Goal: Task Accomplishment & Management: Complete application form

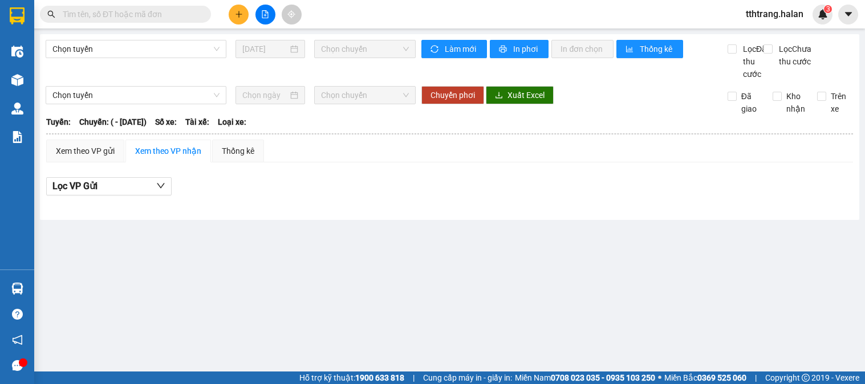
type input "14/09/2025"
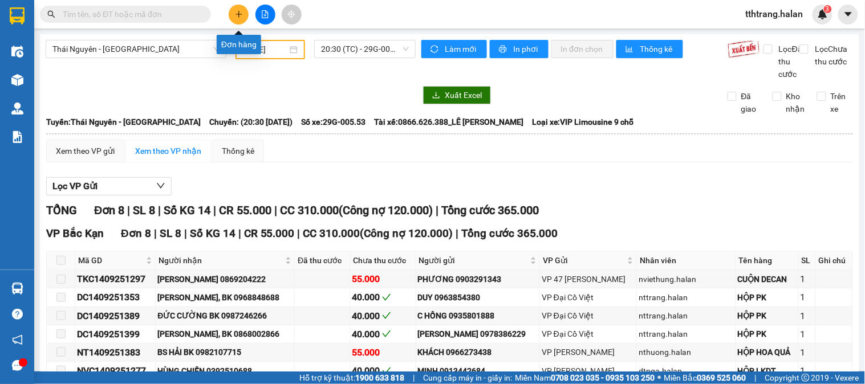
click at [237, 14] on icon "plus" at bounding box center [239, 14] width 6 height 1
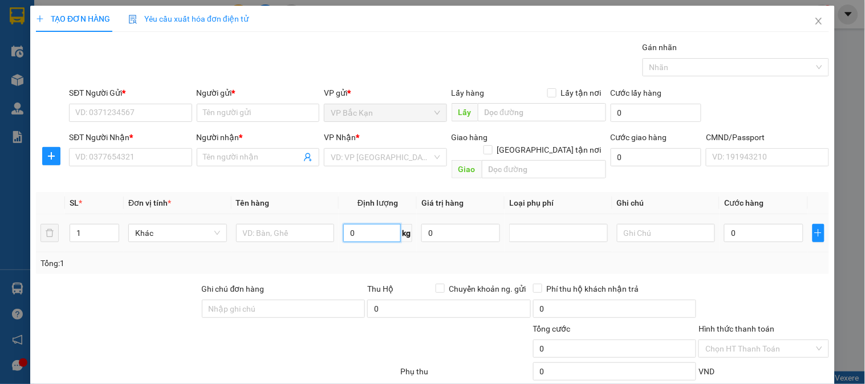
click at [371, 224] on input "0" at bounding box center [372, 233] width 58 height 18
type input "10"
click at [309, 229] on input "text" at bounding box center [285, 233] width 99 height 18
type input "x"
type input "XỐP ĐỒ ĂN"
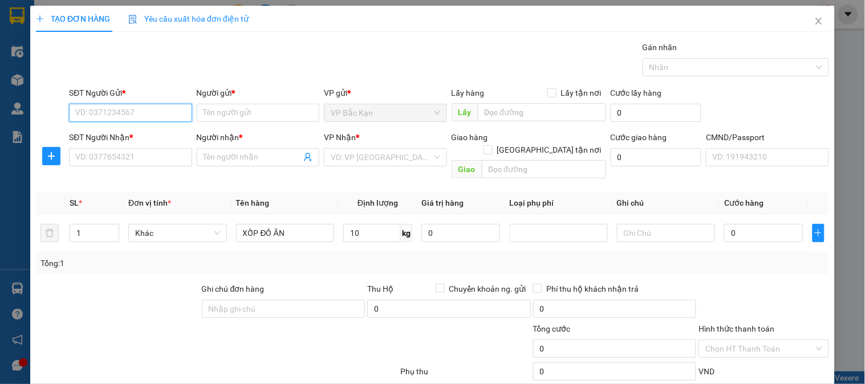
click at [129, 117] on input "SĐT Người Gửi *" at bounding box center [130, 113] width 123 height 18
type input "0867388382"
click at [129, 117] on input "0867388382" at bounding box center [130, 113] width 123 height 18
drag, startPoint x: 156, startPoint y: 133, endPoint x: 155, endPoint y: 152, distance: 18.9
click at [156, 135] on div "0867388382 - NGÂN - BK" at bounding box center [129, 135] width 108 height 13
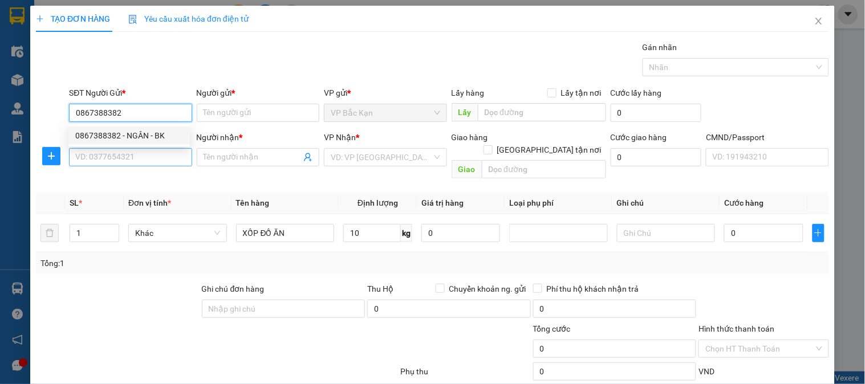
type input "NGÂN - BK"
type input "0867388382"
click at [155, 156] on input "SĐT Người Nhận *" at bounding box center [130, 157] width 123 height 18
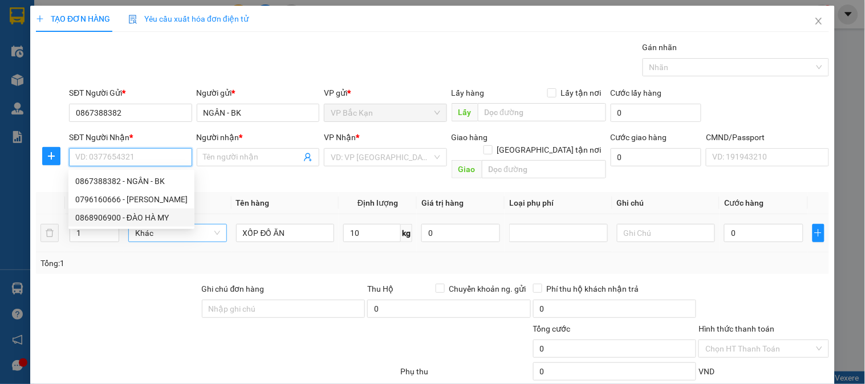
drag, startPoint x: 147, startPoint y: 222, endPoint x: 143, endPoint y: 214, distance: 9.2
click at [147, 222] on div "0868906900 - ĐÀO HÀ MY" at bounding box center [131, 218] width 112 height 13
type input "0868906900"
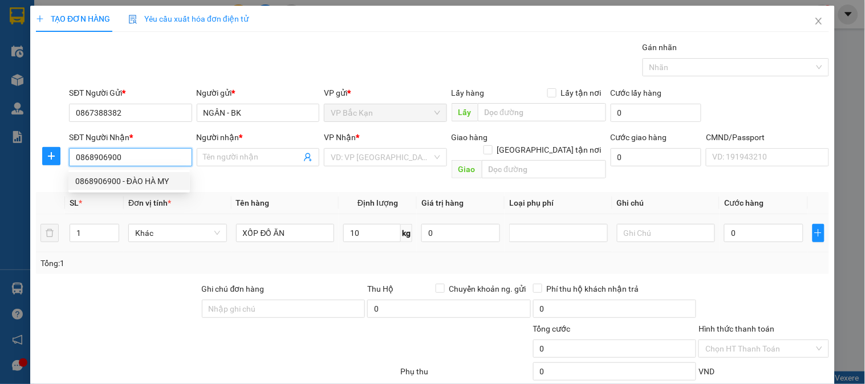
type input "[PERSON_NAME] MY"
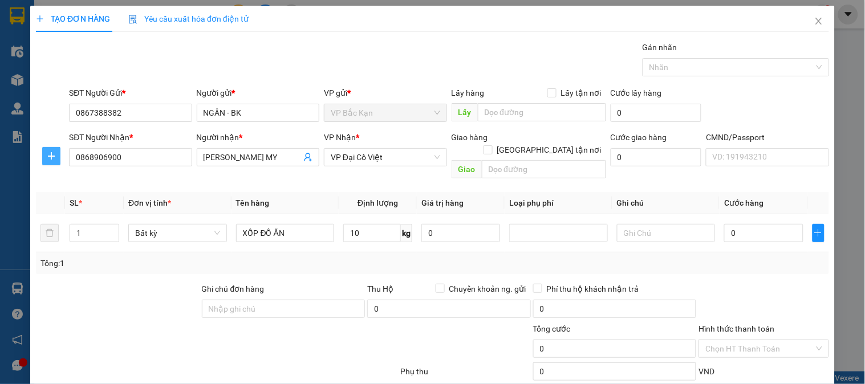
click at [50, 161] on button "button" at bounding box center [51, 156] width 18 height 18
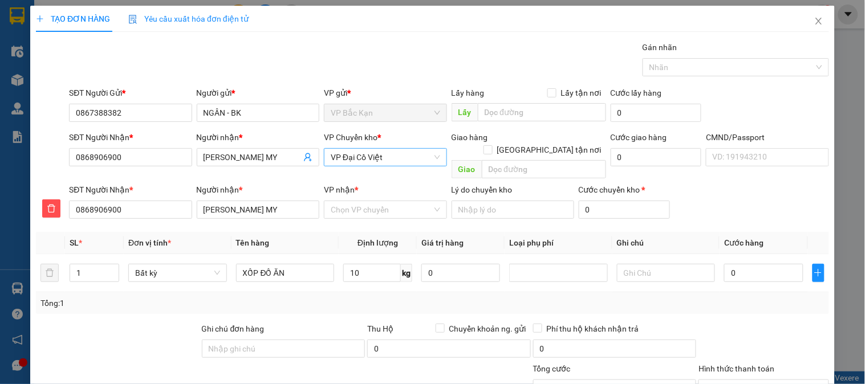
click at [367, 161] on span "VP Đại Cồ Việt" at bounding box center [385, 157] width 109 height 17
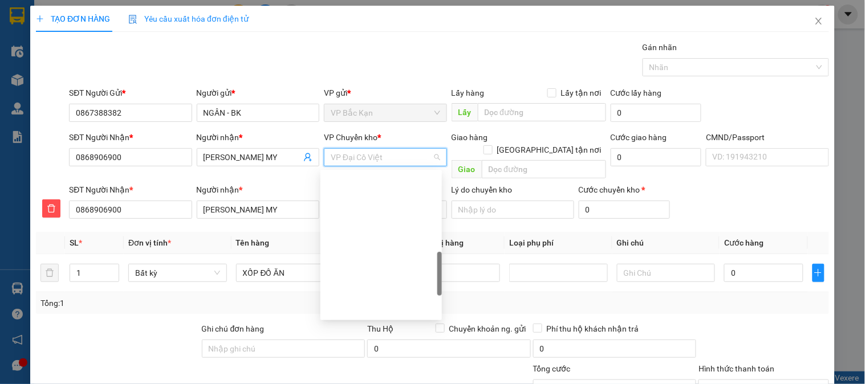
scroll to position [328, 0]
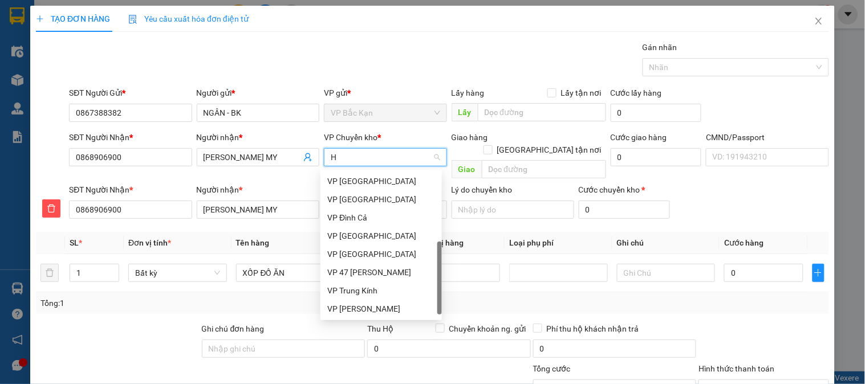
type input "HG"
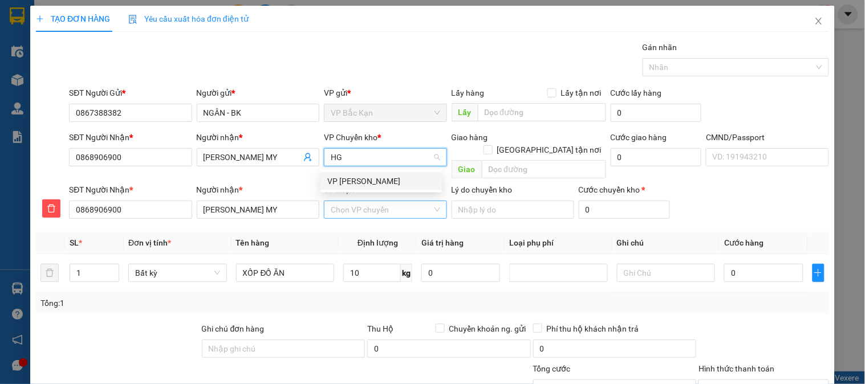
drag, startPoint x: 368, startPoint y: 180, endPoint x: 367, endPoint y: 197, distance: 17.2
click at [368, 184] on div "VP [PERSON_NAME]" at bounding box center [381, 181] width 108 height 13
click at [367, 201] on input "VP nhận *" at bounding box center [381, 209] width 101 height 17
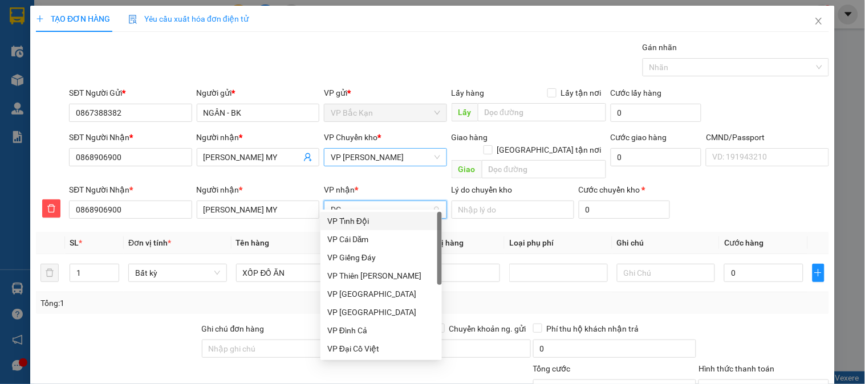
type input "DCV"
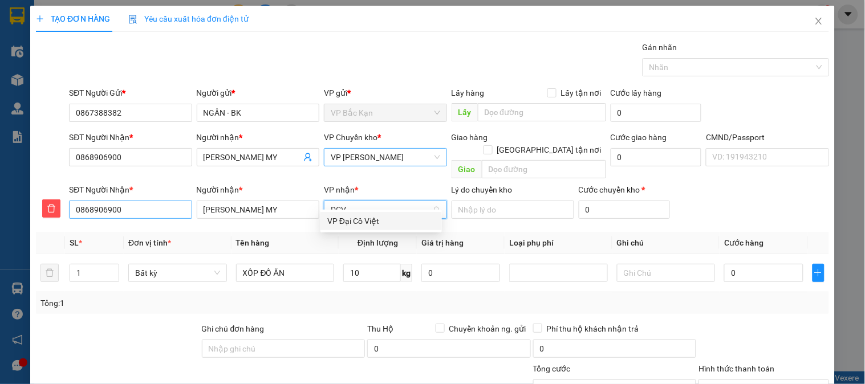
drag, startPoint x: 368, startPoint y: 218, endPoint x: 167, endPoint y: 206, distance: 201.6
click at [357, 219] on div "VP Đại Cồ Việt" at bounding box center [381, 221] width 108 height 13
click at [0, 206] on div "TẠO ĐƠN HÀNG Yêu cầu xuất hóa đơn điện tử Transit Pickup Surcharge Ids Transit …" at bounding box center [432, 192] width 865 height 384
click at [366, 206] on span "VP Đại Cồ Việt" at bounding box center [385, 209] width 109 height 17
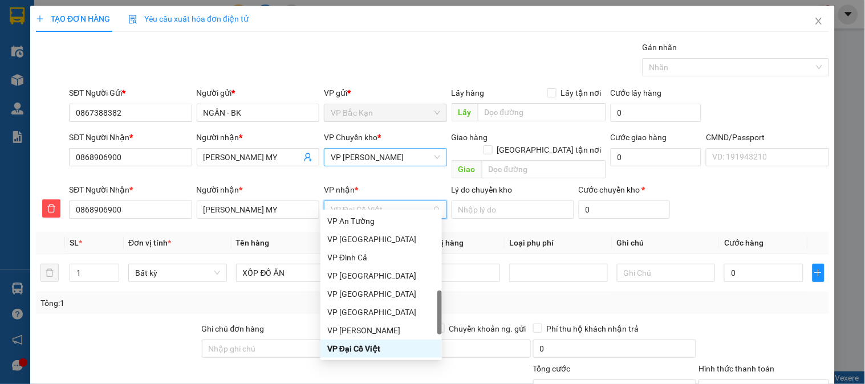
click at [363, 352] on div "VP Đại Cồ Việt" at bounding box center [381, 349] width 108 height 13
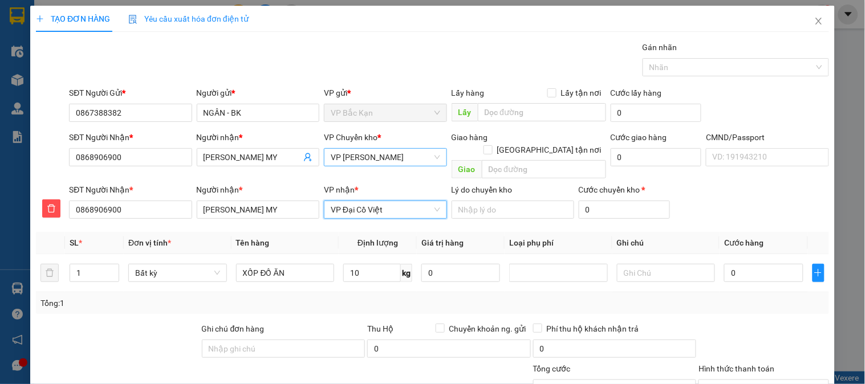
scroll to position [101, 0]
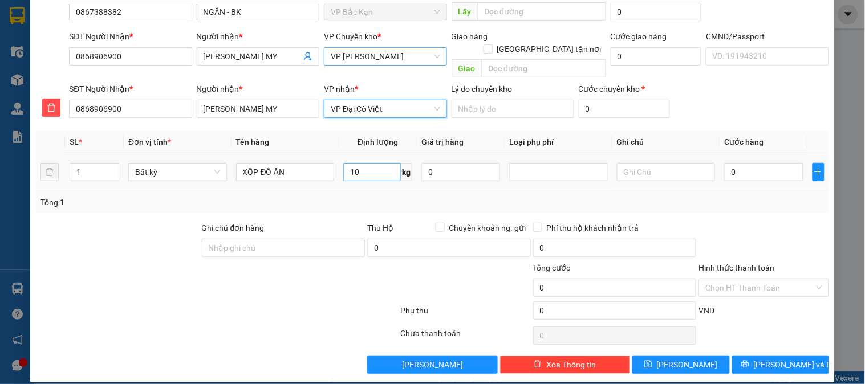
drag, startPoint x: 351, startPoint y: 173, endPoint x: 368, endPoint y: 168, distance: 17.9
click at [355, 173] on td "10 kg" at bounding box center [378, 172] width 78 height 38
click at [368, 166] on input "10" at bounding box center [372, 172] width 58 height 18
drag, startPoint x: 388, startPoint y: 185, endPoint x: 420, endPoint y: 189, distance: 31.6
click at [391, 196] on div "Tổng: 1" at bounding box center [432, 202] width 784 height 13
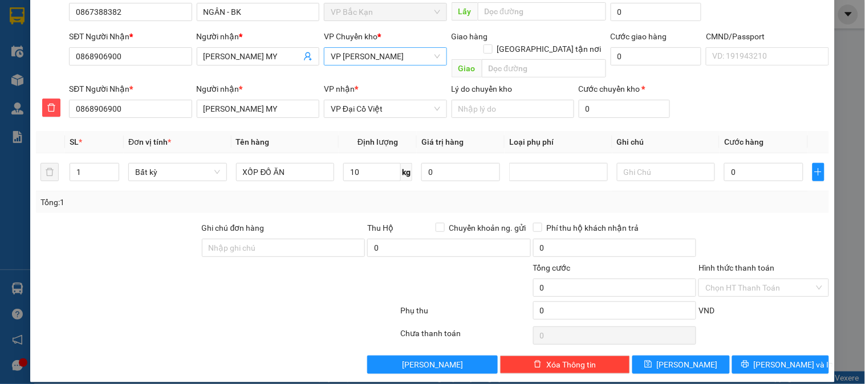
click at [411, 196] on div "Tổng: 1" at bounding box center [432, 202] width 784 height 13
click at [420, 196] on div "Tổng: 1" at bounding box center [432, 202] width 784 height 13
type input "55.000"
drag, startPoint x: 759, startPoint y: 277, endPoint x: 761, endPoint y: 267, distance: 10.5
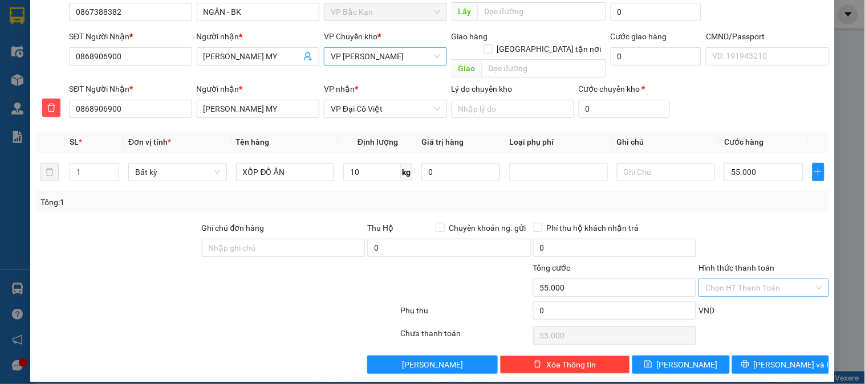
click at [759, 279] on input "Hình thức thanh toán" at bounding box center [759, 287] width 108 height 17
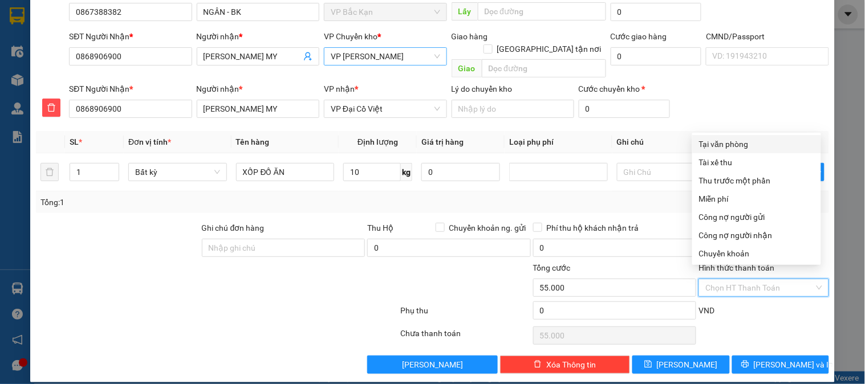
click at [744, 138] on div "Tại văn phòng" at bounding box center [756, 144] width 115 height 13
type input "0"
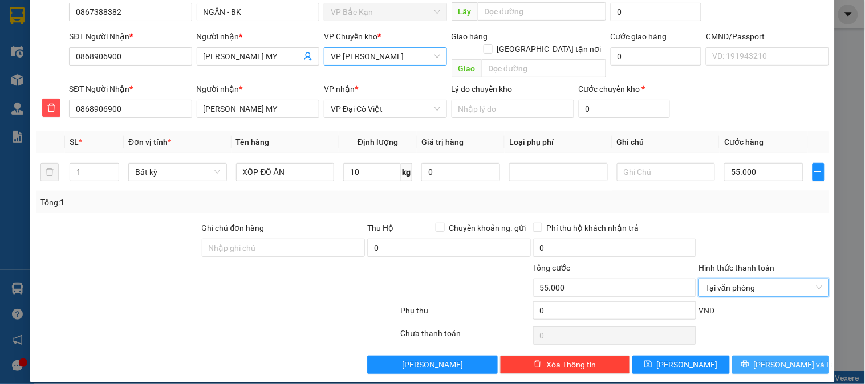
click at [773, 359] on span "[PERSON_NAME] và In" at bounding box center [794, 365] width 80 height 13
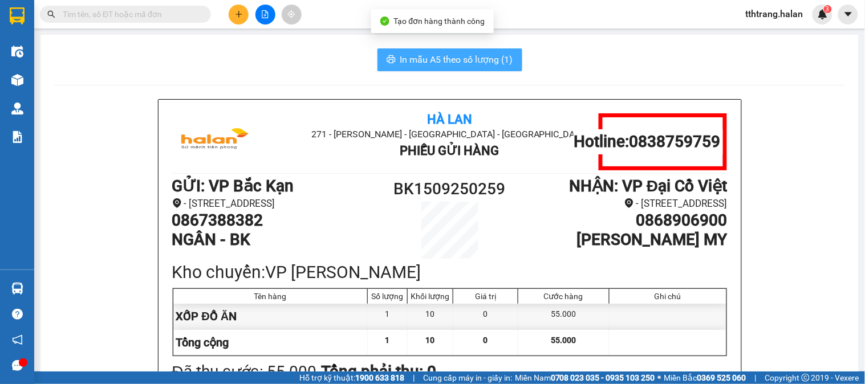
click at [478, 67] on button "In mẫu A5 theo số lượng (1)" at bounding box center [450, 59] width 145 height 23
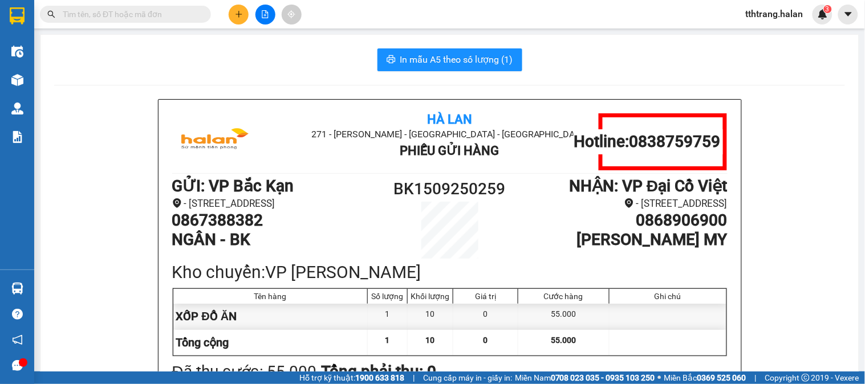
click at [238, 21] on button at bounding box center [239, 15] width 20 height 20
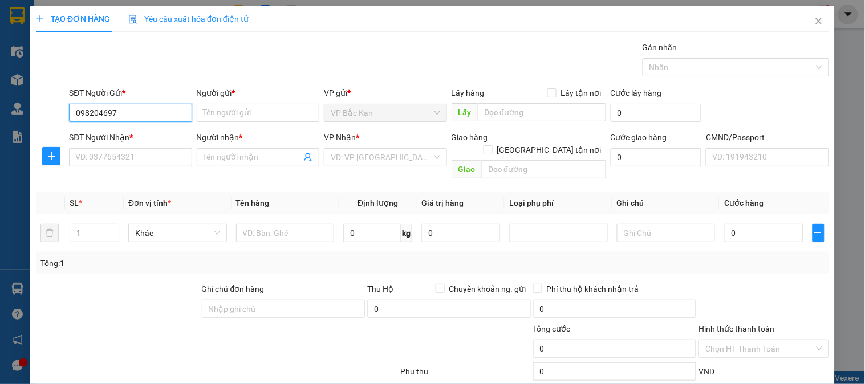
type input "0982046973"
click at [119, 141] on div "0982046973 - HÒA" at bounding box center [129, 135] width 108 height 13
type input "HÒA"
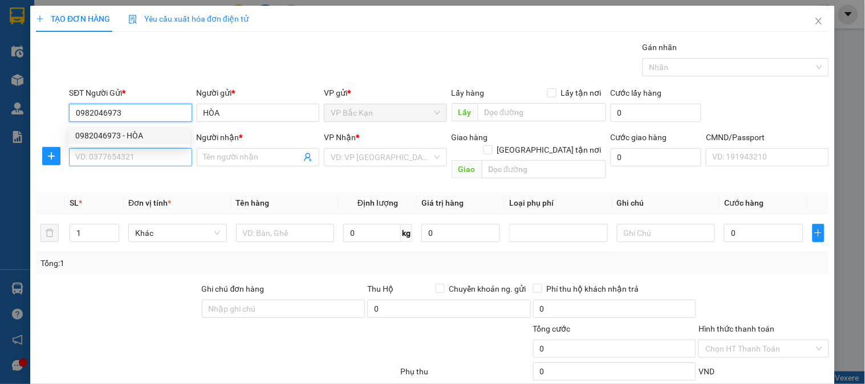
type input "0982046973"
click at [128, 156] on input "SĐT Người Nhận *" at bounding box center [130, 157] width 123 height 18
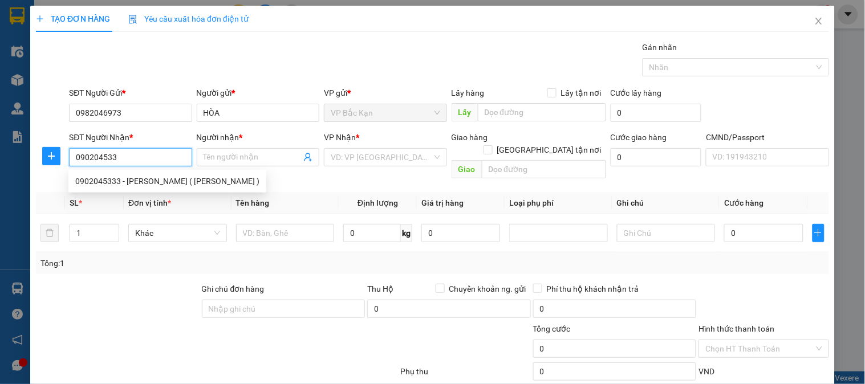
type input "0902045333"
click at [139, 186] on div "0902045333 - HUYỀN HÂN ( QUỲNH ANH )" at bounding box center [167, 181] width 184 height 13
type input "HUYỀN HÂN ( QUỲNH ANH )"
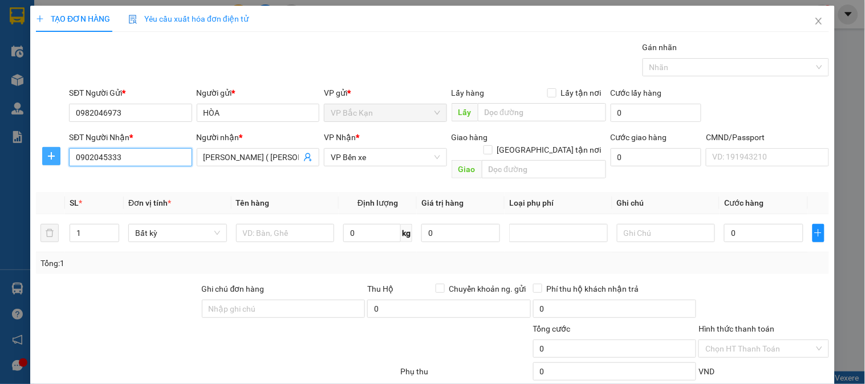
type input "0902045333"
click at [51, 162] on button "button" at bounding box center [51, 156] width 18 height 18
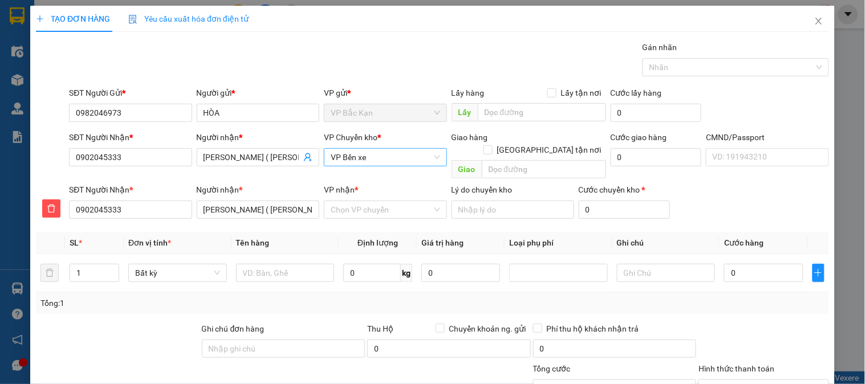
click at [356, 163] on span "VP Bến xe" at bounding box center [385, 157] width 109 height 17
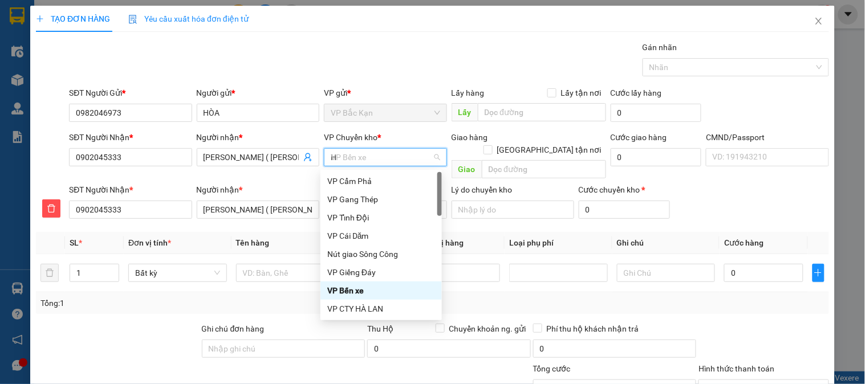
type input "HG"
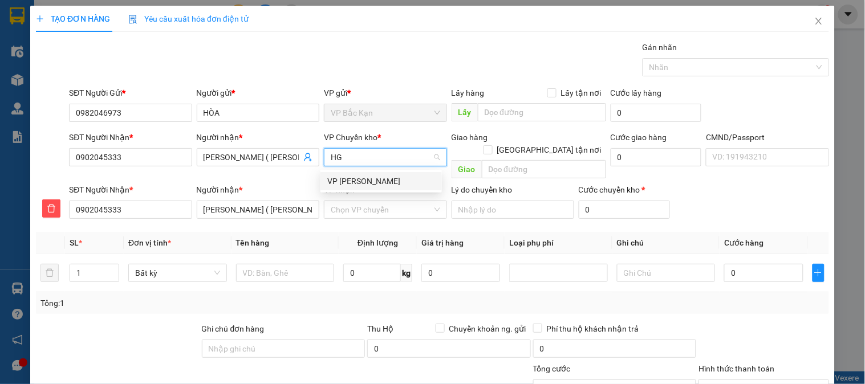
click at [359, 176] on div "VP [PERSON_NAME]" at bounding box center [381, 181] width 108 height 13
click at [362, 202] on input "VP nhận *" at bounding box center [381, 209] width 101 height 17
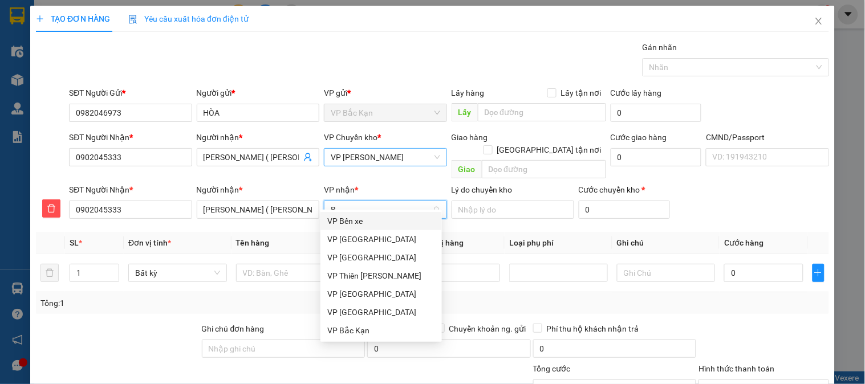
type input "BX"
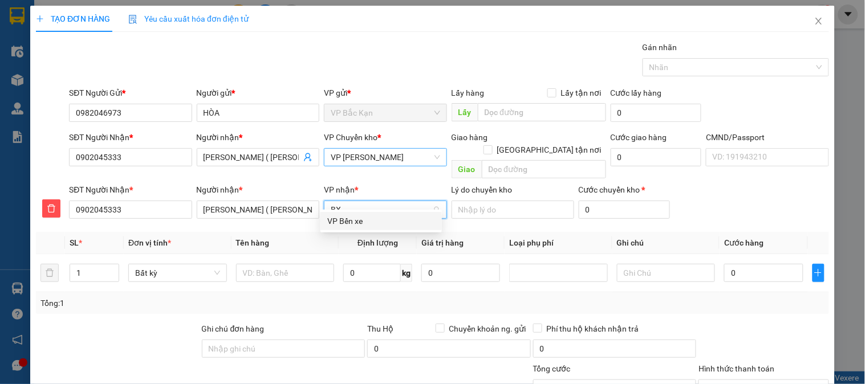
drag, startPoint x: 364, startPoint y: 224, endPoint x: 337, endPoint y: 241, distance: 31.8
click at [361, 225] on div "VP Bến xe" at bounding box center [381, 221] width 108 height 13
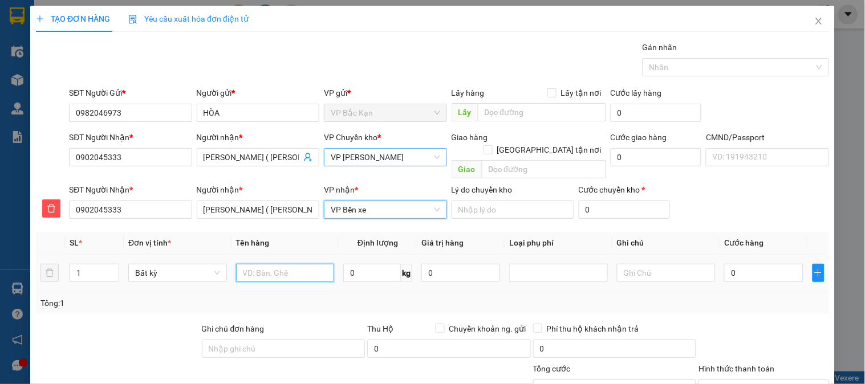
click at [289, 265] on input "text" at bounding box center [285, 273] width 99 height 18
type input "PBI"
type input "0.1"
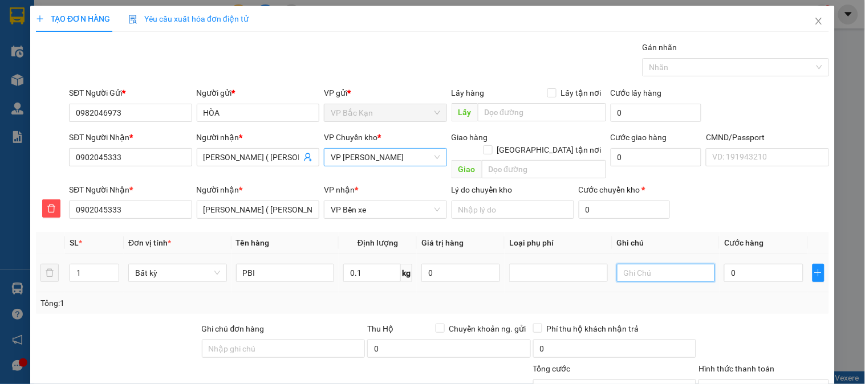
type input "35.000"
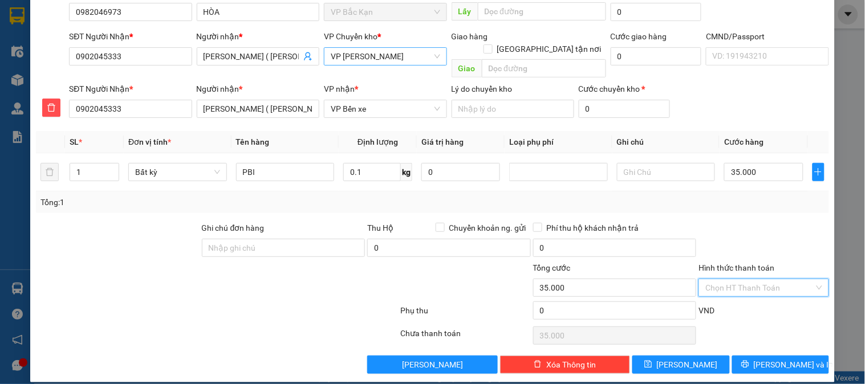
click at [756, 279] on input "Hình thức thanh toán" at bounding box center [759, 287] width 108 height 17
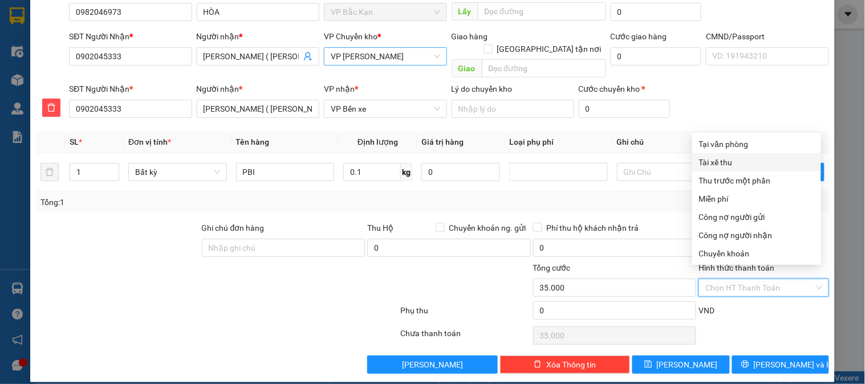
click at [738, 152] on div "Tại văn phòng" at bounding box center [756, 144] width 129 height 18
type input "0"
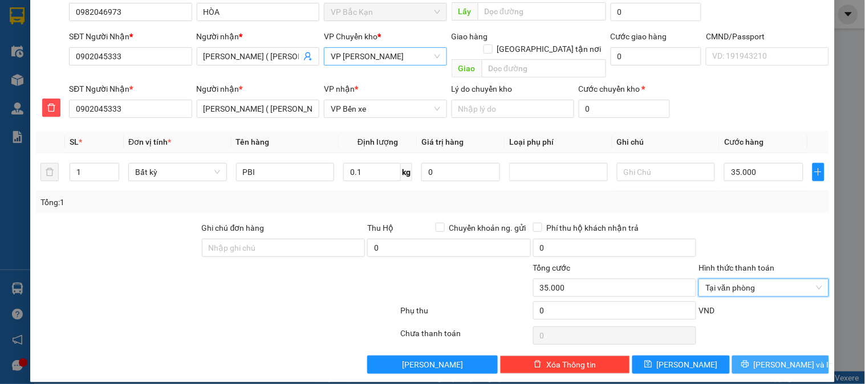
click at [777, 359] on span "[PERSON_NAME] và In" at bounding box center [794, 365] width 80 height 13
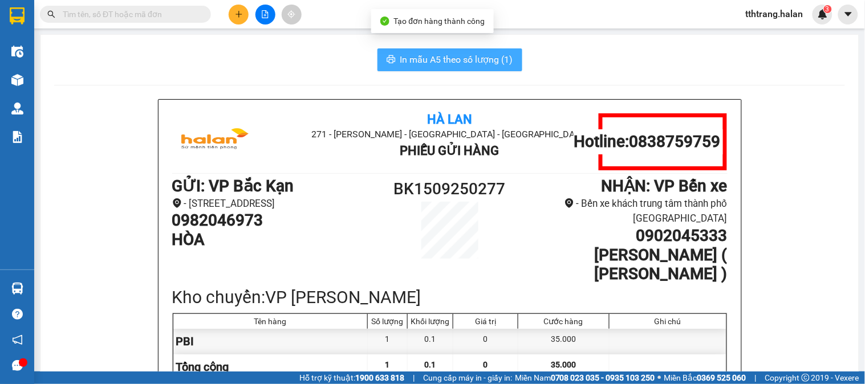
click at [440, 58] on span "In mẫu A5 theo số lượng (1)" at bounding box center [456, 59] width 113 height 14
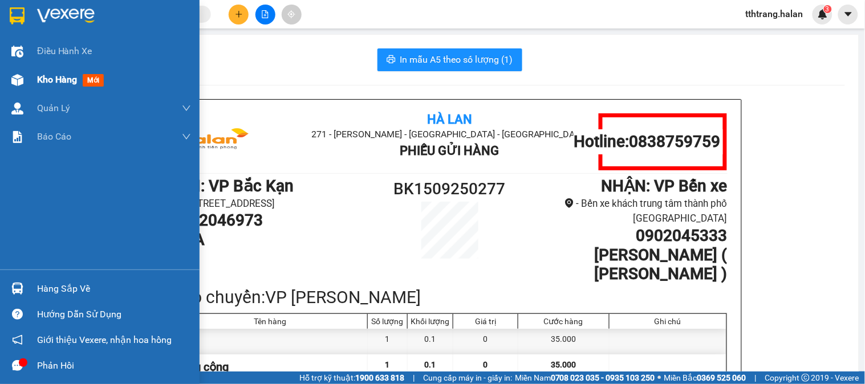
click at [31, 83] on div "Kho hàng mới" at bounding box center [100, 80] width 200 height 29
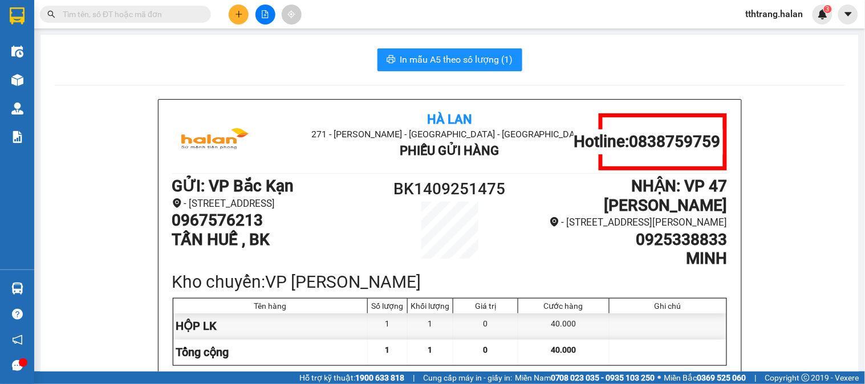
click at [195, 14] on input "text" at bounding box center [130, 14] width 135 height 13
paste input "0868906900"
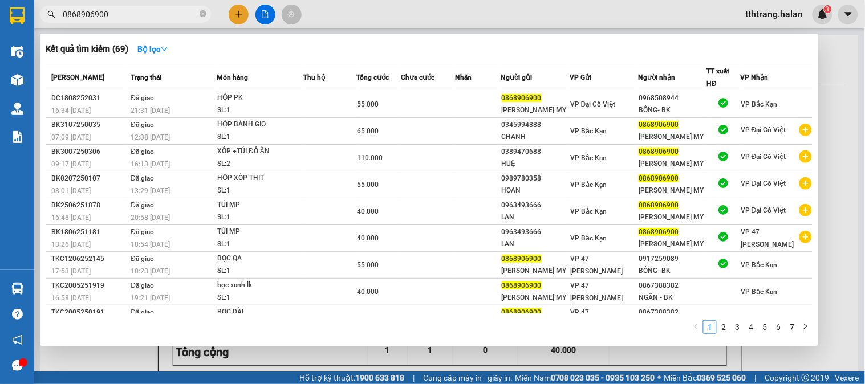
type input "0868906900"
click at [202, 18] on span at bounding box center [203, 14] width 7 height 11
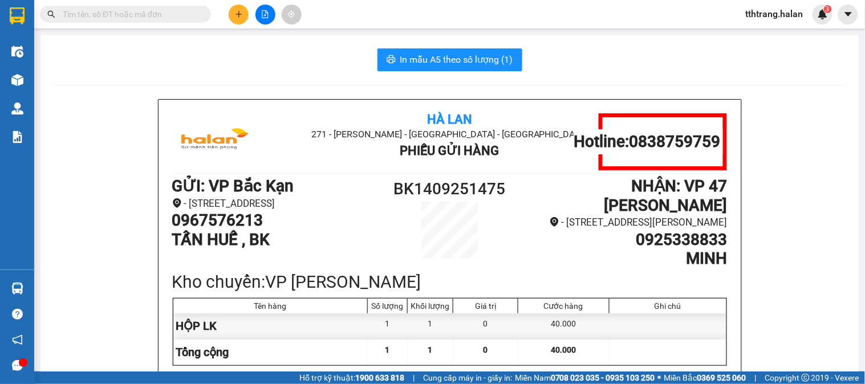
paste input "0979702235"
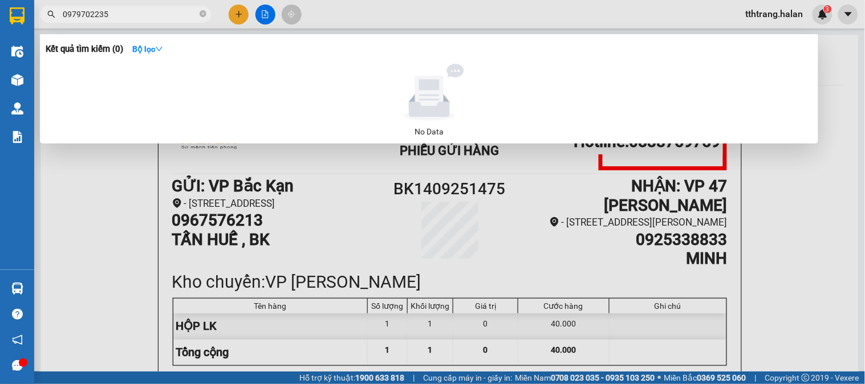
type input "0979702235"
click at [205, 15] on icon "close-circle" at bounding box center [203, 13] width 7 height 7
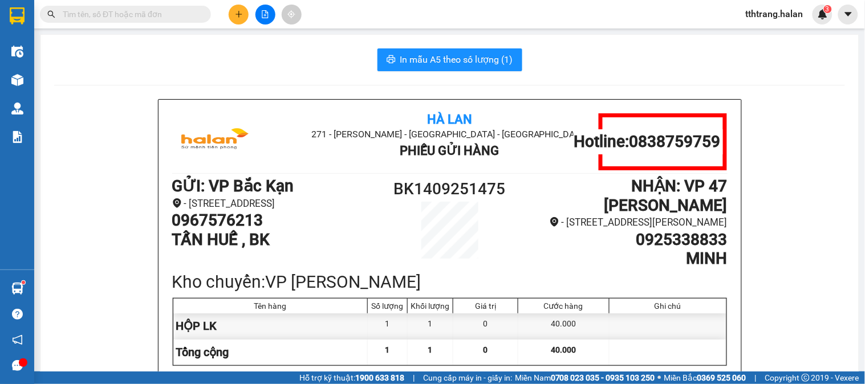
paste input "0915160705"
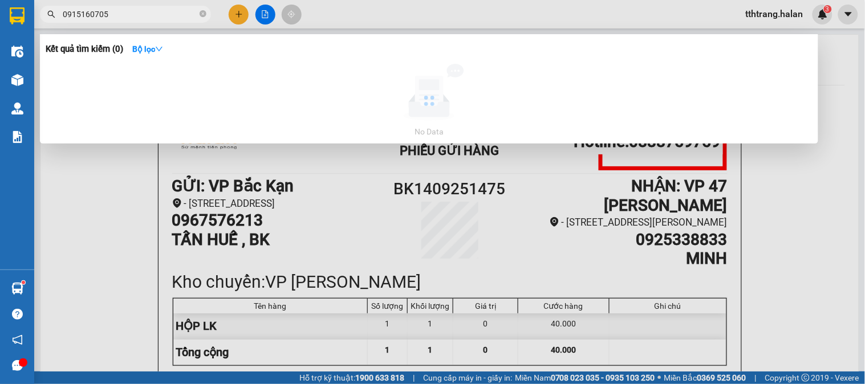
type input "0915160705"
click at [198, 13] on span "0915160705" at bounding box center [125, 14] width 171 height 17
paste input "text"
click at [202, 15] on icon "close-circle" at bounding box center [203, 13] width 7 height 7
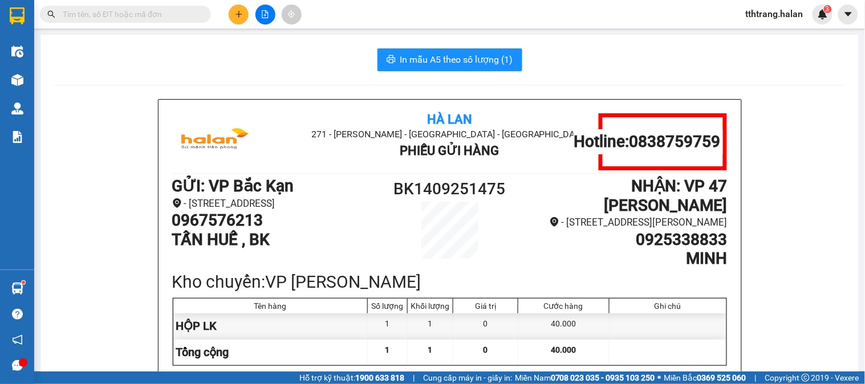
click at [156, 14] on input "text" at bounding box center [130, 14] width 135 height 13
paste input "0915160705"
type input "0915160705"
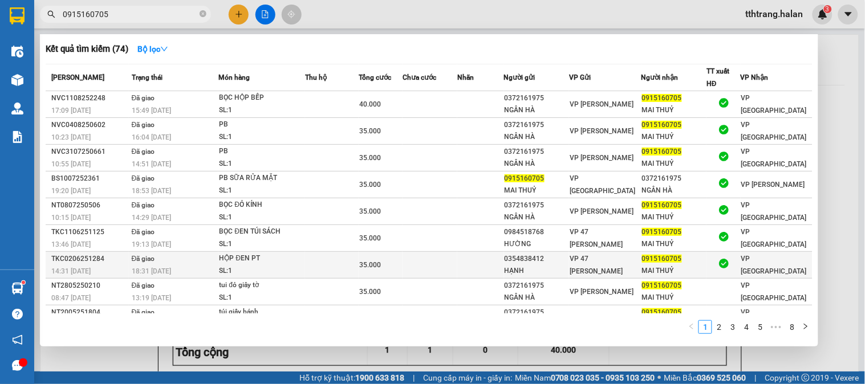
scroll to position [47, 0]
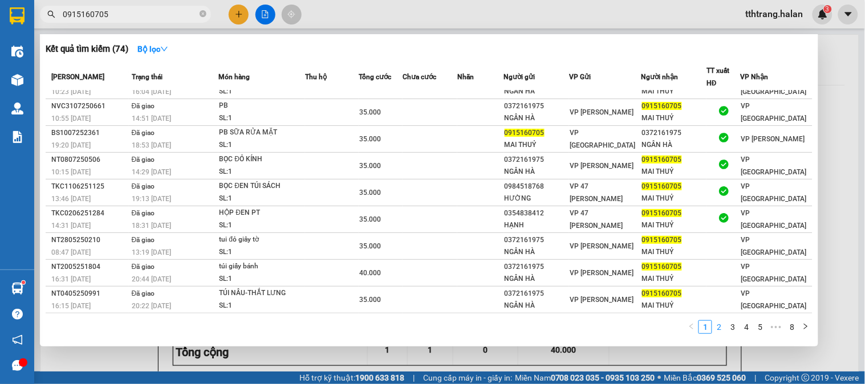
click at [722, 332] on link "2" at bounding box center [719, 327] width 13 height 13
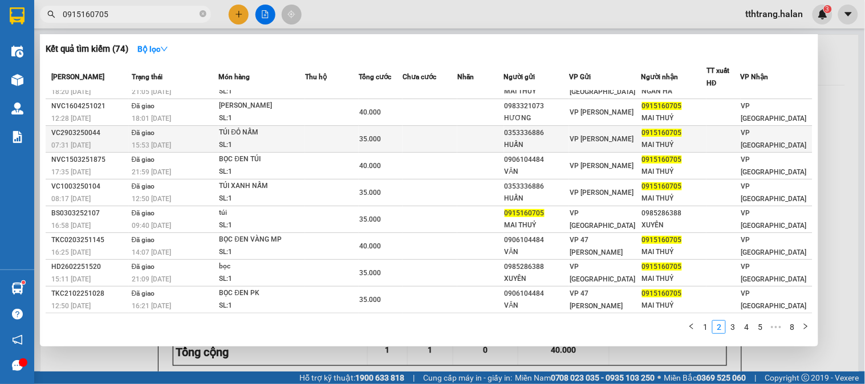
scroll to position [0, 0]
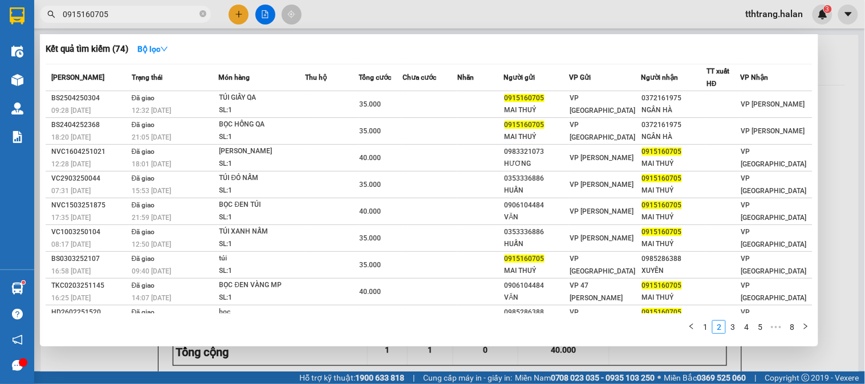
click at [202, 15] on icon "close-circle" at bounding box center [203, 13] width 7 height 7
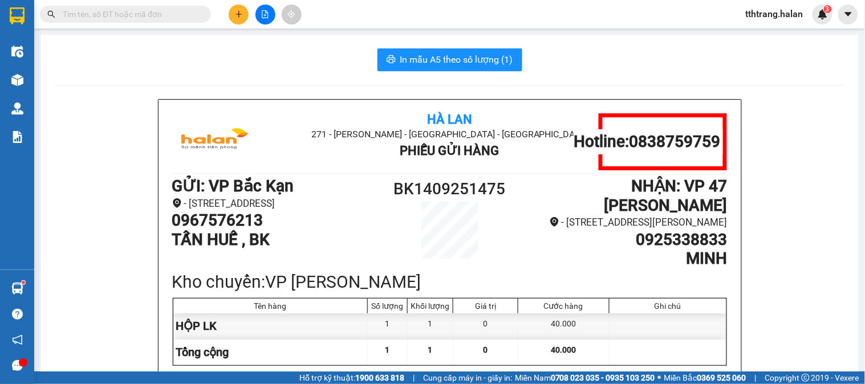
paste input "0917847222"
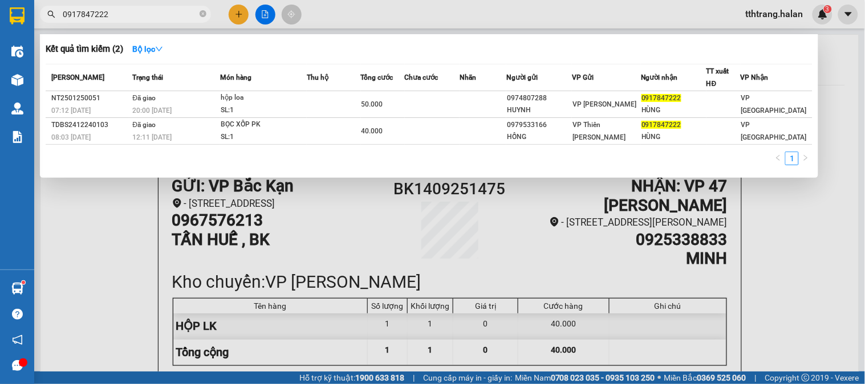
type input "0917847222"
click at [204, 14] on icon "close-circle" at bounding box center [203, 13] width 7 height 7
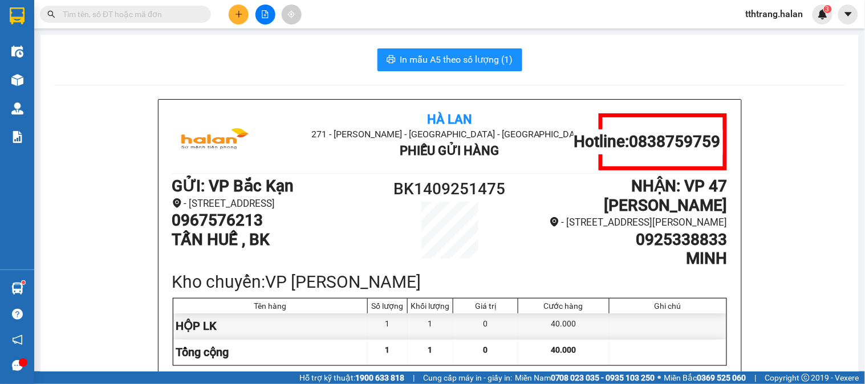
click at [176, 23] on div "Kết quả tìm kiếm ( 2 ) Bộ lọc Mã ĐH Trạng thái Món hàng Thu hộ Tổng cước Chưa c…" at bounding box center [111, 15] width 222 height 20
click at [144, 8] on input "text" at bounding box center [130, 14] width 135 height 13
paste input "0362321824"
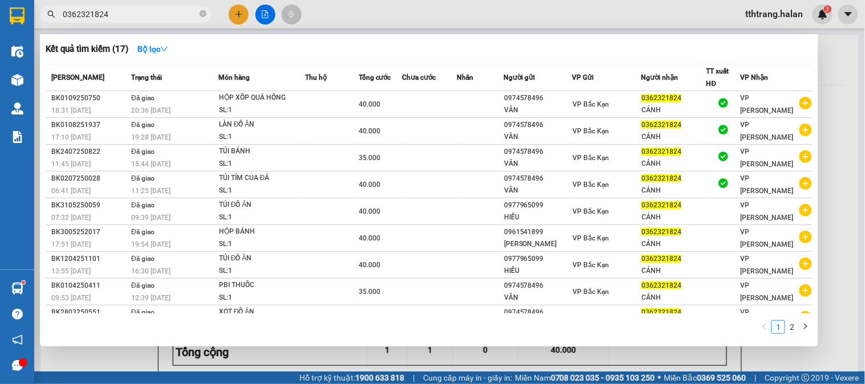
type input "0362321824"
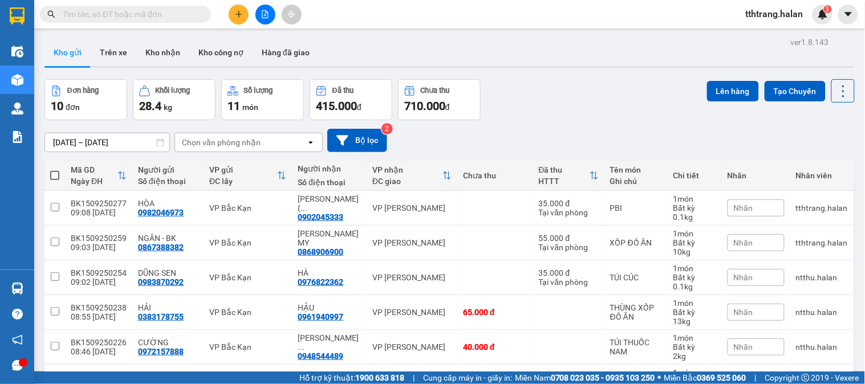
click at [236, 16] on icon "plus" at bounding box center [239, 14] width 8 height 8
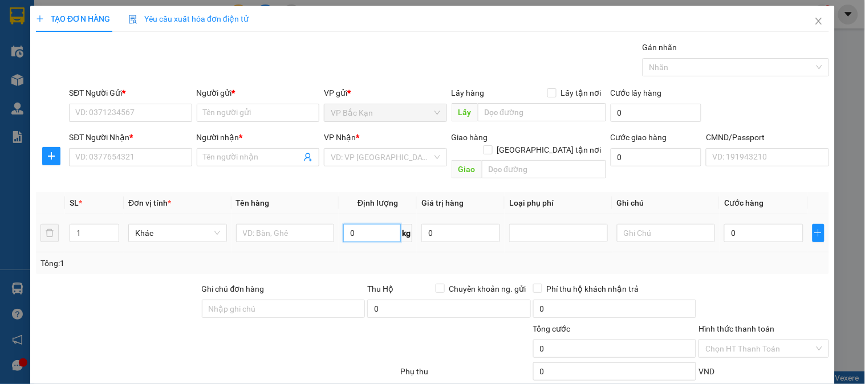
click at [377, 224] on input "0" at bounding box center [372, 233] width 58 height 18
type input "6"
click at [258, 224] on input "text" at bounding box center [285, 233] width 99 height 18
type input "XỐP THỊT"
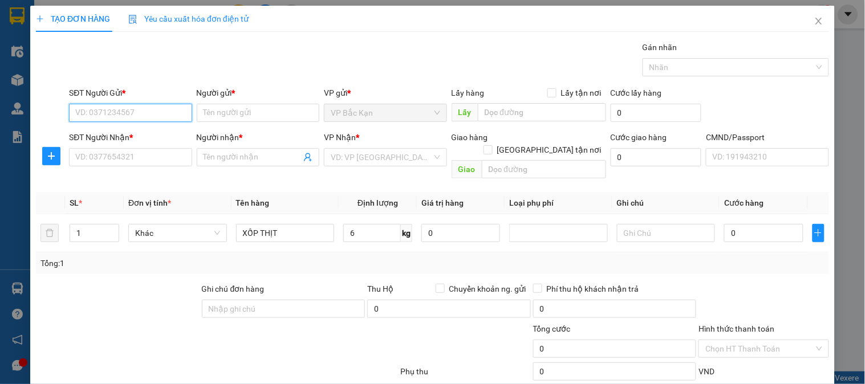
click at [154, 121] on input "SĐT Người Gửi *" at bounding box center [130, 113] width 123 height 18
type input "0982816622"
click at [154, 120] on input "0982816622" at bounding box center [130, 113] width 123 height 18
click at [152, 140] on div "0982816622 - HOÀI" at bounding box center [129, 135] width 108 height 13
type input "HOÀI"
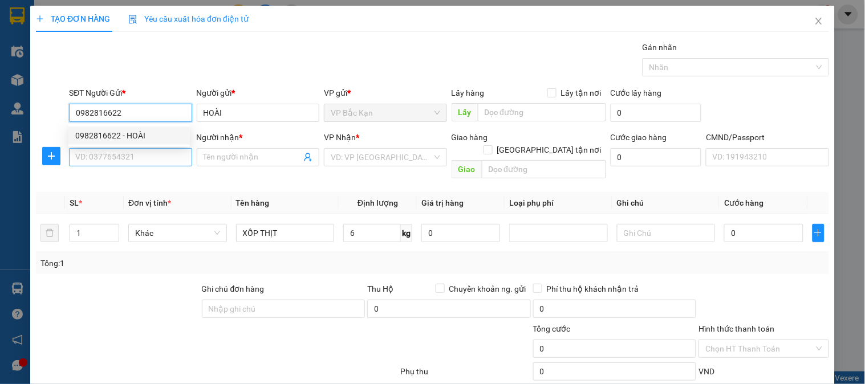
type input "0982816622"
click at [147, 157] on input "SĐT Người Nhận *" at bounding box center [130, 157] width 123 height 18
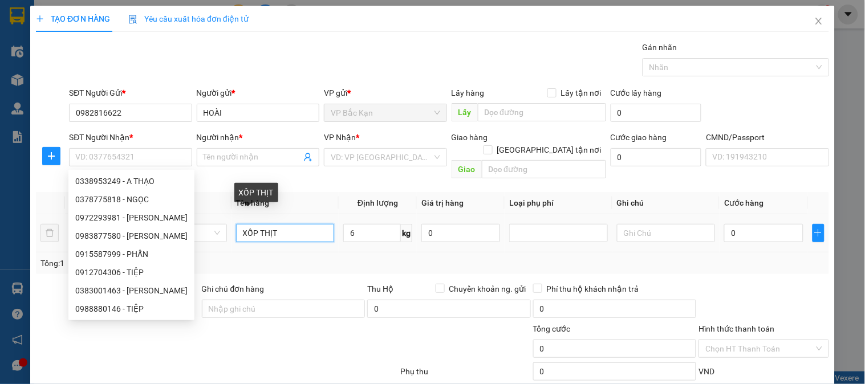
click at [241, 224] on input "XỐP THỊT" at bounding box center [285, 233] width 99 height 18
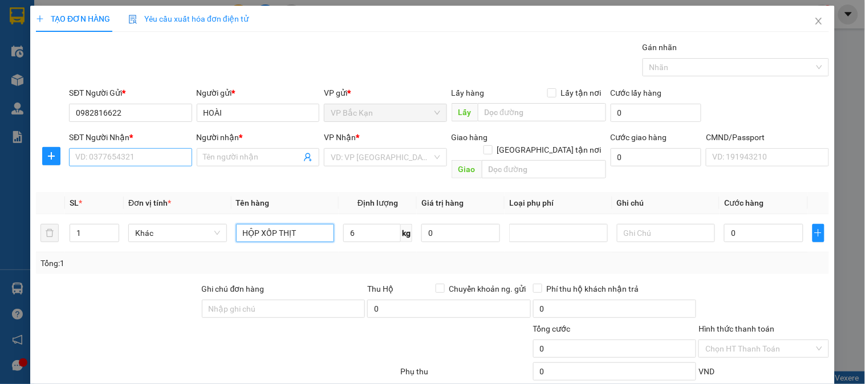
type input "HỘP XỐP THỊT"
click at [164, 160] on input "SĐT Người Nhận *" at bounding box center [130, 157] width 123 height 18
click at [141, 166] on input "SĐT Người Nhận *" at bounding box center [130, 157] width 123 height 18
click at [141, 165] on input "0979702235" at bounding box center [130, 157] width 123 height 18
drag, startPoint x: 150, startPoint y: 158, endPoint x: 0, endPoint y: 189, distance: 153.2
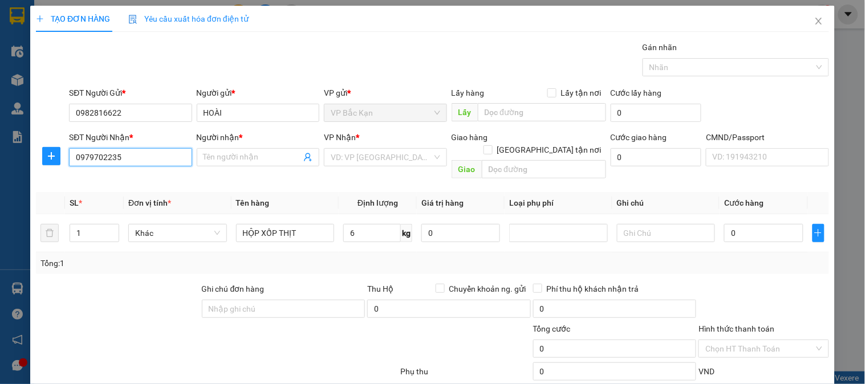
click at [0, 189] on div "TẠO ĐƠN HÀNG Yêu cầu xuất hóa đơn điện tử Transit Pickup Surcharge Ids Transit …" at bounding box center [432, 192] width 865 height 384
type input "0979702235"
click at [141, 156] on input "0979702235" at bounding box center [130, 157] width 123 height 18
click at [212, 158] on input "Người nhận *" at bounding box center [253, 157] width 98 height 13
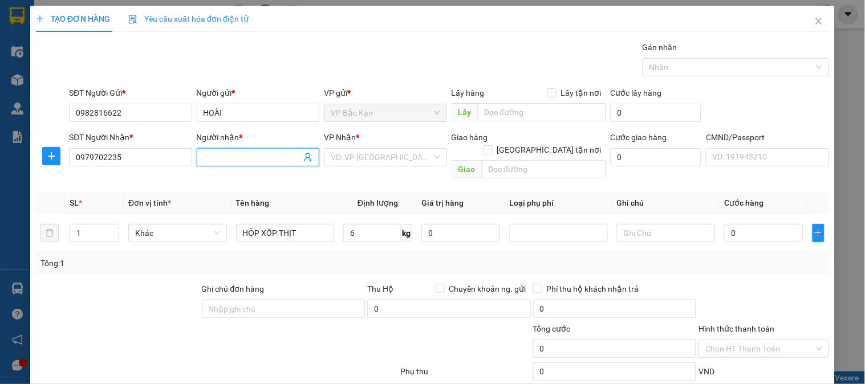
click at [212, 158] on input "Người nhận *" at bounding box center [253, 157] width 98 height 13
type input "t"
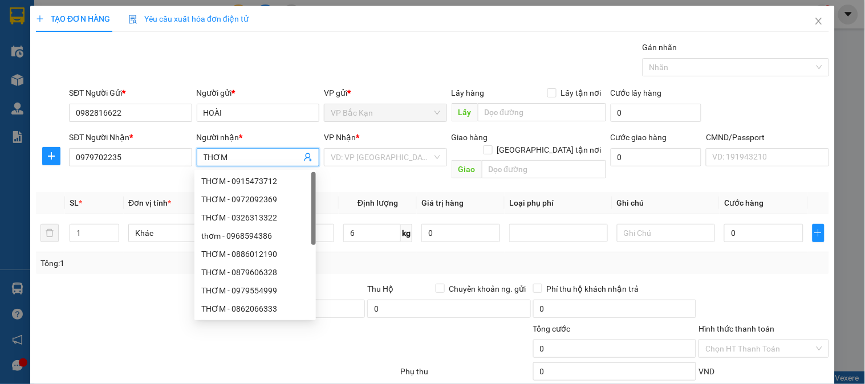
type input "THƠM"
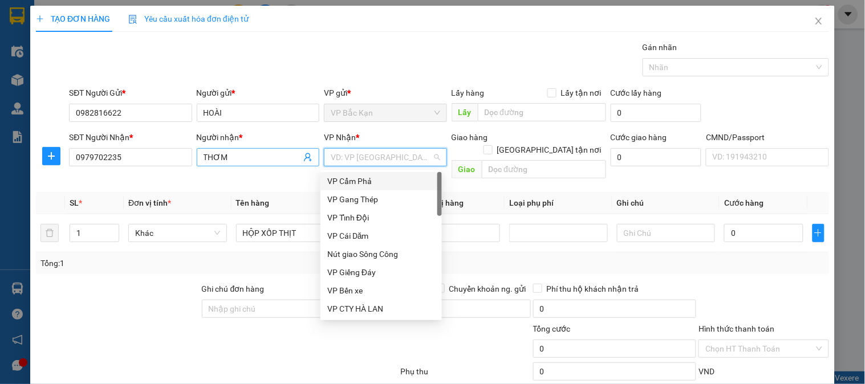
type input "S"
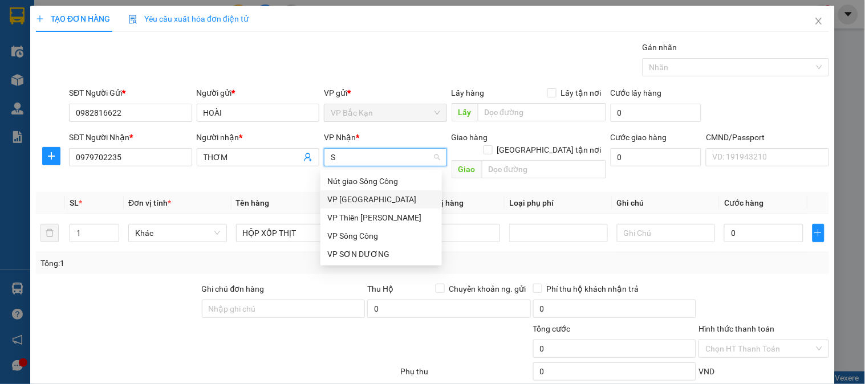
click at [327, 198] on div "VP [GEOGRAPHIC_DATA]" at bounding box center [381, 199] width 121 height 18
click at [327, 198] on th "Tên hàng" at bounding box center [286, 203] width 108 height 22
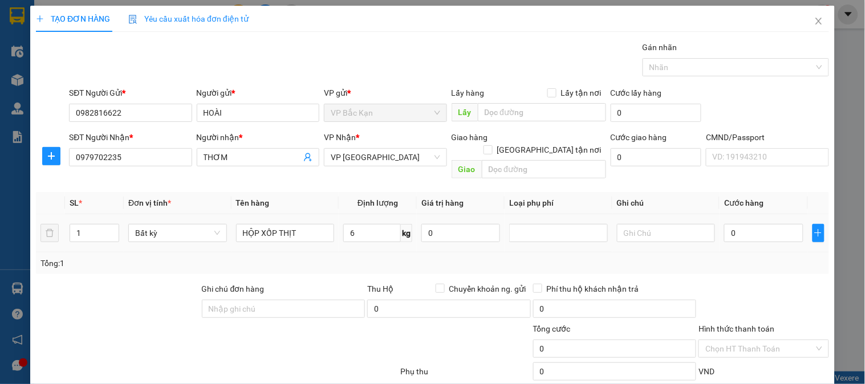
click at [388, 236] on td "6 kg" at bounding box center [378, 233] width 78 height 38
click at [391, 237] on td "6 kg" at bounding box center [378, 233] width 78 height 38
type input "40.000"
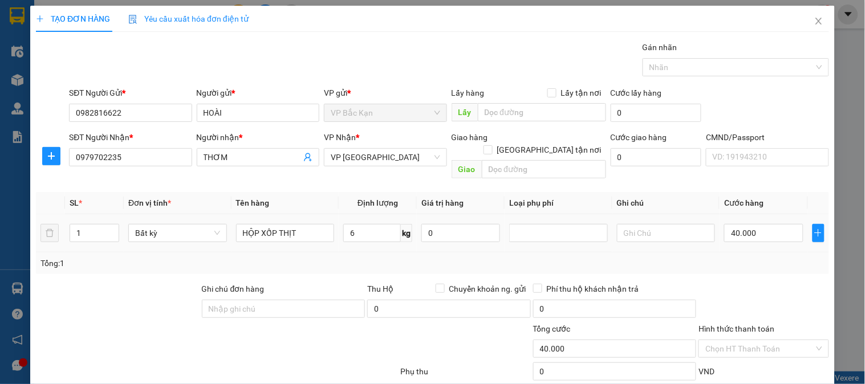
click at [392, 237] on td "6 kg" at bounding box center [378, 233] width 78 height 38
click at [394, 237] on td "6 kg" at bounding box center [378, 233] width 78 height 38
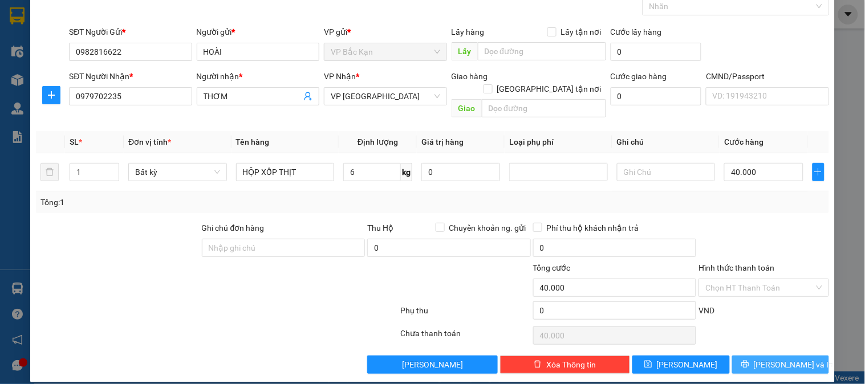
click at [776, 359] on span "[PERSON_NAME] và In" at bounding box center [794, 365] width 80 height 13
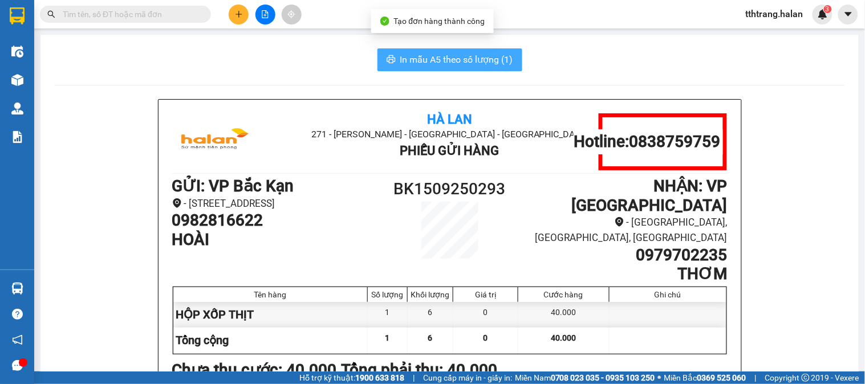
click at [431, 61] on span "In mẫu A5 theo số lượng (1)" at bounding box center [456, 59] width 113 height 14
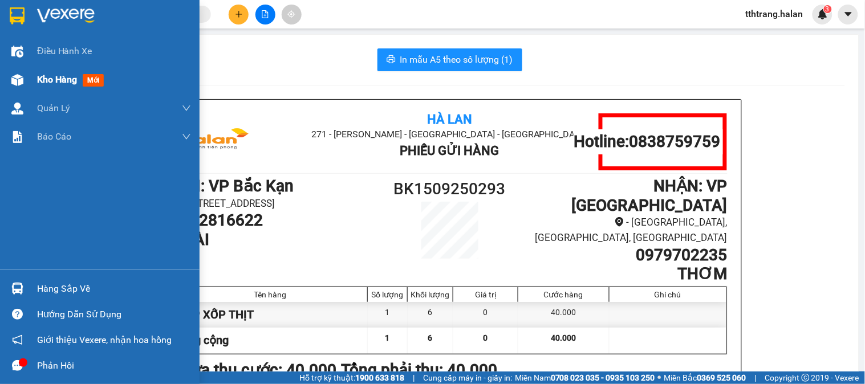
click at [26, 88] on div at bounding box center [17, 80] width 20 height 20
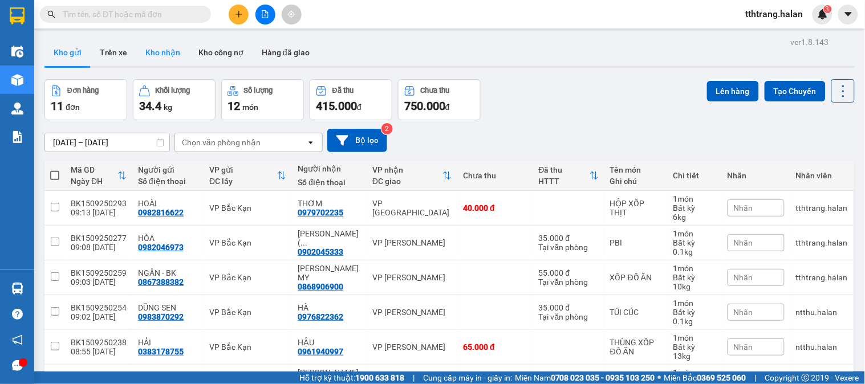
click at [178, 52] on button "Kho nhận" at bounding box center [162, 52] width 53 height 27
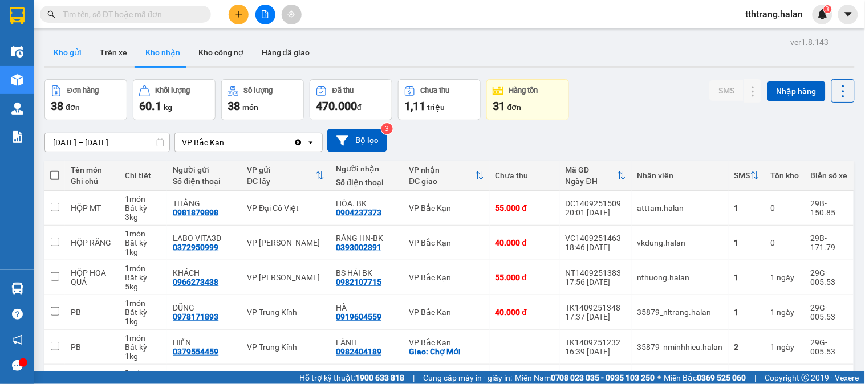
click at [56, 55] on button "Kho gửi" at bounding box center [67, 52] width 46 height 27
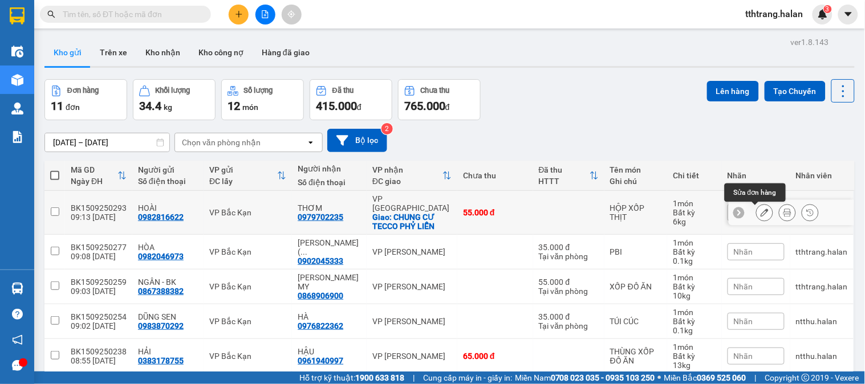
click at [760, 220] on button at bounding box center [765, 213] width 16 height 20
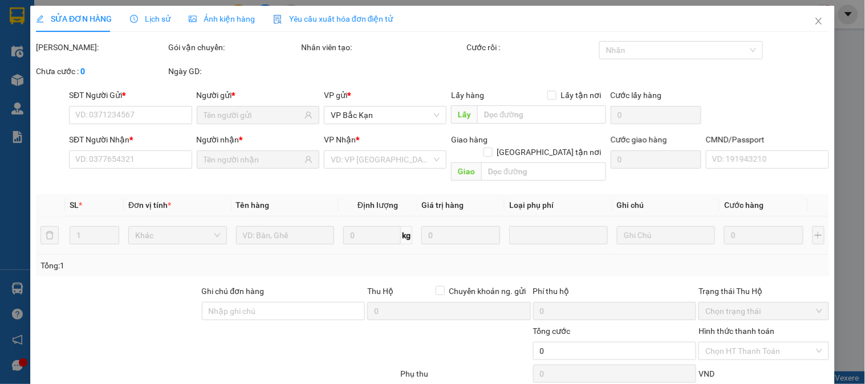
type input "0982816622"
type input "0979702235"
checkbox input "true"
type input "CHUNG CƯ TECCO PHỶ LIỄN"
type input "55.000"
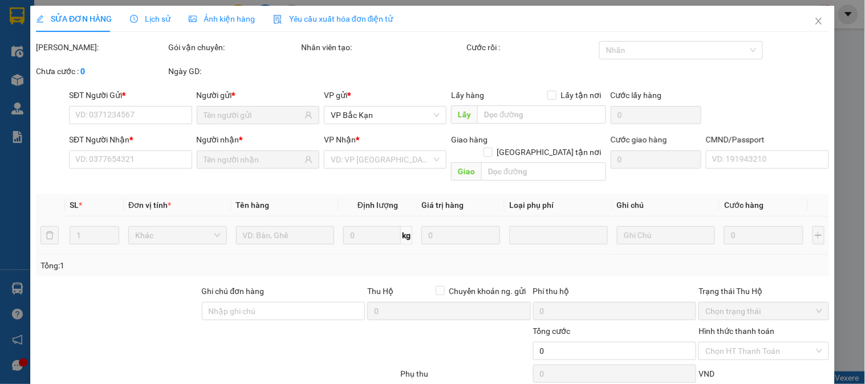
type input "55.000"
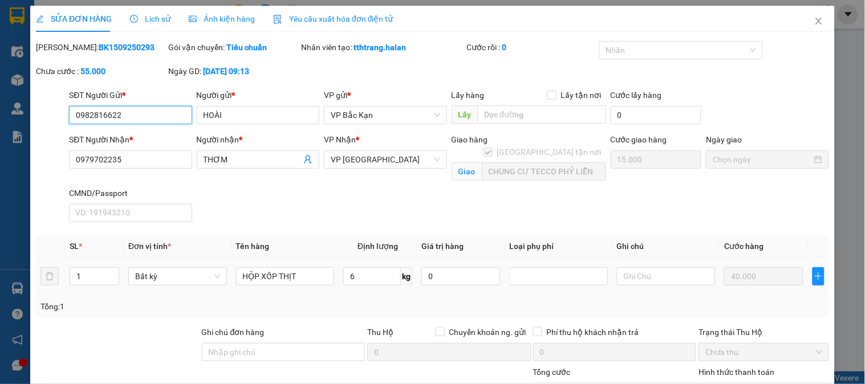
scroll to position [117, 0]
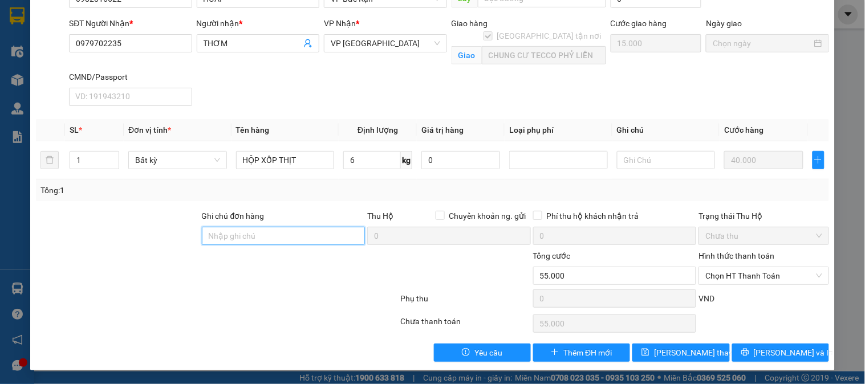
click at [274, 236] on input "Ghi chú đơn hàng" at bounding box center [284, 236] width 164 height 18
type input "SHIP 11G30 - 12G"
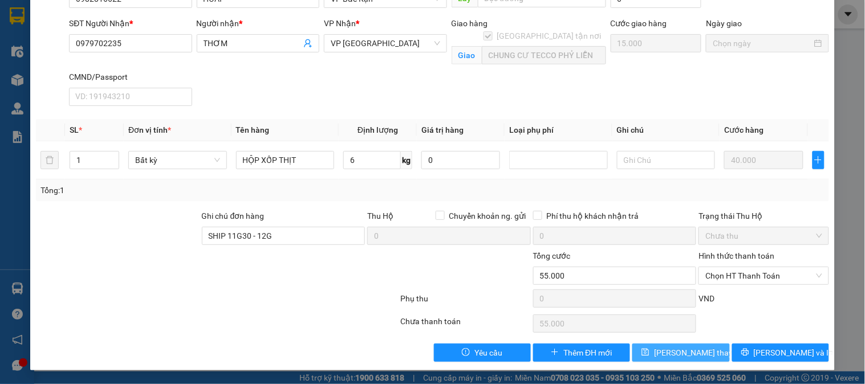
click at [686, 356] on span "[PERSON_NAME] thay đổi" at bounding box center [699, 353] width 91 height 13
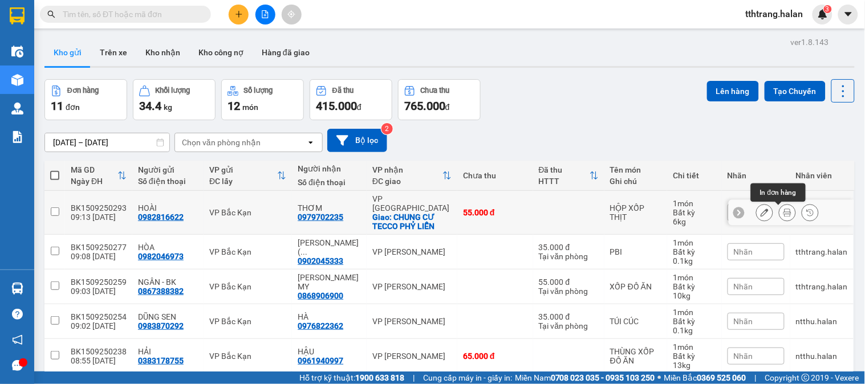
click at [784, 217] on icon at bounding box center [788, 213] width 8 height 8
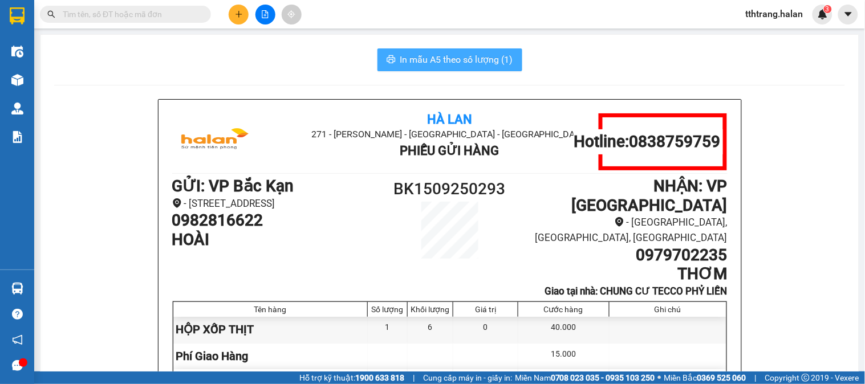
click at [480, 57] on span "In mẫu A5 theo số lượng (1)" at bounding box center [456, 59] width 113 height 14
click at [188, 16] on input "text" at bounding box center [130, 14] width 135 height 13
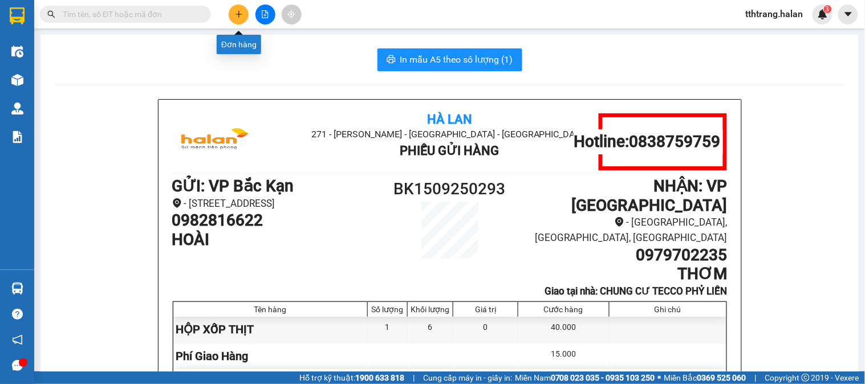
click at [233, 12] on button at bounding box center [239, 15] width 20 height 20
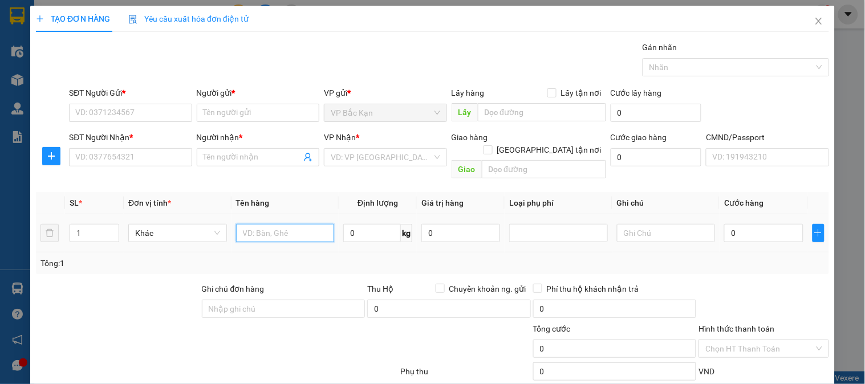
click at [311, 224] on input "text" at bounding box center [285, 233] width 99 height 18
type input "BAO GẠO"
type input "40"
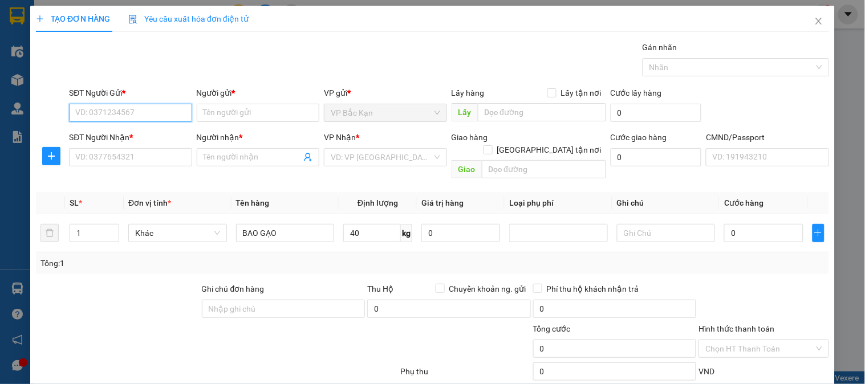
click at [133, 111] on input "SĐT Người Gửi *" at bounding box center [130, 113] width 123 height 18
type input "0945082373"
click at [116, 135] on div "0945082373 - LY" at bounding box center [129, 135] width 108 height 13
type input "LY"
type input "0945082373"
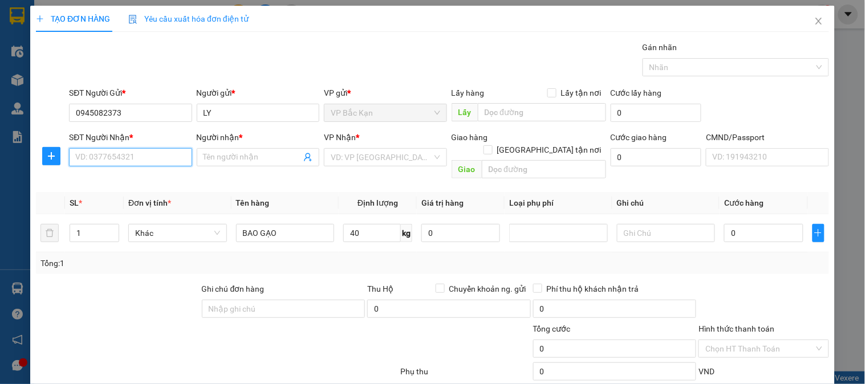
click at [130, 159] on input "SĐT Người Nhận *" at bounding box center [130, 157] width 123 height 18
type input "0915160705"
click at [117, 183] on div "0915160705 - MAI THUỶ" at bounding box center [129, 181] width 108 height 13
type input "MAI THUỶ"
type input "0915160705"
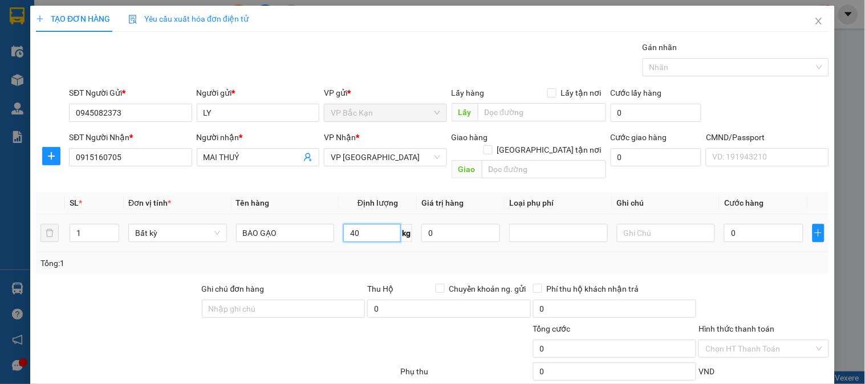
click at [370, 227] on input "40" at bounding box center [372, 233] width 58 height 18
click at [392, 253] on div "Tổng: 1" at bounding box center [432, 264] width 793 height 22
click at [394, 253] on div "Tổng: 1" at bounding box center [432, 264] width 793 height 22
type input "75.000"
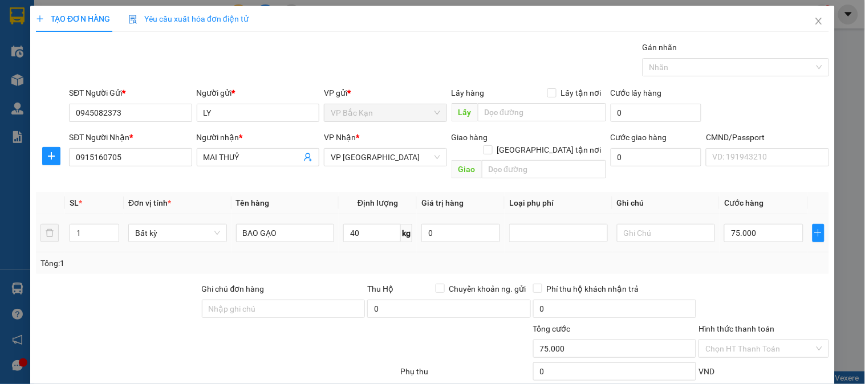
type input "75.000"
drag, startPoint x: 172, startPoint y: 164, endPoint x: 0, endPoint y: 159, distance: 172.3
click at [0, 160] on div "TẠO ĐƠN HÀNG Yêu cầu xuất hóa đơn điện tử Transit Pickup Surcharge Ids Transit …" at bounding box center [432, 192] width 865 height 384
click at [383, 230] on input "40" at bounding box center [372, 233] width 58 height 18
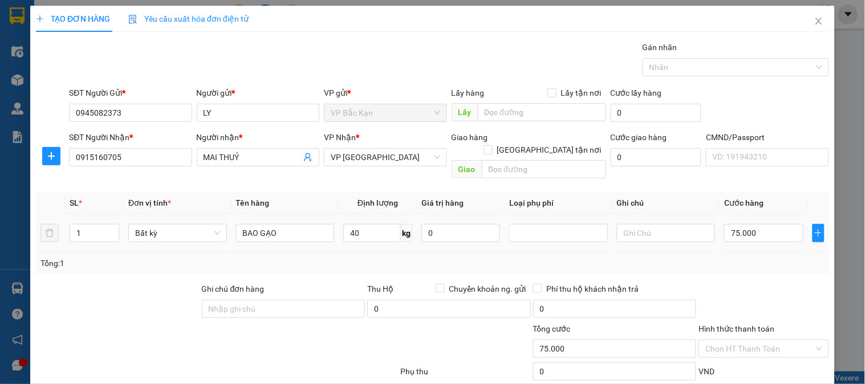
click at [546, 264] on div "Transit Pickup Surcharge Ids Transit Deliver Surcharge Ids Transit Deliver Surc…" at bounding box center [432, 238] width 793 height 394
click at [555, 264] on div "Transit Pickup Surcharge Ids Transit Deliver Surcharge Ids Transit Deliver Surc…" at bounding box center [432, 238] width 793 height 394
drag, startPoint x: 555, startPoint y: 264, endPoint x: 562, endPoint y: 269, distance: 8.1
click at [557, 264] on div "Transit Pickup Surcharge Ids Transit Deliver Surcharge Ids Transit Deliver Surc…" at bounding box center [432, 238] width 793 height 394
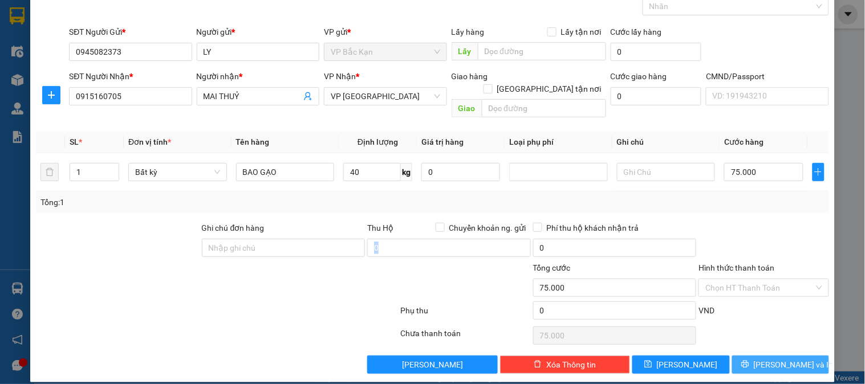
drag, startPoint x: 777, startPoint y: 358, endPoint x: 783, endPoint y: 357, distance: 6.4
click at [778, 359] on span "[PERSON_NAME] và In" at bounding box center [794, 365] width 80 height 13
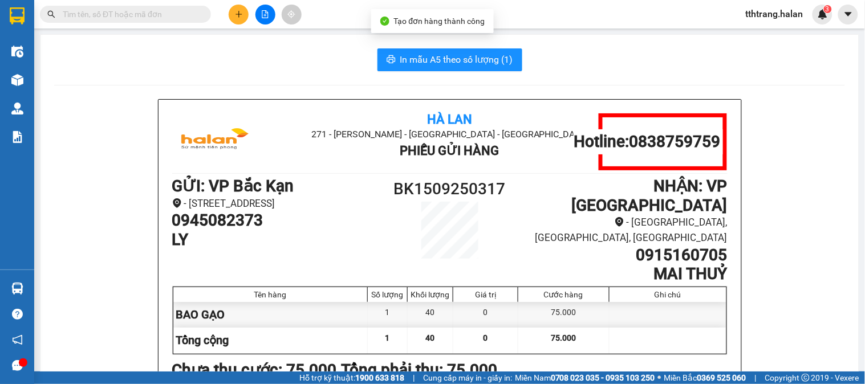
click at [409, 58] on span "In mẫu A5 theo số lượng (1)" at bounding box center [456, 59] width 113 height 14
click at [156, 64] on div "In mẫu A5 theo số lượng (1)" at bounding box center [449, 59] width 791 height 23
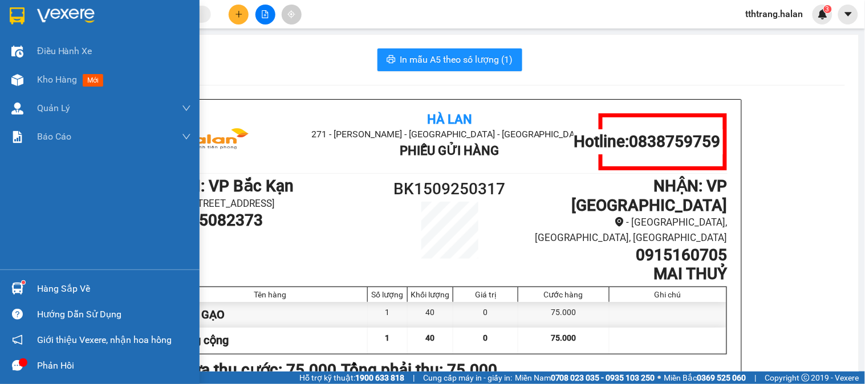
click at [14, 289] on img at bounding box center [17, 289] width 12 height 12
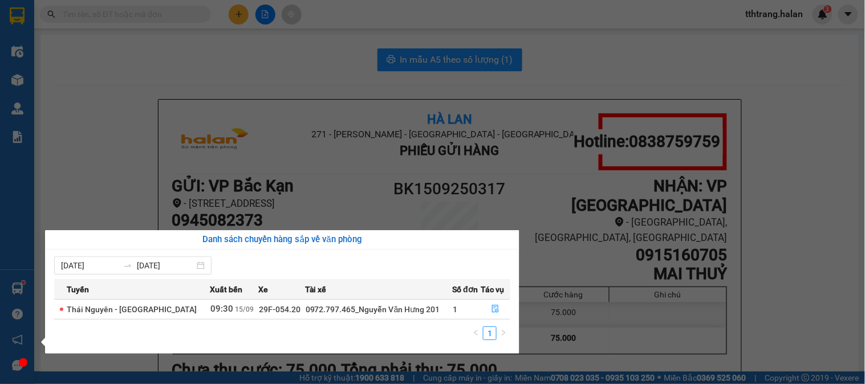
click at [114, 145] on section "Kết quả tìm kiếm ( 0 ) Bộ lọc No Data tthtrang.halan 3 Điều hành xe Kho hàng mớ…" at bounding box center [432, 192] width 865 height 384
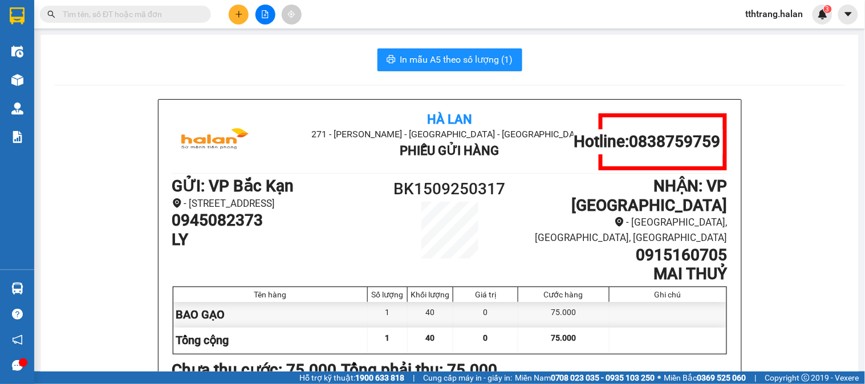
click at [229, 16] on button at bounding box center [239, 15] width 20 height 20
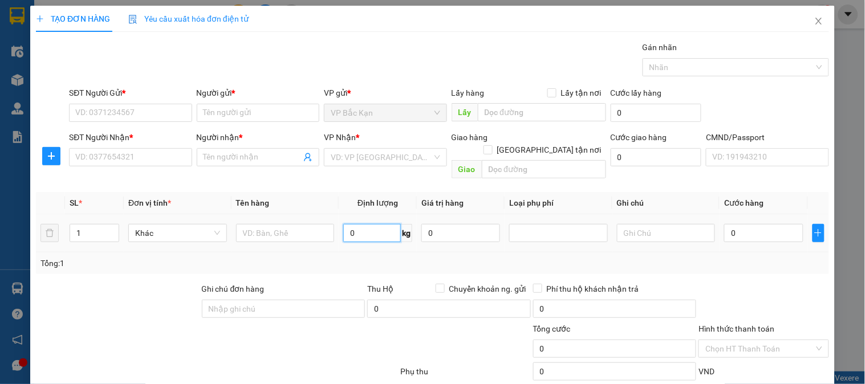
click at [371, 224] on input "0" at bounding box center [372, 233] width 58 height 18
type input "4.8"
click at [272, 225] on input "text" at bounding box center [285, 233] width 99 height 18
click at [156, 113] on input "SĐT Người Gửi *" at bounding box center [130, 113] width 123 height 18
click at [156, 113] on input "0915204113" at bounding box center [130, 113] width 123 height 18
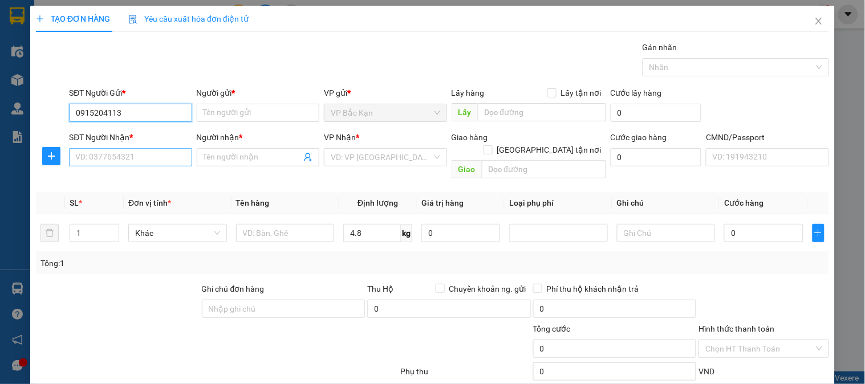
type input "0915204113"
click at [155, 158] on input "SĐT Người Nhận *" at bounding box center [130, 157] width 123 height 18
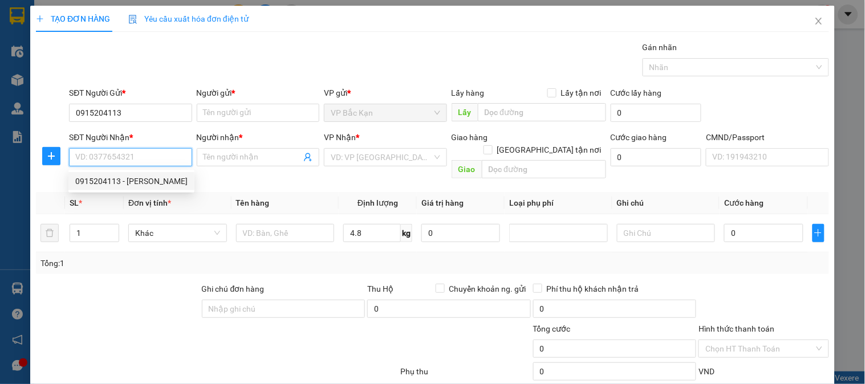
click at [154, 175] on div "0915204113 - TÔ ĐÌNH CƯỜNG" at bounding box center [131, 181] width 112 height 13
type input "0915204113"
type input "TÔ ĐÌNH CƯỜNG"
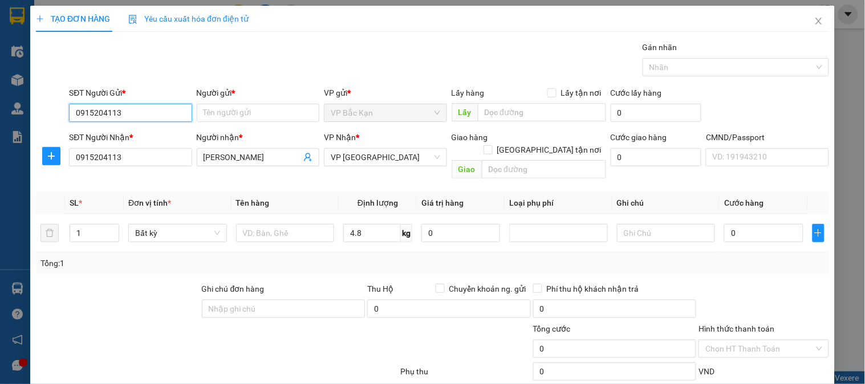
drag, startPoint x: 165, startPoint y: 119, endPoint x: 0, endPoint y: 127, distance: 165.6
click at [0, 127] on div "TẠO ĐƠN HÀNG Yêu cầu xuất hóa đơn điện tử Transit Pickup Surcharge Ids Transit …" at bounding box center [432, 192] width 865 height 384
type input "0919730304"
click at [159, 134] on div "0919730304 - CƯỜNG-BK" at bounding box center [129, 135] width 108 height 13
type input "CƯỜNG-BK"
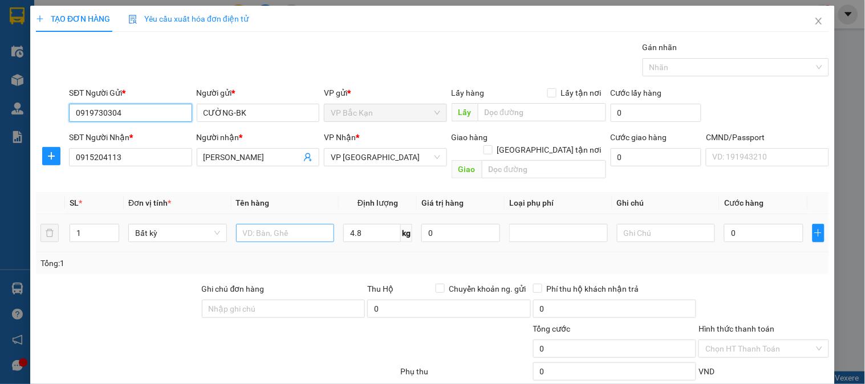
type input "0919730304"
click at [293, 224] on input "text" at bounding box center [285, 233] width 99 height 18
type input "BỌC THỊT TƯƠI"
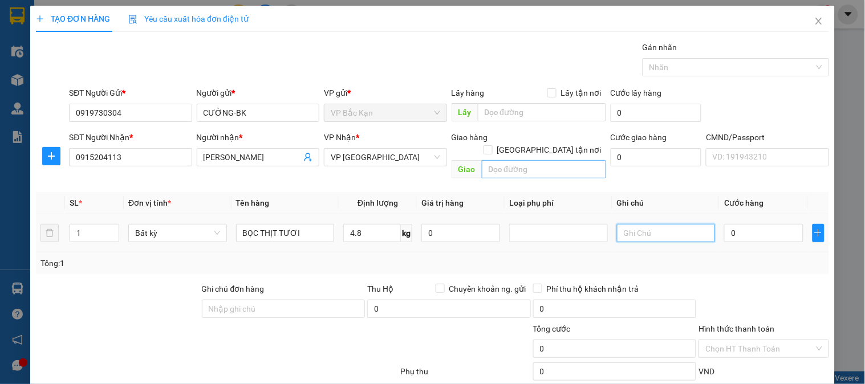
type input "40.000"
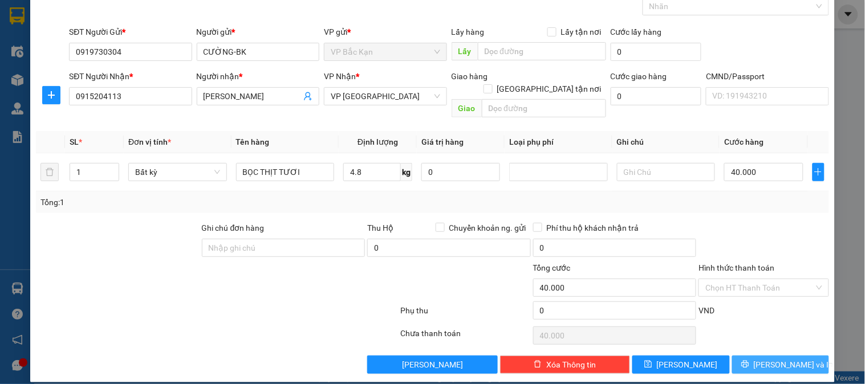
click at [794, 359] on span "[PERSON_NAME] và In" at bounding box center [794, 365] width 80 height 13
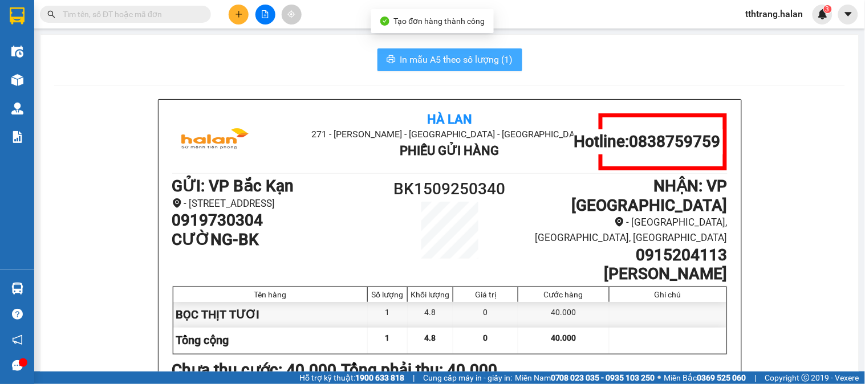
click at [474, 64] on span "In mẫu A5 theo số lượng (1)" at bounding box center [456, 59] width 113 height 14
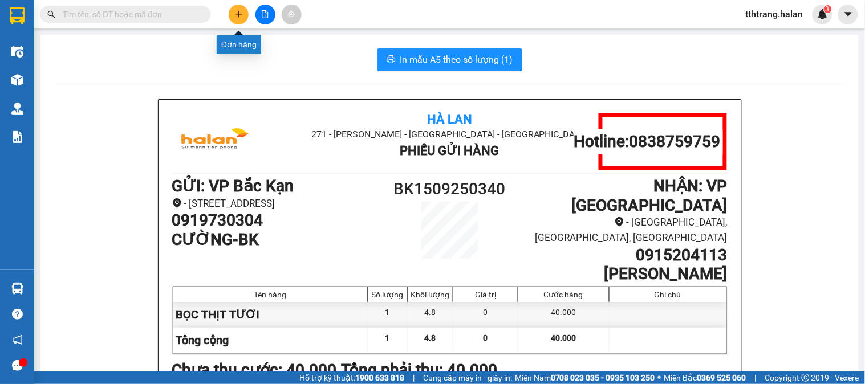
click at [238, 14] on icon "plus" at bounding box center [239, 14] width 6 height 1
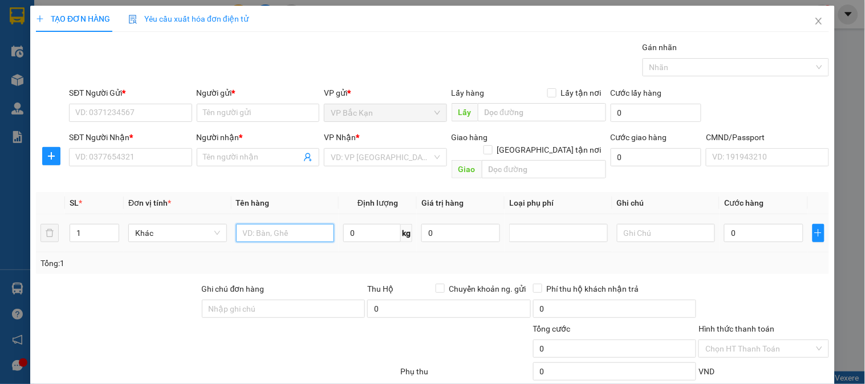
click at [281, 226] on input "text" at bounding box center [285, 233] width 99 height 18
type input "PBI ĐIỆN THOẠI"
type input "0.3"
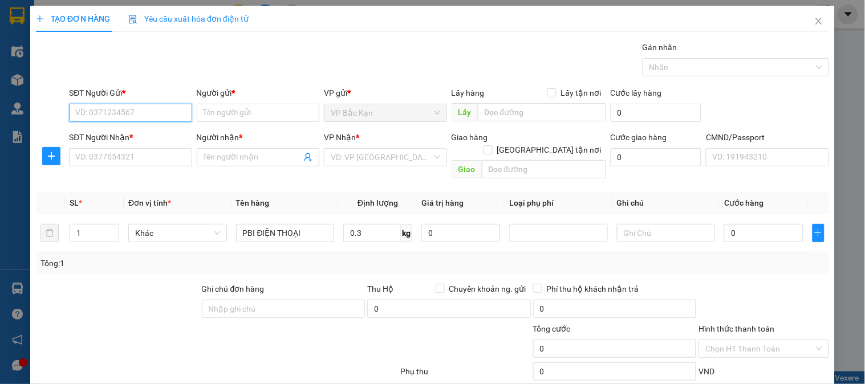
click at [172, 109] on input "SĐT Người Gửi *" at bounding box center [130, 113] width 123 height 18
click at [160, 112] on input "0869864333" at bounding box center [130, 113] width 123 height 18
type input "0869864333"
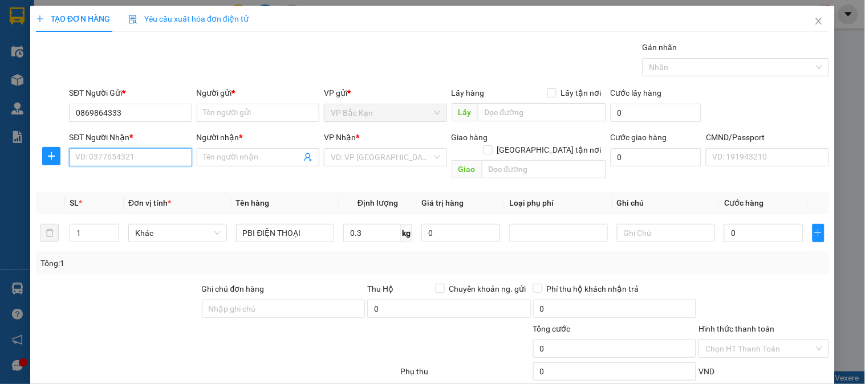
click at [161, 160] on input "SĐT Người Nhận *" at bounding box center [130, 157] width 123 height 18
click at [137, 185] on div "0869864333 - hải" at bounding box center [129, 181] width 108 height 13
type input "0869864333"
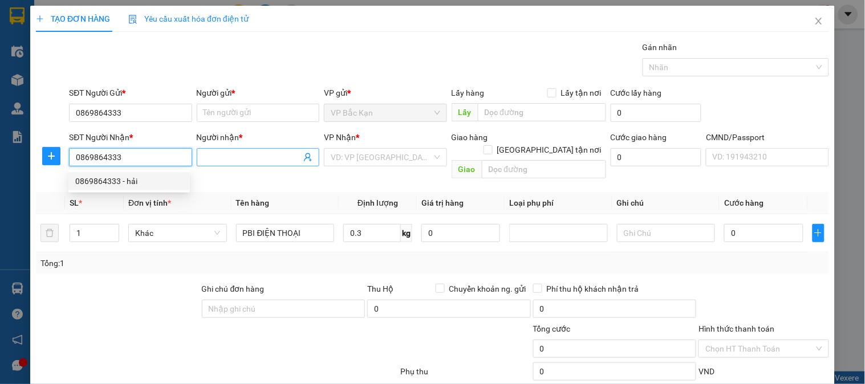
type input "hải"
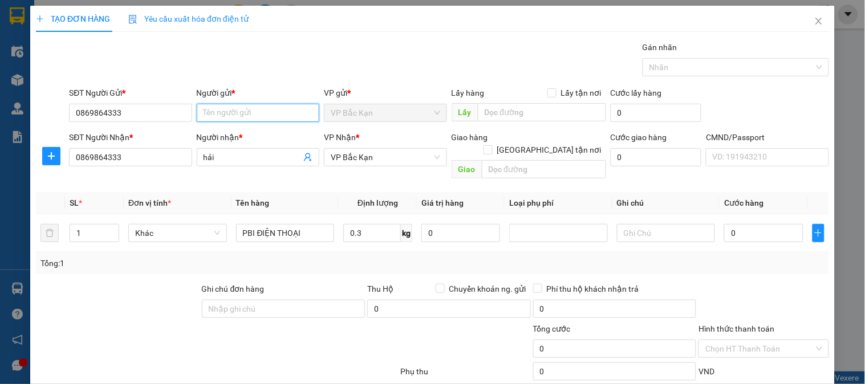
click at [266, 114] on input "Người gửi *" at bounding box center [258, 113] width 123 height 18
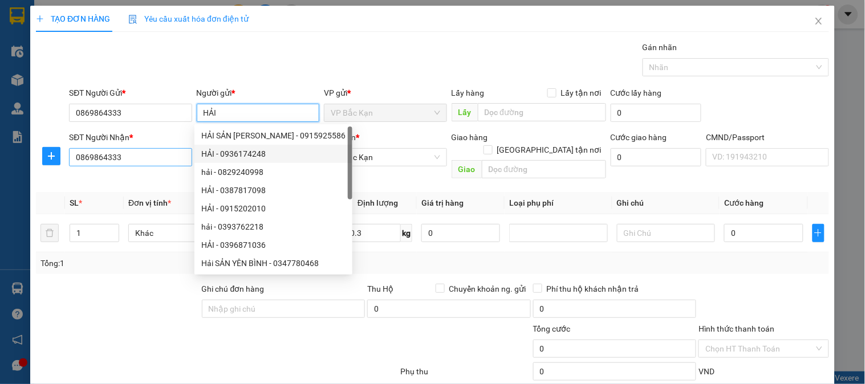
type input "HẢI"
drag, startPoint x: 151, startPoint y: 162, endPoint x: 0, endPoint y: 186, distance: 152.5
click at [0, 192] on div "TẠO ĐƠN HÀNG Yêu cầu xuất hóa đơn điện tử Transit Pickup Surcharge Ids Transit …" at bounding box center [432, 192] width 865 height 384
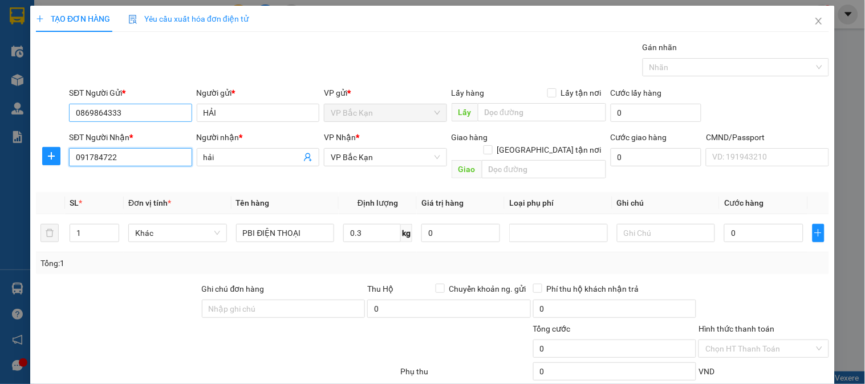
type input "0917847222"
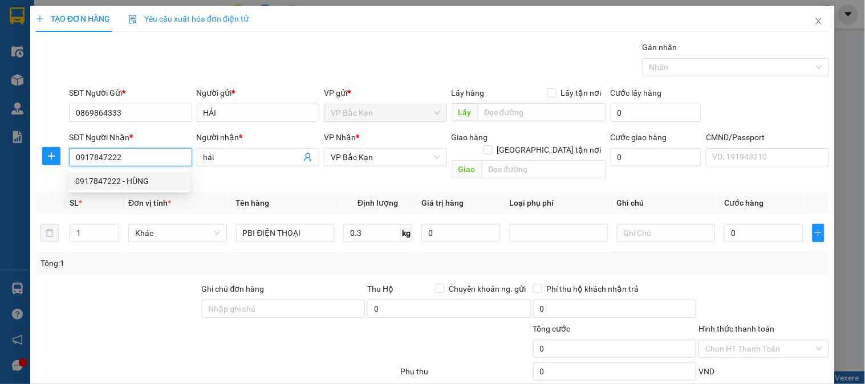
click at [127, 181] on div "0917847222 - HÙNG" at bounding box center [129, 181] width 108 height 13
type input "HÙNG"
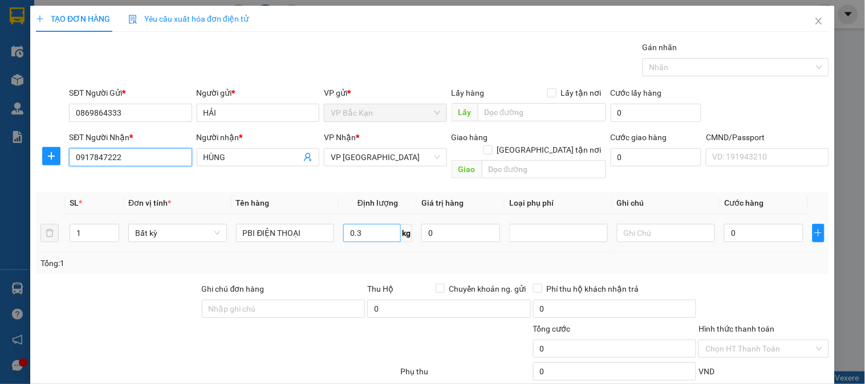
type input "0917847222"
click at [368, 224] on input "0.3" at bounding box center [372, 233] width 58 height 18
drag, startPoint x: 408, startPoint y: 238, endPoint x: 436, endPoint y: 257, distance: 33.7
click at [414, 248] on div "SL * Đơn vị tính * Tên hàng Định lượng Giá trị hàng Loại phụ phí Ghi chú Cước h…" at bounding box center [432, 233] width 793 height 82
click at [435, 257] on div "Tổng: 1" at bounding box center [432, 263] width 784 height 13
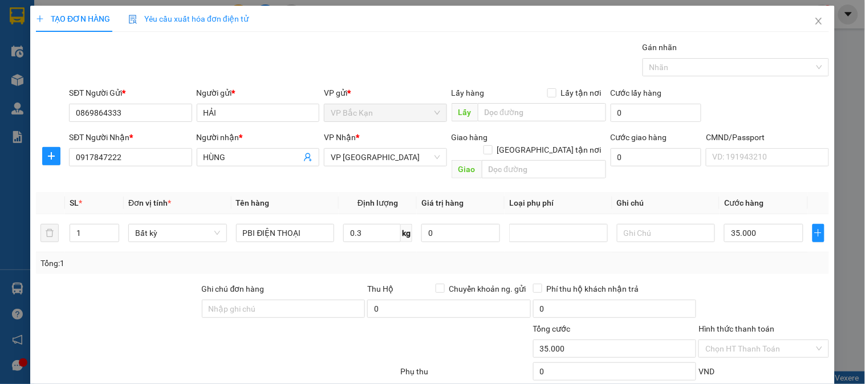
type input "35.000"
click at [436, 257] on div "Tổng: 1" at bounding box center [432, 263] width 784 height 13
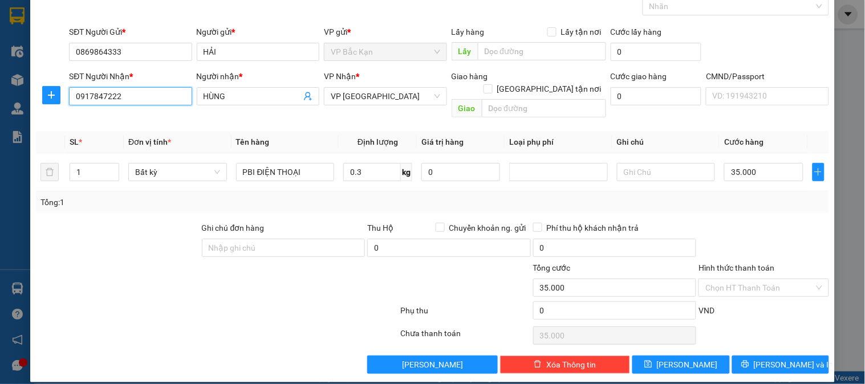
drag, startPoint x: 0, startPoint y: 104, endPoint x: 0, endPoint y: 95, distance: 8.6
click at [0, 99] on div "TẠO ĐƠN HÀNG Yêu cầu xuất hóa đơn điện tử Transit Pickup Surcharge Ids Transit …" at bounding box center [432, 192] width 865 height 384
drag, startPoint x: 335, startPoint y: 198, endPoint x: 358, endPoint y: 131, distance: 70.5
click at [335, 197] on div "Tổng: 1" at bounding box center [432, 203] width 793 height 22
click at [331, 205] on div "Transit Pickup Surcharge Ids Transit Deliver Surcharge Ids Transit Deliver Surc…" at bounding box center [432, 177] width 793 height 394
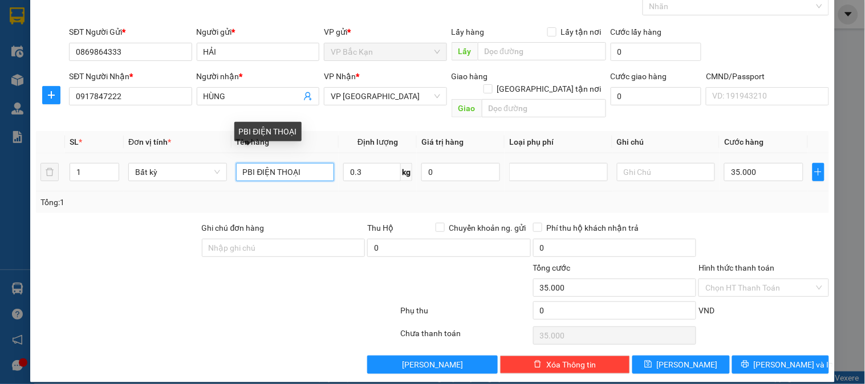
drag, startPoint x: 251, startPoint y: 160, endPoint x: 0, endPoint y: 168, distance: 251.1
click at [0, 168] on div "TẠO ĐƠN HÀNG Yêu cầu xuất hóa đơn điện tử Transit Pickup Surcharge Ids Transit …" at bounding box center [432, 192] width 865 height 384
type input "BỌC TRẮNG ĐIỆN THOẠI"
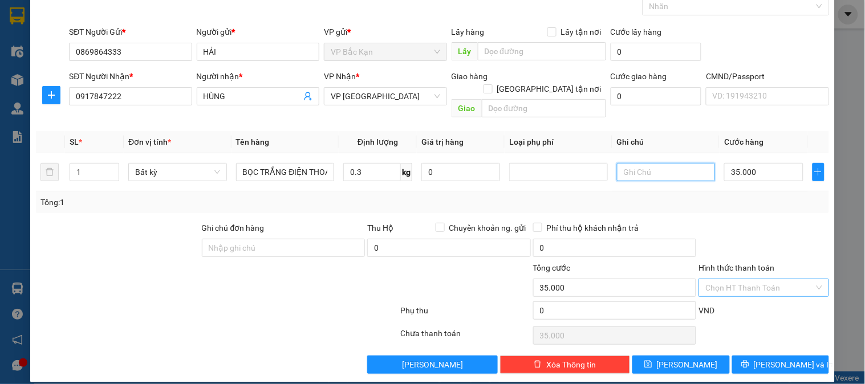
scroll to position [0, 0]
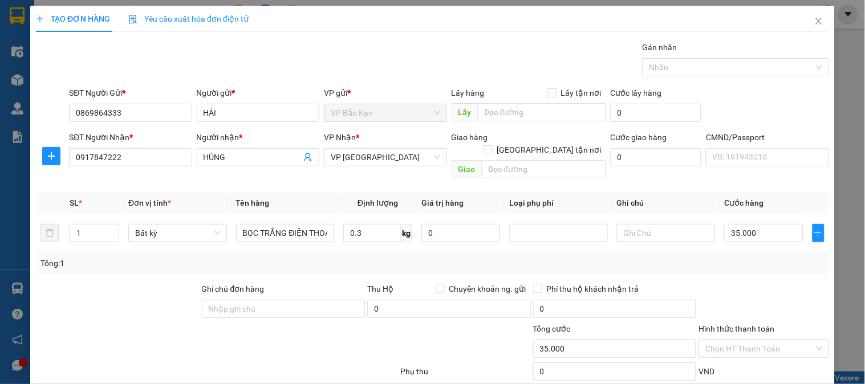
click at [779, 283] on div at bounding box center [764, 303] width 132 height 40
click at [757, 340] on input "Hình thức thanh toán" at bounding box center [759, 348] width 108 height 17
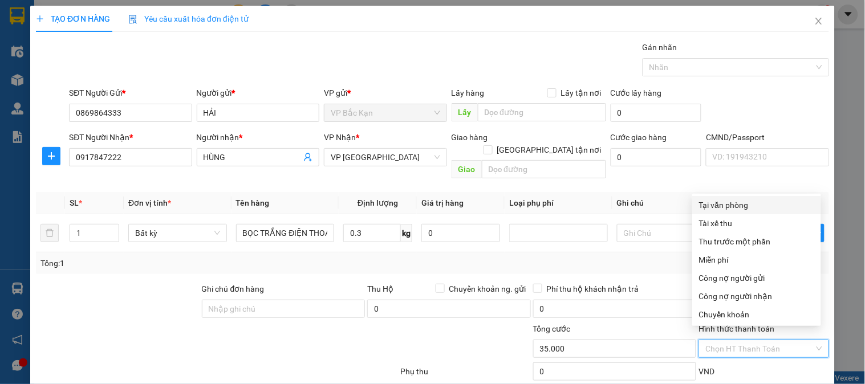
click at [715, 209] on div "Tại văn phòng" at bounding box center [756, 205] width 115 height 13
type input "0"
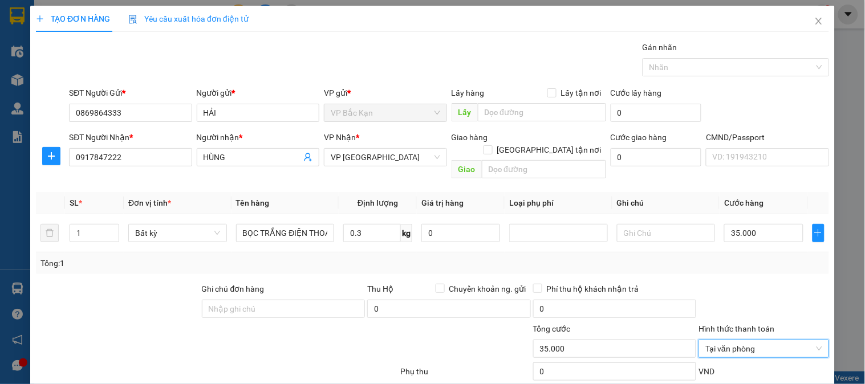
scroll to position [61, 0]
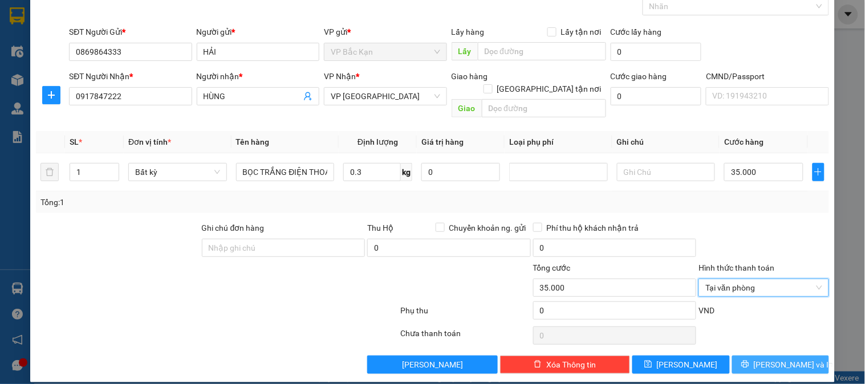
click at [774, 359] on span "[PERSON_NAME] và In" at bounding box center [794, 365] width 80 height 13
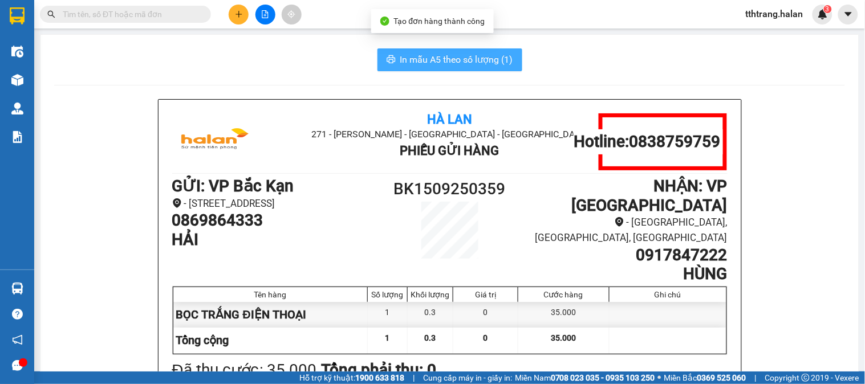
click at [476, 60] on span "In mẫu A5 theo số lượng (1)" at bounding box center [456, 59] width 113 height 14
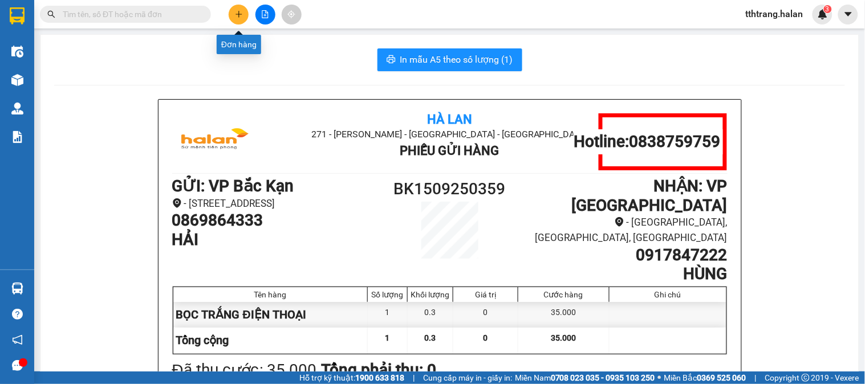
click at [234, 16] on button at bounding box center [239, 15] width 20 height 20
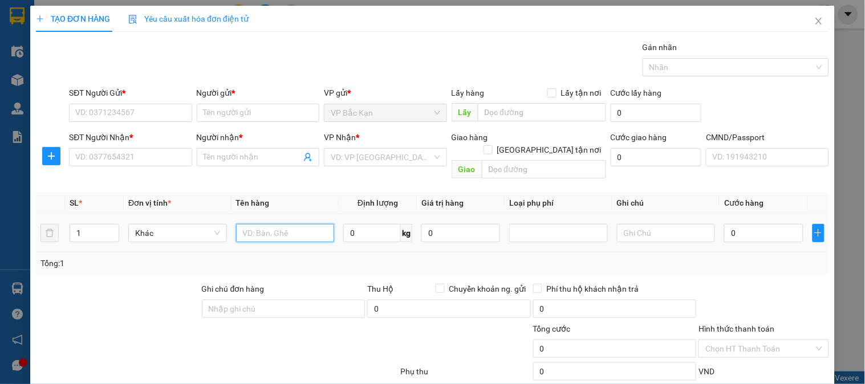
click at [298, 224] on input "text" at bounding box center [285, 233] width 99 height 18
click at [366, 224] on input "0" at bounding box center [372, 233] width 58 height 18
type input "12"
click at [280, 224] on input "text" at bounding box center [285, 233] width 99 height 18
type input "HỘP XỐP MĂNG"
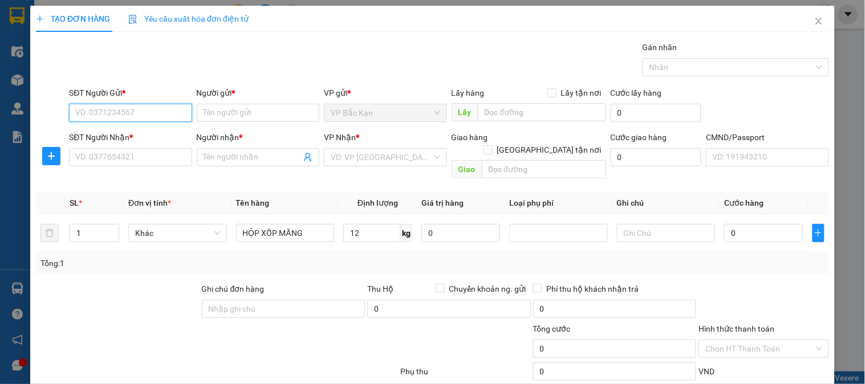
click at [145, 110] on input "SĐT Người Gửi *" at bounding box center [130, 113] width 123 height 18
type input "0943916699"
click at [145, 110] on input "0943916699" at bounding box center [130, 113] width 123 height 18
click at [172, 140] on div "0943916699 - CƯỜNG" at bounding box center [129, 135] width 108 height 13
type input "CƯỜNG"
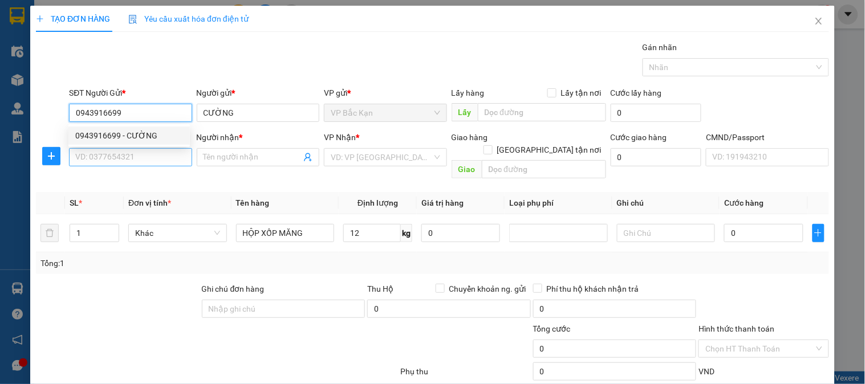
type input "0943916699"
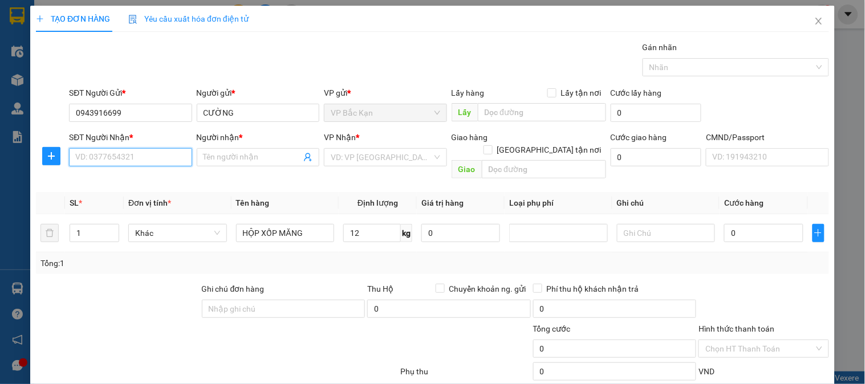
click at [174, 157] on input "SĐT Người Nhận *" at bounding box center [130, 157] width 123 height 18
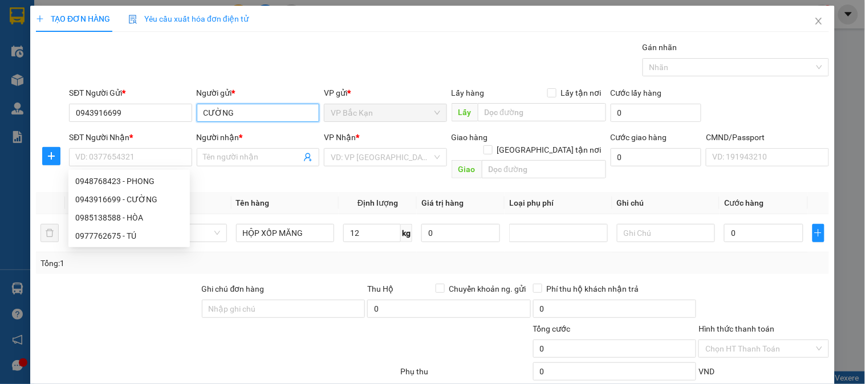
click at [201, 112] on input "CƯỜNG" at bounding box center [258, 113] width 123 height 18
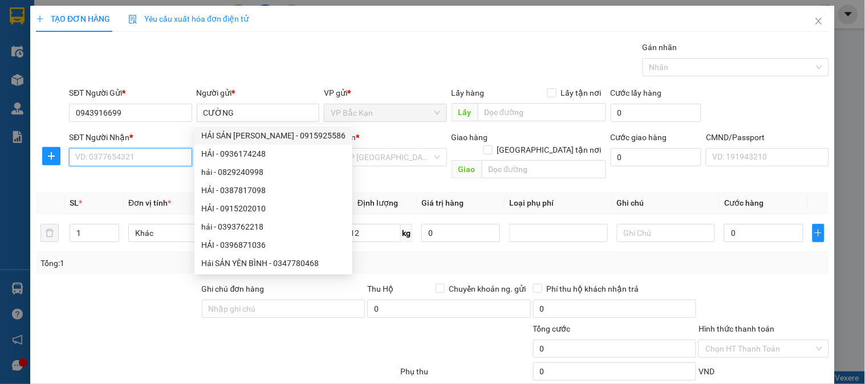
click at [137, 160] on input "SĐT Người Nhận *" at bounding box center [130, 157] width 123 height 18
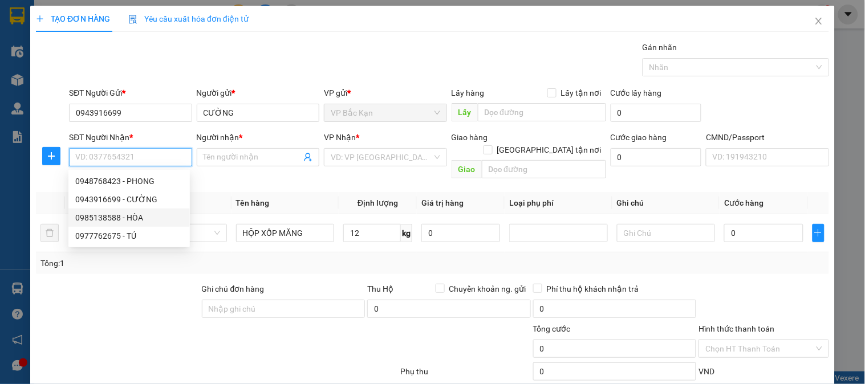
click at [116, 218] on div "0985138588 - HÒA" at bounding box center [129, 218] width 108 height 13
type input "0985138588"
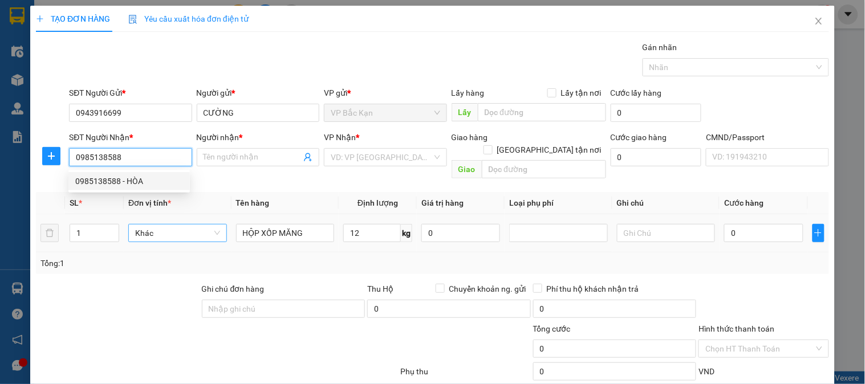
type input "HÒA"
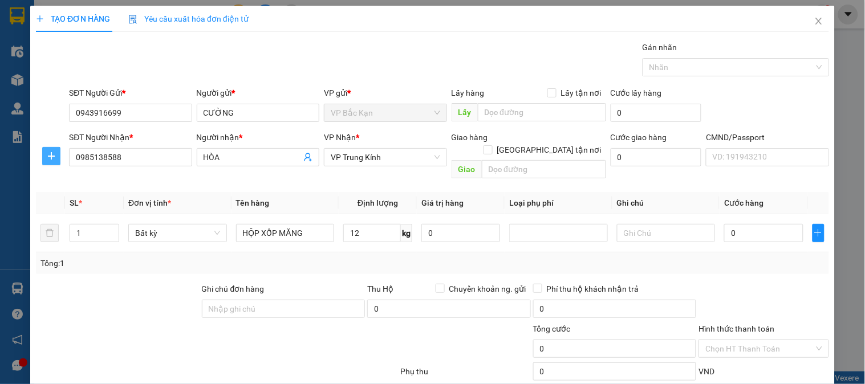
click at [52, 158] on icon "plus" at bounding box center [51, 156] width 9 height 9
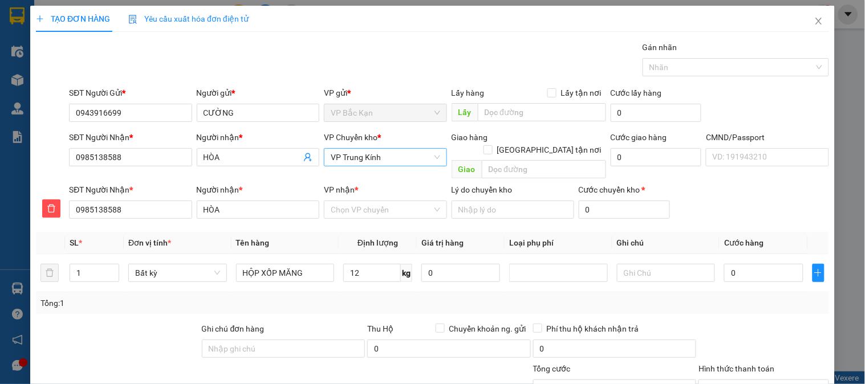
click at [340, 157] on span "VP Trung Kính" at bounding box center [385, 157] width 109 height 17
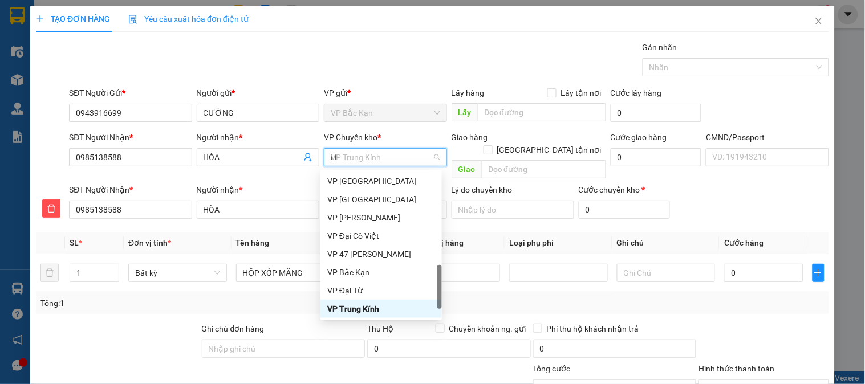
type input "HG"
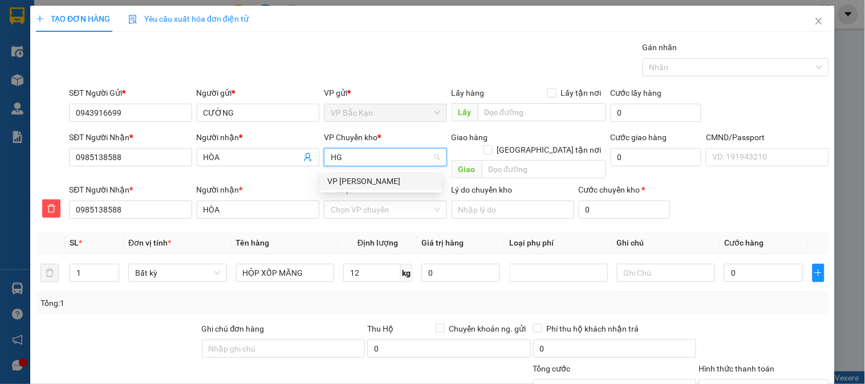
drag, startPoint x: 346, startPoint y: 181, endPoint x: 365, endPoint y: 189, distance: 20.7
click at [348, 181] on div "VP [PERSON_NAME]" at bounding box center [381, 181] width 108 height 13
click at [365, 201] on div "Chọn VP chuyển" at bounding box center [385, 210] width 123 height 18
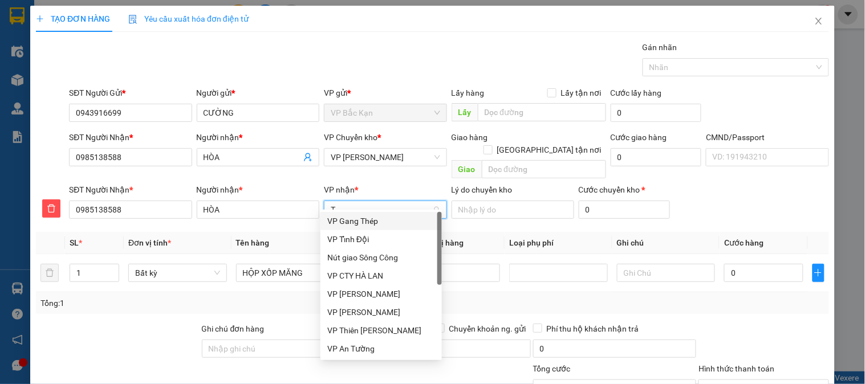
type input "TK"
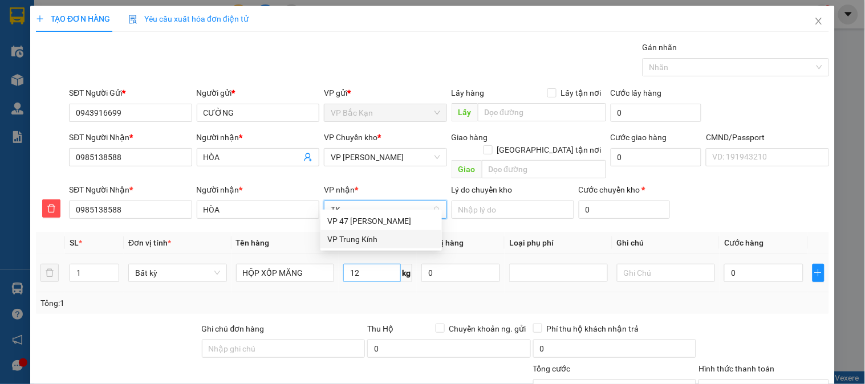
drag, startPoint x: 366, startPoint y: 236, endPoint x: 365, endPoint y: 260, distance: 24.0
click at [365, 238] on div "VP Trung Kính" at bounding box center [381, 239] width 108 height 13
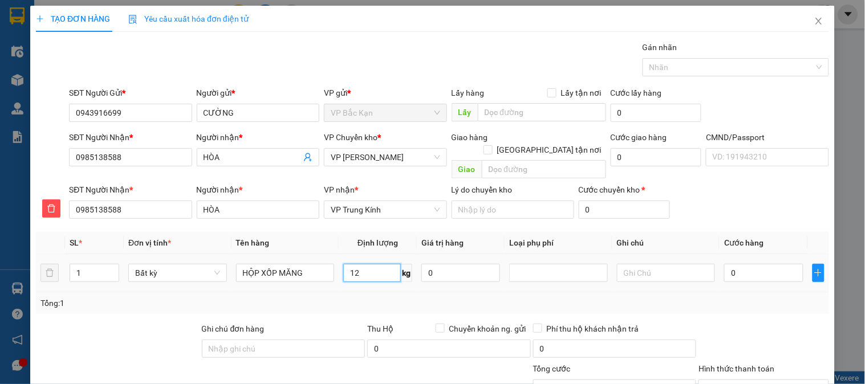
click at [365, 264] on input "12" at bounding box center [372, 273] width 58 height 18
click at [405, 293] on div "Tổng: 1" at bounding box center [432, 304] width 793 height 22
click at [406, 293] on div "Tổng: 1" at bounding box center [432, 304] width 793 height 22
click at [411, 293] on div "Tổng: 1" at bounding box center [432, 304] width 793 height 22
type input "65.000"
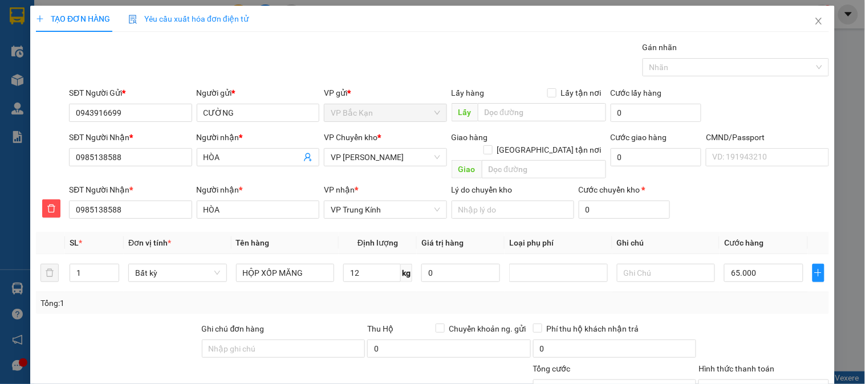
type input "65.000"
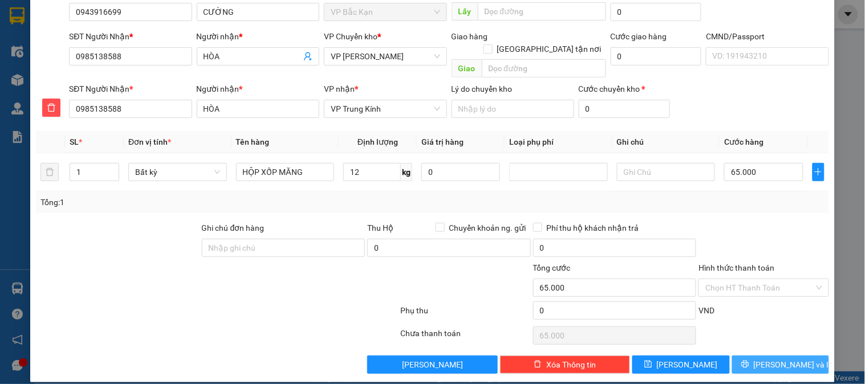
click at [755, 360] on button "[PERSON_NAME] và In" at bounding box center [780, 365] width 97 height 18
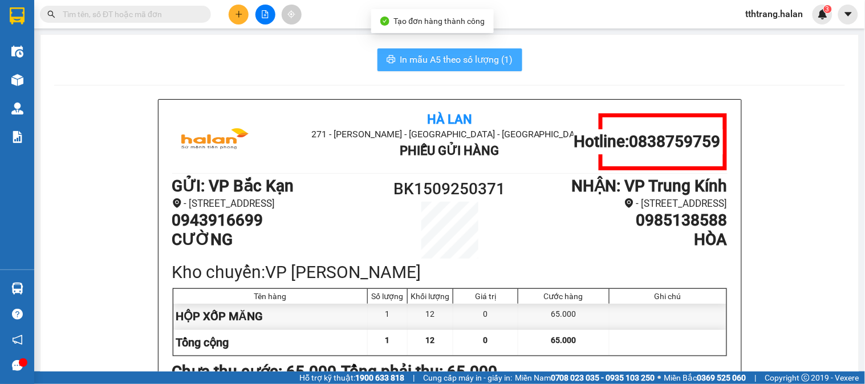
click at [443, 63] on span "In mẫu A5 theo số lượng (1)" at bounding box center [456, 59] width 113 height 14
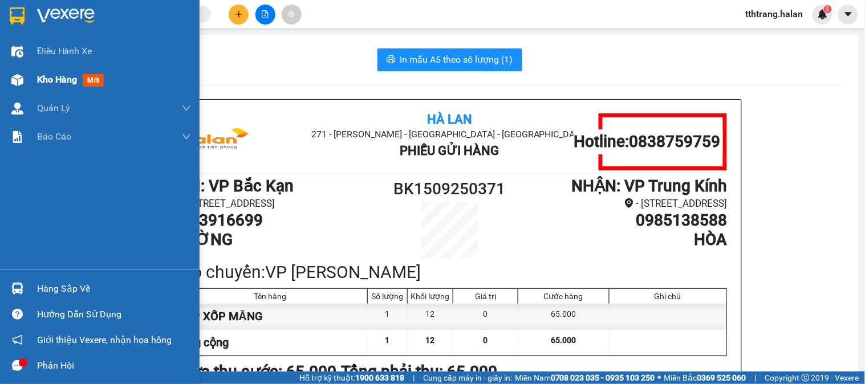
click at [22, 82] on img at bounding box center [17, 80] width 12 height 12
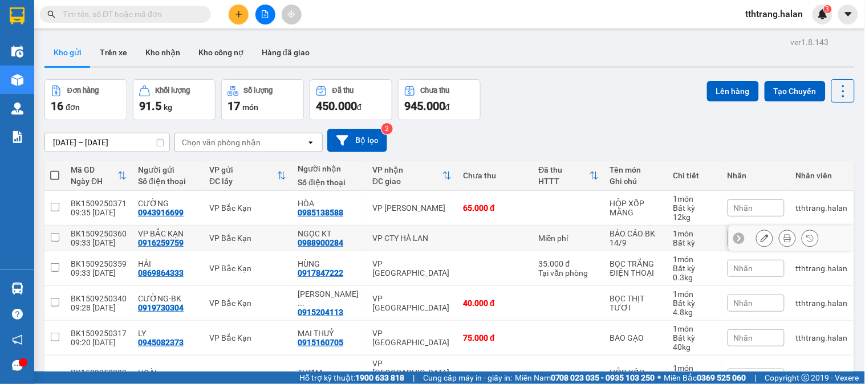
scroll to position [211, 0]
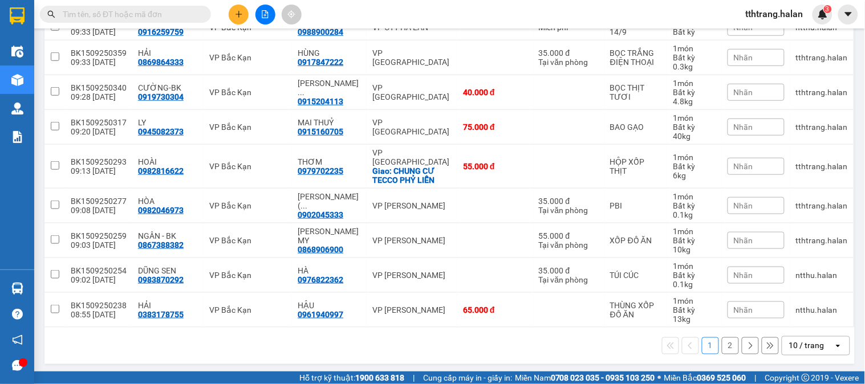
click at [801, 350] on div "10 / trang" at bounding box center [807, 346] width 51 height 18
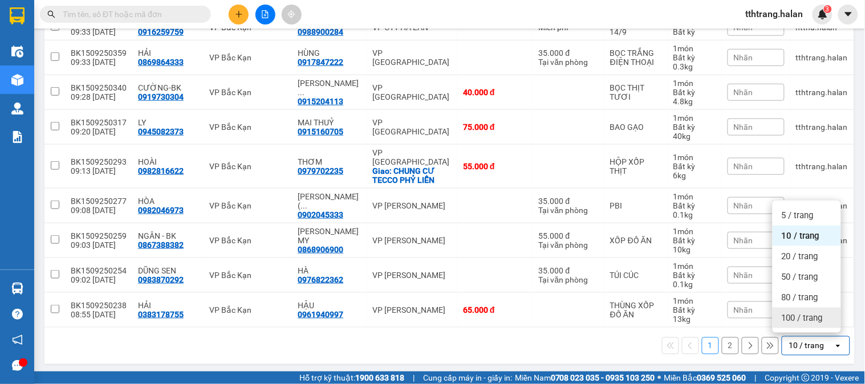
click at [810, 314] on span "100 / trang" at bounding box center [802, 318] width 41 height 11
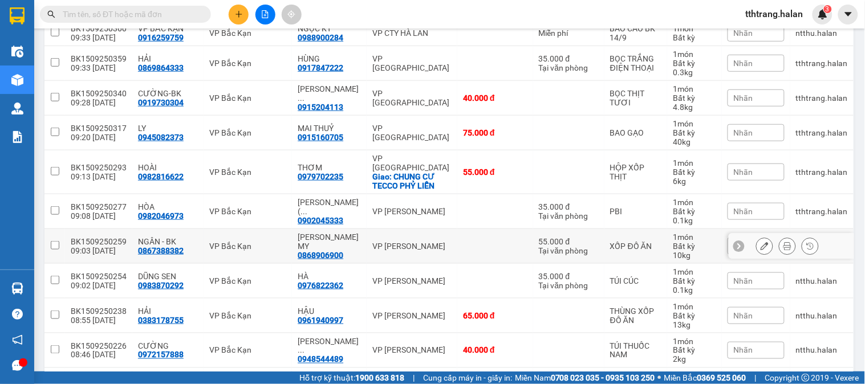
scroll to position [402, 0]
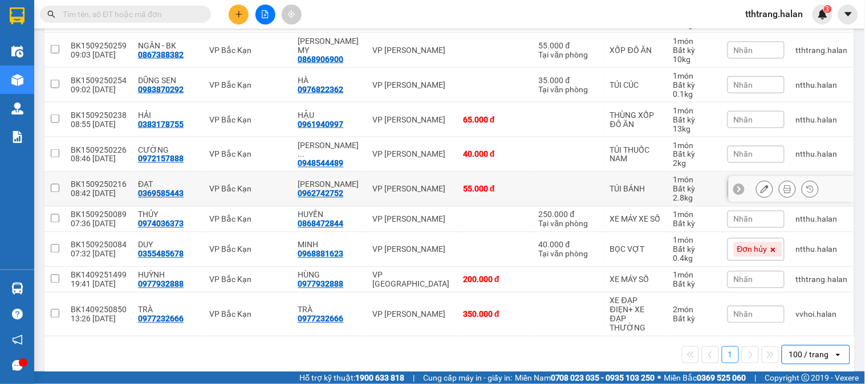
click at [619, 186] on div "TÚI BÁNH" at bounding box center [635, 189] width 51 height 9
checkbox input "true"
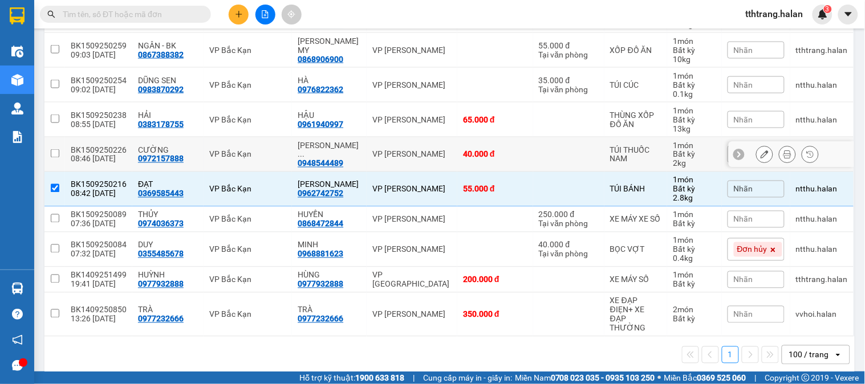
click at [464, 144] on td "40.000 đ" at bounding box center [495, 154] width 76 height 35
checkbox input "true"
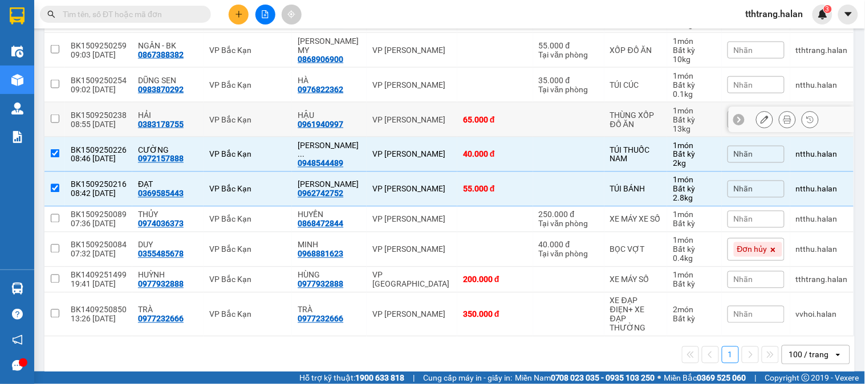
click at [605, 123] on td "THÙNG XỐP ĐỒ ĂN" at bounding box center [636, 120] width 63 height 35
checkbox input "true"
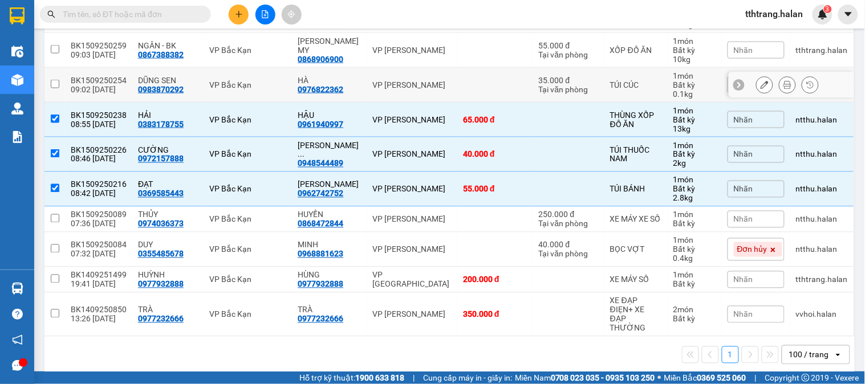
click at [580, 90] on div "Tại văn phòng" at bounding box center [569, 89] width 60 height 9
checkbox input "true"
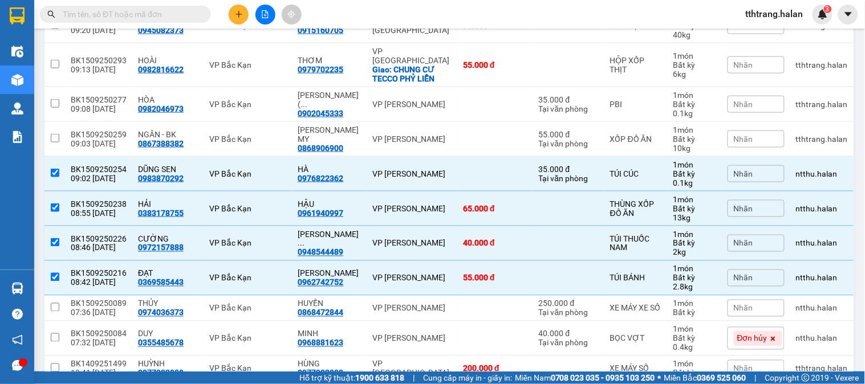
scroll to position [311, 0]
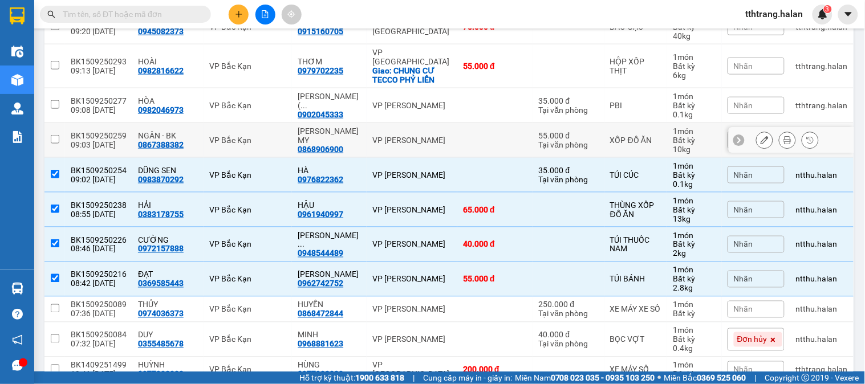
click at [559, 140] on div "Tại văn phòng" at bounding box center [569, 144] width 60 height 9
checkbox input "true"
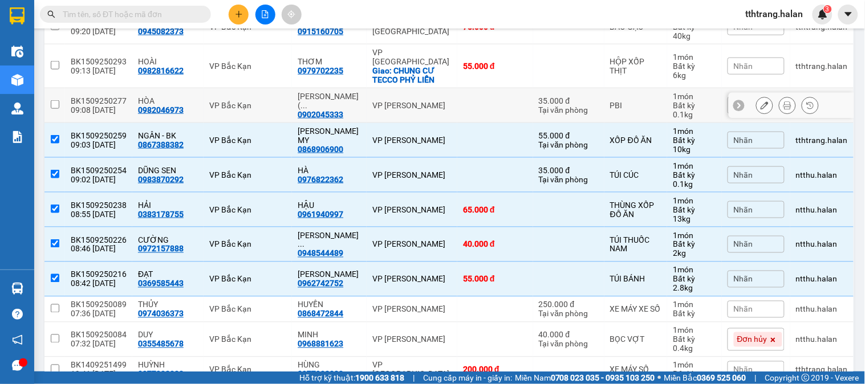
click at [610, 106] on div "PBI" at bounding box center [635, 105] width 51 height 9
checkbox input "false"
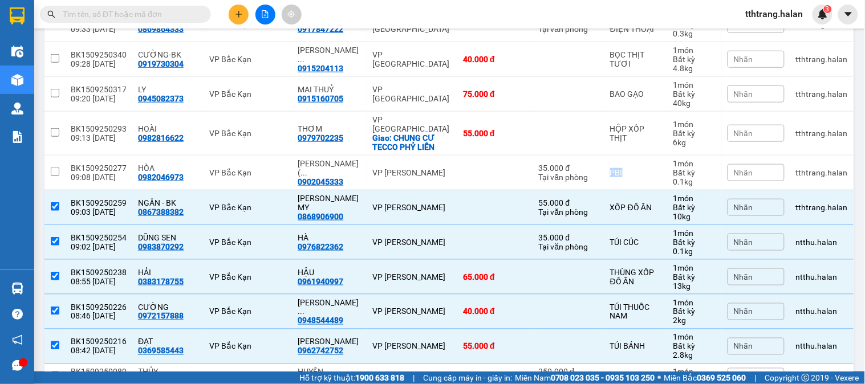
scroll to position [214, 0]
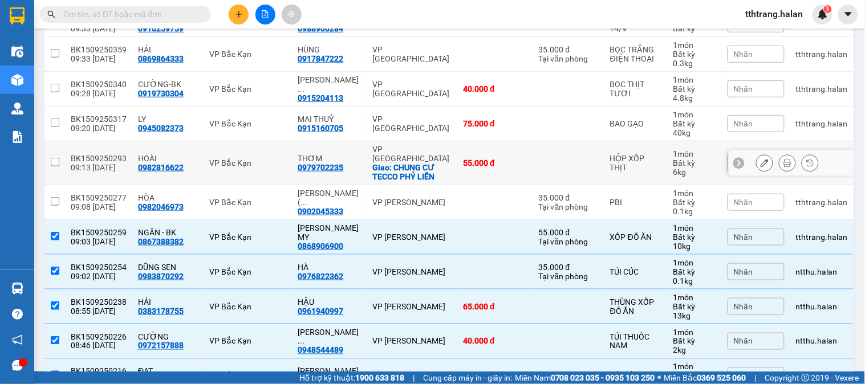
click at [605, 152] on td "HỘP XỐP THỊT" at bounding box center [636, 163] width 63 height 44
checkbox input "true"
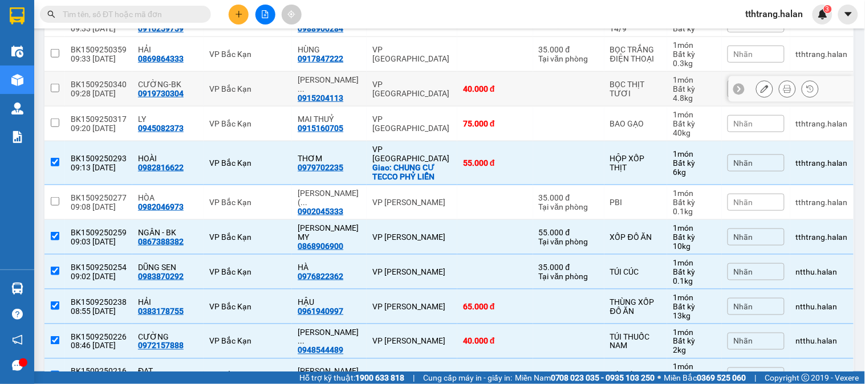
drag, startPoint x: 605, startPoint y: 94, endPoint x: 819, endPoint y: 112, distance: 215.3
click at [610, 91] on div "BỌC THỊT TƯƠI" at bounding box center [635, 89] width 51 height 18
checkbox input "true"
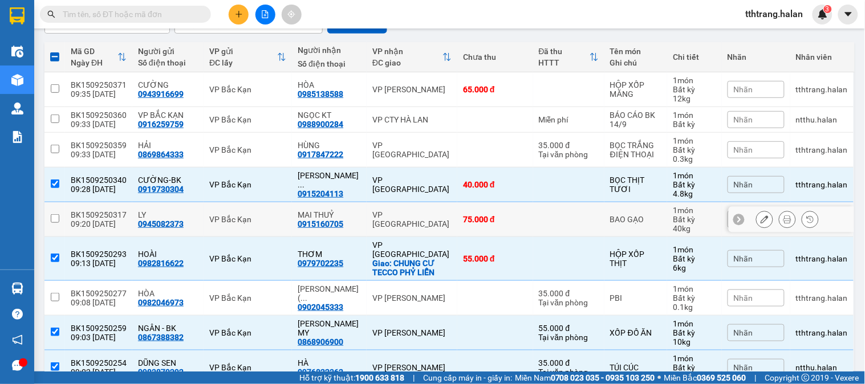
scroll to position [0, 0]
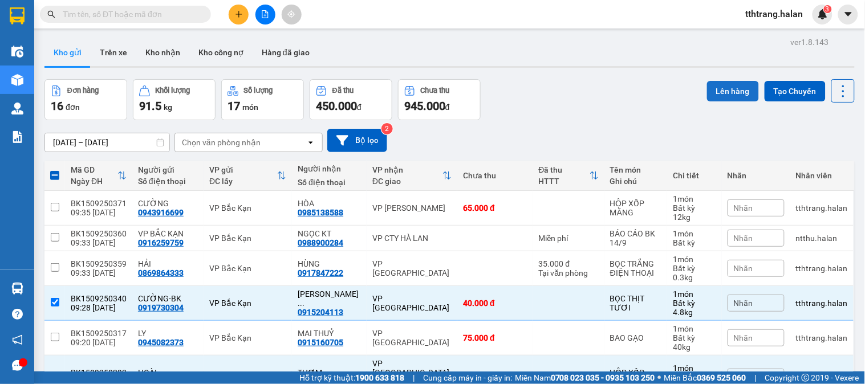
click at [728, 82] on button "Lên hàng" at bounding box center [733, 91] width 52 height 21
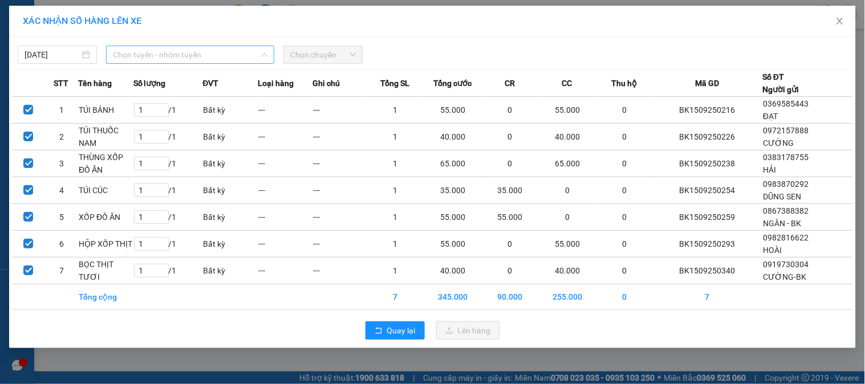
click at [211, 47] on span "Chọn tuyến - nhóm tuyến" at bounding box center [190, 54] width 155 height 17
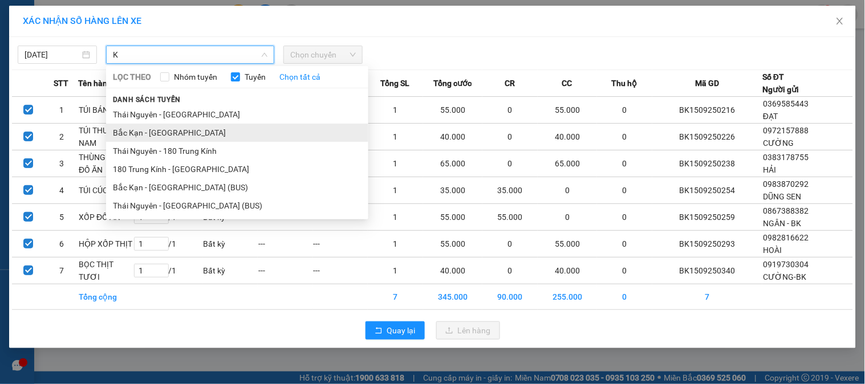
type input "K"
click at [141, 131] on li "Bắc Kạn - Thái Nguyên" at bounding box center [237, 133] width 262 height 18
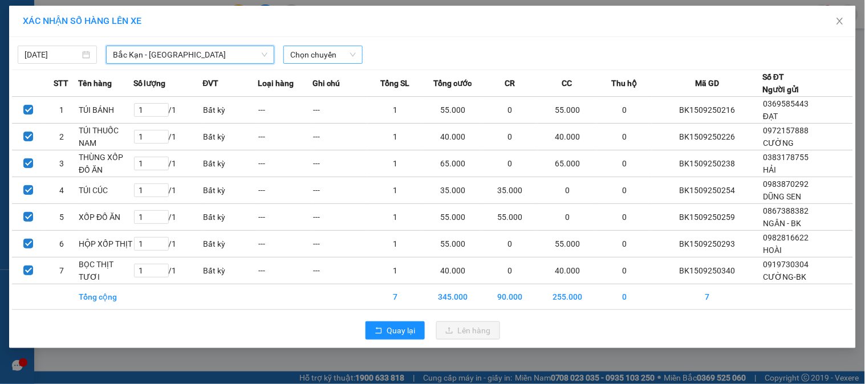
click at [332, 59] on span "Chọn chuyến" at bounding box center [323, 54] width 66 height 17
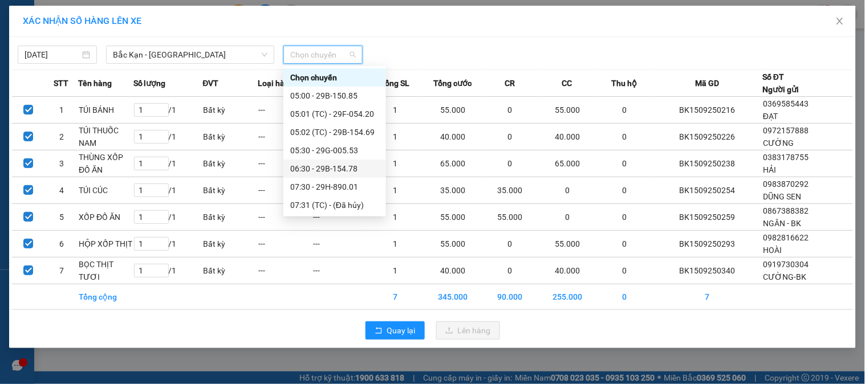
scroll to position [147, 0]
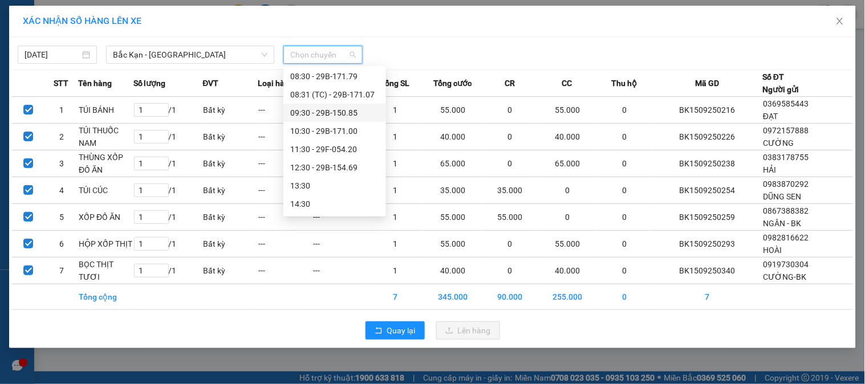
click at [315, 111] on div "09:30 - 29B-150.85" at bounding box center [334, 113] width 89 height 13
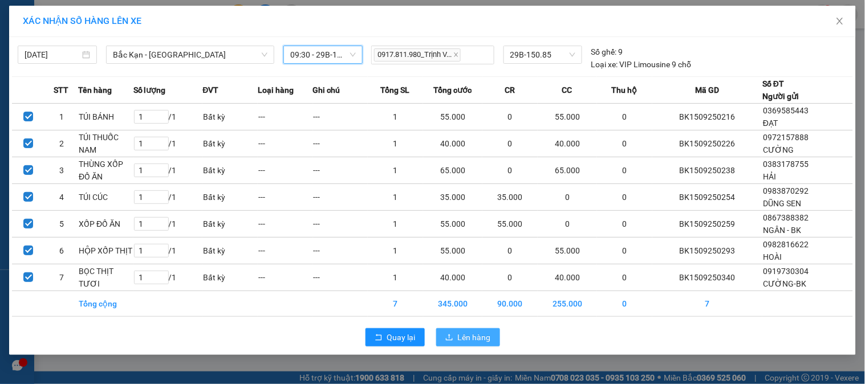
click at [453, 337] on icon "upload" at bounding box center [449, 338] width 8 height 8
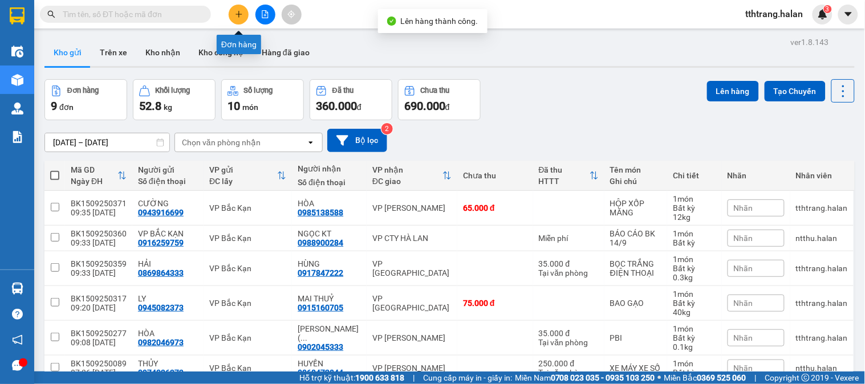
click at [235, 16] on icon "plus" at bounding box center [239, 14] width 8 height 8
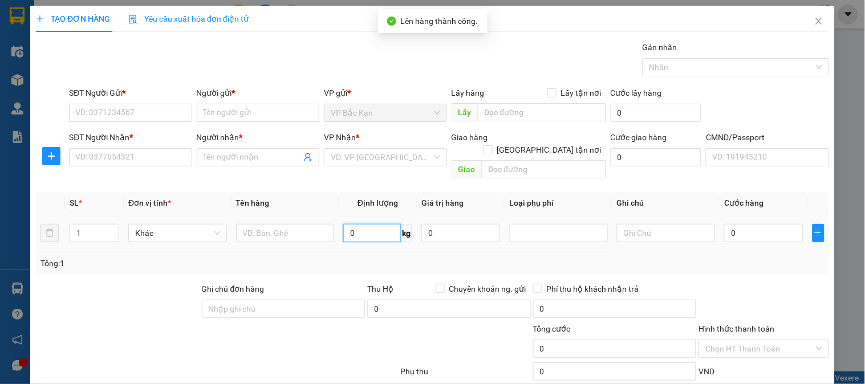
click at [363, 224] on input "0" at bounding box center [372, 233] width 58 height 18
type input "16.5"
click at [287, 224] on input "text" at bounding box center [285, 233] width 99 height 18
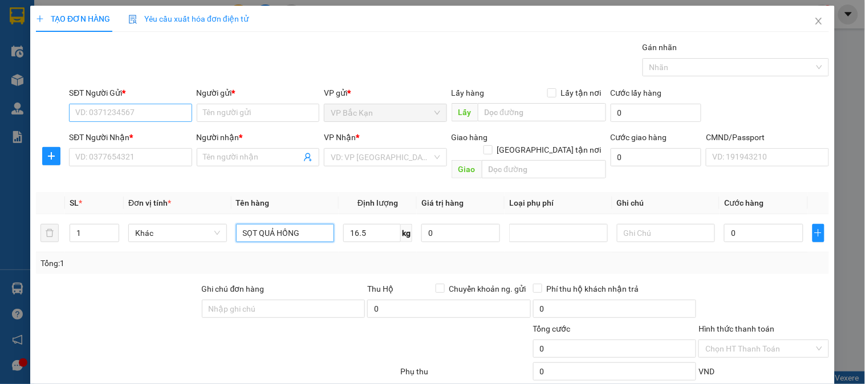
type input "SỌT QUẢ HỒNG"
click at [172, 115] on input "SĐT Người Gửi *" at bounding box center [130, 113] width 123 height 18
type input "0977965099"
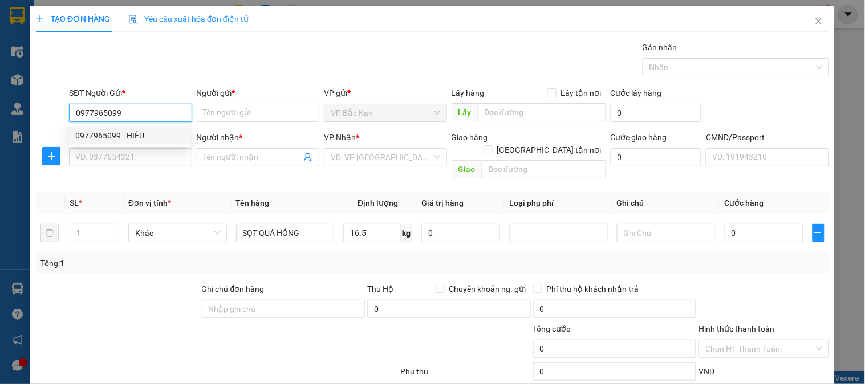
click at [140, 135] on div "0977965099 - HIẾU" at bounding box center [129, 135] width 108 height 13
type input "HIẾU"
type input "0977965099"
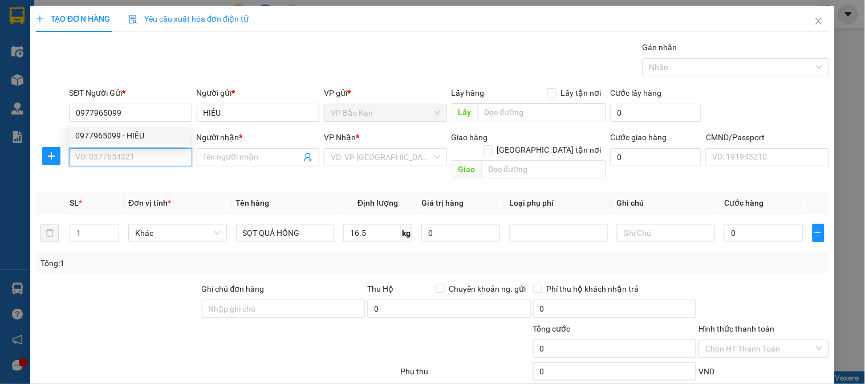
click at [149, 156] on input "SĐT Người Nhận *" at bounding box center [130, 157] width 123 height 18
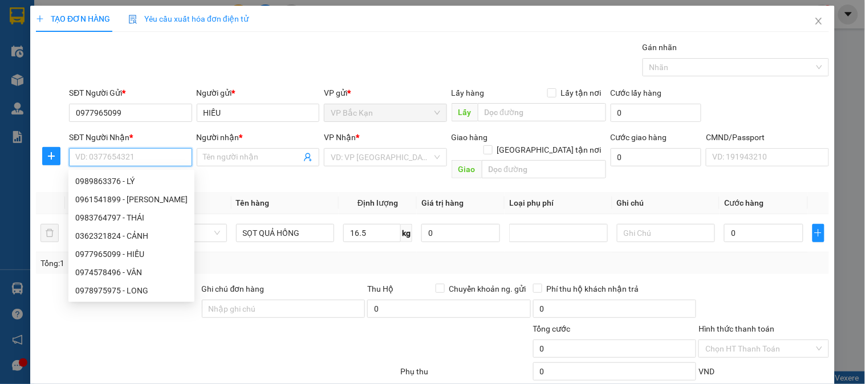
click at [165, 158] on input "SĐT Người Nhận *" at bounding box center [130, 157] width 123 height 18
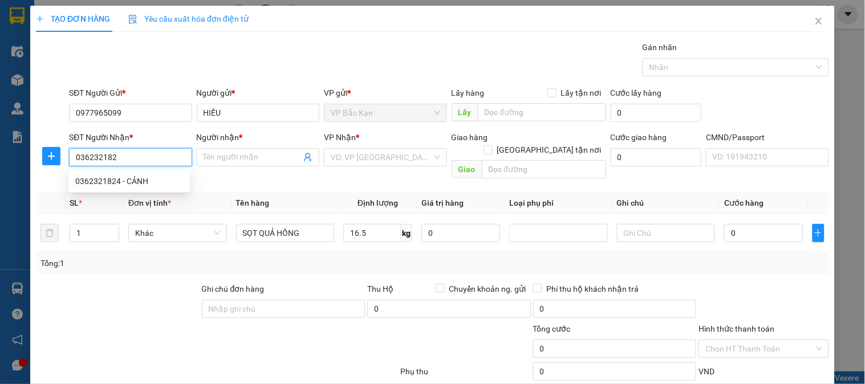
type input "0362321824"
click at [114, 183] on div "0362321824 - CẢNH" at bounding box center [129, 181] width 108 height 13
type input "CẢNH"
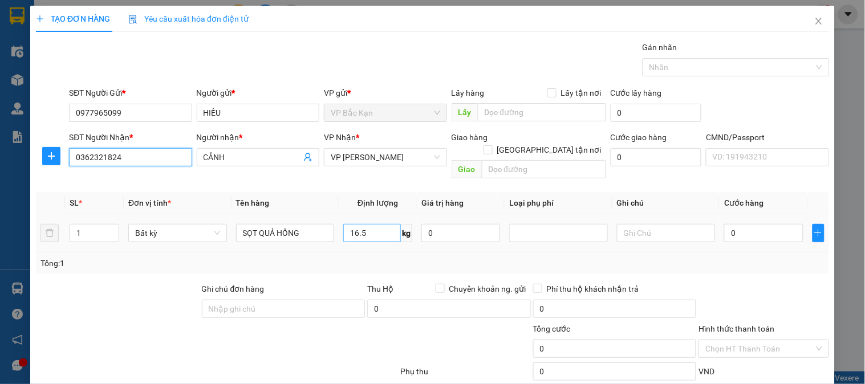
type input "0362321824"
click at [388, 224] on input "16.5" at bounding box center [372, 233] width 58 height 18
click at [432, 257] on div "Tổng: 1" at bounding box center [432, 263] width 784 height 13
type input "60.000"
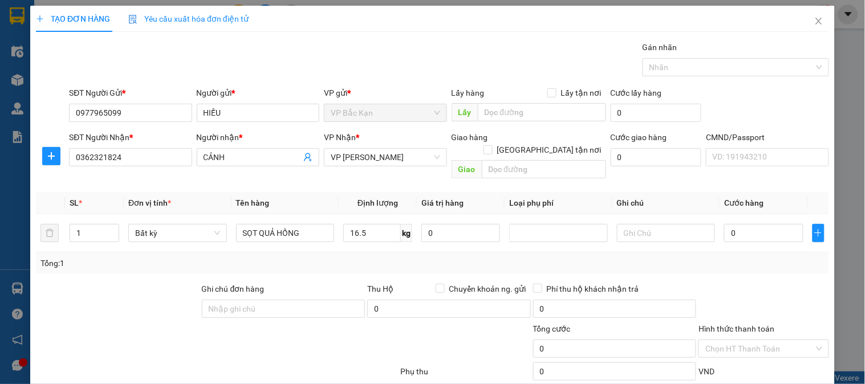
type input "60.000"
click at [432, 257] on div "Tổng: 1" at bounding box center [432, 263] width 784 height 13
click at [435, 257] on div "Tổng: 1" at bounding box center [432, 263] width 784 height 13
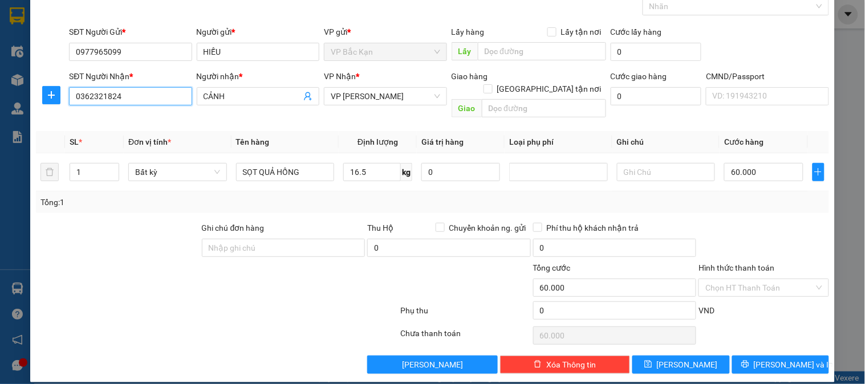
drag, startPoint x: 145, startPoint y: 101, endPoint x: 0, endPoint y: 96, distance: 145.5
click at [0, 99] on div "TẠO ĐƠN HÀNG Yêu cầu xuất hóa đơn điện tử Transit Pickup Surcharge Ids Transit …" at bounding box center [432, 192] width 865 height 384
click at [768, 281] on input "Hình thức thanh toán" at bounding box center [759, 287] width 108 height 17
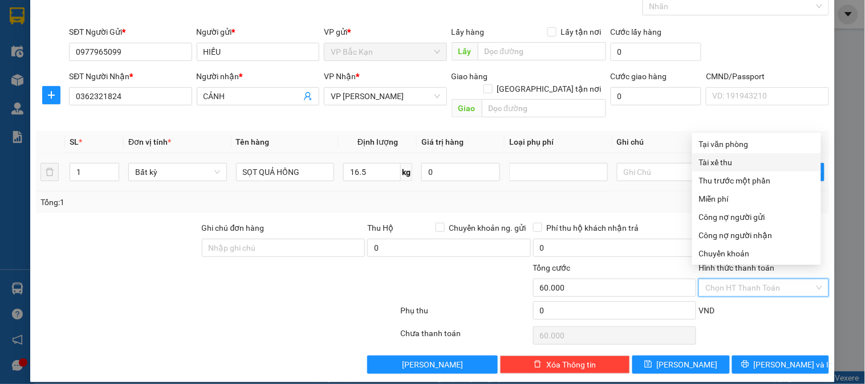
click at [745, 145] on div "Tại văn phòng" at bounding box center [756, 144] width 115 height 13
type input "0"
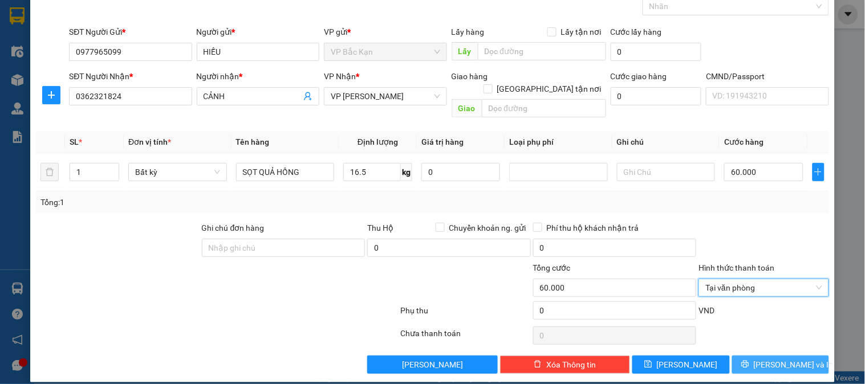
click at [790, 359] on span "[PERSON_NAME] và In" at bounding box center [794, 365] width 80 height 13
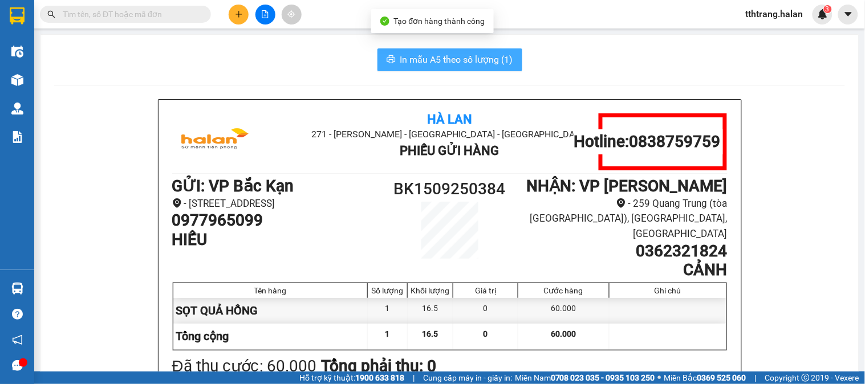
click at [472, 70] on button "In mẫu A5 theo số lượng (1)" at bounding box center [450, 59] width 145 height 23
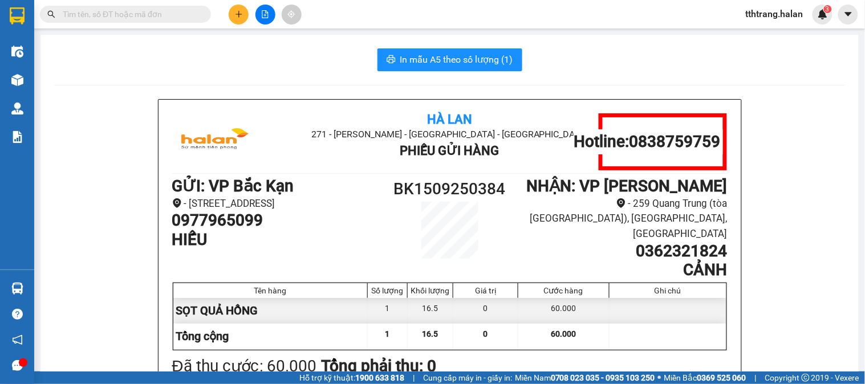
scroll to position [0, 116]
drag, startPoint x: 223, startPoint y: 55, endPoint x: 175, endPoint y: 40, distance: 50.9
click at [204, 54] on div "In mẫu A5 theo số lượng (1)" at bounding box center [449, 59] width 791 height 23
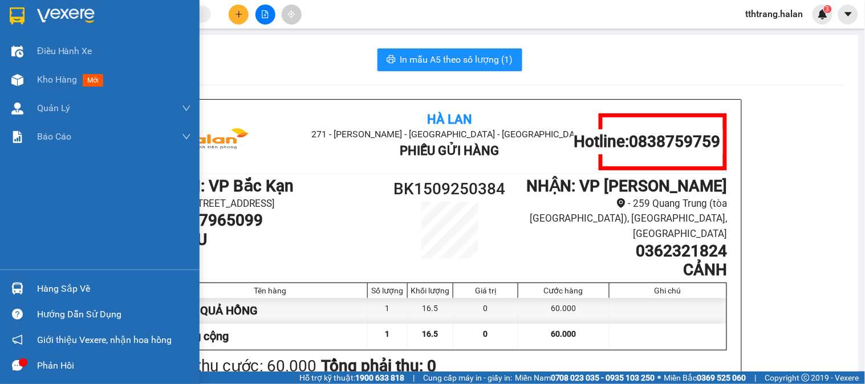
click at [19, 288] on img at bounding box center [17, 289] width 12 height 12
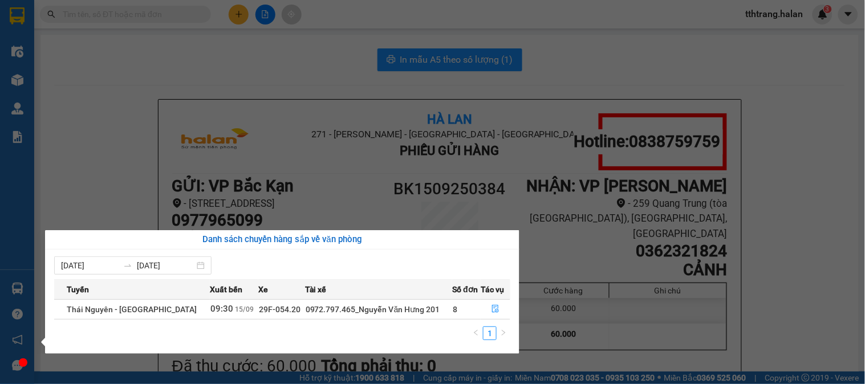
drag, startPoint x: 179, startPoint y: 63, endPoint x: 169, endPoint y: 56, distance: 11.4
click at [178, 61] on section "Kết quả tìm kiếm ( 0 ) Bộ lọc No Data tthtrang.halan 3 Điều hành xe Kho hàng mớ…" at bounding box center [432, 192] width 865 height 384
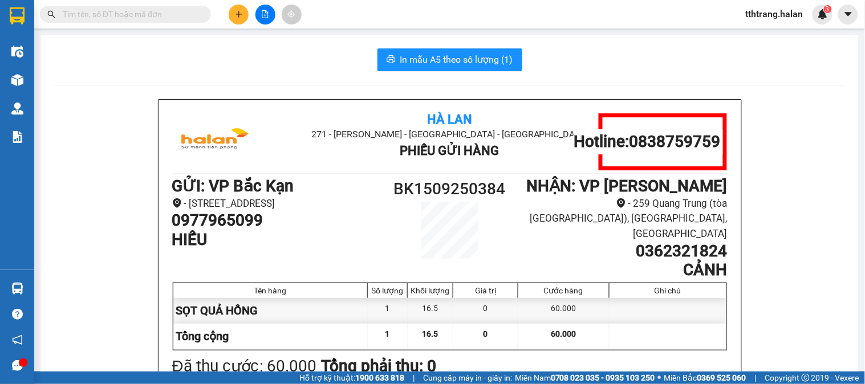
click at [202, 67] on div "In mẫu A5 theo số lượng (1)" at bounding box center [449, 59] width 791 height 23
click at [186, 18] on input "text" at bounding box center [130, 14] width 135 height 13
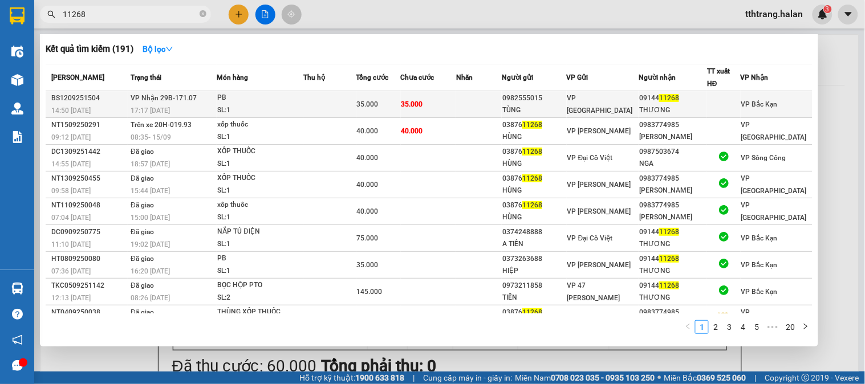
type input "11268"
click at [346, 110] on td at bounding box center [329, 104] width 52 height 27
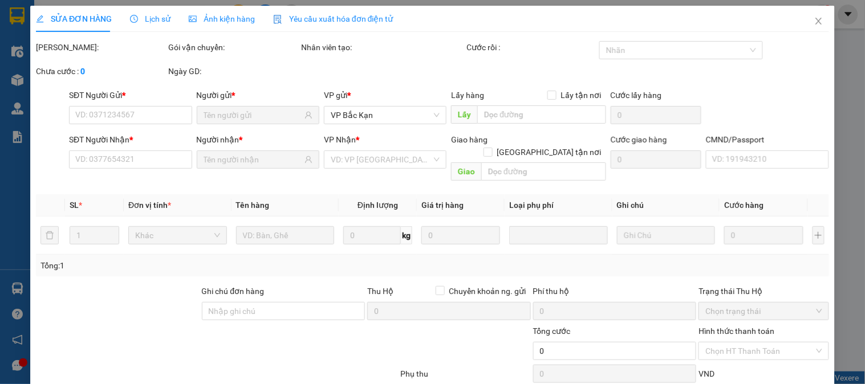
type input "0982555015"
type input "TÙNG"
type input "0914411268"
type input "THƯƠNG"
type input "35.000"
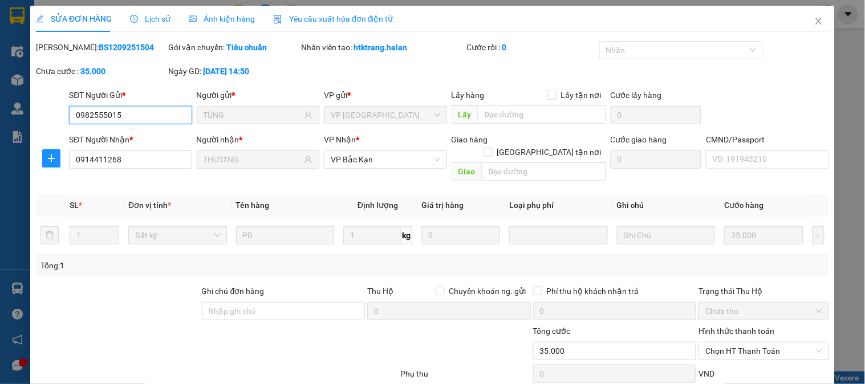
scroll to position [64, 0]
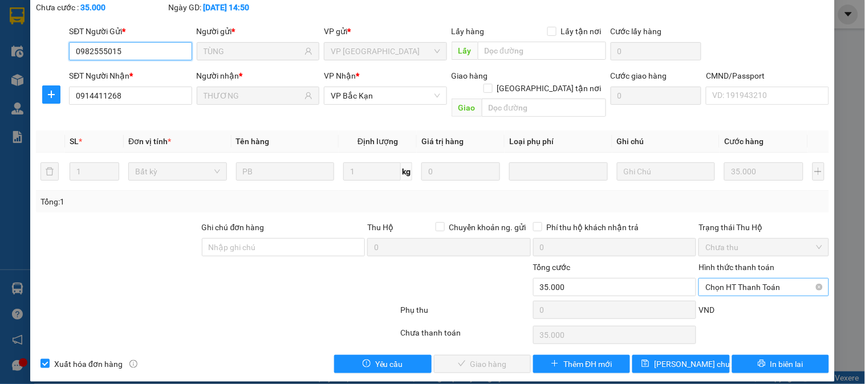
click at [741, 279] on span "Chọn HT Thanh Toán" at bounding box center [763, 287] width 116 height 17
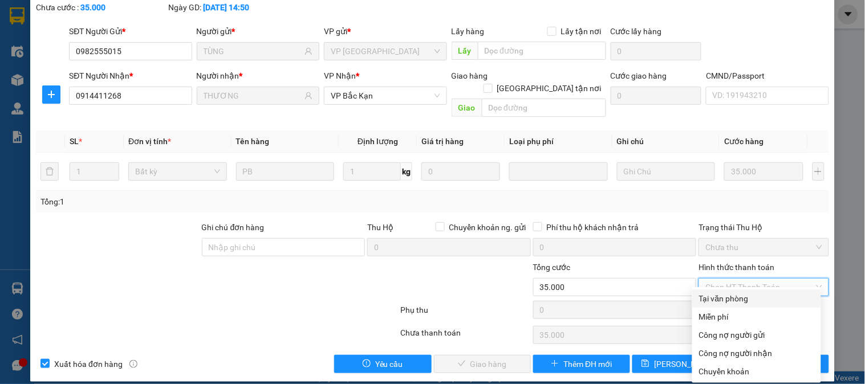
click at [743, 293] on div "Tại văn phòng" at bounding box center [756, 299] width 115 height 13
type input "0"
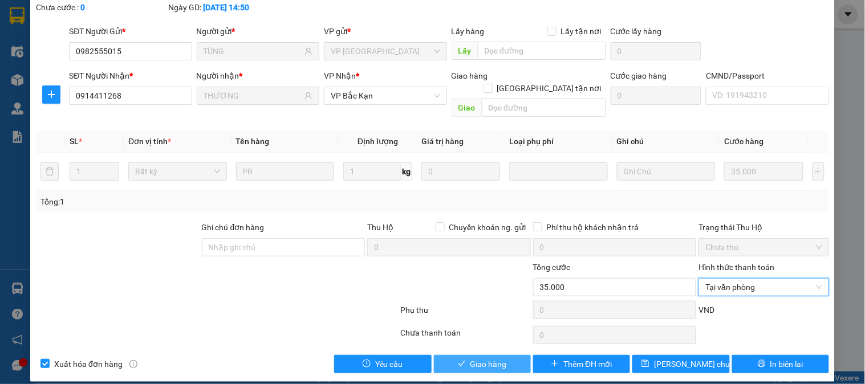
click at [460, 360] on icon "check" at bounding box center [462, 364] width 8 height 8
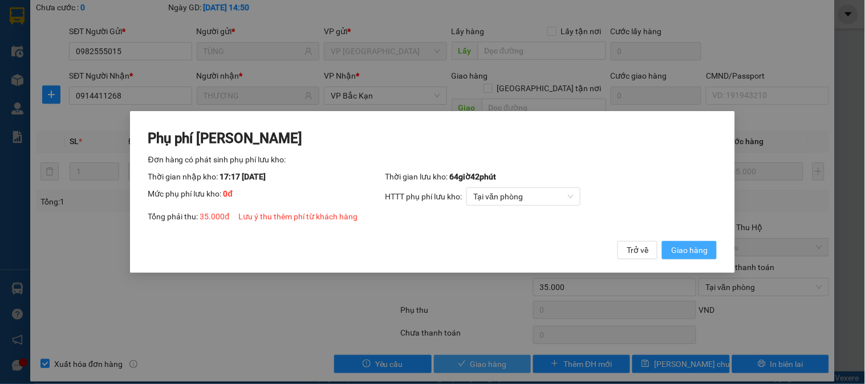
click at [699, 257] on span "Giao hàng" at bounding box center [689, 250] width 37 height 13
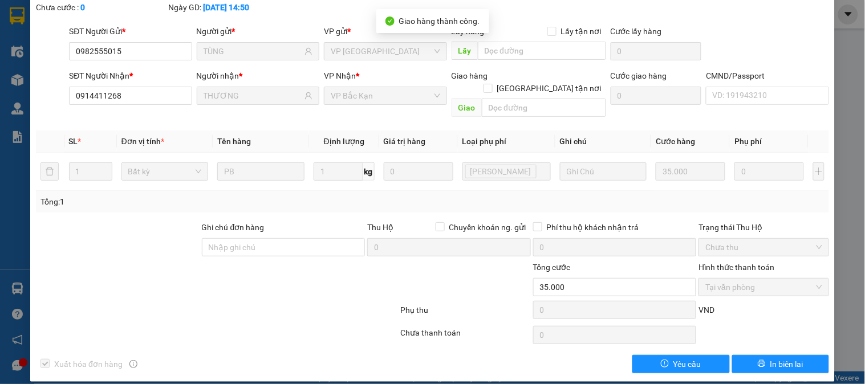
click at [252, 287] on div at bounding box center [151, 281] width 232 height 40
click at [255, 285] on div at bounding box center [151, 281] width 232 height 40
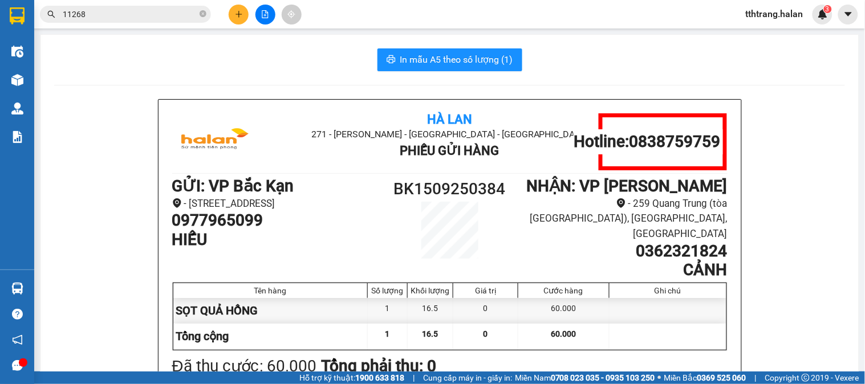
drag, startPoint x: 156, startPoint y: 60, endPoint x: 200, endPoint y: 34, distance: 50.9
click at [175, 50] on div "In mẫu A5 theo số lượng (1)" at bounding box center [449, 59] width 791 height 23
drag, startPoint x: 202, startPoint y: 17, endPoint x: 204, endPoint y: 36, distance: 18.9
click at [202, 17] on icon "close-circle" at bounding box center [203, 13] width 7 height 7
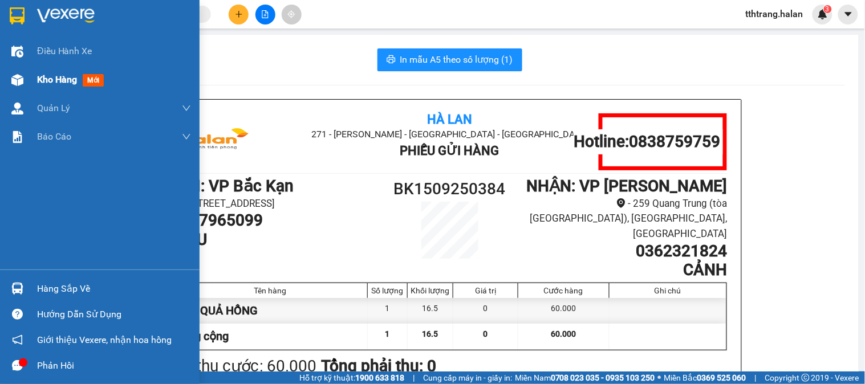
click at [26, 82] on div at bounding box center [17, 80] width 20 height 20
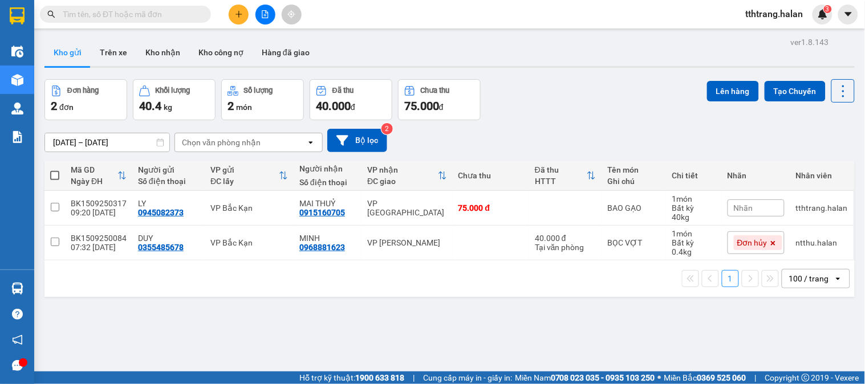
click at [261, 316] on div "ver 1.8.143 Kho gửi Trên xe Kho nhận Kho công nợ Hàng đã giao Đơn hàng 2 đơn Kh…" at bounding box center [450, 226] width 820 height 384
click at [245, 10] on button at bounding box center [239, 15] width 20 height 20
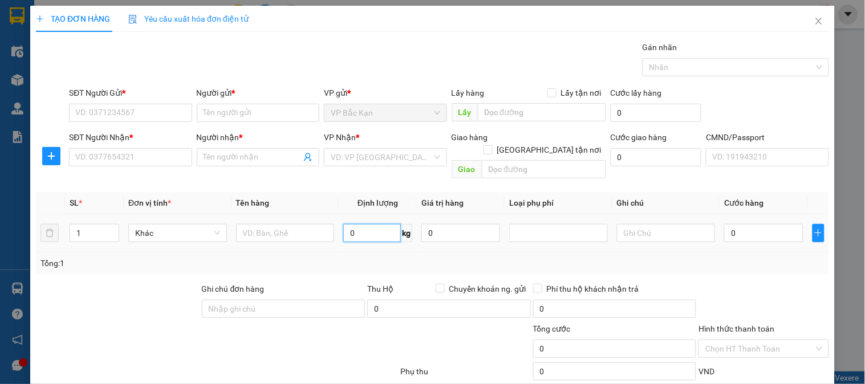
click at [381, 224] on input "0" at bounding box center [372, 233] width 58 height 18
type input "21"
click at [137, 157] on input "SĐT Người Nhận *" at bounding box center [130, 157] width 123 height 18
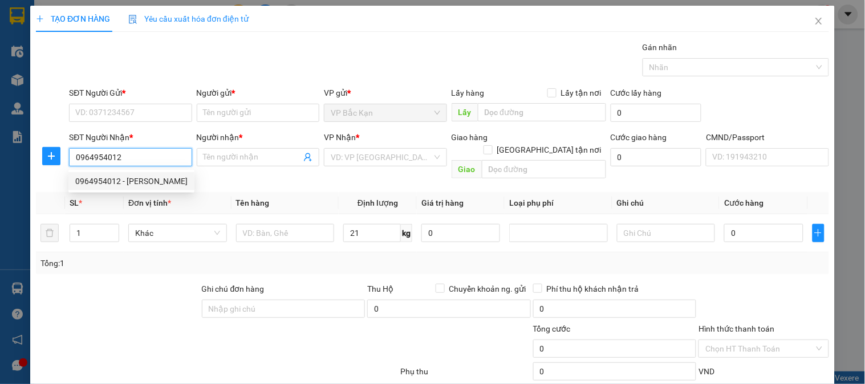
click at [139, 183] on div "0964954012 - TUẤN ANH" at bounding box center [131, 181] width 112 height 13
type input "0964954012"
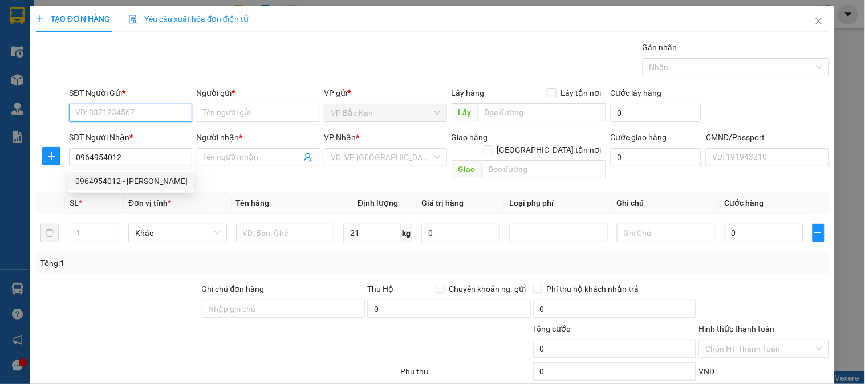
type input "TUẤN ANH"
checkbox input "true"
type input "3 ngõ 3 P. Xốm, Quang Lãm, Hà Đông, Hà Nội, Việt Na"
type input "50.000"
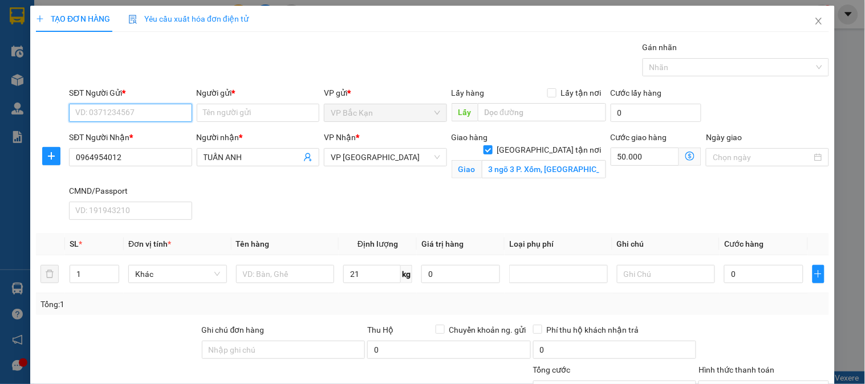
click at [160, 106] on input "SĐT Người Gửi *" at bounding box center [130, 113] width 123 height 18
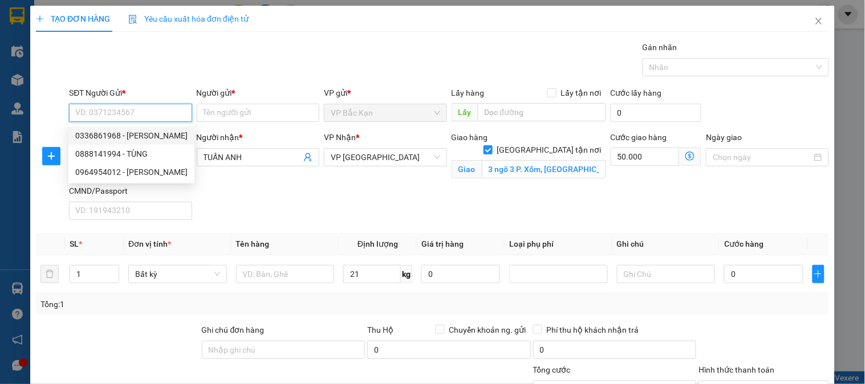
click at [172, 136] on div "0336861968 - TRỊNH CÔNG SƠN" at bounding box center [131, 135] width 112 height 13
type input "0336861968"
type input "TRỊNH CÔNG SƠN"
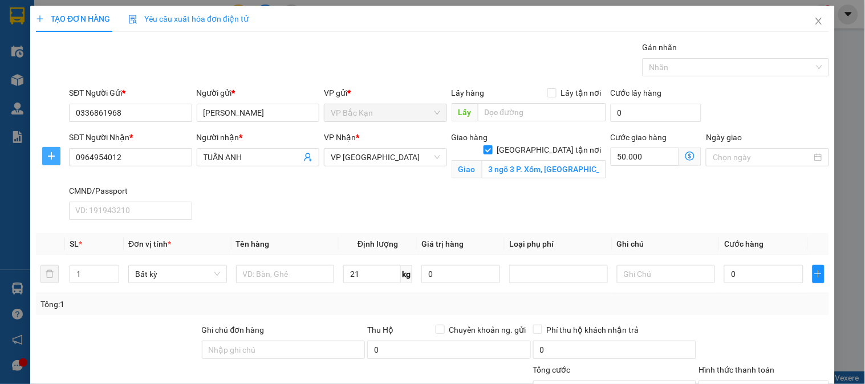
click at [44, 156] on span "plus" at bounding box center [51, 156] width 17 height 9
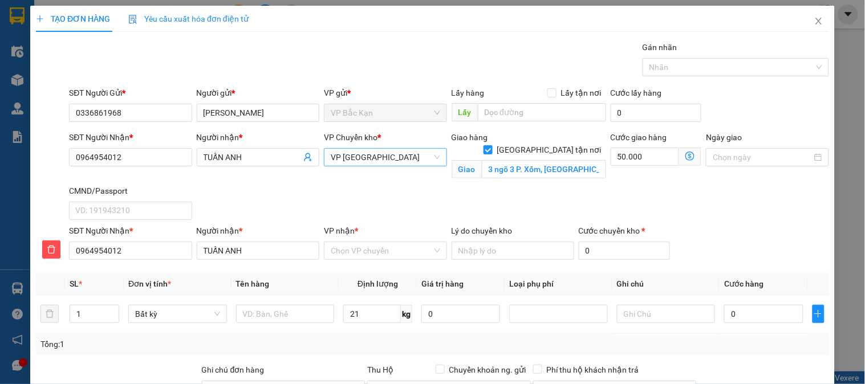
click at [356, 155] on span "VP [GEOGRAPHIC_DATA]" at bounding box center [385, 157] width 109 height 17
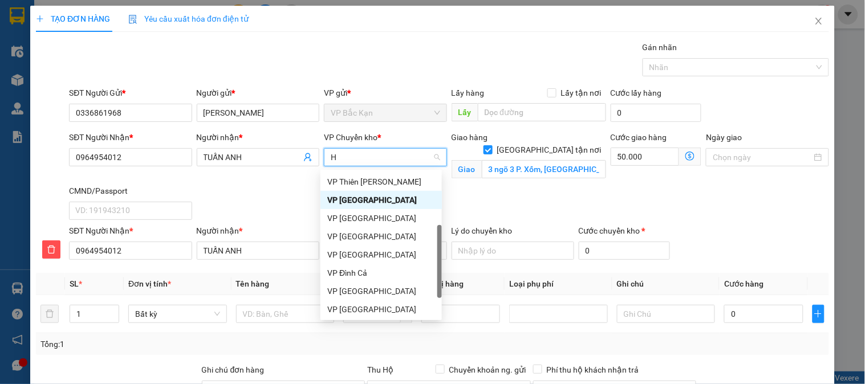
type input "HG"
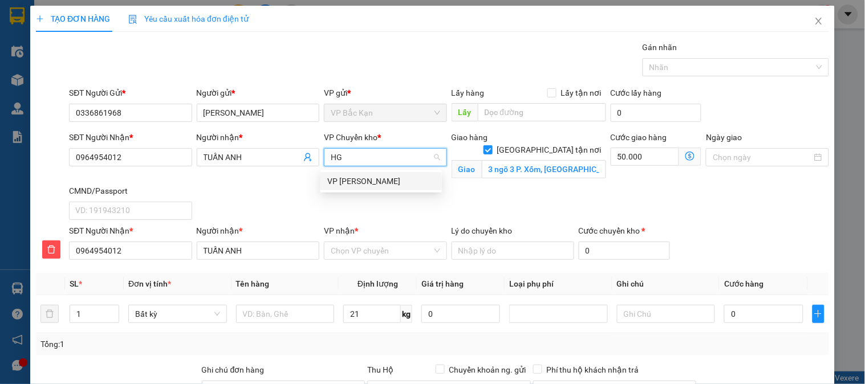
drag, startPoint x: 360, startPoint y: 177, endPoint x: 368, endPoint y: 190, distance: 15.7
click at [361, 178] on div "VP [PERSON_NAME]" at bounding box center [381, 181] width 108 height 13
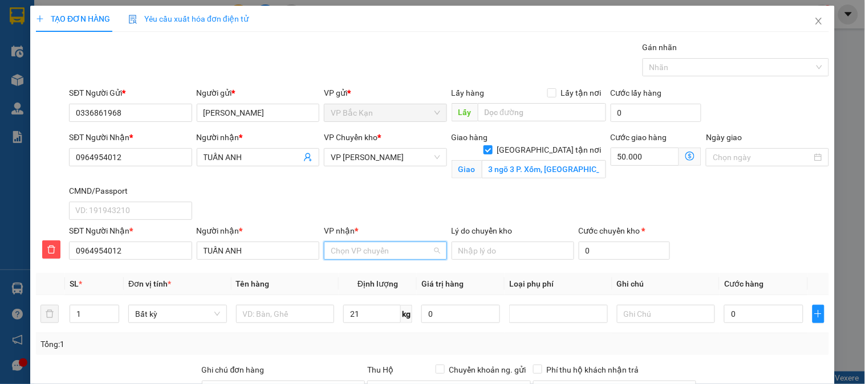
click at [354, 259] on input "VP nhận *" at bounding box center [381, 250] width 101 height 17
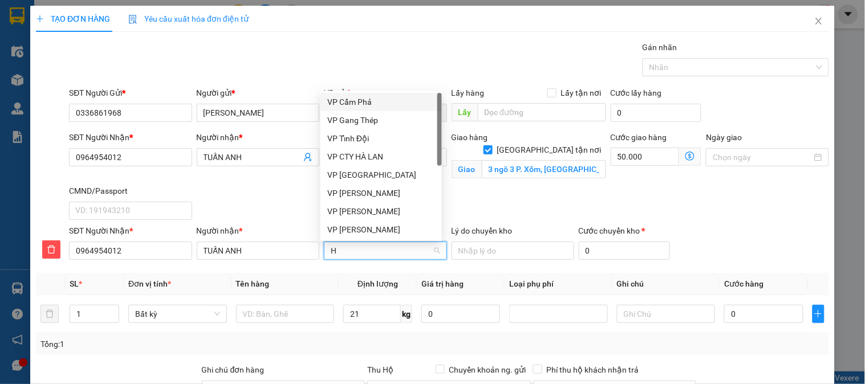
type input "HD"
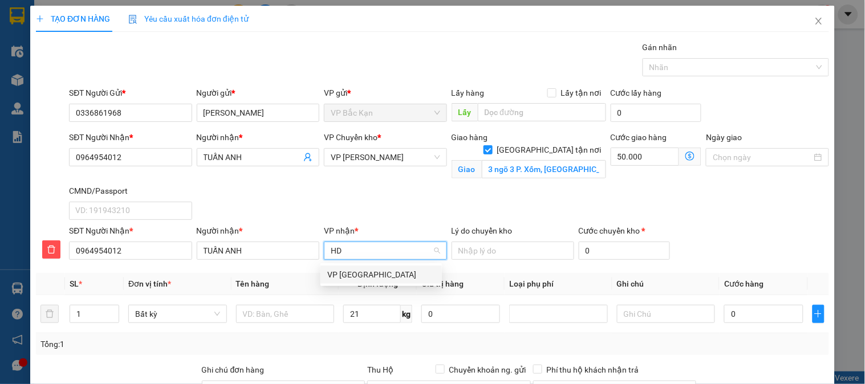
drag, startPoint x: 360, startPoint y: 271, endPoint x: 375, endPoint y: 311, distance: 42.6
click at [364, 272] on div "VP [GEOGRAPHIC_DATA]" at bounding box center [381, 275] width 108 height 13
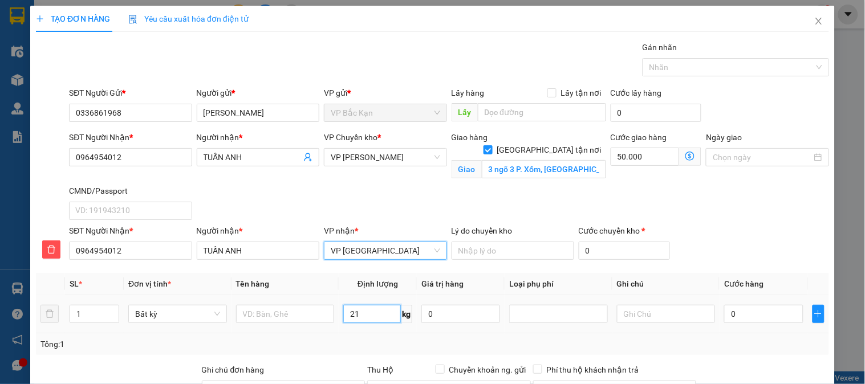
click at [375, 315] on input "21" at bounding box center [372, 314] width 58 height 18
drag, startPoint x: 398, startPoint y: 329, endPoint x: 542, endPoint y: 228, distance: 176.1
click at [398, 329] on td "21 kg" at bounding box center [378, 314] width 78 height 38
click at [400, 329] on td "21 kg" at bounding box center [378, 314] width 78 height 38
click at [415, 318] on tr "1 Bất kỳ 21 kg 0 0" at bounding box center [432, 314] width 793 height 38
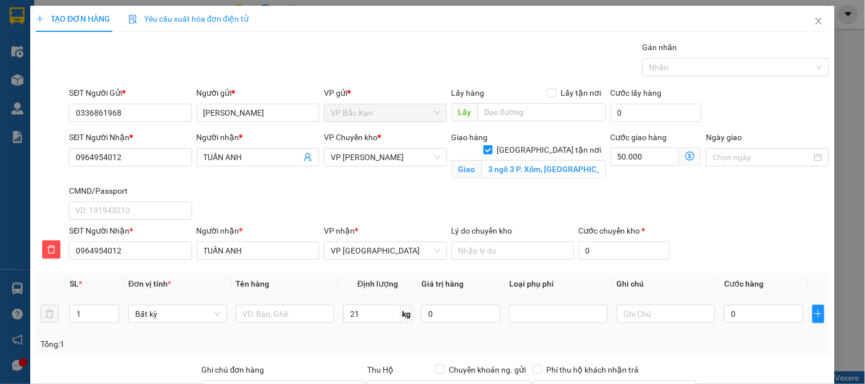
type input "80.000"
type input "130.000"
click at [579, 160] on input "3 ngõ 3 P. Xốm, Quang Lãm, Hà Đông, Hà Nội, Việt Na" at bounding box center [544, 169] width 124 height 18
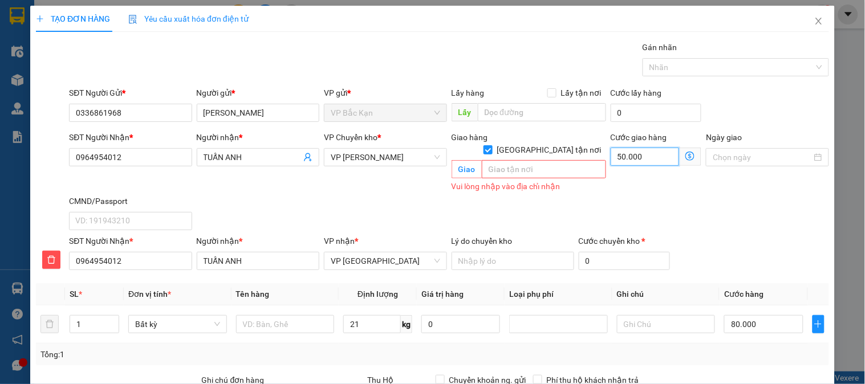
click at [636, 154] on input "50.000" at bounding box center [645, 157] width 69 height 18
type input "80.000"
type input "0"
click at [534, 139] on div "Giao hàng Giao tận nơi" at bounding box center [529, 137] width 155 height 13
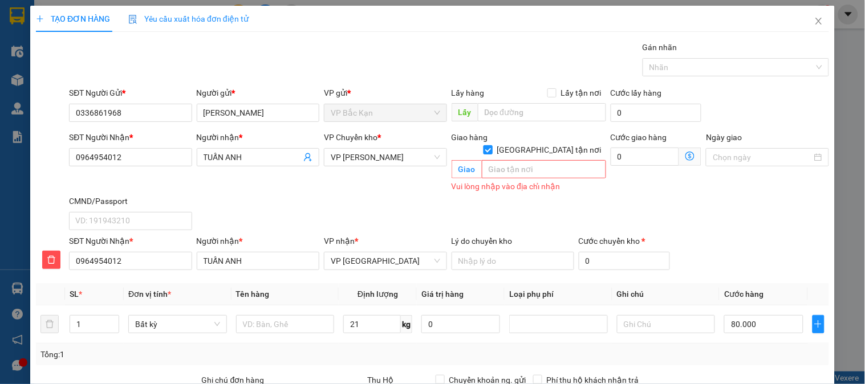
click at [551, 144] on span "[GEOGRAPHIC_DATA] tận nơi" at bounding box center [549, 150] width 113 height 13
click at [492, 145] on input "[GEOGRAPHIC_DATA] tận nơi" at bounding box center [488, 149] width 8 height 8
checkbox input "false"
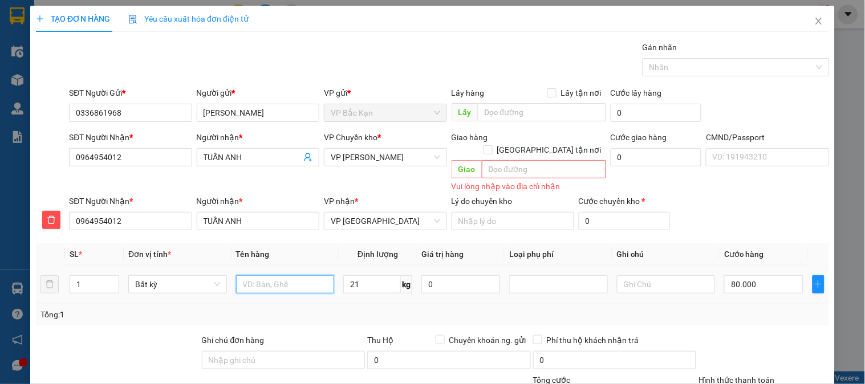
click at [293, 275] on input "text" at bounding box center [285, 284] width 99 height 18
type input "BỌC THÙNG ĐỒ ĂN"
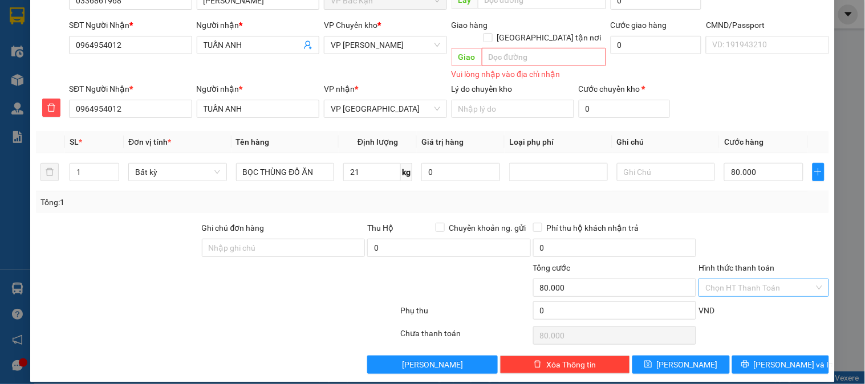
click at [741, 279] on input "Hình thức thanh toán" at bounding box center [759, 287] width 108 height 17
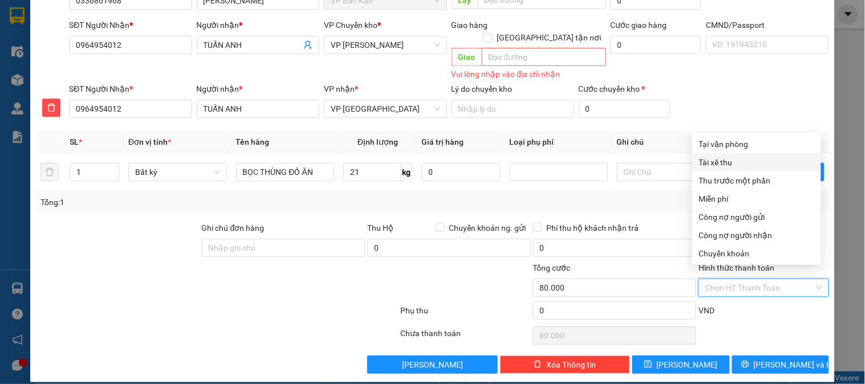
click at [742, 137] on span "Cước hàng" at bounding box center [743, 141] width 39 height 9
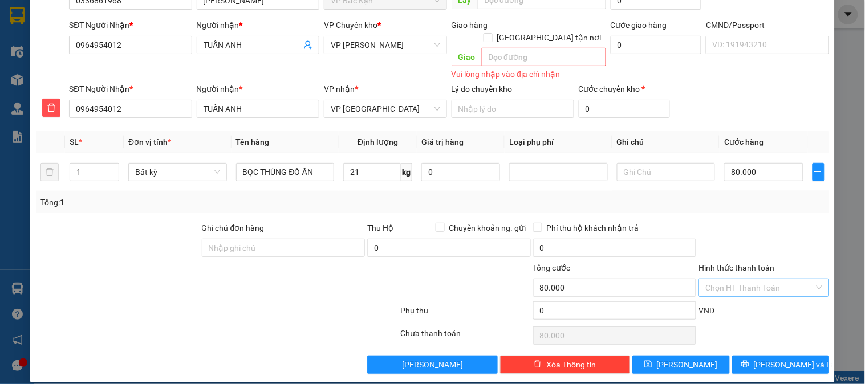
click at [750, 281] on input "Hình thức thanh toán" at bounding box center [759, 287] width 108 height 17
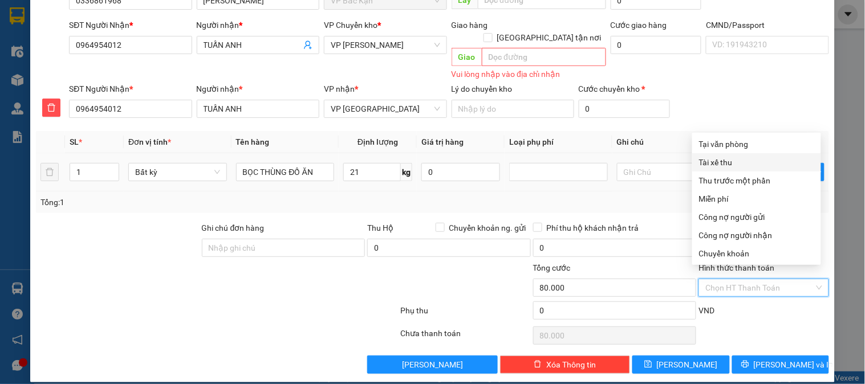
click at [749, 144] on div "Tại văn phòng" at bounding box center [756, 144] width 115 height 13
type input "0"
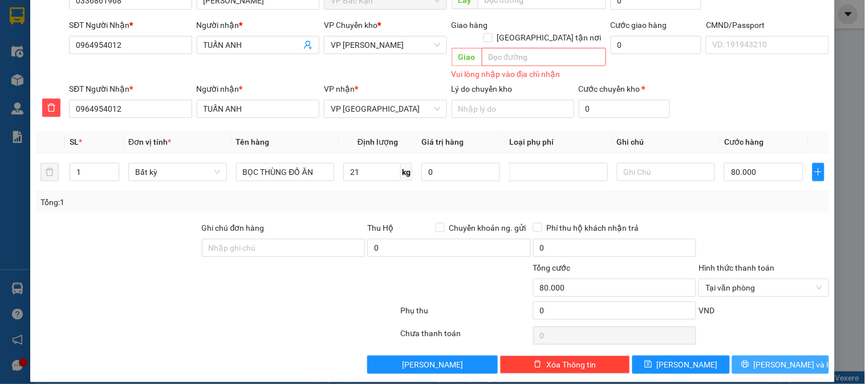
click at [791, 359] on span "[PERSON_NAME] và In" at bounding box center [794, 365] width 80 height 13
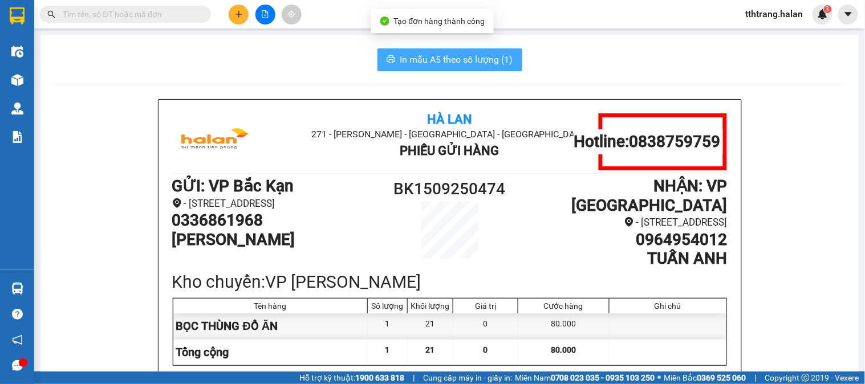
click at [446, 59] on span "In mẫu A5 theo số lượng (1)" at bounding box center [456, 59] width 113 height 14
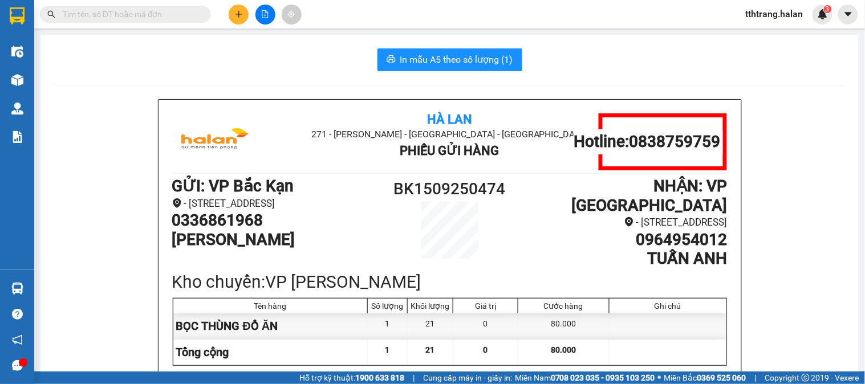
click at [209, 65] on div "In mẫu A5 theo số lượng (1)" at bounding box center [449, 59] width 791 height 23
click at [237, 18] on button at bounding box center [239, 15] width 20 height 20
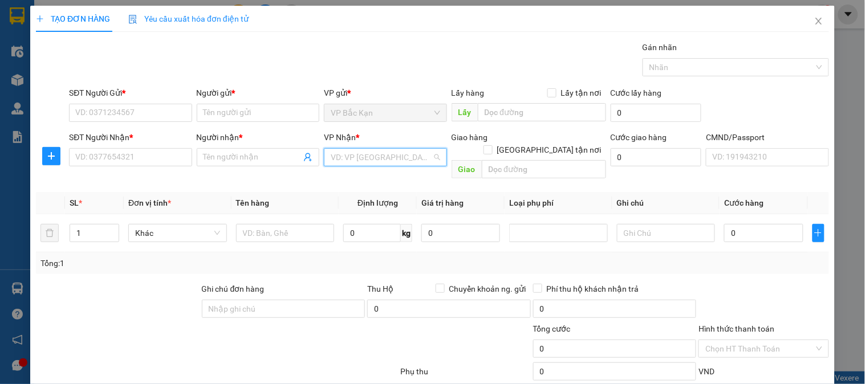
click at [362, 156] on input "search" at bounding box center [381, 157] width 101 height 17
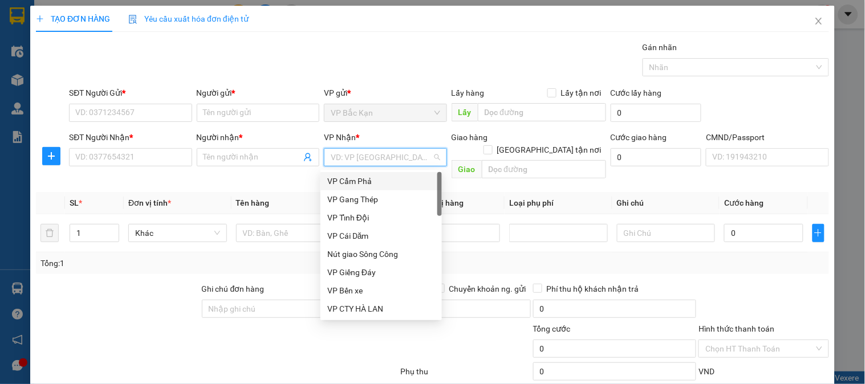
paste input "281 P. Vĩnh Hưng, Vĩnh Hưng, Hoàng Mai, Hà Nội, Việt Nam"
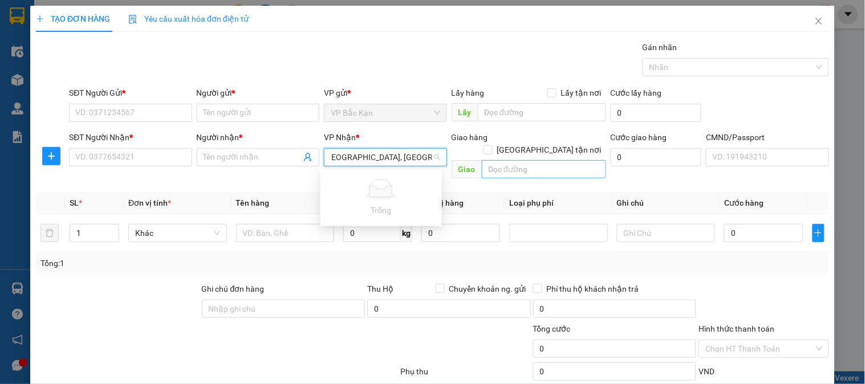
type input "281 P. Vĩnh Hưng, Vĩnh Hưng, Hoàng Mai, Hà Nội, Việt Nam"
click at [505, 160] on input "text" at bounding box center [544, 169] width 124 height 18
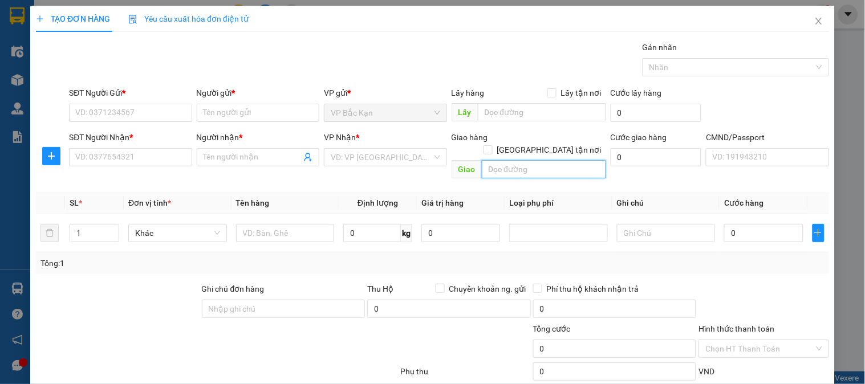
paste input "281 P. Vĩnh Hưng, Vĩnh Hưng, Hoàng Mai, Hà Nội, Việt Nam"
type input "281 P. Vĩnh Hưng, Vĩnh Hưng, Hoàng Mai, Hà Nội, Việt Nam"
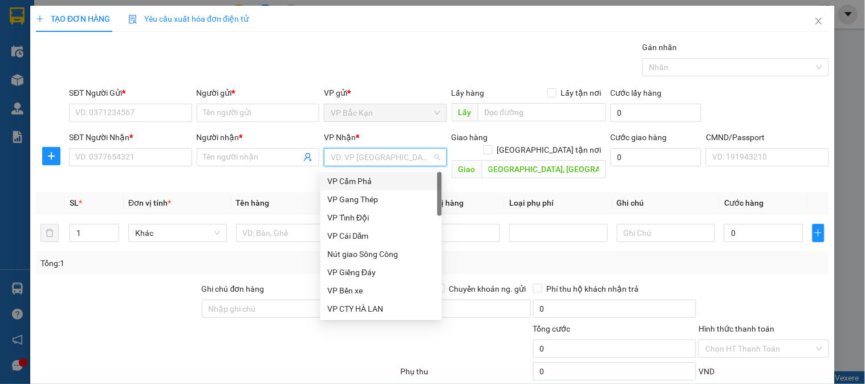
click at [390, 160] on input "search" at bounding box center [381, 157] width 101 height 17
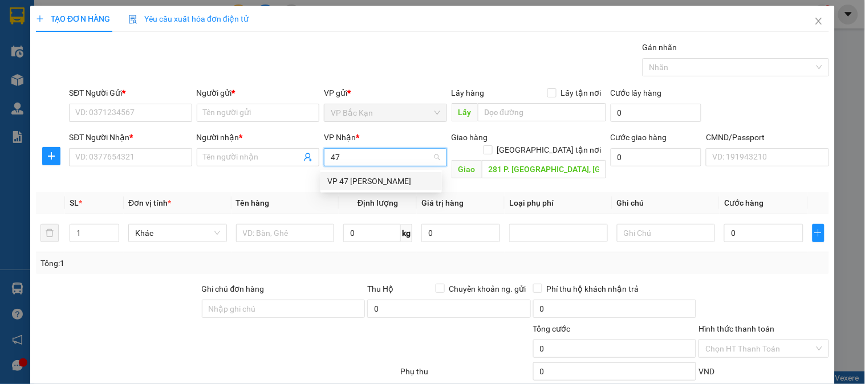
type input "47"
click at [392, 192] on body "Kết quả tìm kiếm ( 191 ) Bộ lọc Mã ĐH Trạng thái Món hàng Thu hộ Tổng cước Chưa…" at bounding box center [432, 192] width 865 height 384
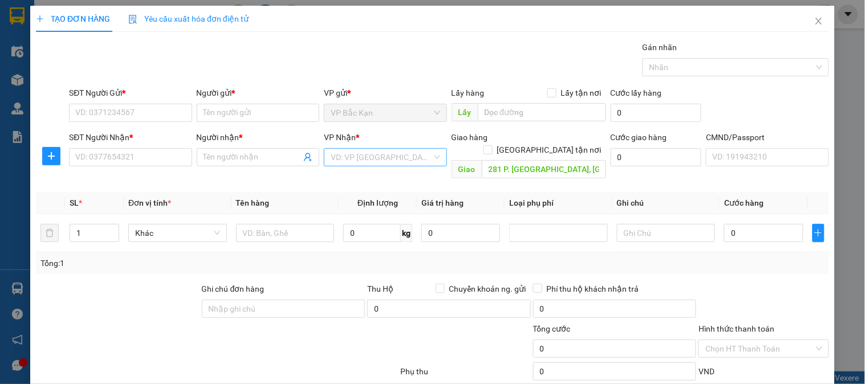
click at [403, 157] on input "search" at bounding box center [381, 157] width 101 height 17
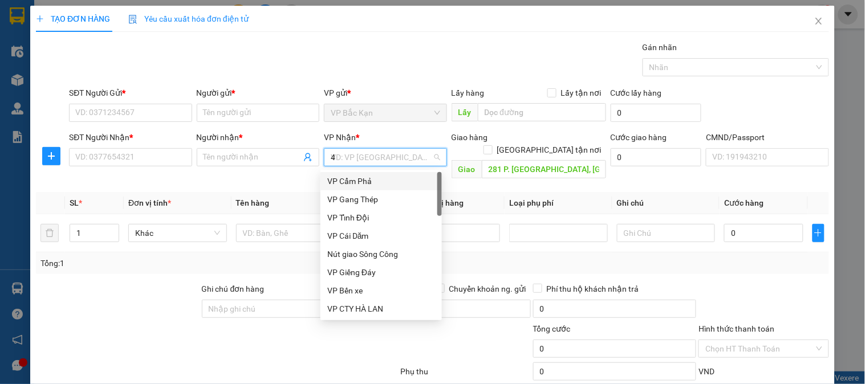
type input "47"
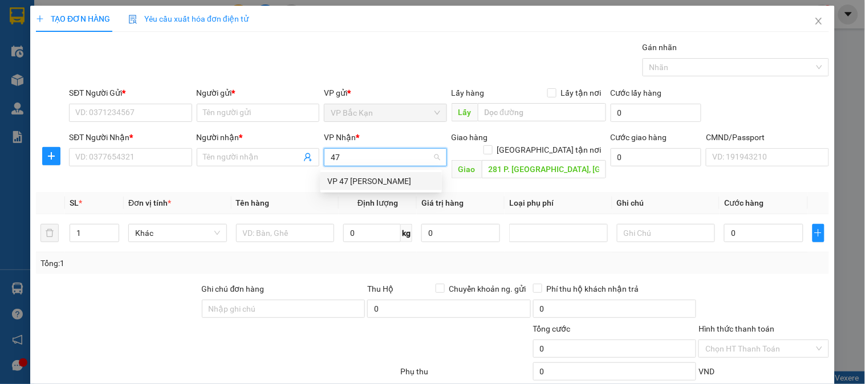
drag, startPoint x: 394, startPoint y: 181, endPoint x: 526, endPoint y: 152, distance: 135.4
click at [395, 181] on div "VP 47 [PERSON_NAME]" at bounding box center [381, 181] width 108 height 13
click at [493, 145] on span at bounding box center [488, 149] width 9 height 9
click at [492, 145] on input "[GEOGRAPHIC_DATA] tận nơi" at bounding box center [488, 149] width 8 height 8
checkbox input "true"
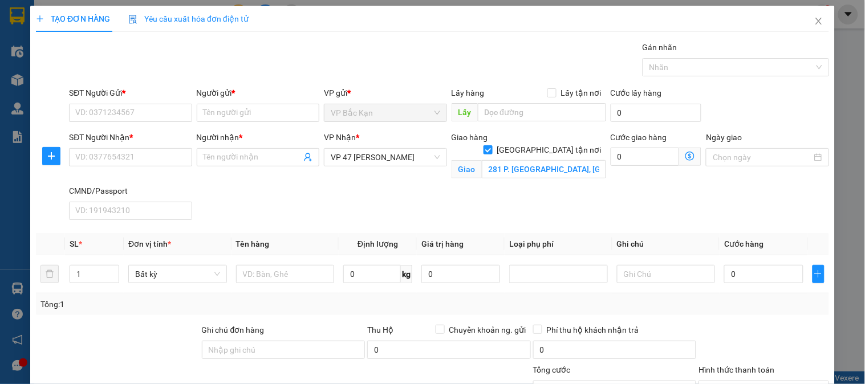
click at [686, 160] on icon "dollar-circle" at bounding box center [690, 156] width 9 height 9
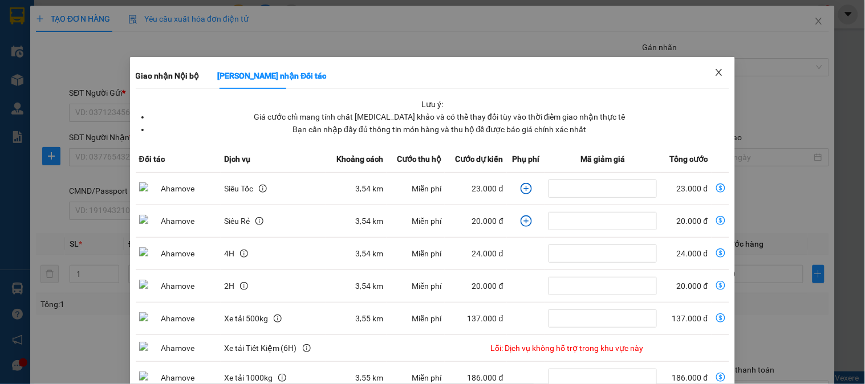
click at [716, 72] on icon "close" at bounding box center [719, 72] width 9 height 9
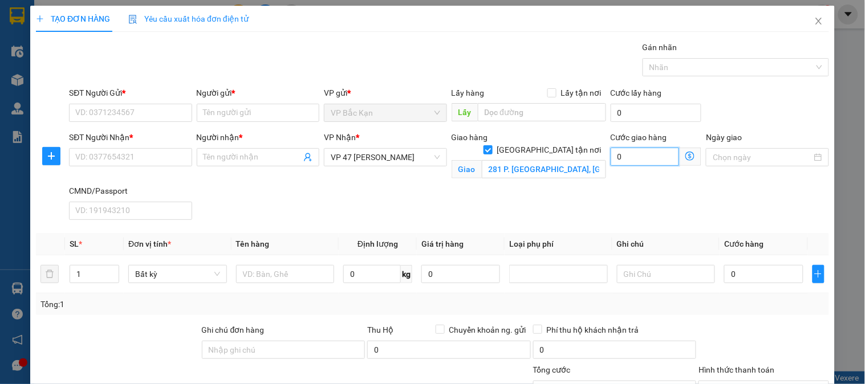
click at [631, 158] on input "0" at bounding box center [645, 157] width 69 height 18
type input "3"
type input "35"
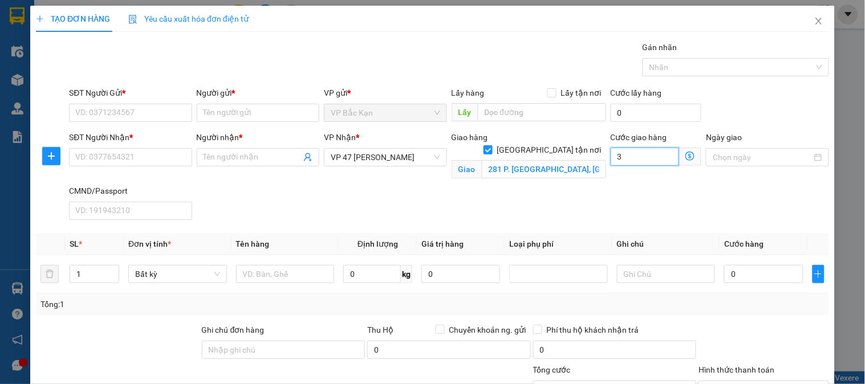
type input "35"
type input "35.000"
click at [150, 114] on input "SĐT Người Gửi *" at bounding box center [130, 113] width 123 height 18
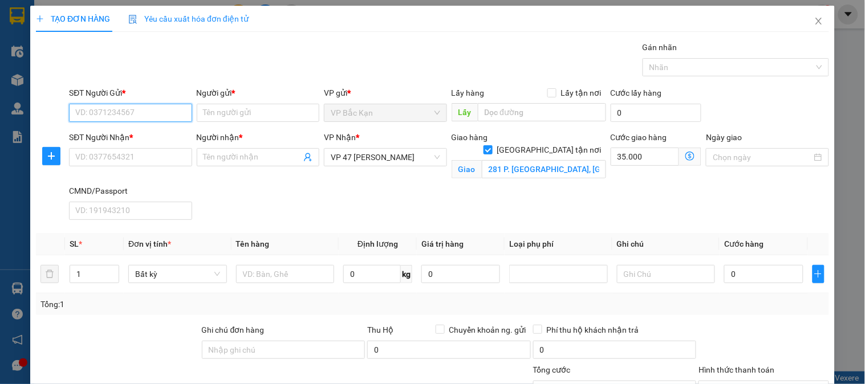
click at [150, 114] on input "SĐT Người Gửi *" at bounding box center [130, 113] width 123 height 18
click at [152, 112] on input "07023" at bounding box center [130, 113] width 123 height 18
click at [155, 137] on div "0964307023 - HOÀNG KIÊN bk" at bounding box center [129, 135] width 109 height 13
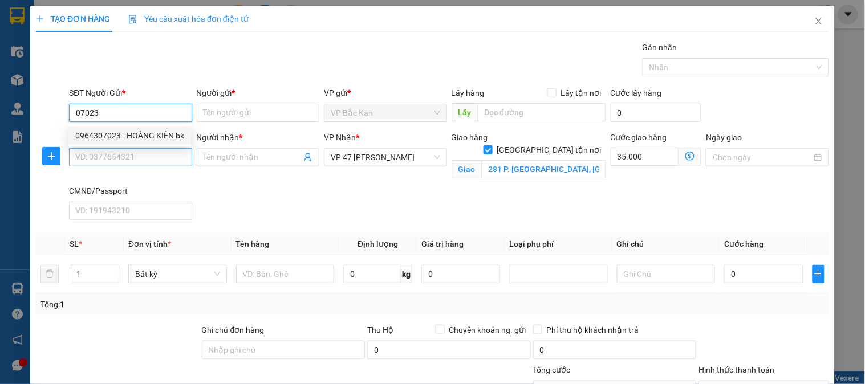
type input "0964307023"
type input "HOÀNG KIÊN bk"
type input "0964307023"
drag, startPoint x: 147, startPoint y: 160, endPoint x: 164, endPoint y: 160, distance: 17.1
click at [153, 160] on input "SĐT Người Nhận *" at bounding box center [130, 157] width 123 height 18
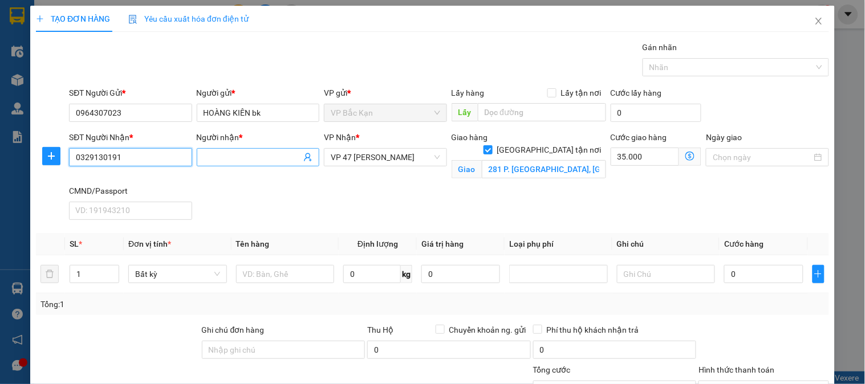
type input "0329130191"
click at [218, 160] on input "Người nhận *" at bounding box center [253, 157] width 98 height 13
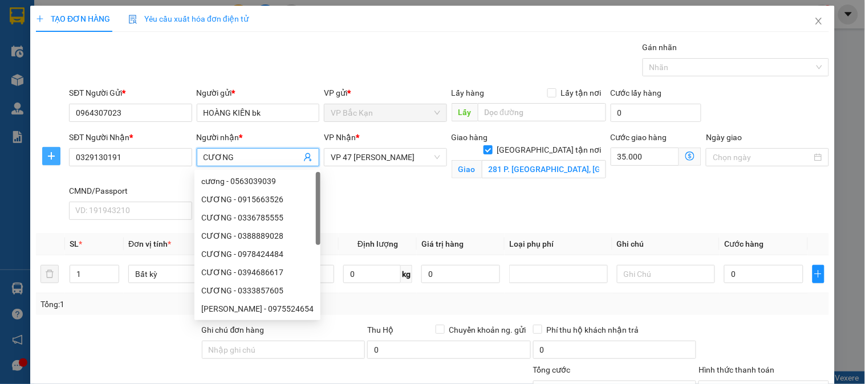
type input "CƯƠNG"
click at [44, 155] on span "plus" at bounding box center [51, 156] width 17 height 9
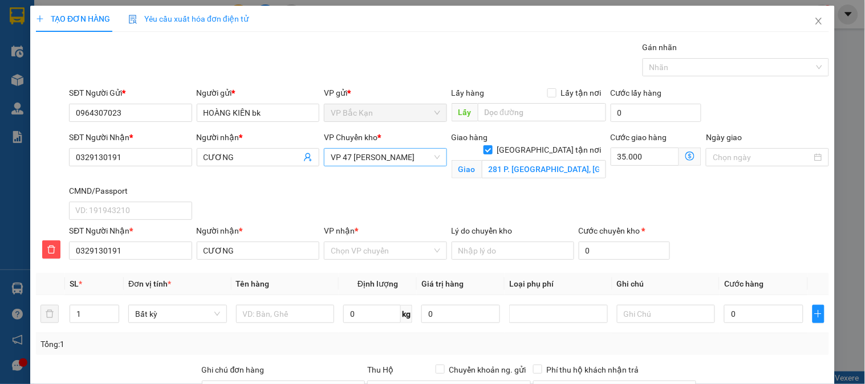
click at [378, 161] on span "VP 47 [PERSON_NAME]" at bounding box center [385, 157] width 109 height 17
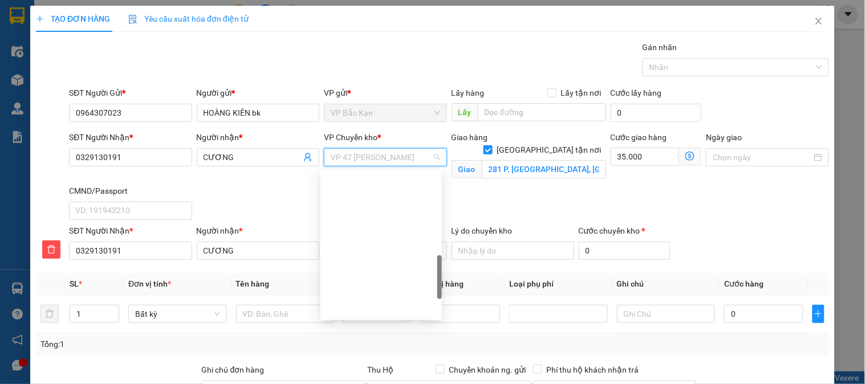
scroll to position [342, 0]
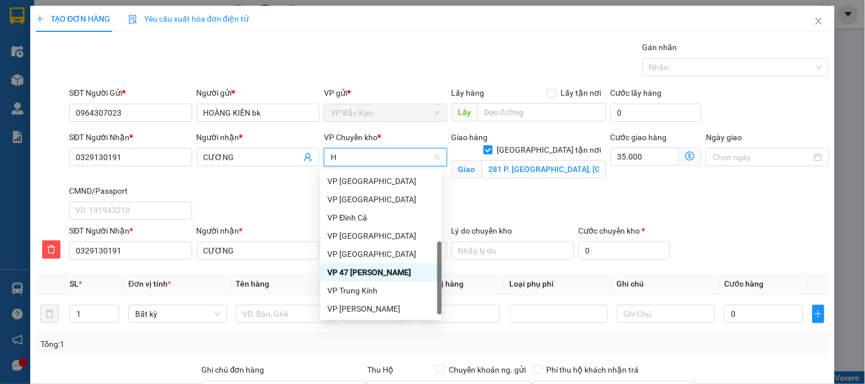
type input "HG"
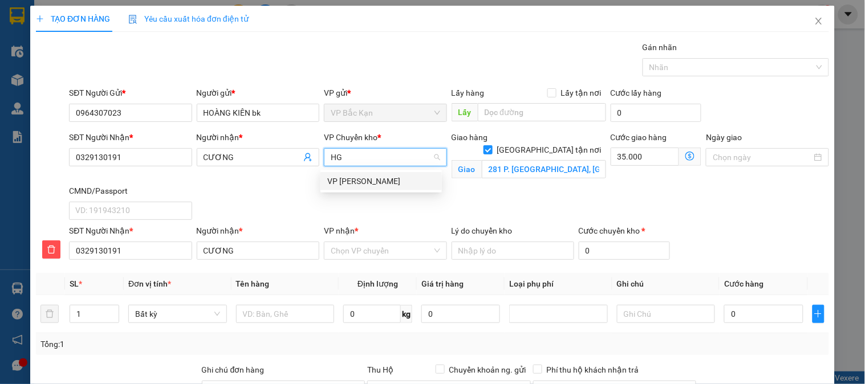
click at [371, 181] on div "VP [PERSON_NAME]" at bounding box center [381, 181] width 108 height 13
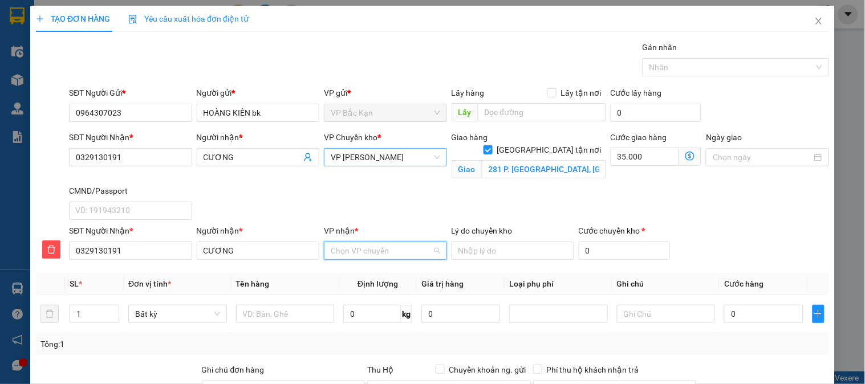
click at [380, 249] on input "VP nhận *" at bounding box center [381, 250] width 101 height 17
type input "47"
drag, startPoint x: 381, startPoint y: 277, endPoint x: 306, endPoint y: 314, distance: 83.2
click at [376, 277] on div "VP 47 [PERSON_NAME]" at bounding box center [381, 275] width 108 height 13
click at [306, 314] on input "text" at bounding box center [285, 314] width 99 height 18
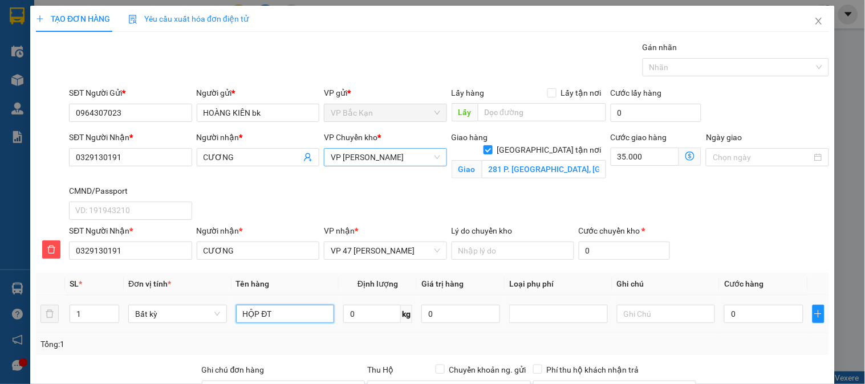
type input "HỘP ĐT"
type input "0.5"
type input "40.000"
type input "75.000"
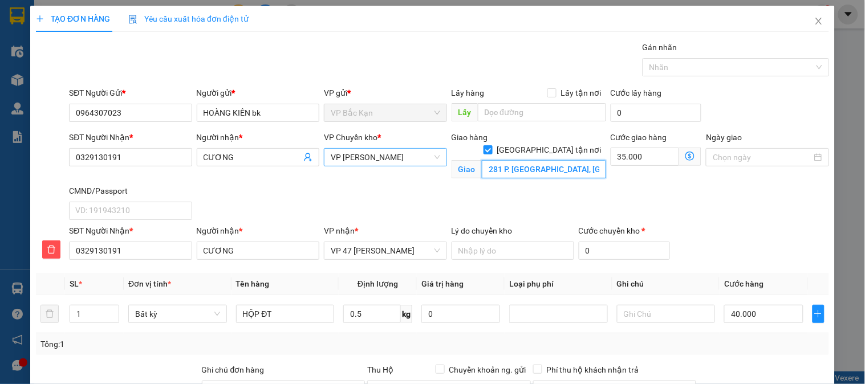
click at [482, 162] on input "281 P. Vĩnh Hưng, Vĩnh Hưng, Hoàng Mai, Hà Nội, Việt Nam" at bounding box center [544, 169] width 124 height 18
click at [482, 160] on input "281 P. Vĩnh Hưng, Vĩnh Hưng, Hoàng Mai, Hà Nội, Việt Nam" at bounding box center [544, 169] width 124 height 18
type input "~281 P. Vĩnh Hưng, Vĩnh Hưng, Hoàng Mai, Hà Nội, Việt Nam"
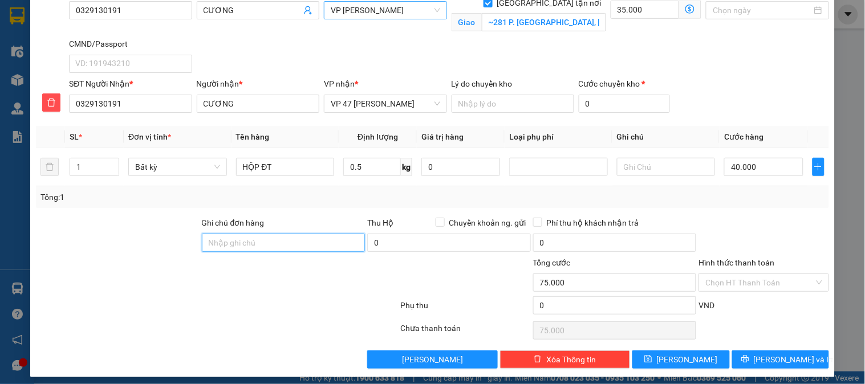
drag, startPoint x: 265, startPoint y: 248, endPoint x: 265, endPoint y: 241, distance: 6.3
click at [265, 245] on input "Ghi chú đơn hàng" at bounding box center [284, 243] width 164 height 18
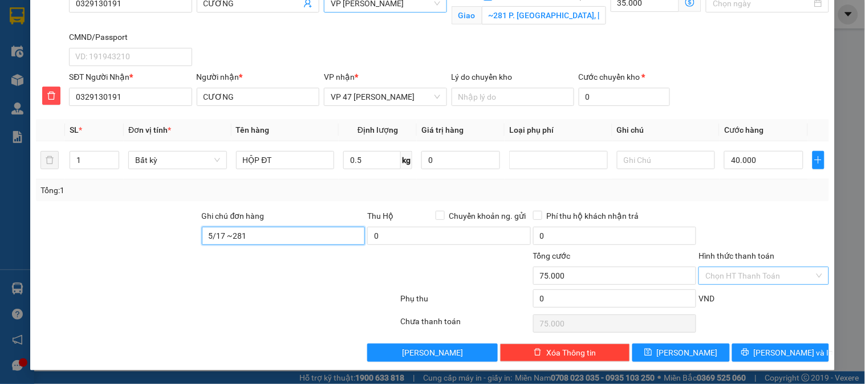
type input "5/17 ~281"
click at [768, 273] on input "Hình thức thanh toán" at bounding box center [759, 275] width 108 height 17
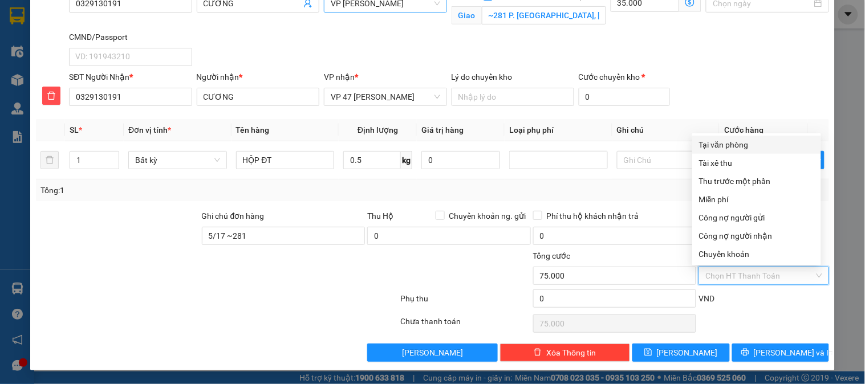
click at [755, 143] on div "Tại văn phòng" at bounding box center [756, 145] width 115 height 13
type input "0"
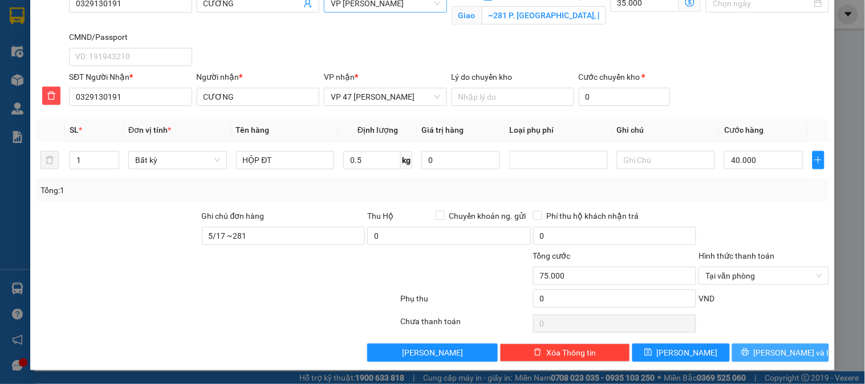
click at [771, 348] on span "[PERSON_NAME] và In" at bounding box center [794, 353] width 80 height 13
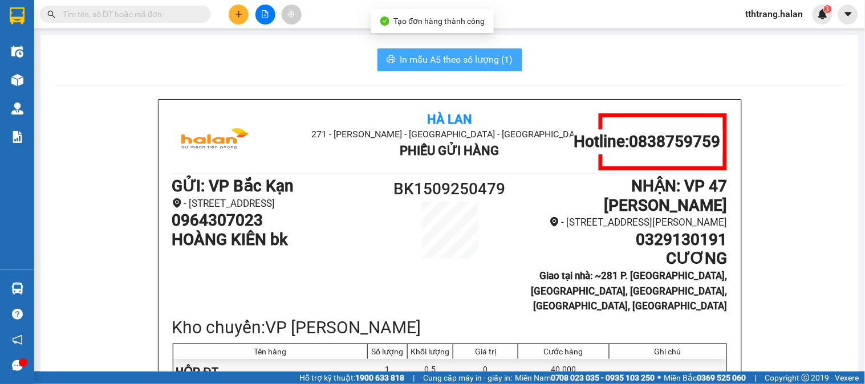
click at [498, 62] on span "In mẫu A5 theo số lượng (1)" at bounding box center [456, 59] width 113 height 14
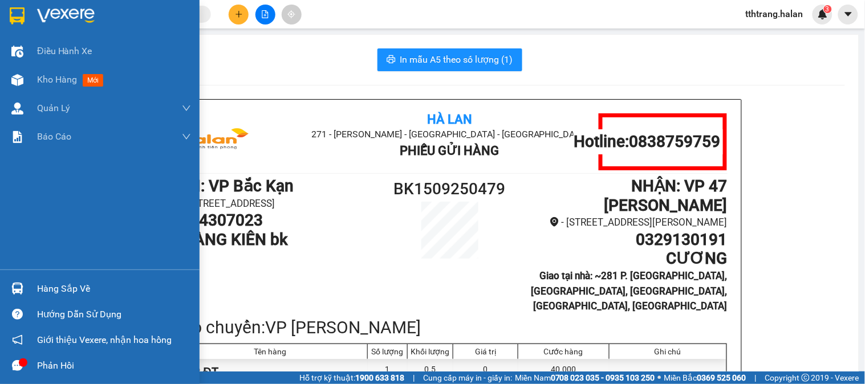
click at [38, 289] on div "Hàng sắp về" at bounding box center [114, 289] width 154 height 17
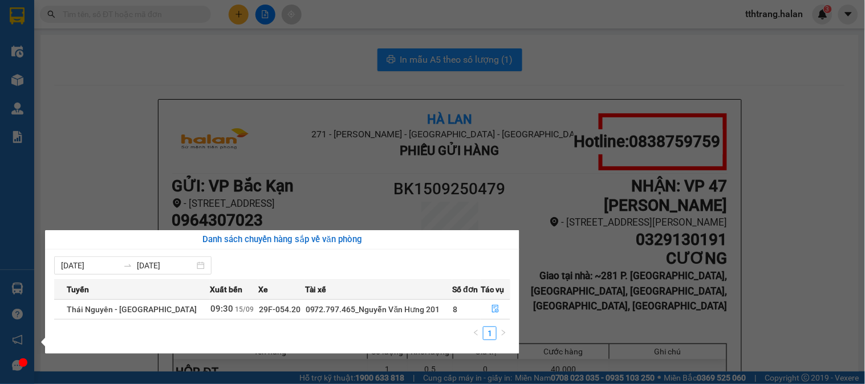
click at [31, 167] on div "Điều hành xe Kho hàng mới Quản Lý Quản lý chuyến Quản lý kiểm kho Báo cáo 12. T…" at bounding box center [17, 192] width 34 height 384
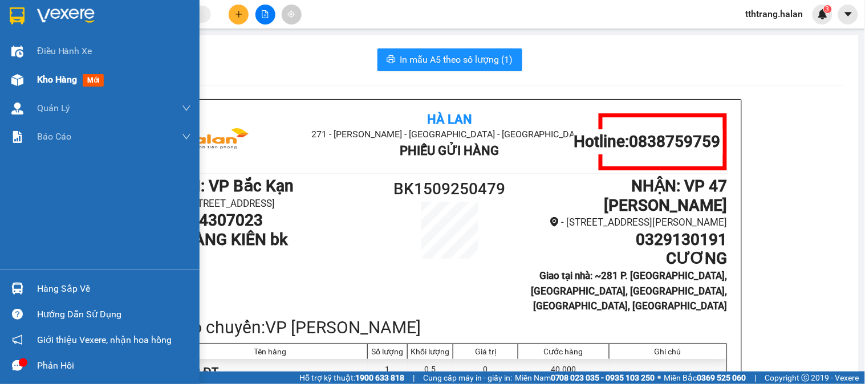
click at [19, 82] on img at bounding box center [17, 80] width 12 height 12
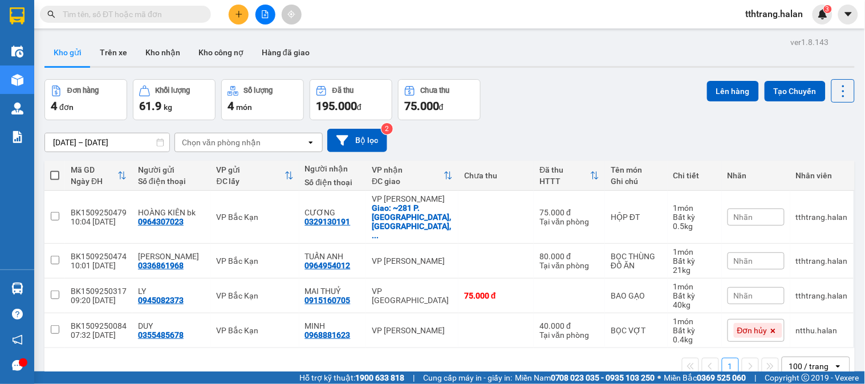
scroll to position [52, 0]
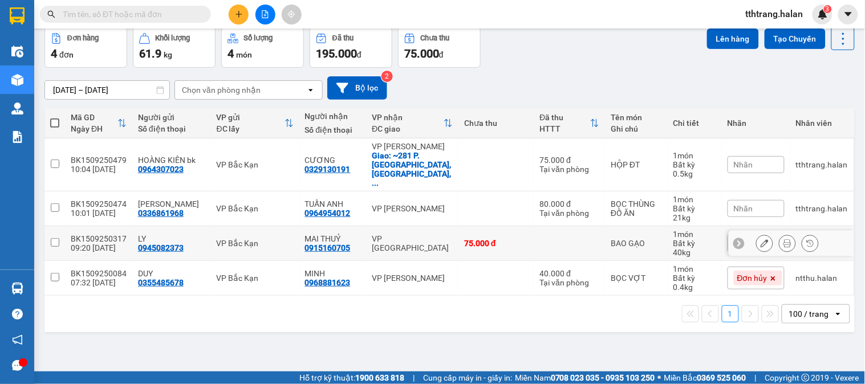
click at [549, 234] on td at bounding box center [569, 243] width 71 height 35
checkbox input "true"
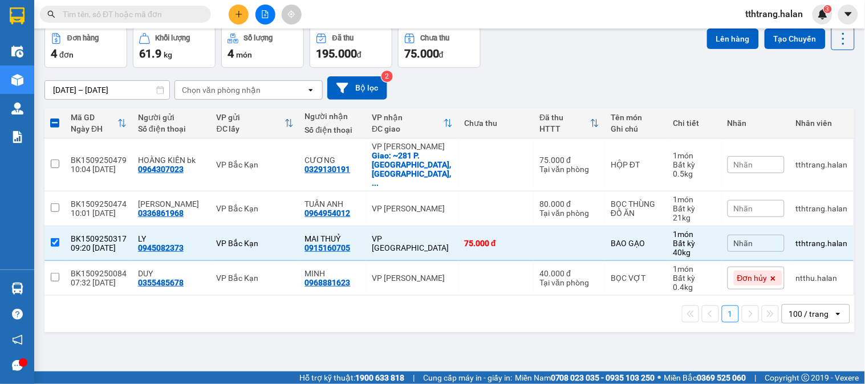
scroll to position [0, 0]
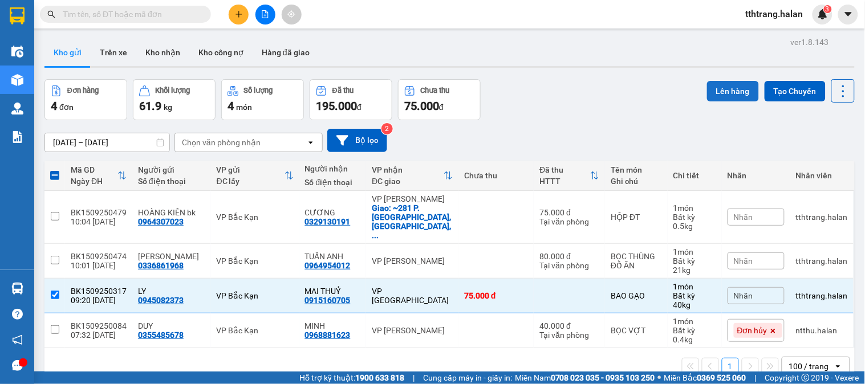
click at [727, 96] on button "Lên hàng" at bounding box center [733, 91] width 52 height 21
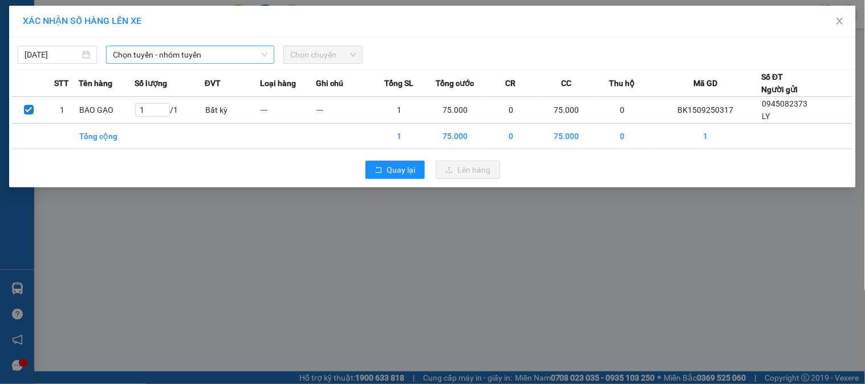
click at [213, 56] on span "Chọn tuyến - nhóm tuyến" at bounding box center [190, 54] width 155 height 17
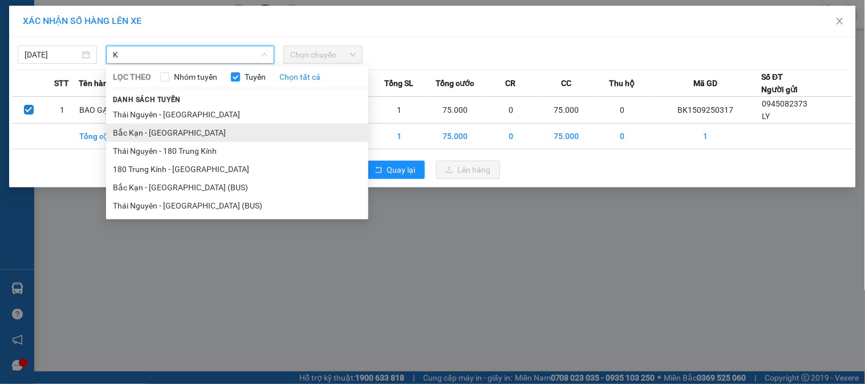
type input "K"
click at [151, 131] on li "Bắc Kạn - Thái Nguyên" at bounding box center [237, 133] width 262 height 18
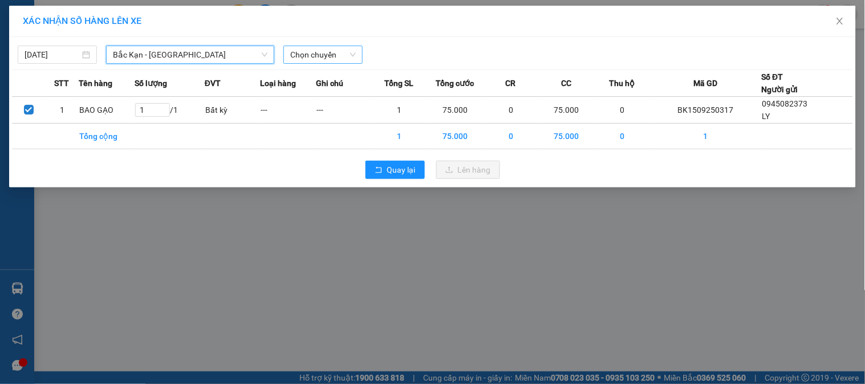
click at [305, 55] on span "Chọn chuyến" at bounding box center [323, 54] width 66 height 17
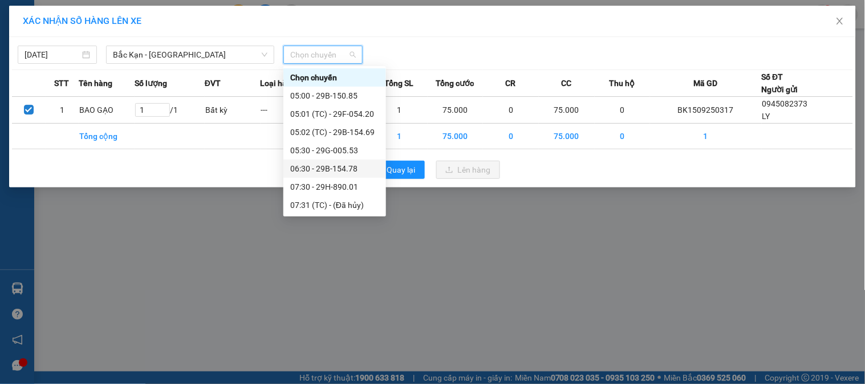
scroll to position [147, 0]
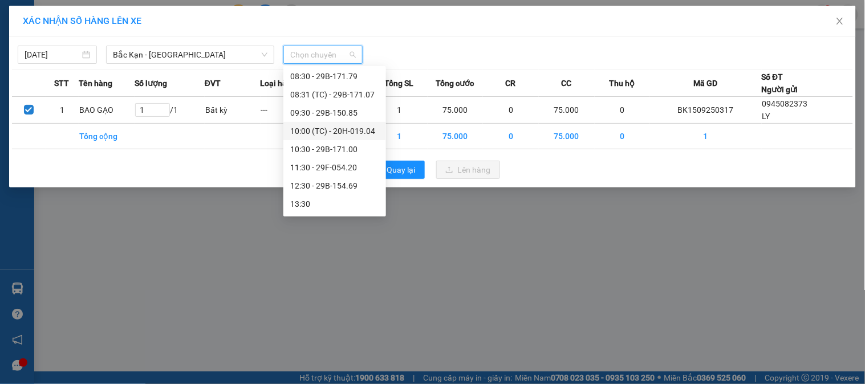
click at [317, 131] on div "10:00 (TC) - 20H-019.04" at bounding box center [334, 131] width 89 height 13
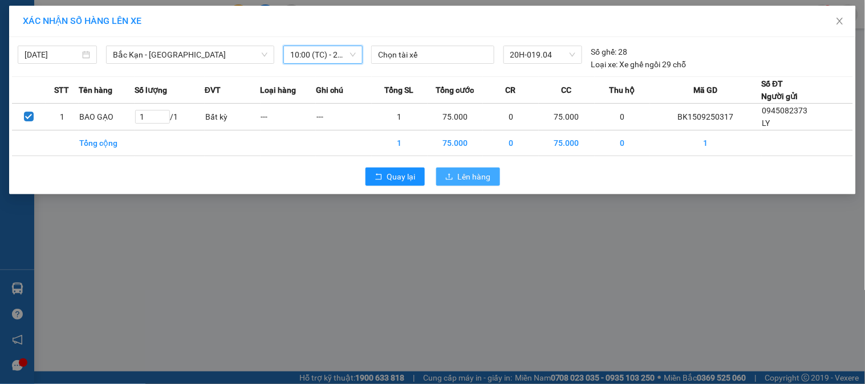
click at [460, 179] on span "Lên hàng" at bounding box center [474, 177] width 33 height 13
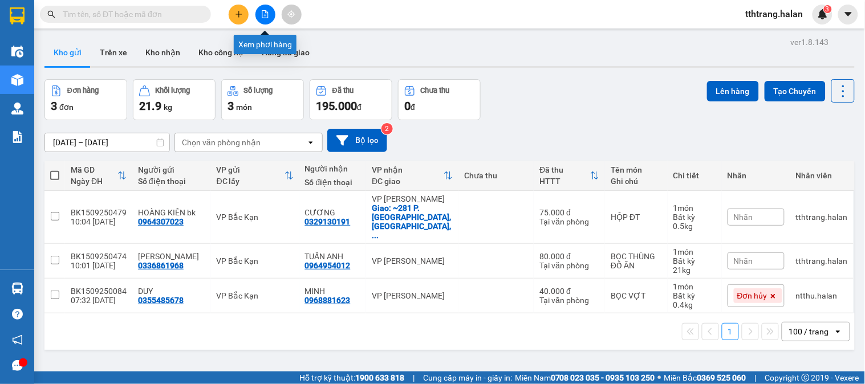
click at [263, 14] on icon "file-add" at bounding box center [265, 14] width 8 height 8
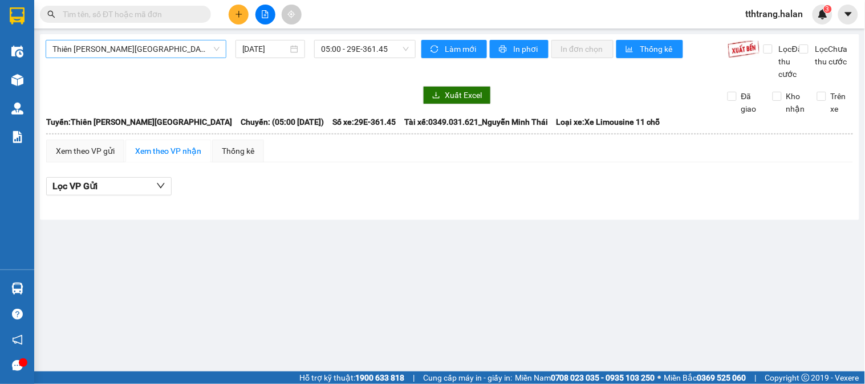
click at [141, 42] on span "Thiên Đường Bảo Sơn - Thái Nguyên" at bounding box center [135, 48] width 167 height 17
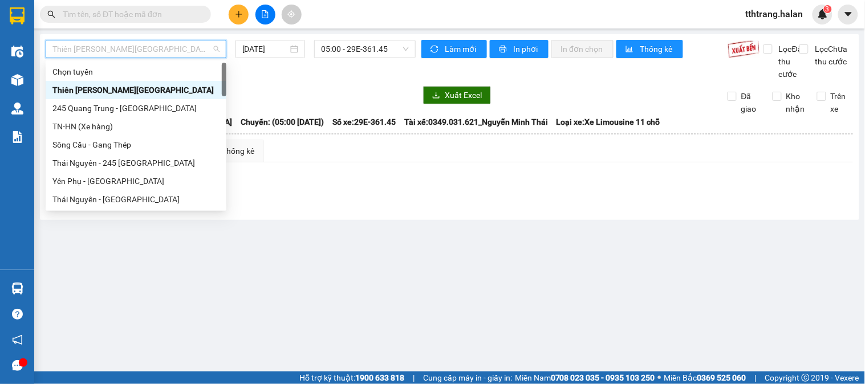
type input "K"
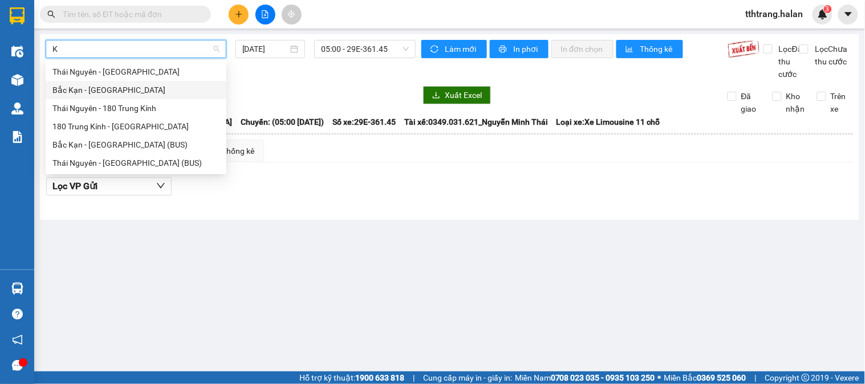
drag, startPoint x: 121, startPoint y: 88, endPoint x: 326, endPoint y: 67, distance: 205.3
click at [124, 88] on div "Bắc Kạn - Thái Nguyên" at bounding box center [135, 90] width 167 height 13
type input "[DATE]"
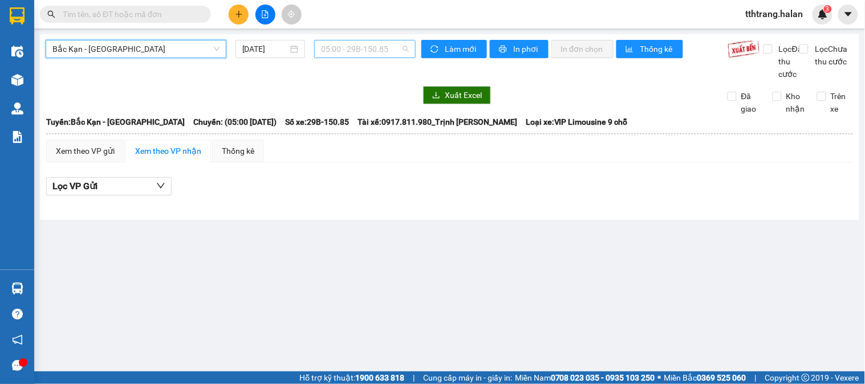
click at [350, 50] on span "05:00 - 29B-150.85" at bounding box center [365, 48] width 88 height 17
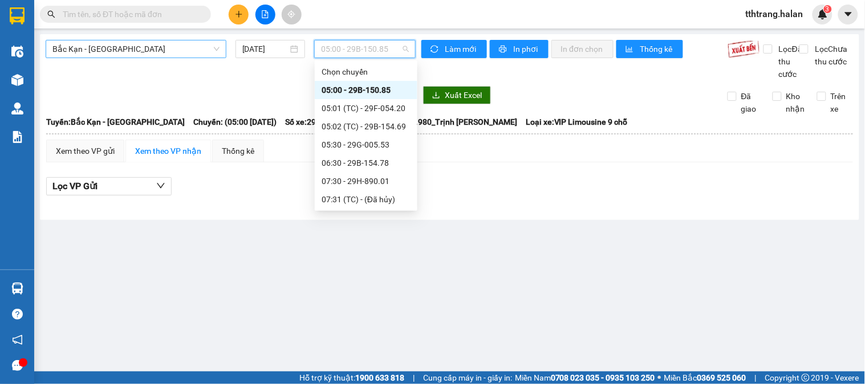
scroll to position [126, 0]
click at [354, 140] on div "10:00 (TC) - 20H-019.04" at bounding box center [366, 146] width 89 height 13
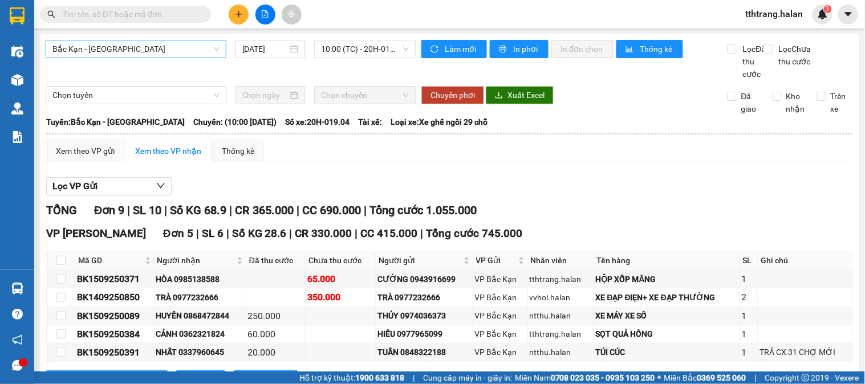
click at [248, 128] on span "Chuyến: (10:00 - 15/09/2025)" at bounding box center [234, 122] width 83 height 13
click at [348, 128] on span "Số xe: 20H-019.04" at bounding box center [317, 122] width 64 height 13
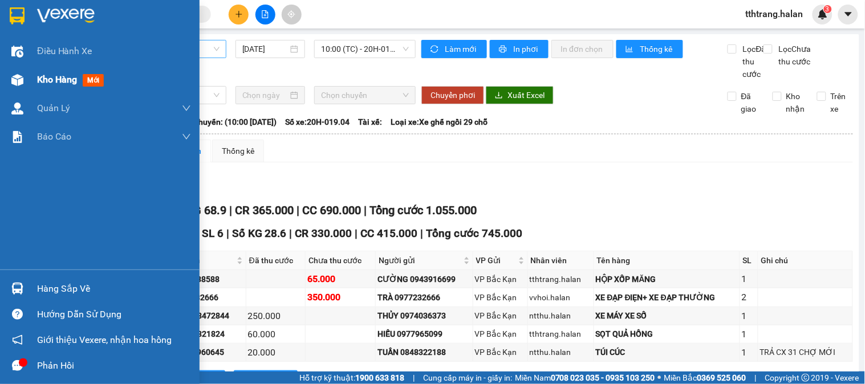
click at [14, 81] on img at bounding box center [17, 80] width 12 height 12
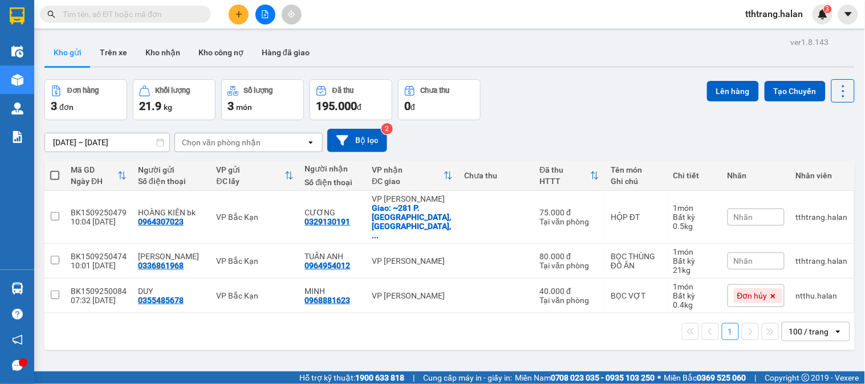
click at [632, 128] on div "02/08/2025 – 15/09/2025 Press the down arrow key to interact with the calendar …" at bounding box center [449, 140] width 810 height 40
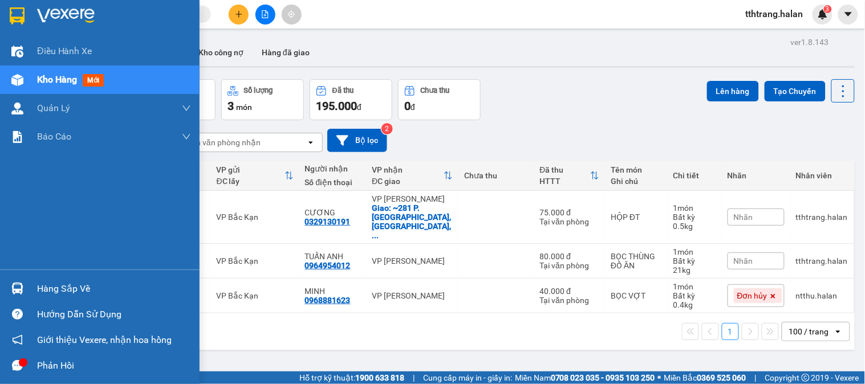
click at [29, 290] on div "Hàng sắp về" at bounding box center [100, 289] width 200 height 26
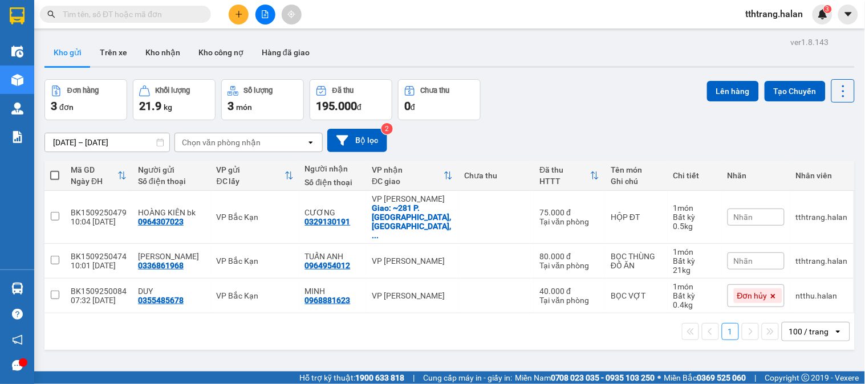
click at [565, 336] on section "Kết quả tìm kiếm ( 191 ) Bộ lọc Mã ĐH Trạng thái Món hàng Thu hộ Tổng cước Chưa…" at bounding box center [432, 192] width 865 height 384
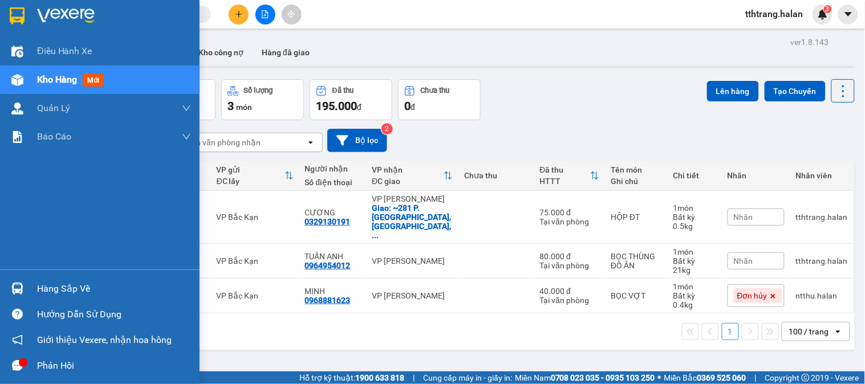
click at [15, 284] on img at bounding box center [17, 289] width 12 height 12
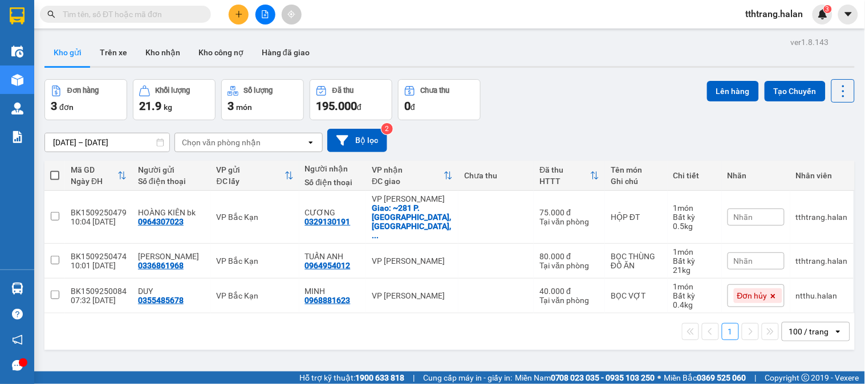
drag, startPoint x: 562, startPoint y: 124, endPoint x: 197, endPoint y: 4, distance: 384.7
click at [562, 123] on section "Kết quả tìm kiếm ( 191 ) Bộ lọc Mã ĐH Trạng thái Món hàng Thu hộ Tổng cước Chưa…" at bounding box center [432, 192] width 865 height 384
click at [238, 14] on icon "plus" at bounding box center [239, 14] width 6 height 1
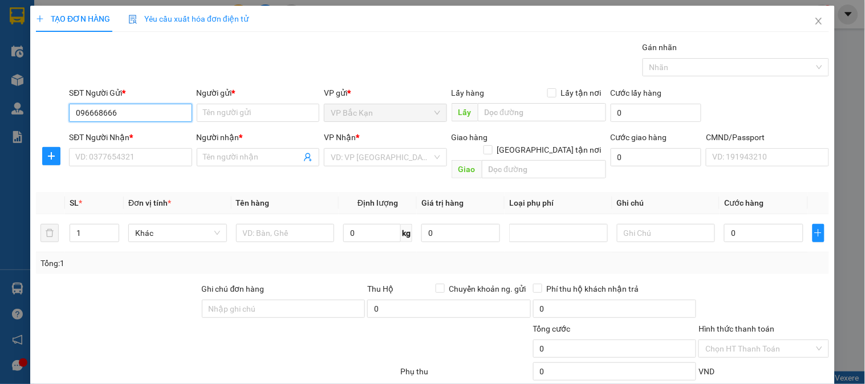
type input "0966686660"
drag, startPoint x: 160, startPoint y: 136, endPoint x: 145, endPoint y: 163, distance: 31.4
click at [160, 137] on div "0966686660 - AN - CTY THÀNH QUÝ" at bounding box center [139, 135] width 128 height 13
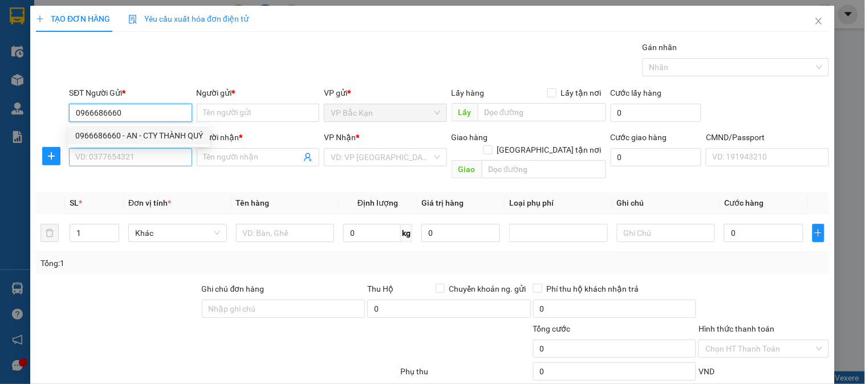
type input "AN - CTY THÀNH QUÝ"
type input "0966686660"
click at [145, 163] on input "SĐT Người Nhận *" at bounding box center [130, 157] width 123 height 18
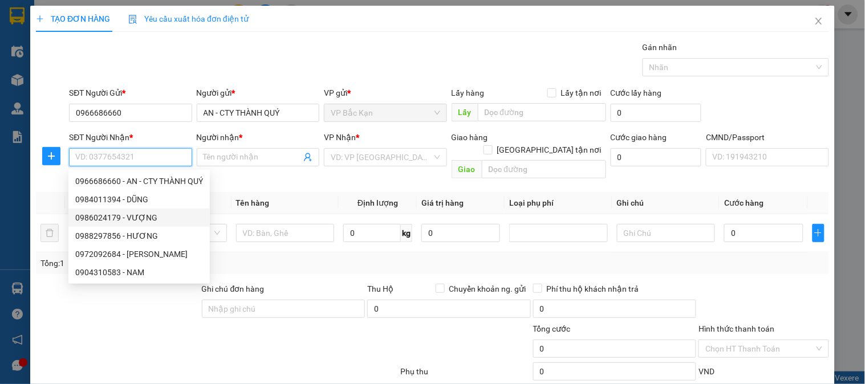
click at [138, 215] on div "0986024179 - VƯỢNG" at bounding box center [139, 218] width 128 height 13
type input "0986024179"
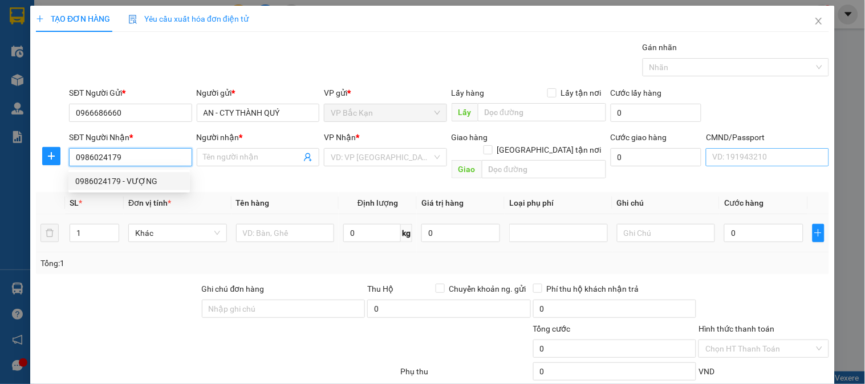
type input "VƯỢNG"
checkbox input "true"
type input "6 NGÕ 126 P. Đốc Ngữ, Vĩnh PhúC, Ba Đình, Hà Nội, Việt Nam"
type input "50.000"
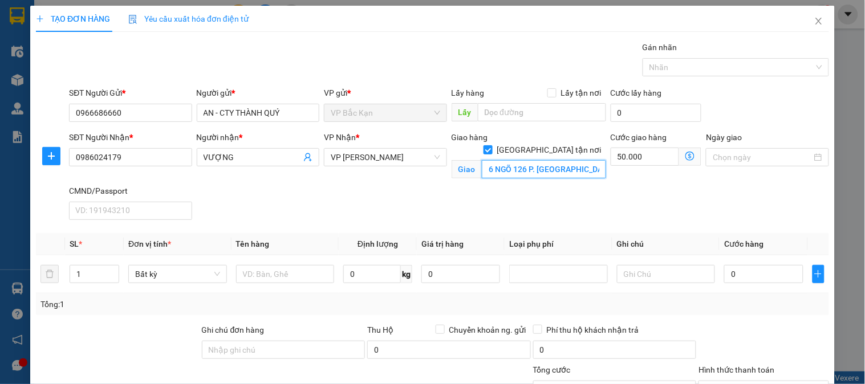
click at [536, 160] on input "6 NGÕ 126 P. Đốc Ngữ, Vĩnh PhúC, Ba Đình, Hà Nội, Việt Nam" at bounding box center [544, 169] width 124 height 18
click at [686, 160] on icon "dollar-circle" at bounding box center [690, 156] width 9 height 9
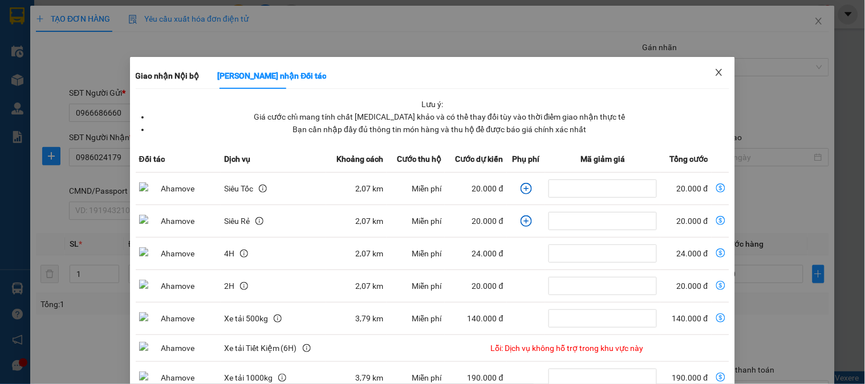
click at [715, 68] on icon "close" at bounding box center [719, 72] width 9 height 9
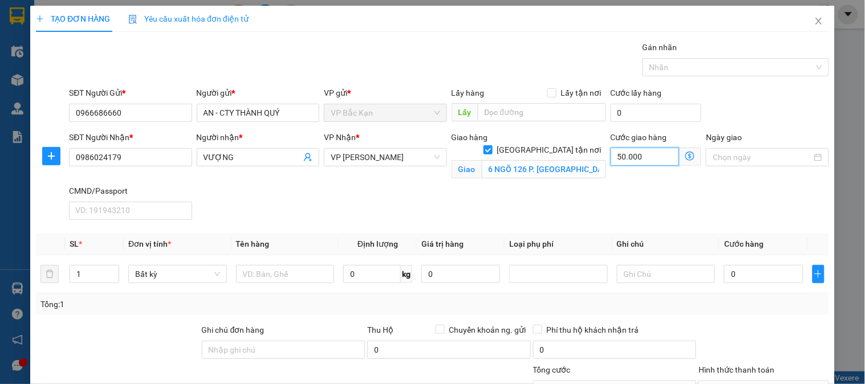
click at [623, 163] on input "50.000" at bounding box center [645, 157] width 69 height 18
type input "3"
type input "35"
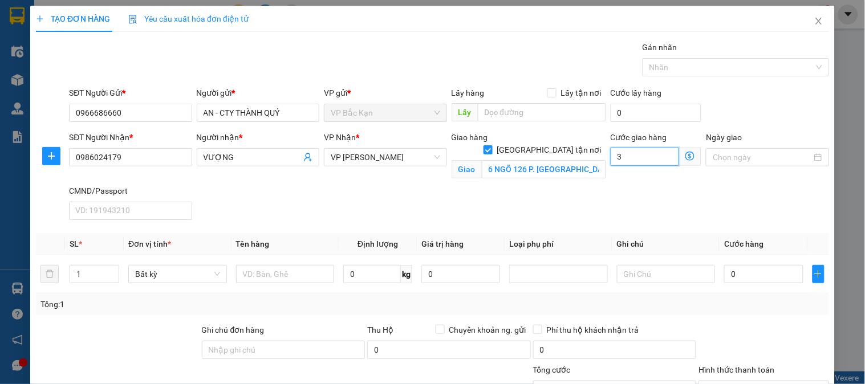
type input "35"
type input "35.000"
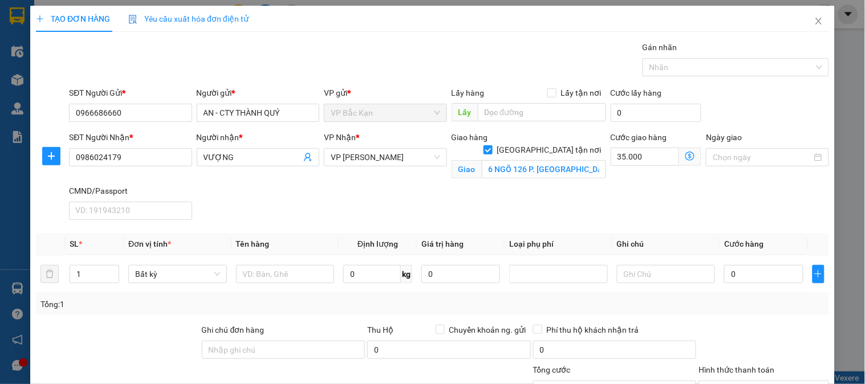
click at [324, 208] on div "SĐT Người Nhận * 0986024179 Người nhận * VƯỢNG VP Nhận * VP Võ Chí Công Giao hà…" at bounding box center [449, 178] width 765 height 94
click at [538, 160] on input "6 NGÕ 126 P. Đốc Ngữ, Vĩnh PhúC, Ba Đình, Hà Nội, Việt Nam" at bounding box center [544, 169] width 124 height 18
click at [545, 160] on input "6 NGÕ 126 P. Đốc Ngữ, Vĩnh PhúC, Ba Đình, Hà Nội, Việt Nam" at bounding box center [544, 169] width 124 height 18
click at [55, 156] on span "plus" at bounding box center [51, 156] width 17 height 9
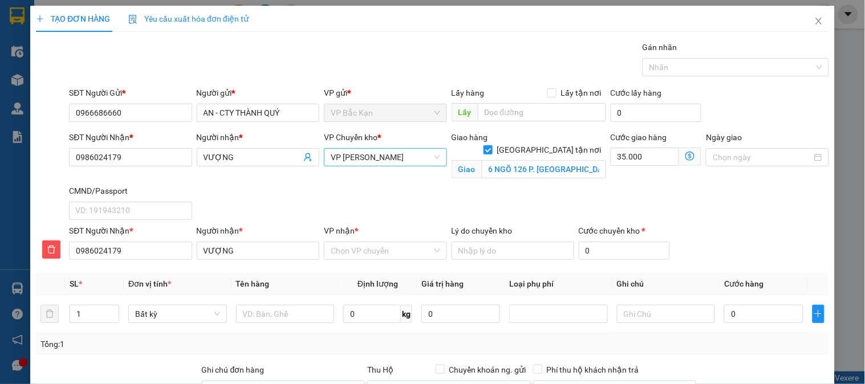
click at [388, 157] on span "VP [PERSON_NAME]" at bounding box center [385, 157] width 109 height 17
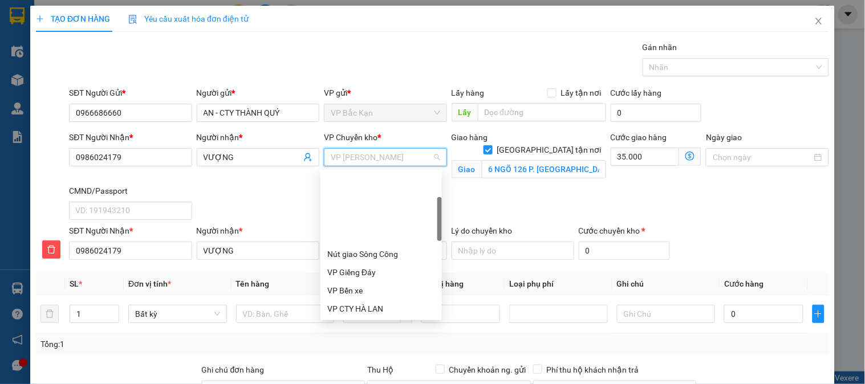
scroll to position [91, 0]
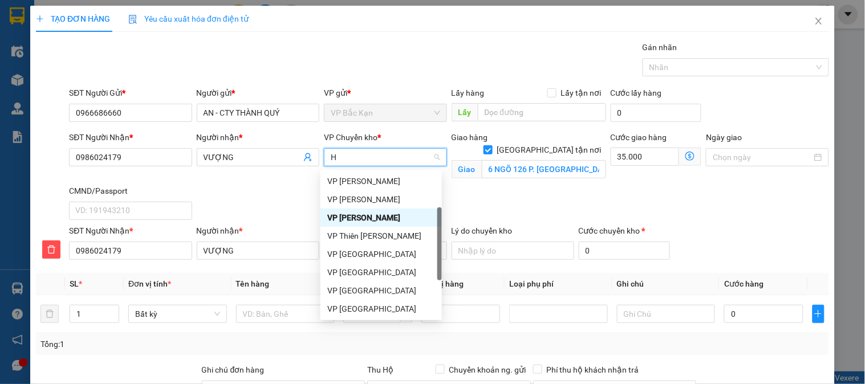
type input "HG"
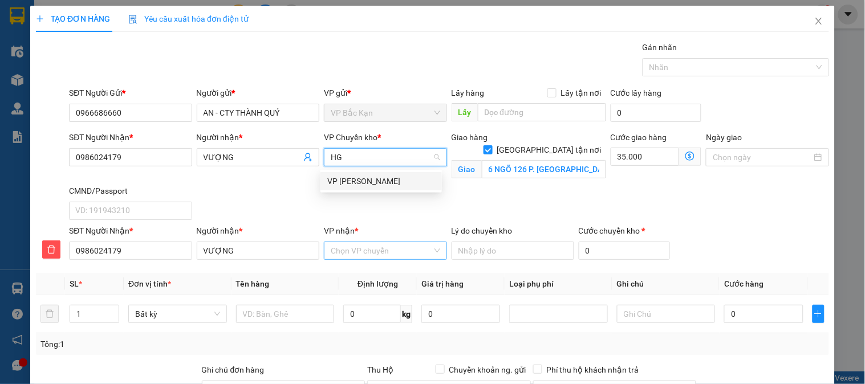
drag, startPoint x: 379, startPoint y: 181, endPoint x: 394, endPoint y: 249, distance: 69.5
click at [380, 186] on div "VP [PERSON_NAME]" at bounding box center [381, 181] width 108 height 13
click at [392, 253] on input "VP nhận *" at bounding box center [381, 250] width 101 height 17
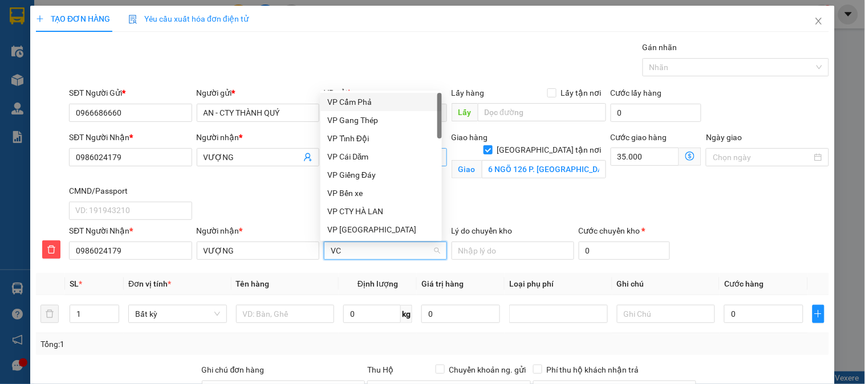
type input "VCC"
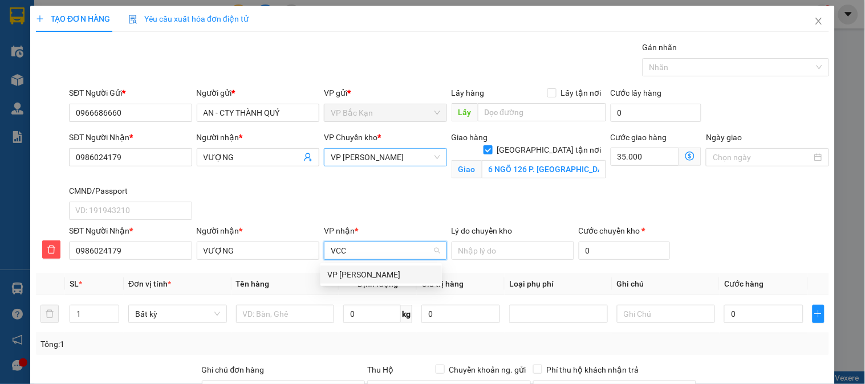
drag, startPoint x: 371, startPoint y: 273, endPoint x: 278, endPoint y: 315, distance: 102.1
click at [371, 274] on div "VP [PERSON_NAME]" at bounding box center [381, 275] width 108 height 13
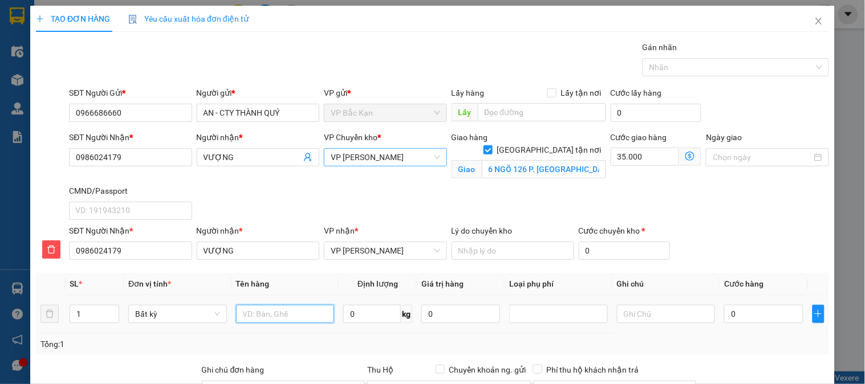
click at [275, 315] on input "text" at bounding box center [285, 314] width 99 height 18
type input "TÚI CÚC"
type input "0.1"
type input "40.000"
type input "75.000"
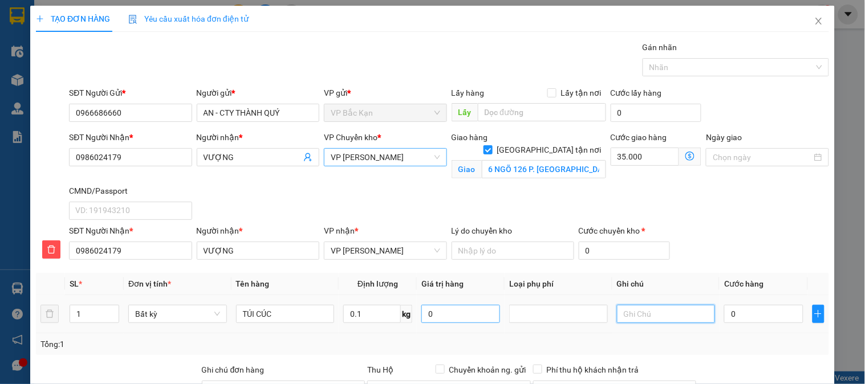
type input "75.000"
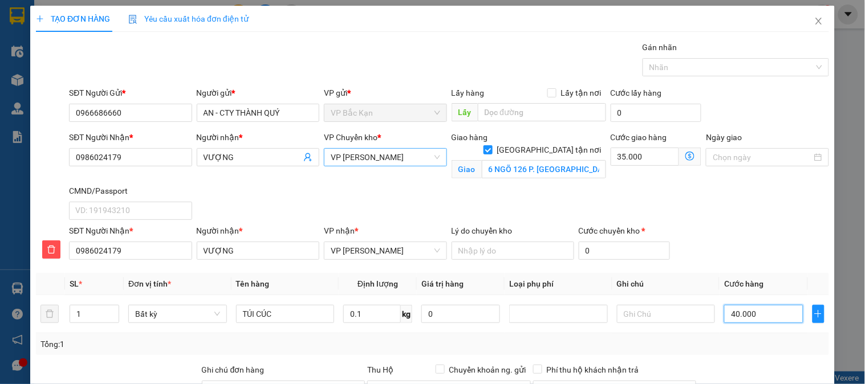
scroll to position [155, 0]
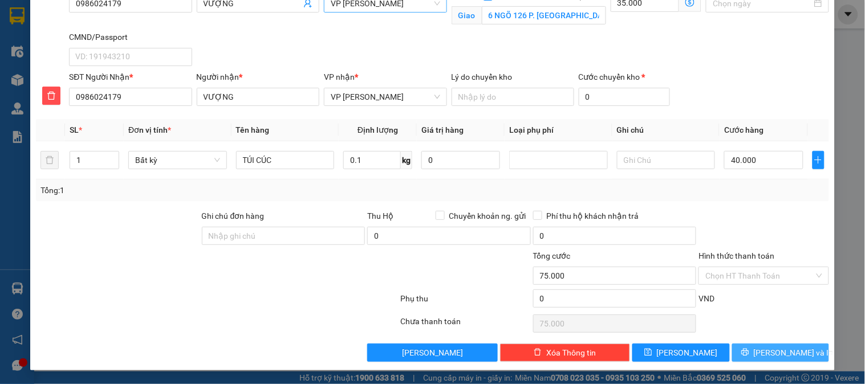
click at [759, 348] on button "[PERSON_NAME] và In" at bounding box center [780, 353] width 97 height 18
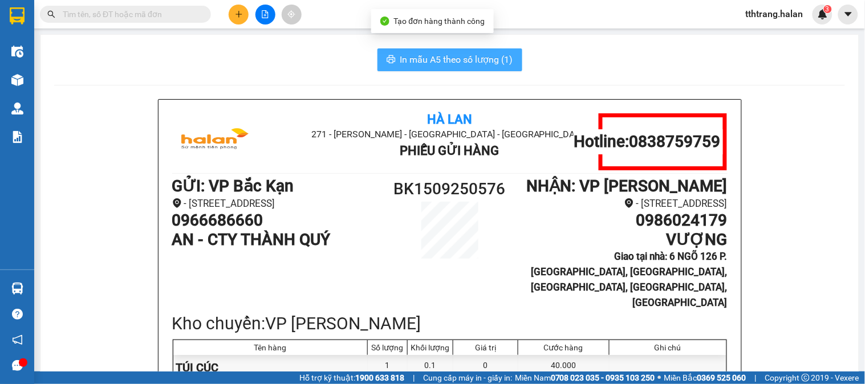
click at [467, 66] on span "In mẫu A5 theo số lượng (1)" at bounding box center [456, 59] width 113 height 14
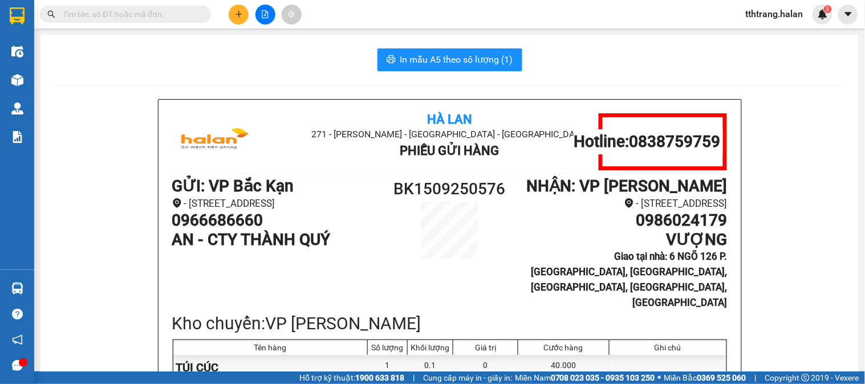
click at [218, 54] on div "In mẫu A5 theo số lượng (1)" at bounding box center [449, 59] width 791 height 23
click at [225, 22] on div at bounding box center [265, 15] width 86 height 20
click at [244, 18] on button at bounding box center [239, 15] width 20 height 20
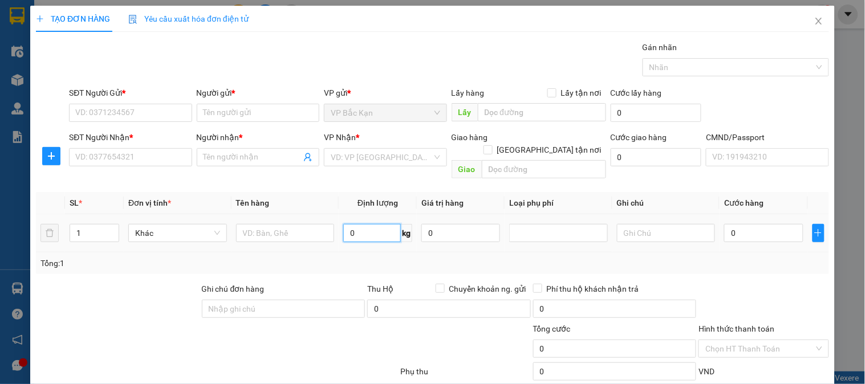
click at [369, 226] on input "0" at bounding box center [372, 233] width 58 height 18
type input "10.5"
click at [294, 234] on td at bounding box center [286, 233] width 108 height 38
click at [289, 227] on input "text" at bounding box center [285, 233] width 99 height 18
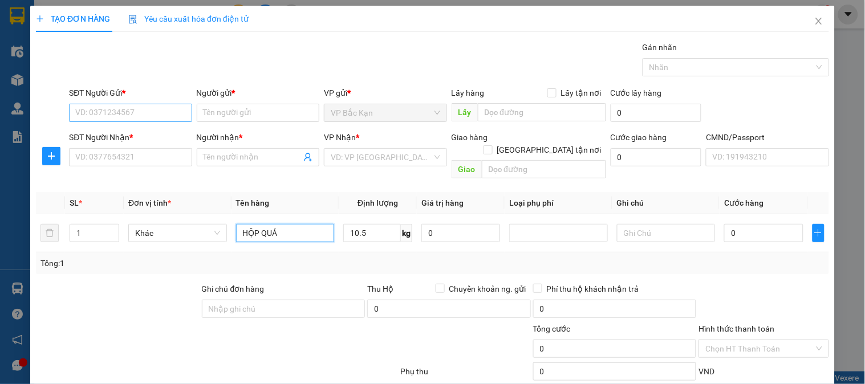
type input "HỘP QUẢ"
click at [159, 108] on input "SĐT Người Gửi *" at bounding box center [130, 113] width 123 height 18
click at [143, 115] on input "0962448221" at bounding box center [130, 113] width 123 height 18
click at [158, 119] on input "0962448221" at bounding box center [130, 113] width 123 height 18
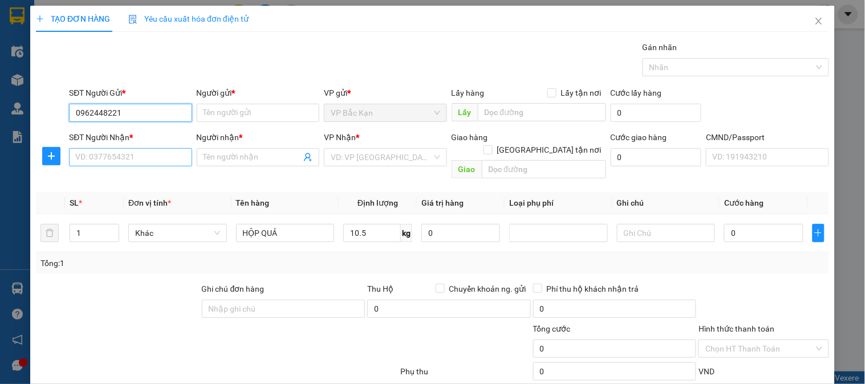
type input "0962448221"
click at [147, 164] on input "SĐT Người Nhận *" at bounding box center [130, 157] width 123 height 18
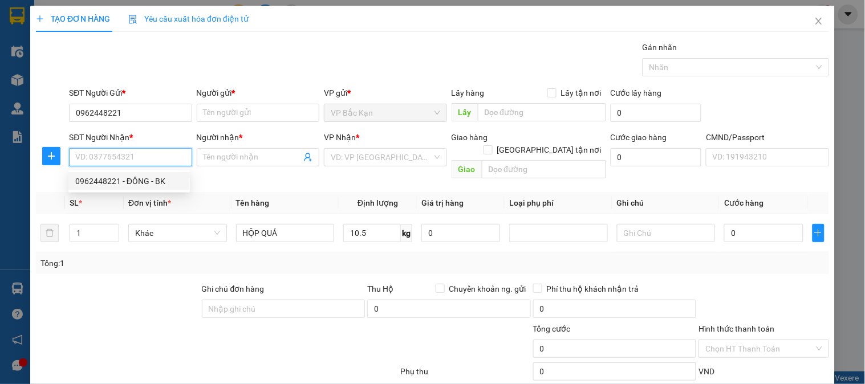
drag, startPoint x: 147, startPoint y: 175, endPoint x: 230, endPoint y: 173, distance: 82.7
click at [147, 176] on div "0962448221 - ĐÔNG - BK" at bounding box center [129, 181] width 108 height 13
type input "0962448221"
type input "ĐÔNG - BK"
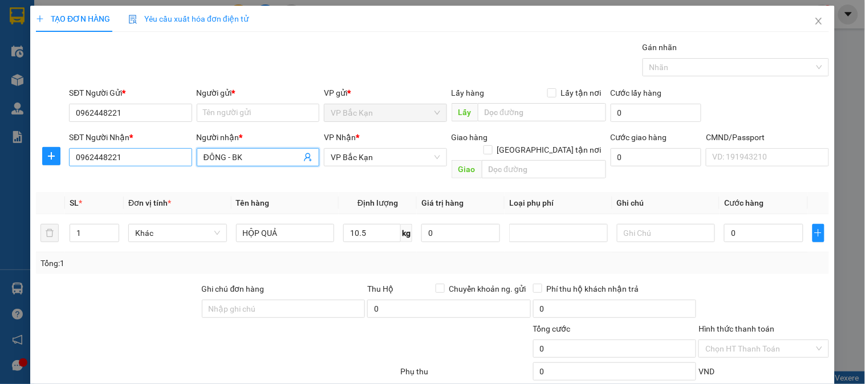
drag, startPoint x: 278, startPoint y: 159, endPoint x: 212, endPoint y: 153, distance: 65.8
click at [181, 157] on div "SĐT Người Nhận * 0962448221 Người nhận * ĐÔNG - BK ĐÔNG - BK VP Nhận * VP Bắc K…" at bounding box center [449, 157] width 765 height 52
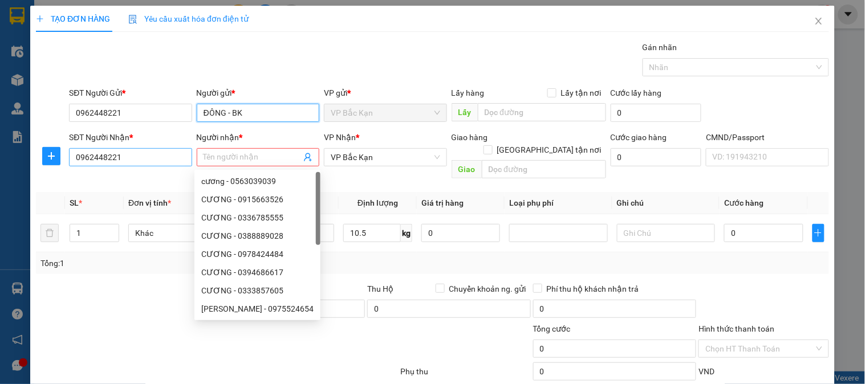
type input "ĐÔNG - BK"
drag, startPoint x: 145, startPoint y: 152, endPoint x: 0, endPoint y: 117, distance: 149.5
click at [0, 126] on div "TẠO ĐƠN HÀNG Yêu cầu xuất hóa đơn điện tử Transit Pickup Surcharge Ids Transit …" at bounding box center [432, 192] width 865 height 384
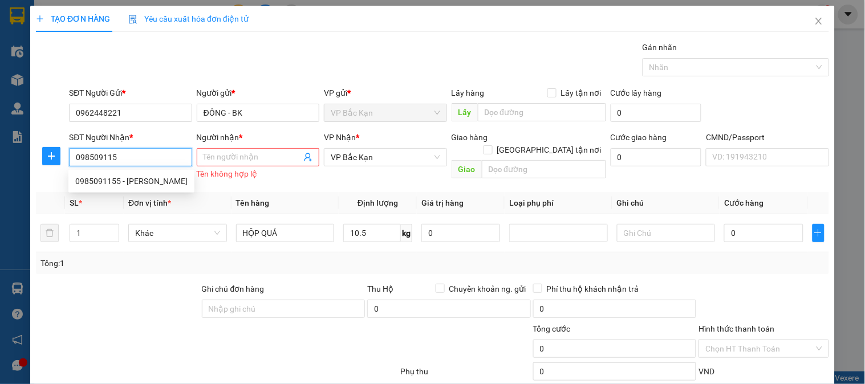
type input "0985091155"
click at [139, 177] on div "0985091155 - XUÂN PHƯƠNG" at bounding box center [131, 181] width 112 height 13
type input "XUÂN PHƯƠNG"
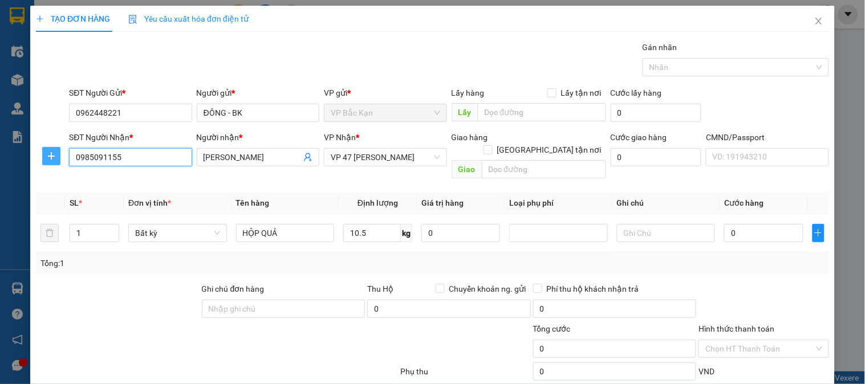
type input "0985091155"
click at [54, 159] on icon "plus" at bounding box center [51, 156] width 9 height 9
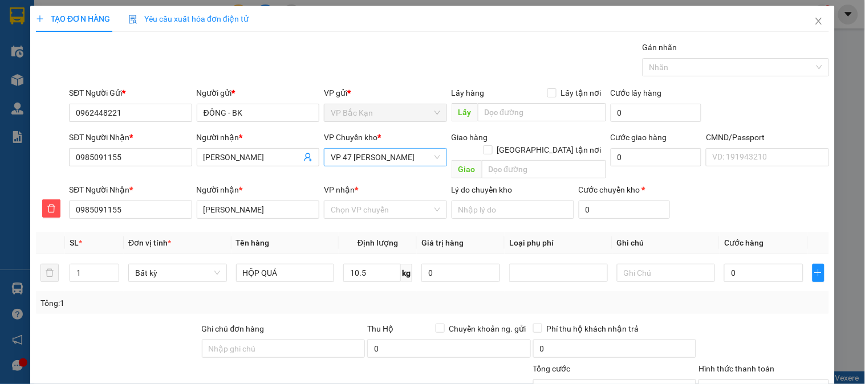
click at [379, 151] on span "VP 47 [PERSON_NAME]" at bounding box center [385, 157] width 109 height 17
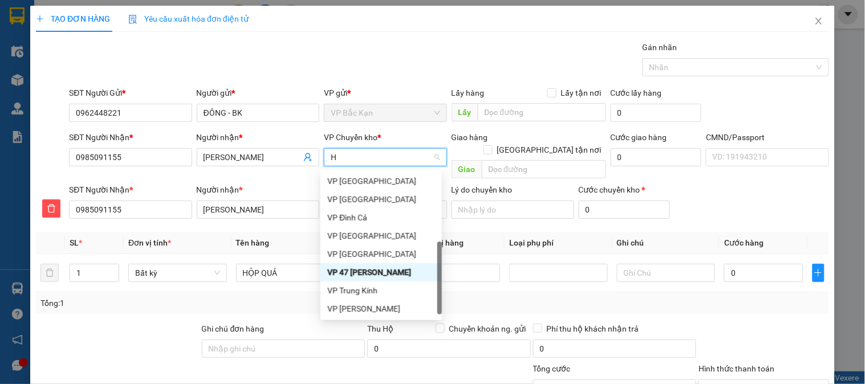
type input "HG"
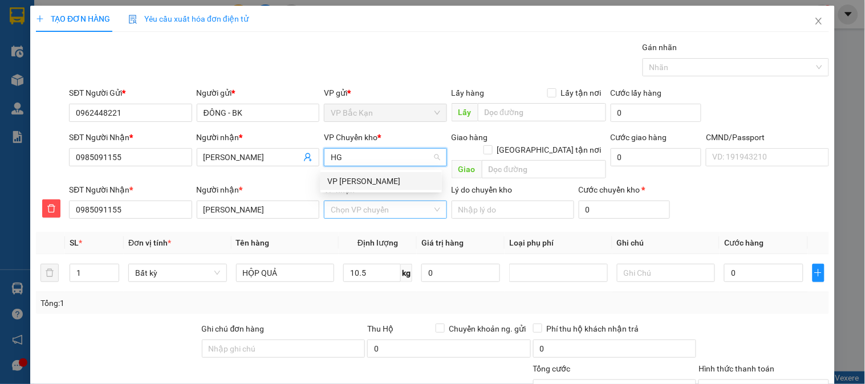
drag, startPoint x: 379, startPoint y: 180, endPoint x: 379, endPoint y: 197, distance: 17.7
click at [379, 183] on div "VP [PERSON_NAME]" at bounding box center [381, 181] width 108 height 13
click at [379, 201] on input "VP nhận *" at bounding box center [381, 209] width 101 height 17
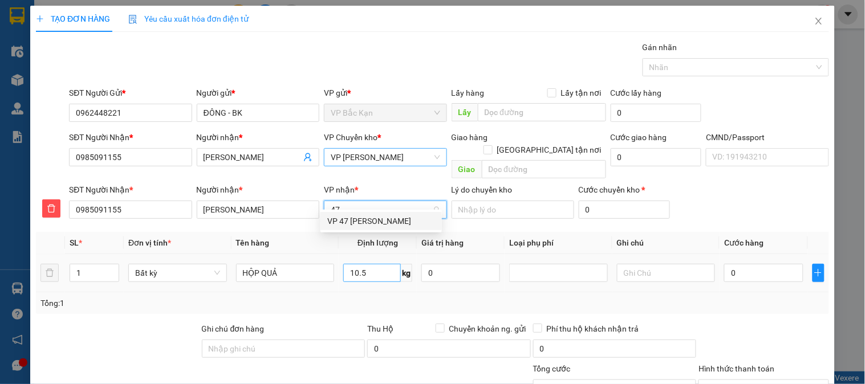
drag, startPoint x: 388, startPoint y: 218, endPoint x: 370, endPoint y: 258, distance: 43.9
click at [388, 221] on div "VP 47 [PERSON_NAME]" at bounding box center [381, 221] width 108 height 13
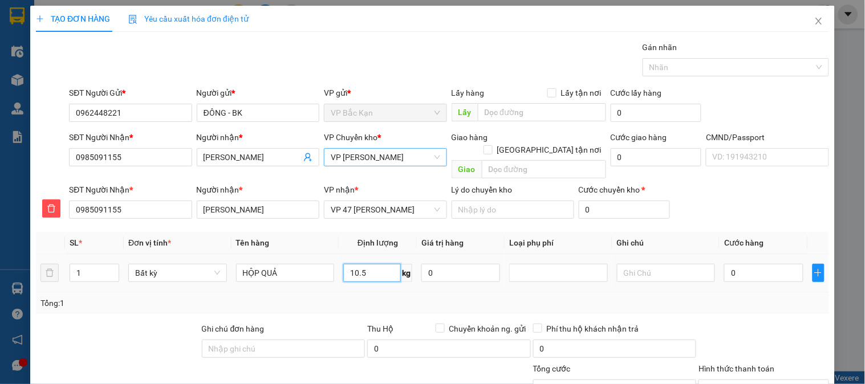
drag, startPoint x: 367, startPoint y: 264, endPoint x: 419, endPoint y: 287, distance: 56.4
click at [367, 265] on input "10.5" at bounding box center [372, 273] width 58 height 18
click at [419, 297] on div "Tổng: 1" at bounding box center [432, 303] width 784 height 13
click at [420, 297] on div "Tổng: 1" at bounding box center [432, 303] width 784 height 13
click at [421, 297] on div "Tổng: 1" at bounding box center [432, 303] width 784 height 13
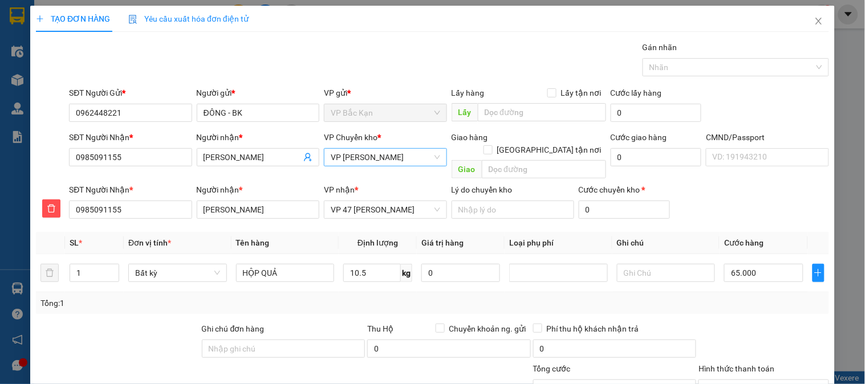
click at [435, 293] on div "Tổng: 1" at bounding box center [432, 304] width 793 height 22
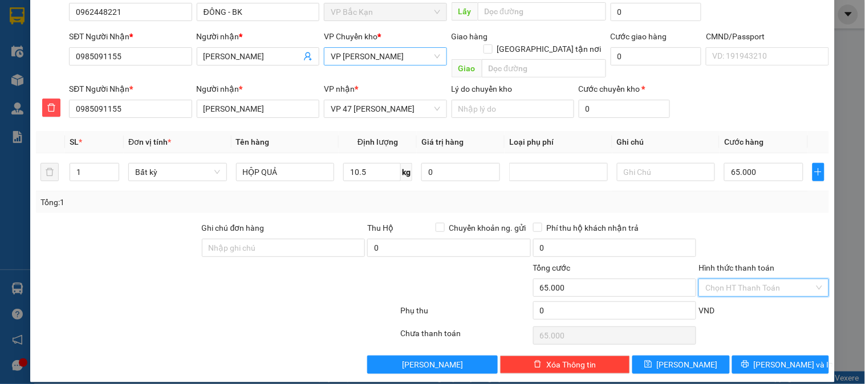
click at [727, 281] on input "Hình thức thanh toán" at bounding box center [759, 287] width 108 height 17
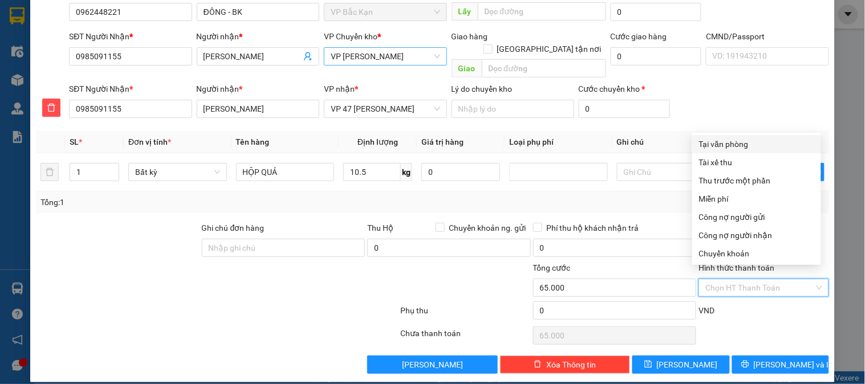
click at [735, 149] on div "Tại văn phòng" at bounding box center [756, 144] width 115 height 13
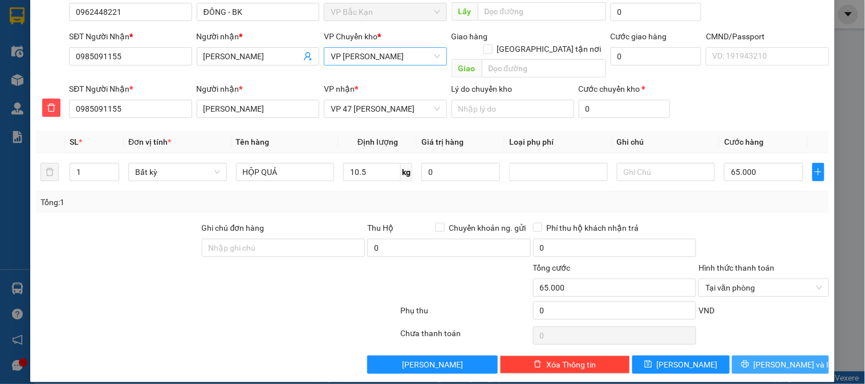
click at [782, 359] on span "[PERSON_NAME] và In" at bounding box center [794, 365] width 80 height 13
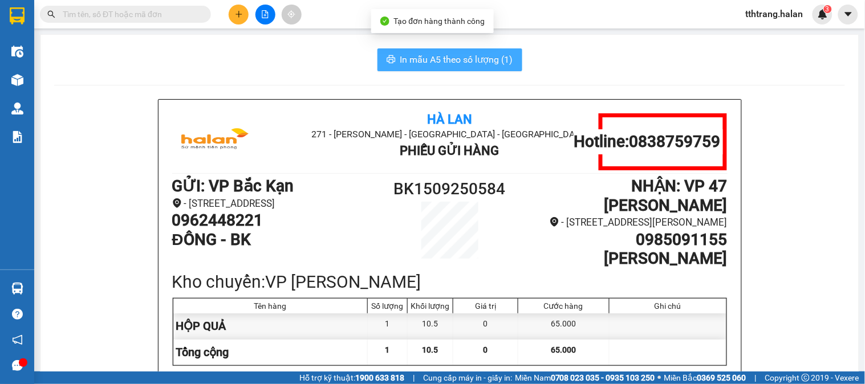
click at [477, 57] on span "In mẫu A5 theo số lượng (1)" at bounding box center [456, 59] width 113 height 14
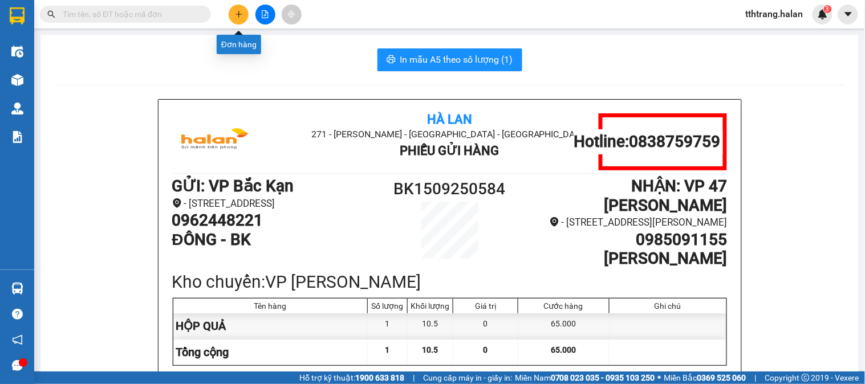
click at [240, 17] on icon "plus" at bounding box center [239, 14] width 8 height 8
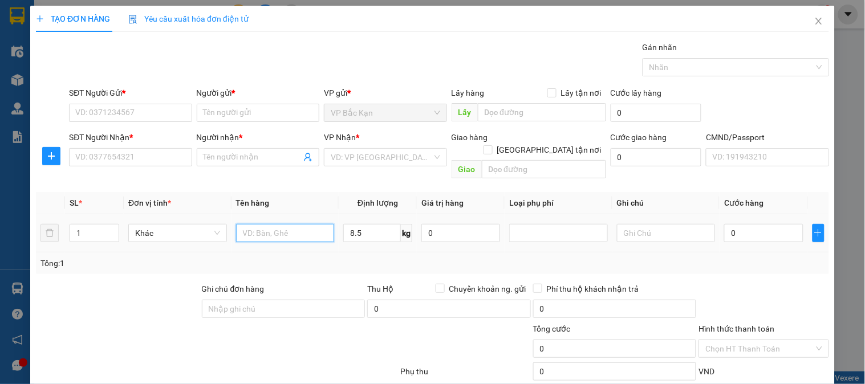
click at [297, 224] on input "text" at bounding box center [285, 233] width 99 height 18
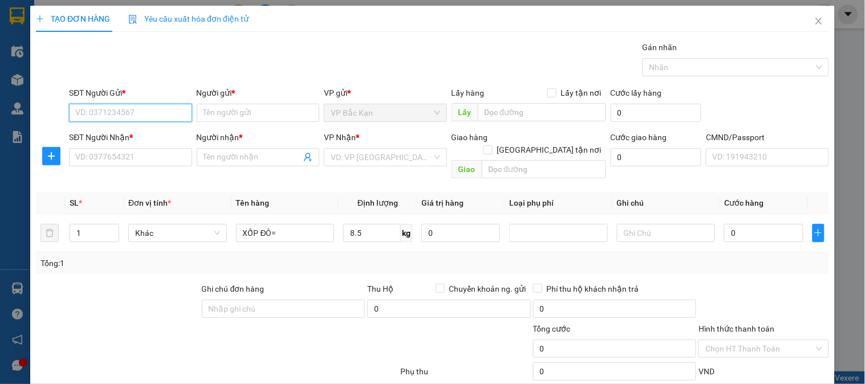
click at [135, 116] on input "SĐT Người Gửi *" at bounding box center [130, 113] width 123 height 18
click at [135, 116] on input "0868490268" at bounding box center [130, 113] width 123 height 18
click at [160, 131] on div "0868490268 - NHI" at bounding box center [129, 135] width 108 height 13
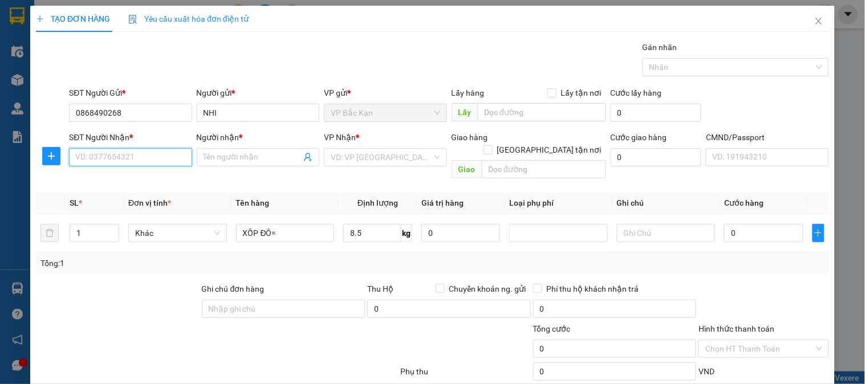
click at [155, 155] on input "SĐT Người Nhận *" at bounding box center [130, 157] width 123 height 18
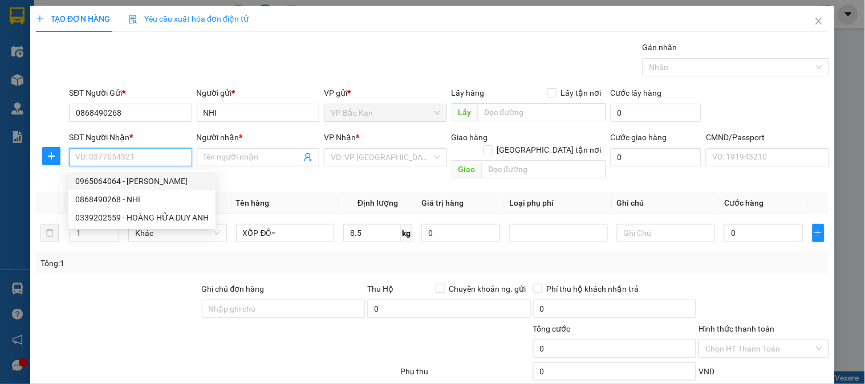
click at [147, 178] on div "0965064064 - LAN ANH" at bounding box center [141, 181] width 133 height 13
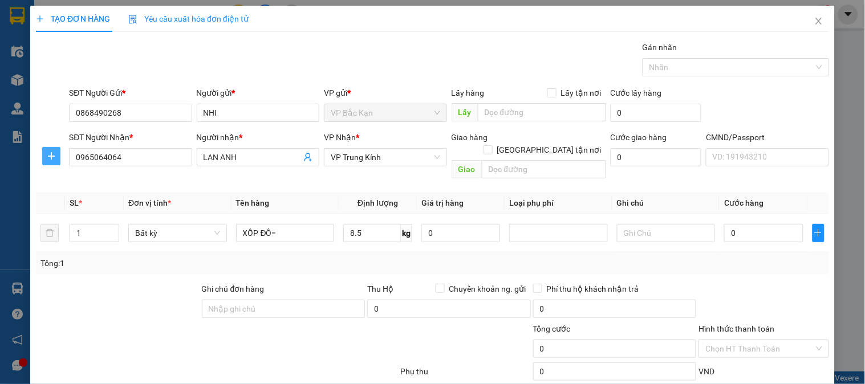
click at [48, 158] on icon "plus" at bounding box center [51, 156] width 9 height 9
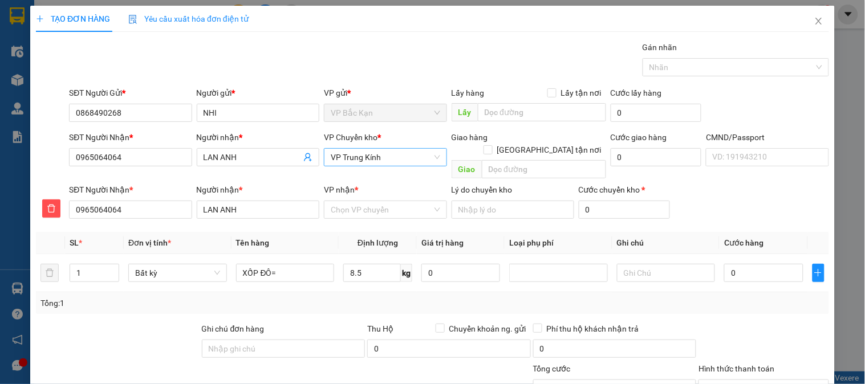
click at [370, 157] on span "VP Trung Kính" at bounding box center [385, 157] width 109 height 17
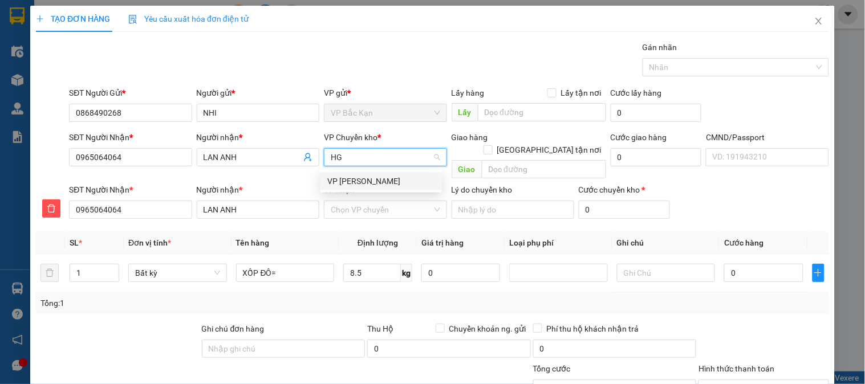
drag, startPoint x: 361, startPoint y: 177, endPoint x: 363, endPoint y: 202, distance: 25.7
click at [361, 177] on div "VP [PERSON_NAME]" at bounding box center [381, 181] width 108 height 13
click at [362, 207] on input "VP nhận *" at bounding box center [381, 209] width 101 height 17
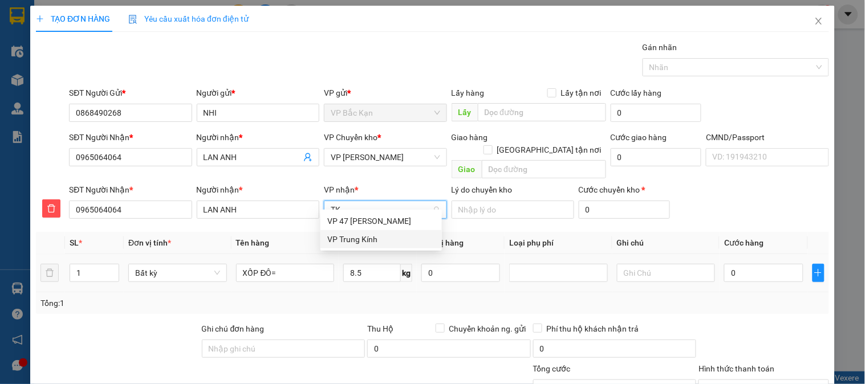
drag, startPoint x: 351, startPoint y: 232, endPoint x: 287, endPoint y: 272, distance: 75.3
click at [350, 237] on div "VP Trung Kính" at bounding box center [381, 239] width 121 height 18
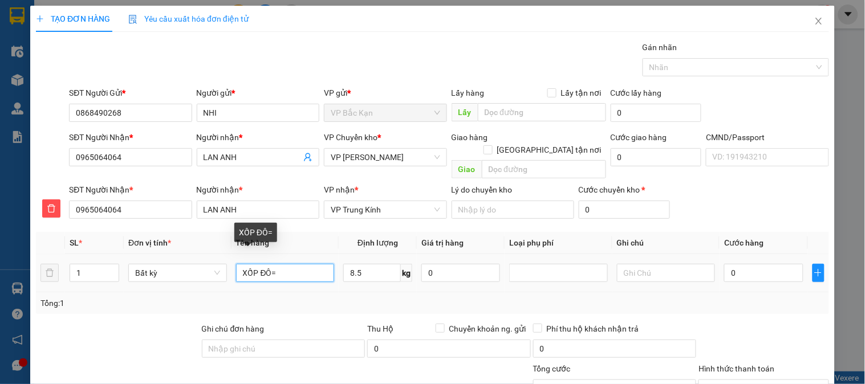
click at [290, 269] on input "XỐP ĐÔ=" at bounding box center [285, 273] width 99 height 18
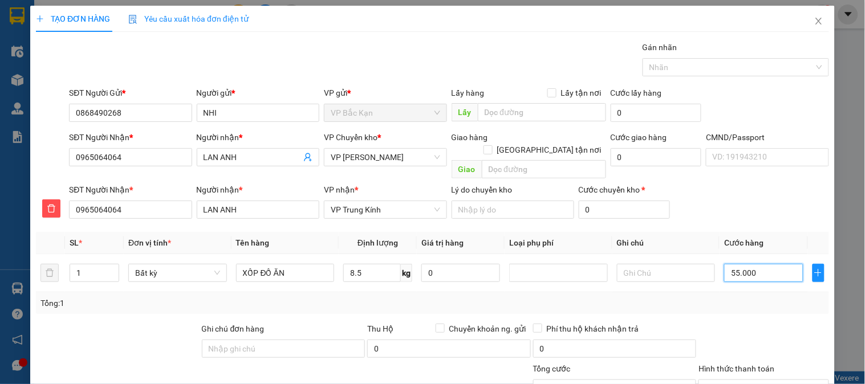
scroll to position [101, 0]
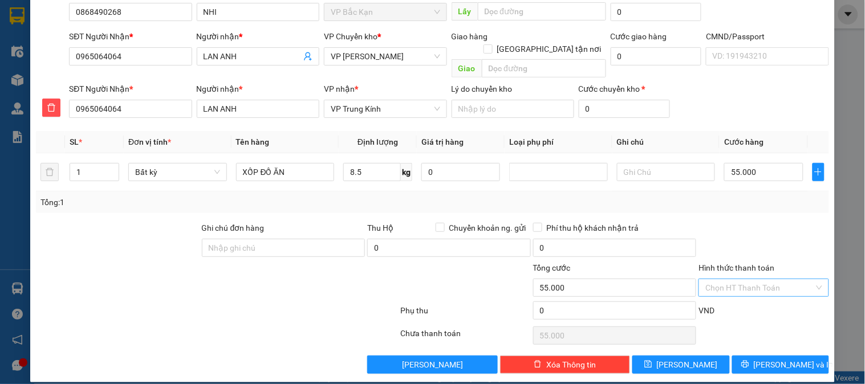
click at [753, 279] on input "Hình thức thanh toán" at bounding box center [759, 287] width 108 height 17
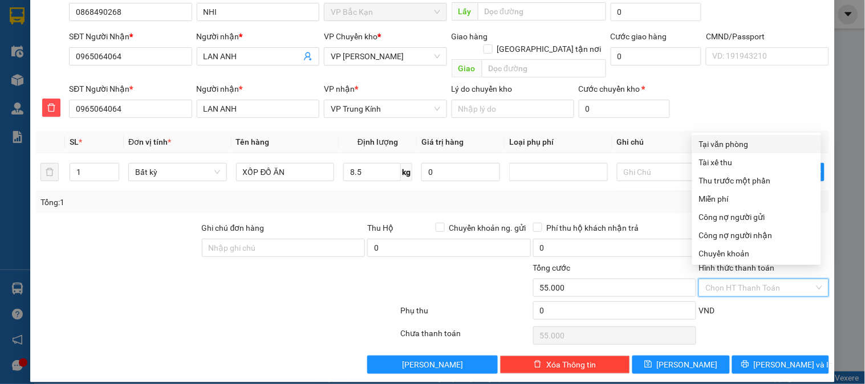
click at [737, 138] on div "Tại văn phòng" at bounding box center [756, 144] width 115 height 13
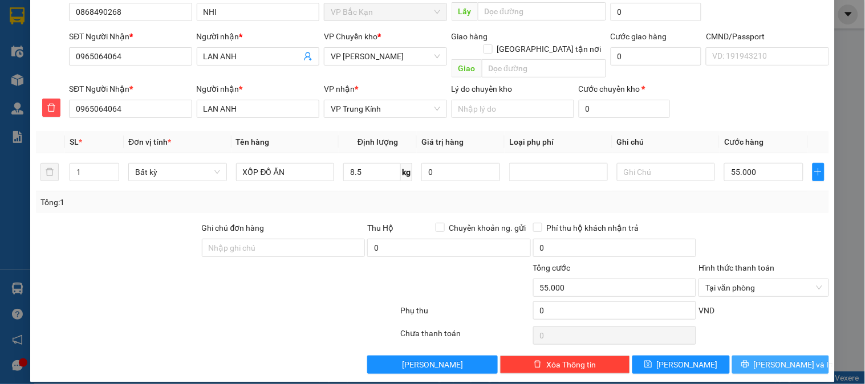
drag, startPoint x: 770, startPoint y: 357, endPoint x: 763, endPoint y: 300, distance: 57.5
click at [763, 300] on div "Transit Pickup Surcharge Ids Transit Deliver Surcharge Ids Transit Deliver Surc…" at bounding box center [432, 157] width 793 height 434
click at [769, 359] on span "[PERSON_NAME] và In" at bounding box center [794, 365] width 80 height 13
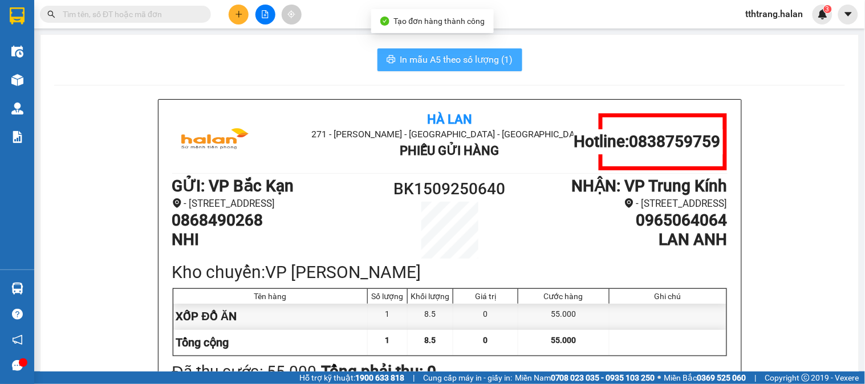
click at [486, 67] on button "In mẫu A5 theo số lượng (1)" at bounding box center [450, 59] width 145 height 23
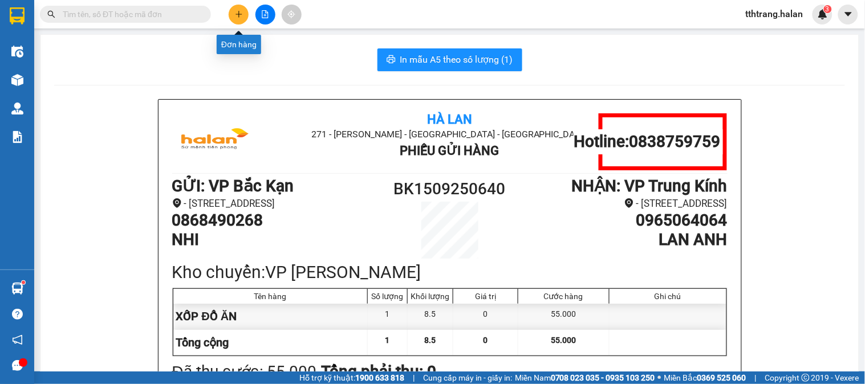
click at [236, 15] on icon "plus" at bounding box center [239, 14] width 8 height 8
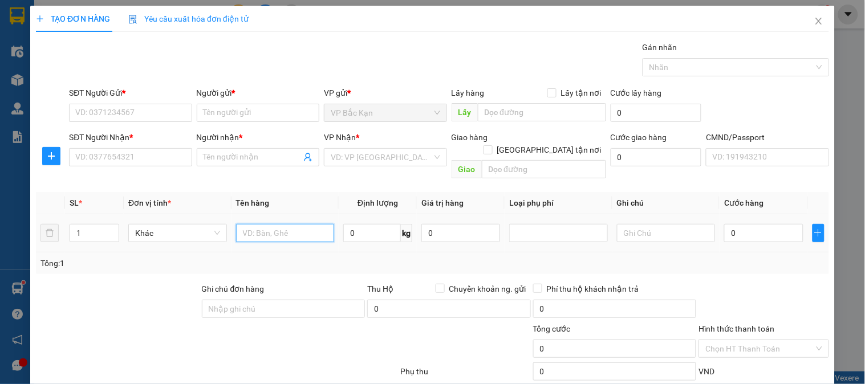
click at [274, 224] on input "text" at bounding box center [285, 233] width 99 height 18
click at [114, 227] on span "up" at bounding box center [113, 230] width 7 height 7
click at [275, 224] on input "text" at bounding box center [285, 233] width 99 height 18
click at [363, 229] on input "0" at bounding box center [372, 233] width 58 height 18
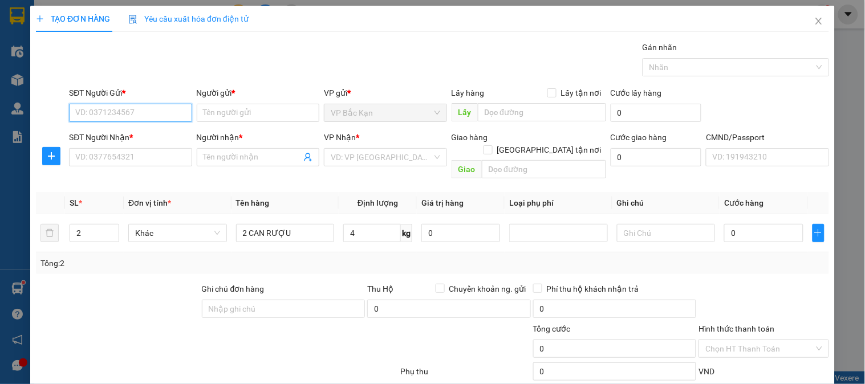
click at [144, 105] on input "SĐT Người Gửi *" at bounding box center [130, 113] width 123 height 18
click at [156, 130] on div "0389686595 - XOAN" at bounding box center [129, 135] width 108 height 13
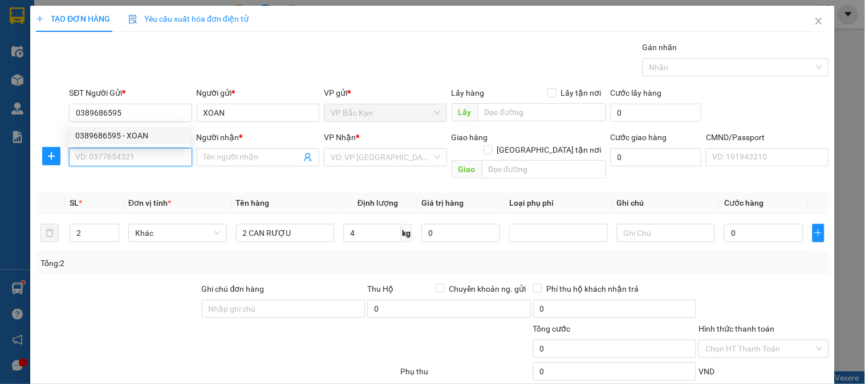
drag, startPoint x: 144, startPoint y: 152, endPoint x: 135, endPoint y: 152, distance: 9.7
click at [143, 152] on input "SĐT Người Nhận *" at bounding box center [130, 157] width 123 height 18
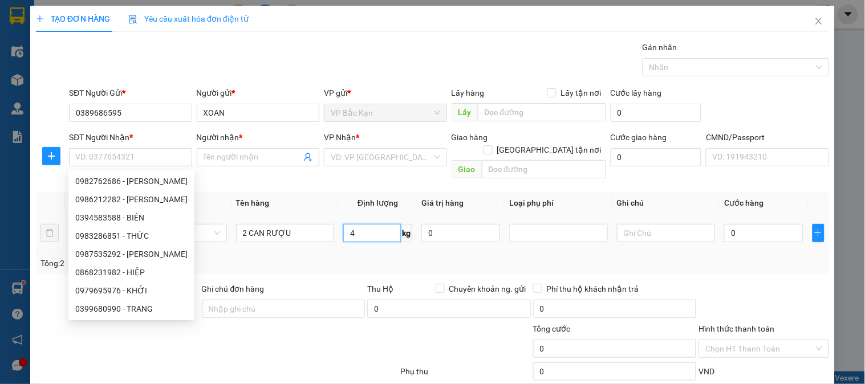
click at [356, 226] on input "4" at bounding box center [372, 233] width 58 height 18
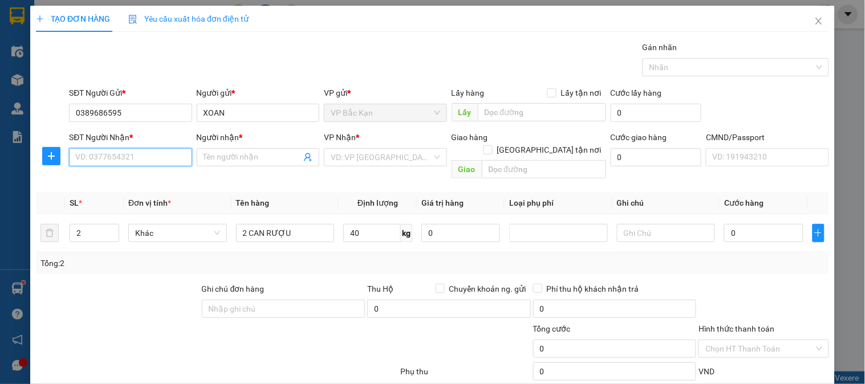
click at [149, 158] on input "SĐT Người Nhận *" at bounding box center [130, 157] width 123 height 18
drag, startPoint x: 149, startPoint y: 158, endPoint x: 173, endPoint y: 157, distance: 24.6
click at [151, 157] on input "0976882425" at bounding box center [130, 157] width 123 height 18
click at [0, 177] on div "TẠO ĐƠN HÀNG Yêu cầu xuất hóa đơn điện tử Transit Pickup Surcharge Ids Transit …" at bounding box center [432, 192] width 865 height 384
drag, startPoint x: 141, startPoint y: 161, endPoint x: 0, endPoint y: 136, distance: 143.1
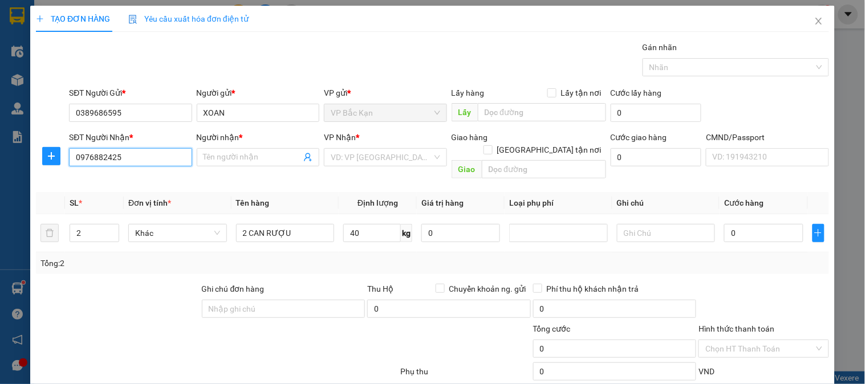
click at [0, 136] on div "TẠO ĐƠN HÀNG Yêu cầu xuất hóa đơn điện tử Transit Pickup Surcharge Ids Transit …" at bounding box center [432, 192] width 865 height 384
click at [252, 160] on input "Người nhận *" at bounding box center [253, 157] width 98 height 13
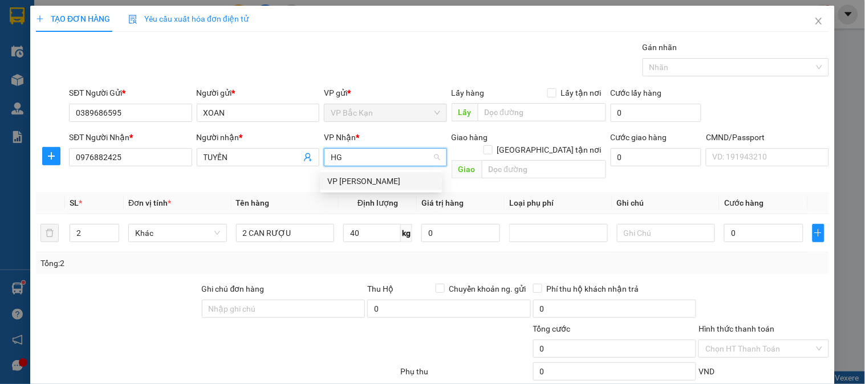
click at [356, 180] on div "VP [PERSON_NAME]" at bounding box center [381, 181] width 108 height 13
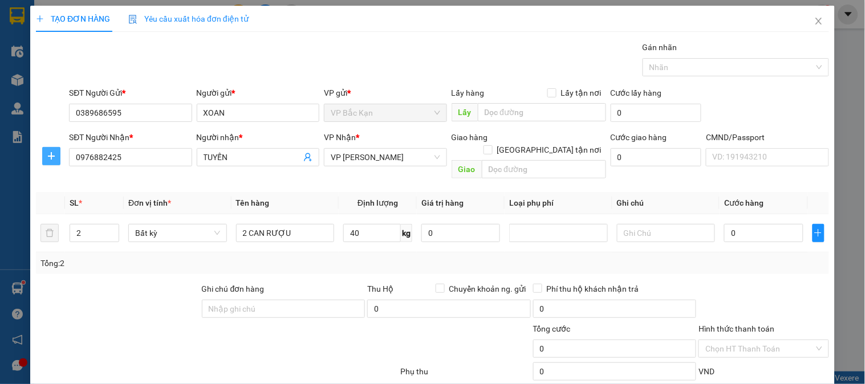
click at [54, 160] on icon "plus" at bounding box center [51, 156] width 9 height 9
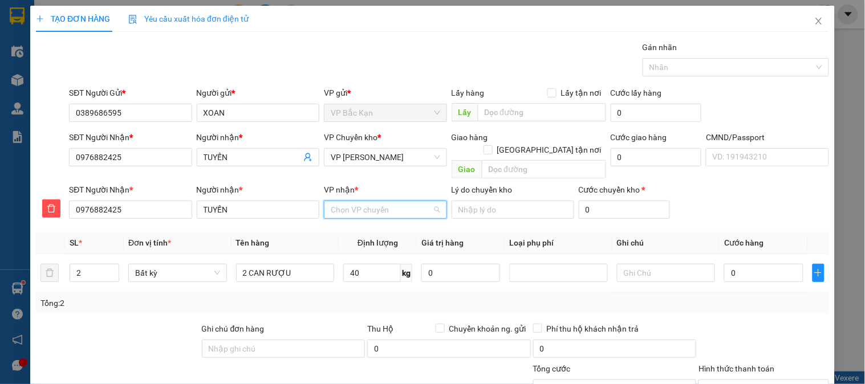
click at [340, 206] on input "VP nhận *" at bounding box center [381, 209] width 101 height 17
drag, startPoint x: 356, startPoint y: 214, endPoint x: 372, endPoint y: 274, distance: 62.5
click at [356, 213] on div "VP Gang Thép" at bounding box center [381, 221] width 121 height 18
click at [373, 264] on input "40" at bounding box center [372, 273] width 58 height 18
click at [769, 264] on input "0" at bounding box center [763, 273] width 79 height 18
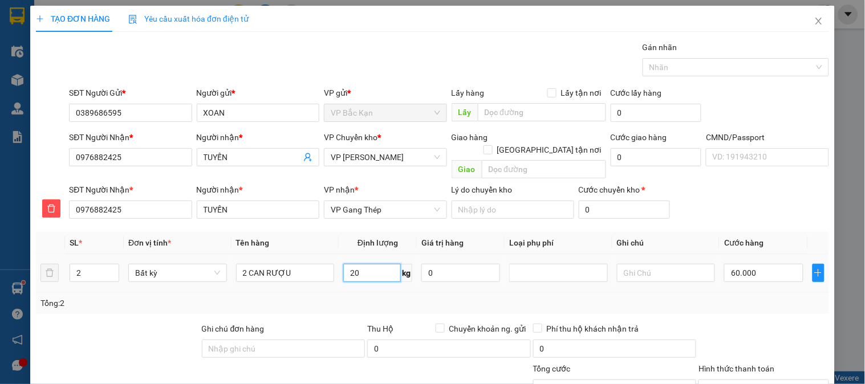
click at [363, 266] on input "20" at bounding box center [372, 273] width 58 height 18
click at [765, 266] on input "60.000" at bounding box center [763, 273] width 79 height 18
click at [358, 264] on input "20" at bounding box center [372, 273] width 58 height 18
click at [743, 264] on input "110.000" at bounding box center [763, 273] width 79 height 18
drag, startPoint x: 749, startPoint y: 261, endPoint x: 294, endPoint y: 270, distance: 454.6
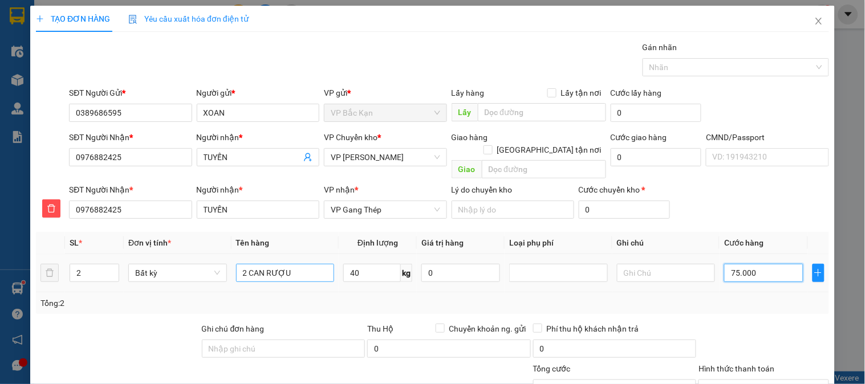
click at [294, 271] on tr "2 Bất kỳ 2 CAN RƯỢU 40 kg 0 75.000" at bounding box center [432, 273] width 793 height 38
click at [720, 323] on div at bounding box center [764, 343] width 132 height 40
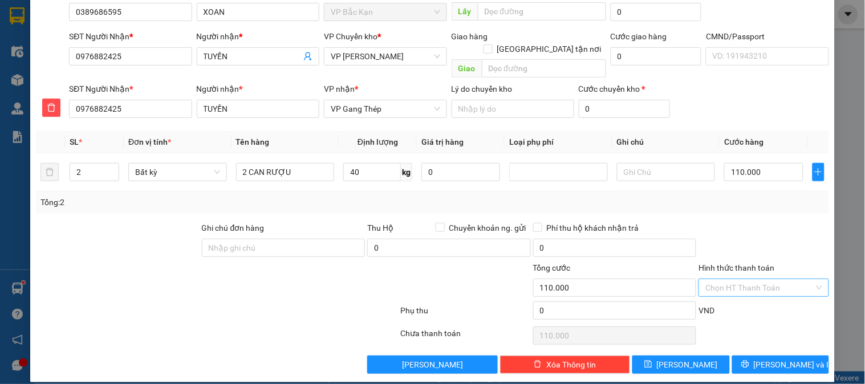
click at [756, 282] on input "Hình thức thanh toán" at bounding box center [759, 287] width 108 height 17
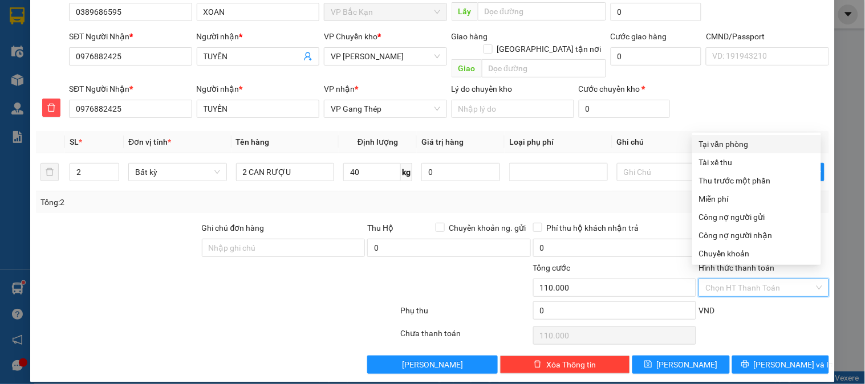
drag, startPoint x: 737, startPoint y: 141, endPoint x: 761, endPoint y: 193, distance: 56.6
click at [737, 143] on div "Tại văn phòng" at bounding box center [756, 144] width 115 height 13
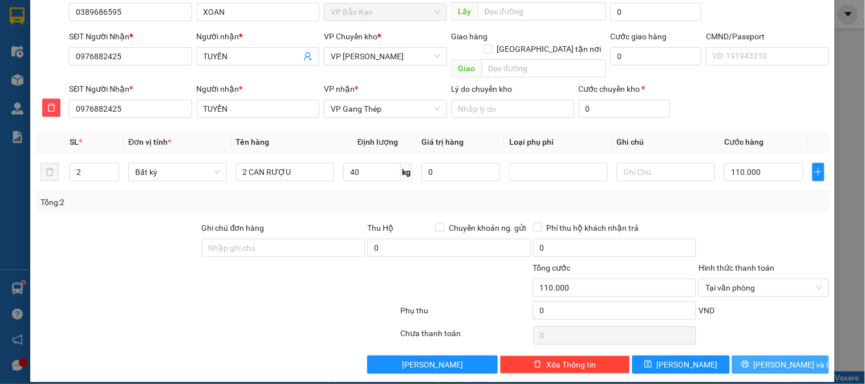
drag, startPoint x: 767, startPoint y: 352, endPoint x: 767, endPoint y: 332, distance: 20.0
click at [767, 359] on span "[PERSON_NAME] và In" at bounding box center [794, 365] width 80 height 13
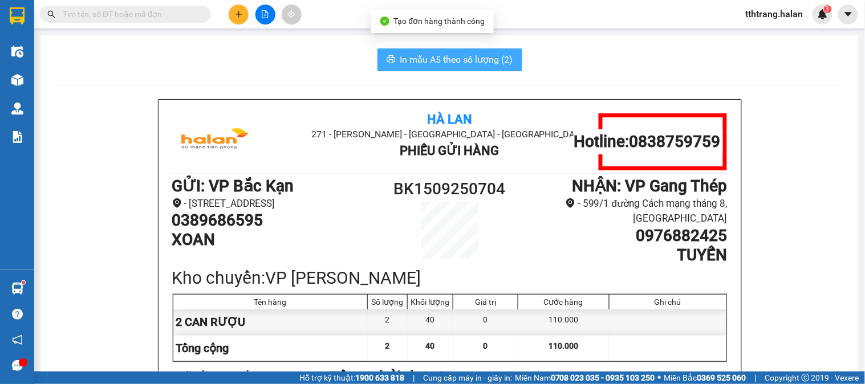
click at [473, 63] on span "In mẫu A5 theo số lượng (2)" at bounding box center [456, 59] width 113 height 14
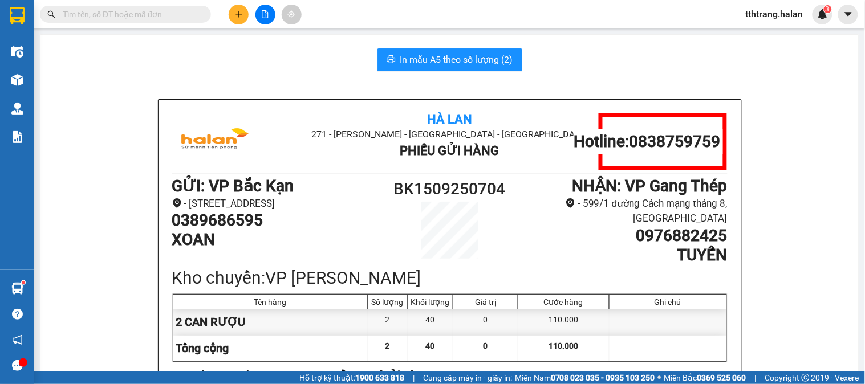
click at [157, 55] on div "In mẫu A5 theo số lượng (2)" at bounding box center [449, 59] width 791 height 23
click at [147, 17] on input "text" at bounding box center [130, 14] width 135 height 13
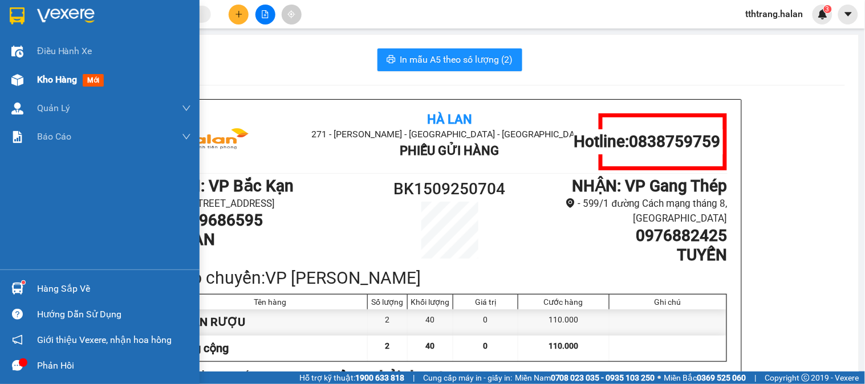
click at [30, 76] on div "Kho hàng mới" at bounding box center [100, 80] width 200 height 29
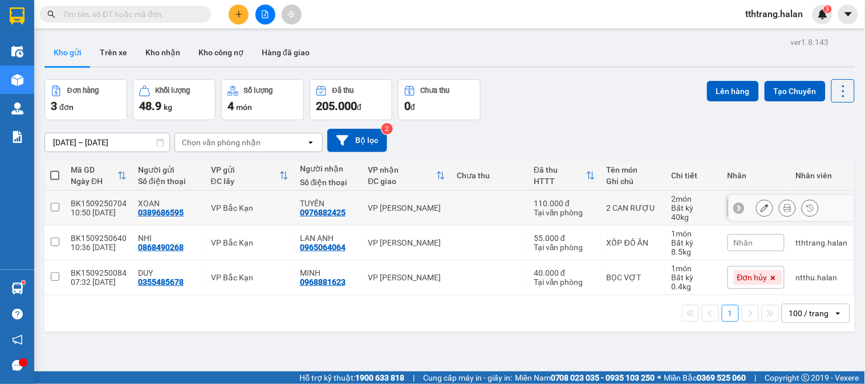
click at [757, 218] on button at bounding box center [765, 208] width 16 height 20
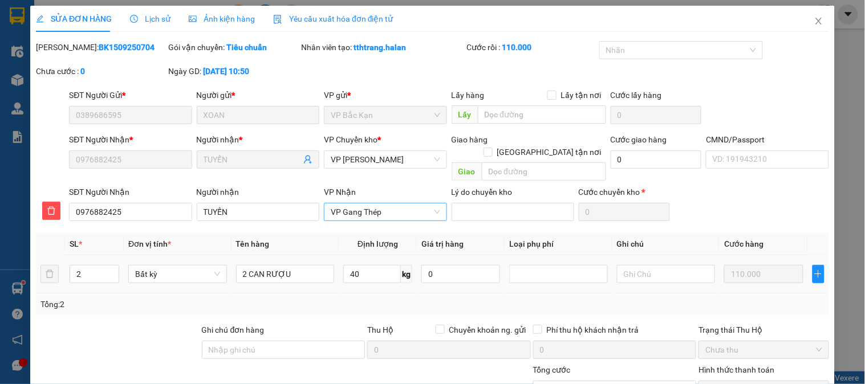
click at [362, 204] on span "VP Gang Thép" at bounding box center [385, 212] width 109 height 17
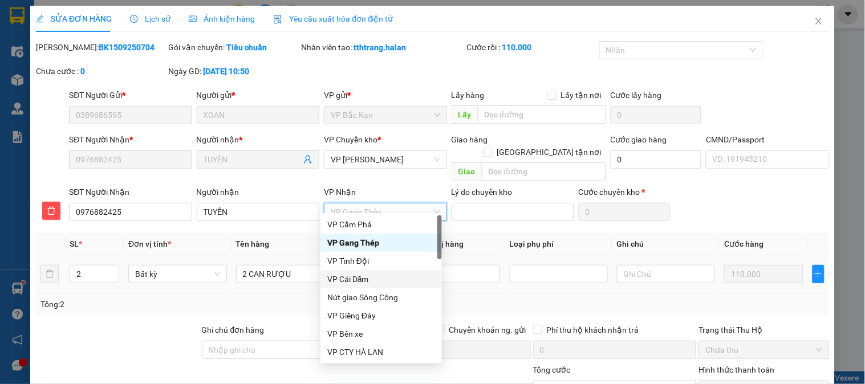
scroll to position [147, 0]
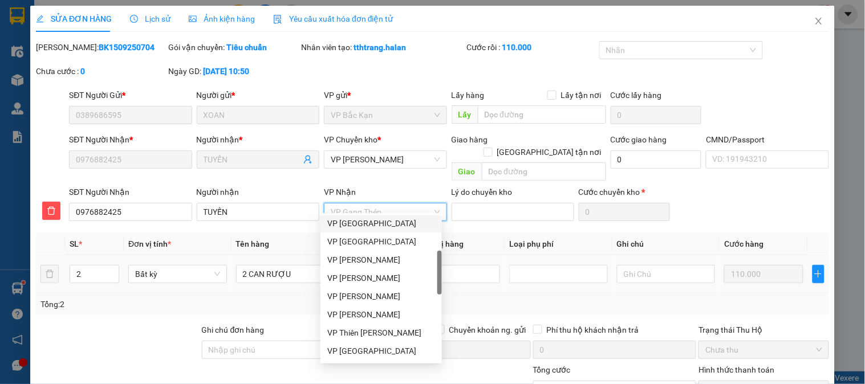
click at [358, 224] on div "VP [GEOGRAPHIC_DATA]" at bounding box center [381, 223] width 108 height 13
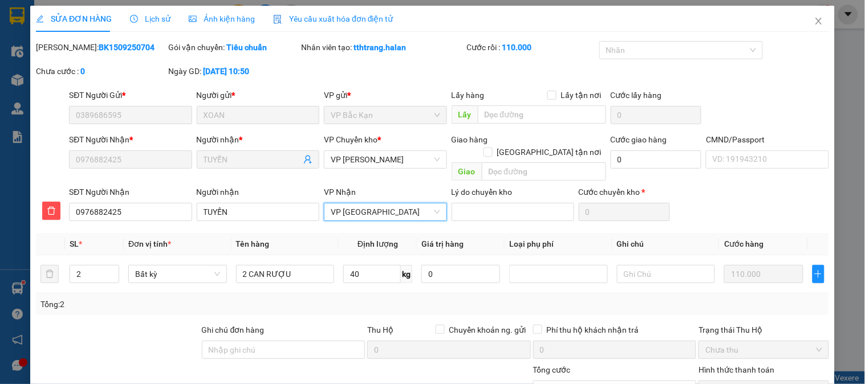
scroll to position [103, 0]
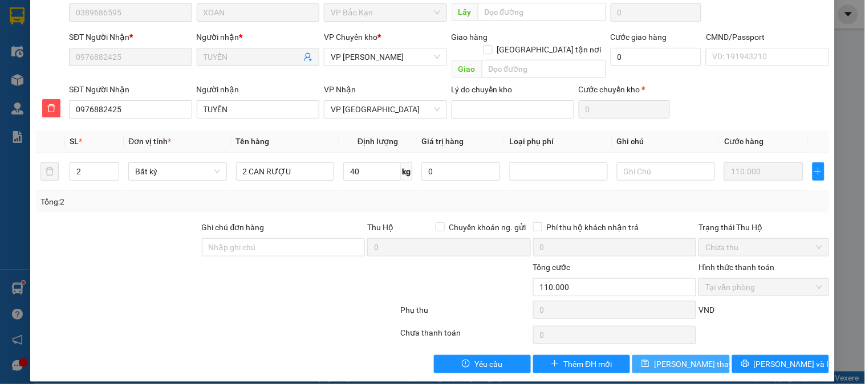
click at [685, 358] on span "[PERSON_NAME] thay đổi" at bounding box center [699, 364] width 91 height 13
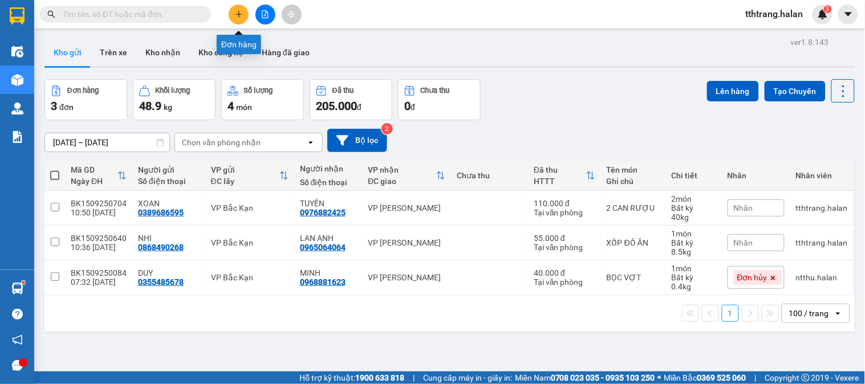
click at [240, 18] on button at bounding box center [239, 15] width 20 height 20
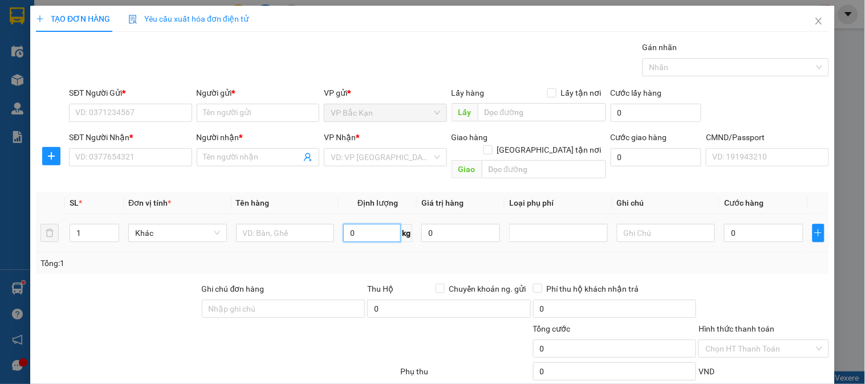
click at [364, 224] on input "0" at bounding box center [372, 233] width 58 height 18
click at [274, 224] on input "text" at bounding box center [285, 233] width 99 height 18
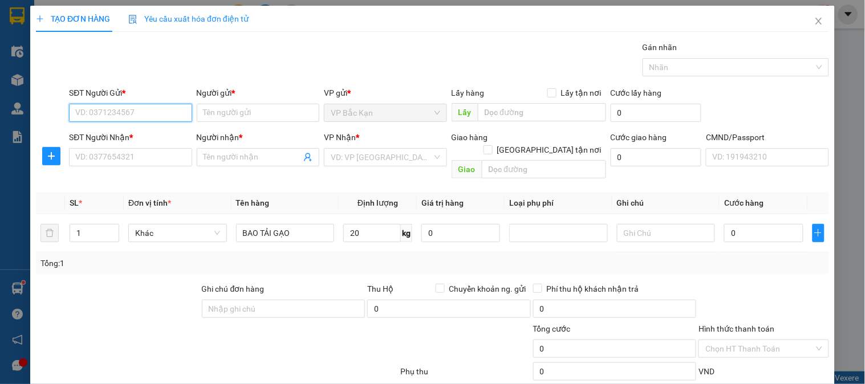
click at [145, 108] on input "SĐT Người Gửi *" at bounding box center [130, 113] width 123 height 18
click at [145, 108] on input "0915008958" at bounding box center [130, 113] width 123 height 18
click at [144, 131] on div "0915008958 - THƠ" at bounding box center [129, 135] width 108 height 13
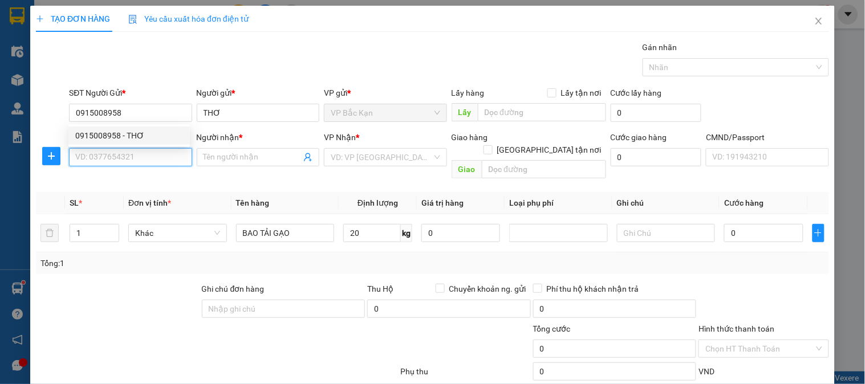
click at [144, 156] on input "SĐT Người Nhận *" at bounding box center [130, 157] width 123 height 18
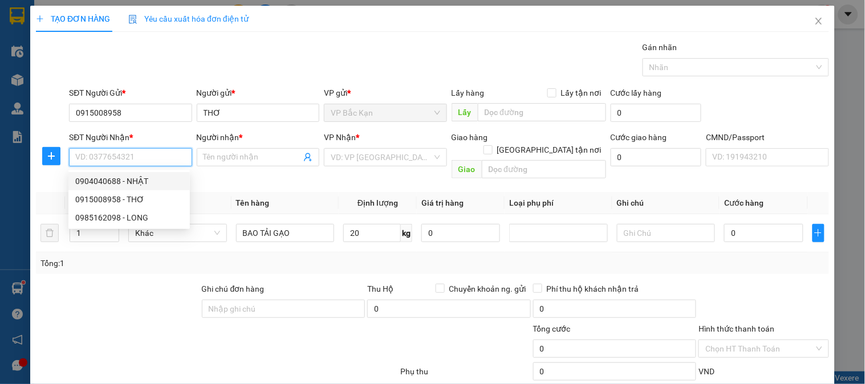
click at [152, 175] on div "0904040688 - NHẬT" at bounding box center [129, 181] width 108 height 13
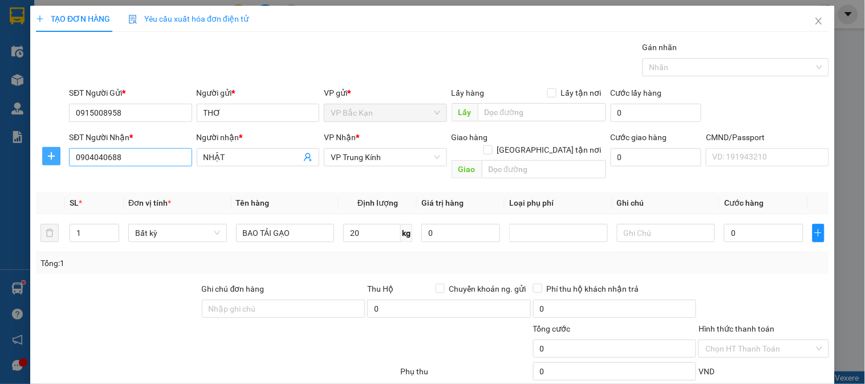
drag, startPoint x: 48, startPoint y: 156, endPoint x: 92, endPoint y: 155, distance: 44.5
click at [64, 155] on div at bounding box center [51, 156] width 31 height 18
click at [52, 159] on icon "plus" at bounding box center [51, 156] width 9 height 9
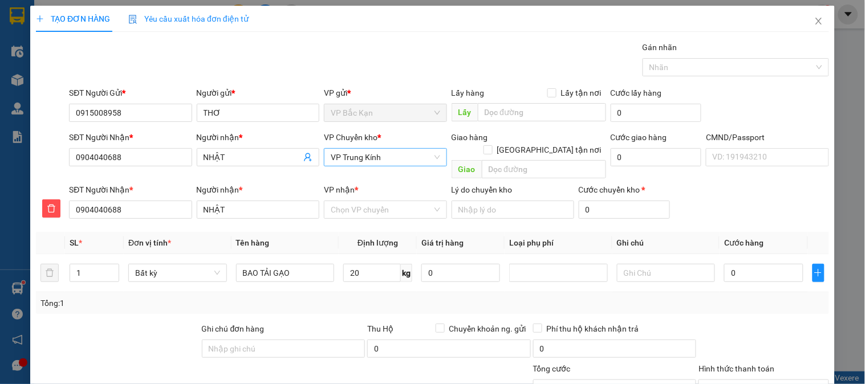
click at [363, 164] on span "VP Trung Kính" at bounding box center [385, 157] width 109 height 17
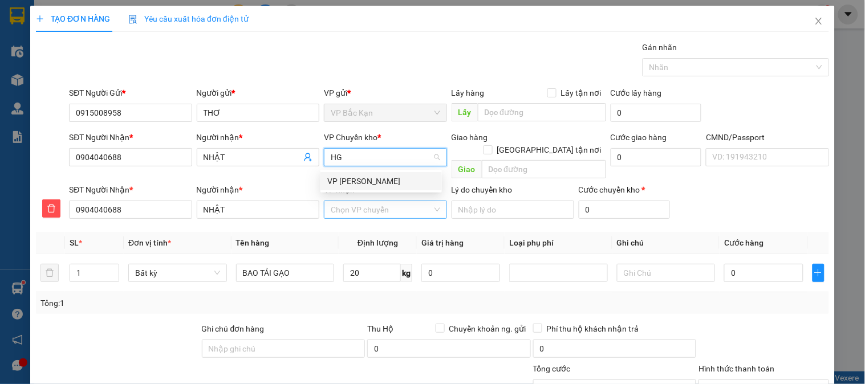
drag, startPoint x: 356, startPoint y: 184, endPoint x: 362, endPoint y: 194, distance: 11.7
click at [358, 184] on div "VP [PERSON_NAME]" at bounding box center [381, 181] width 108 height 13
click at [361, 201] on input "VP nhận *" at bounding box center [381, 209] width 101 height 17
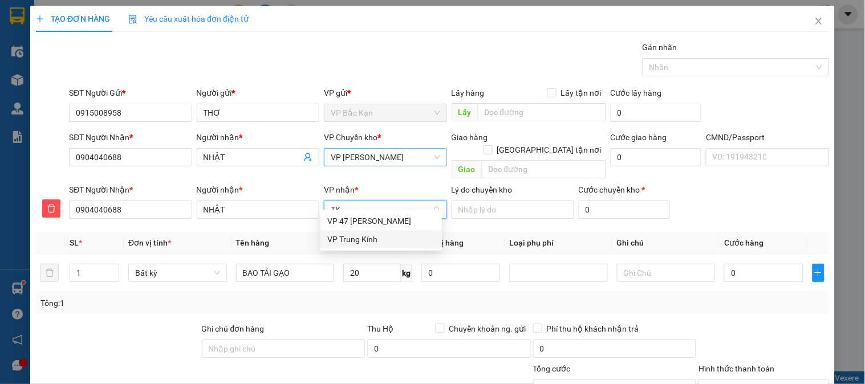
click at [358, 241] on div "VP Trung Kính" at bounding box center [381, 239] width 108 height 13
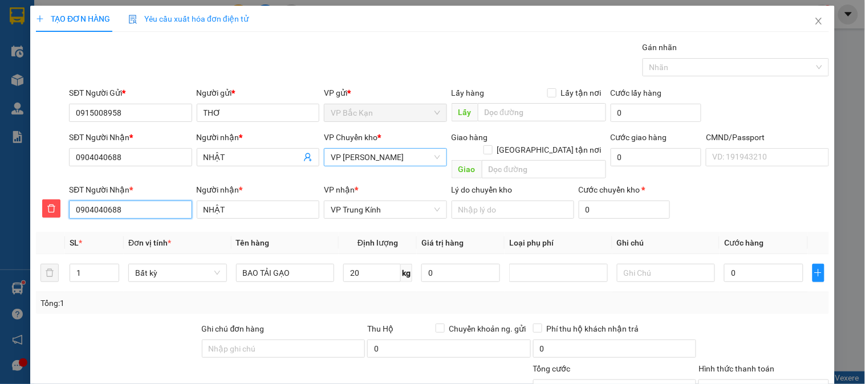
drag, startPoint x: 173, startPoint y: 197, endPoint x: 0, endPoint y: 177, distance: 174.0
click at [0, 177] on div "TẠO ĐƠN HÀNG Yêu cầu xuất hóa đơn điện tử Transit Pickup Surcharge Ids Transit …" at bounding box center [432, 192] width 865 height 384
drag, startPoint x: 405, startPoint y: 277, endPoint x: 421, endPoint y: 278, distance: 15.4
click at [407, 277] on td "20 kg" at bounding box center [378, 273] width 78 height 38
click at [417, 278] on td "0" at bounding box center [461, 273] width 88 height 38
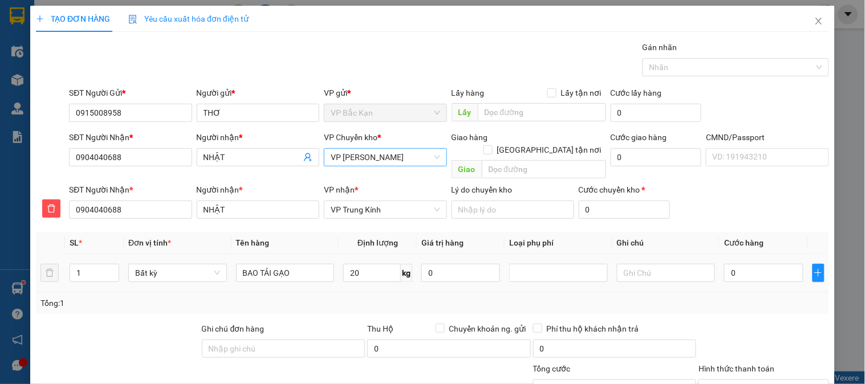
click at [417, 278] on td "0" at bounding box center [461, 273] width 88 height 38
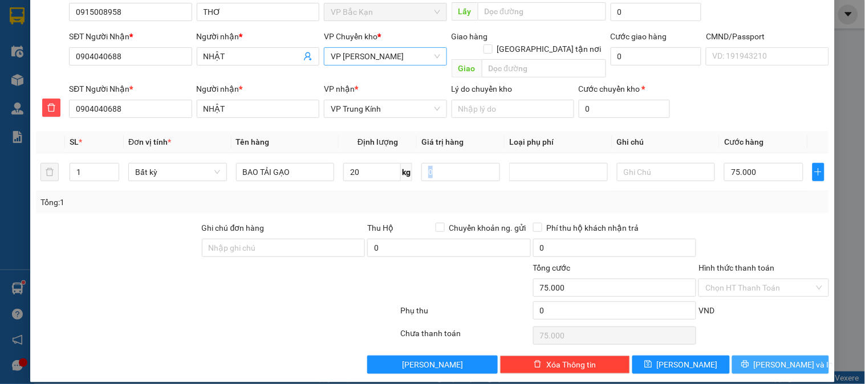
drag, startPoint x: 784, startPoint y: 355, endPoint x: 816, endPoint y: 358, distance: 32.1
click at [785, 359] on span "[PERSON_NAME] và In" at bounding box center [794, 365] width 80 height 13
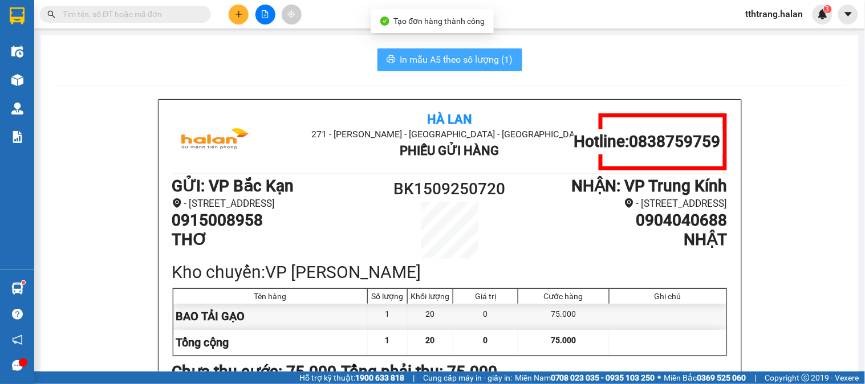
click at [470, 66] on span "In mẫu A5 theo số lượng (1)" at bounding box center [456, 59] width 113 height 14
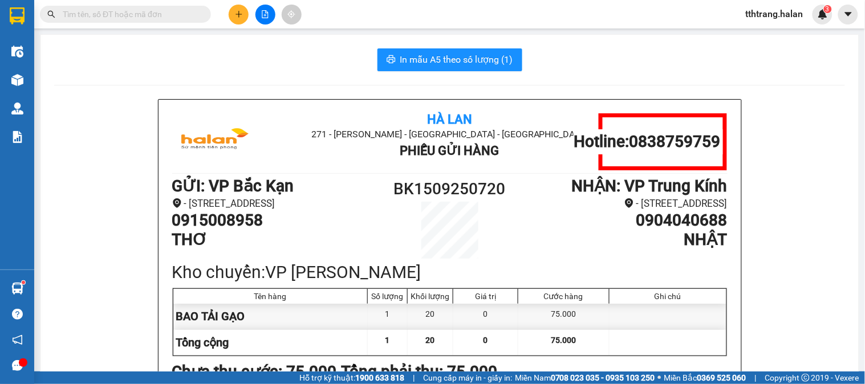
drag, startPoint x: 201, startPoint y: 79, endPoint x: 88, endPoint y: 2, distance: 136.7
click at [168, 16] on input "text" at bounding box center [130, 14] width 135 height 13
click at [237, 14] on icon "plus" at bounding box center [239, 14] width 6 height 1
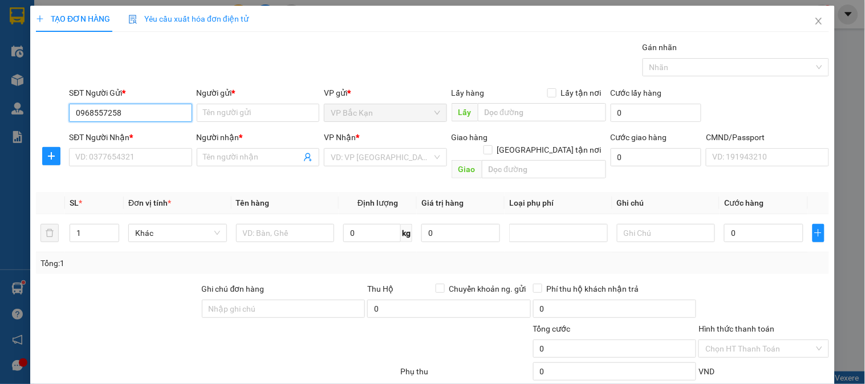
click at [160, 107] on input "0968557258" at bounding box center [130, 113] width 123 height 18
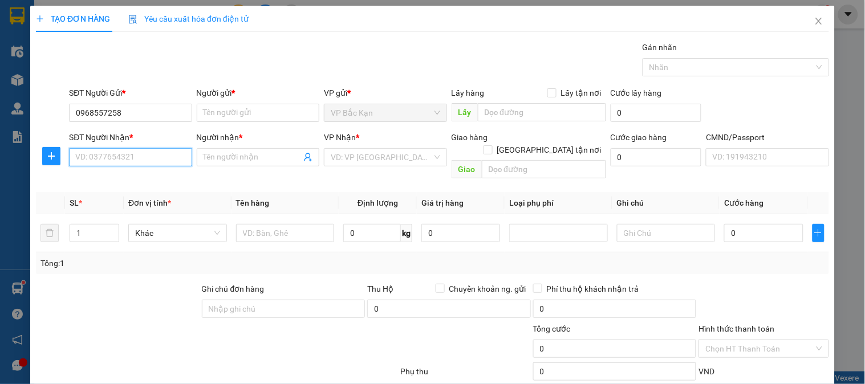
click at [148, 149] on input "SĐT Người Nhận *" at bounding box center [130, 157] width 123 height 18
click at [150, 152] on input "SĐT Người Nhận *" at bounding box center [130, 157] width 123 height 18
click at [150, 157] on input "SĐT Người Nhận *" at bounding box center [130, 157] width 123 height 18
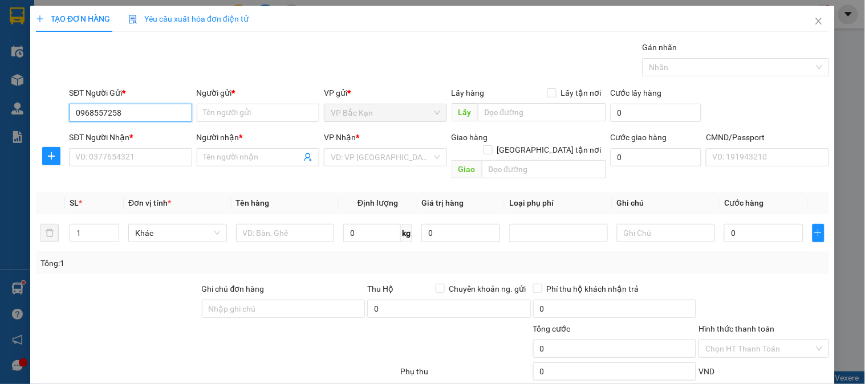
click at [158, 113] on input "0968557258" at bounding box center [130, 113] width 123 height 18
click at [231, 112] on input "Người gửi *" at bounding box center [258, 113] width 123 height 18
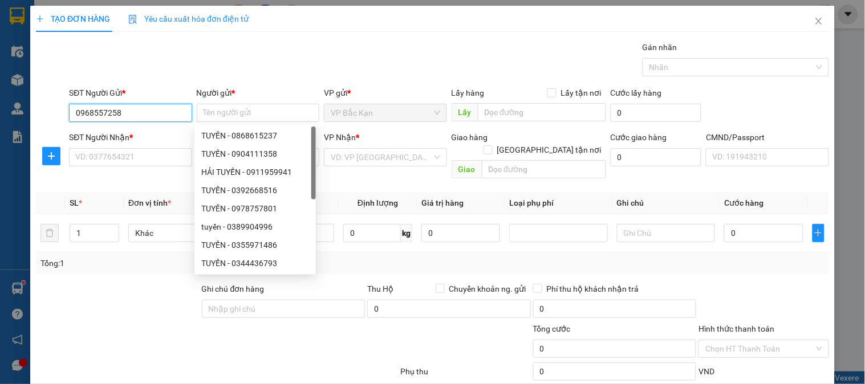
click at [106, 112] on input "0968557258" at bounding box center [130, 113] width 123 height 18
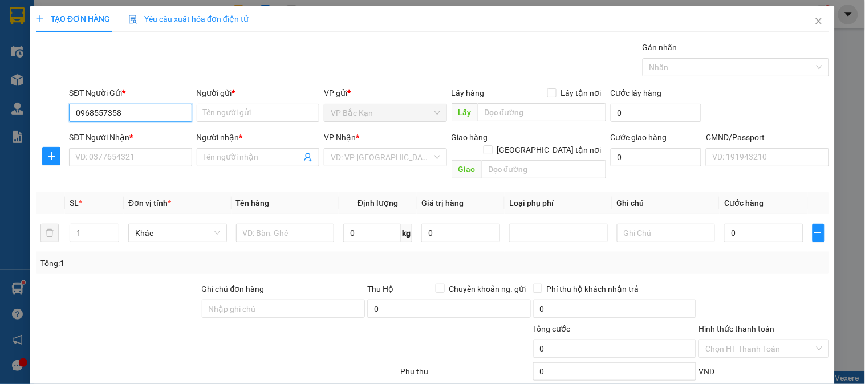
click at [146, 115] on input "0968557358" at bounding box center [130, 113] width 123 height 18
drag, startPoint x: 160, startPoint y: 133, endPoint x: 158, endPoint y: 155, distance: 21.7
click at [159, 135] on div "0968557358 - CHUYÊN" at bounding box center [129, 135] width 108 height 13
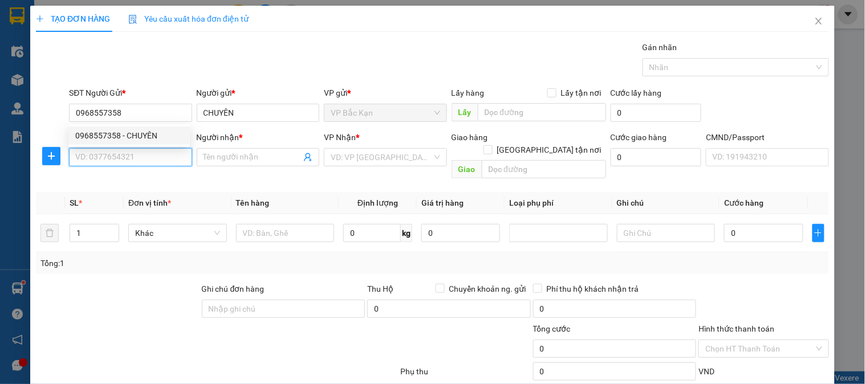
click at [158, 155] on input "SĐT Người Nhận *" at bounding box center [130, 157] width 123 height 18
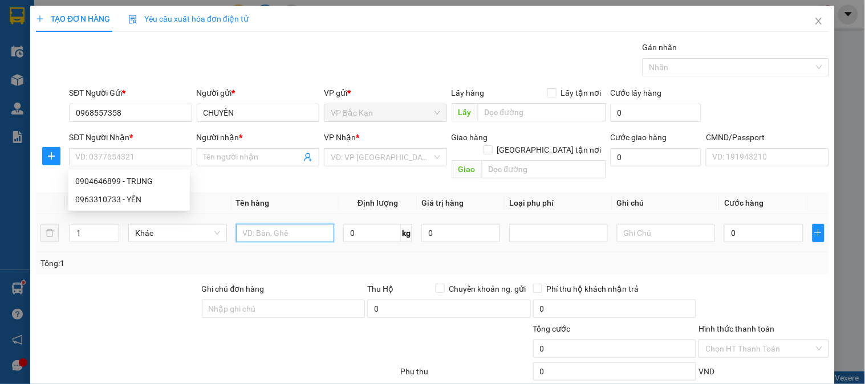
click at [271, 224] on input "text" at bounding box center [285, 233] width 99 height 18
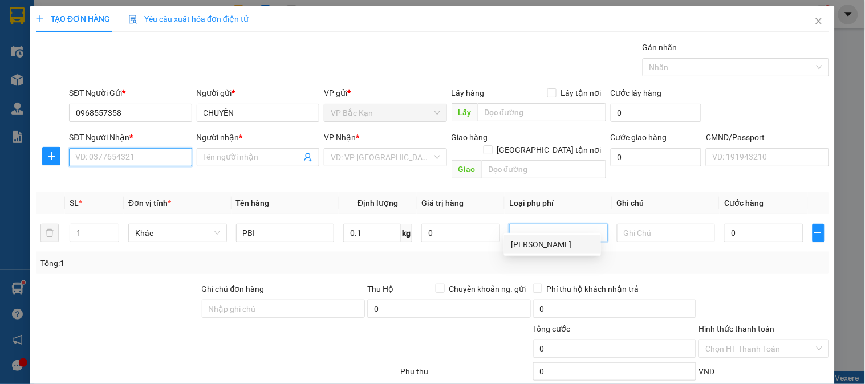
click at [140, 161] on input "SĐT Người Nhận *" at bounding box center [130, 157] width 123 height 18
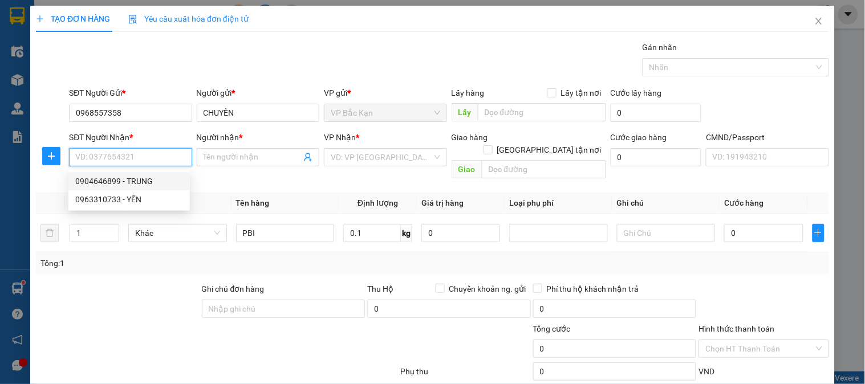
click at [151, 181] on div "0904646899 - TRUNG" at bounding box center [129, 181] width 108 height 13
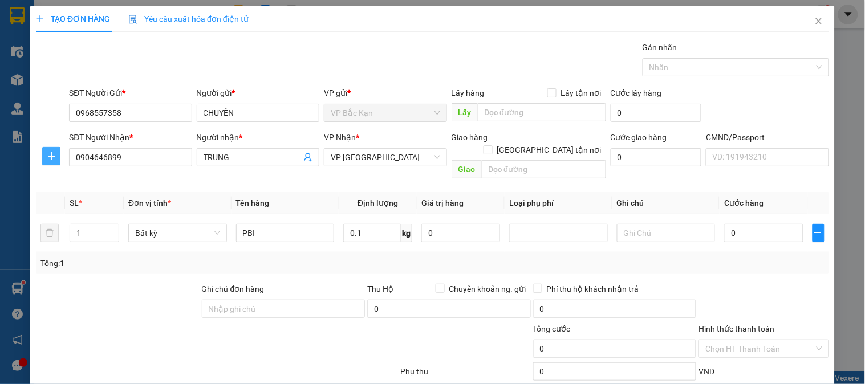
click at [53, 160] on icon "plus" at bounding box center [51, 156] width 9 height 9
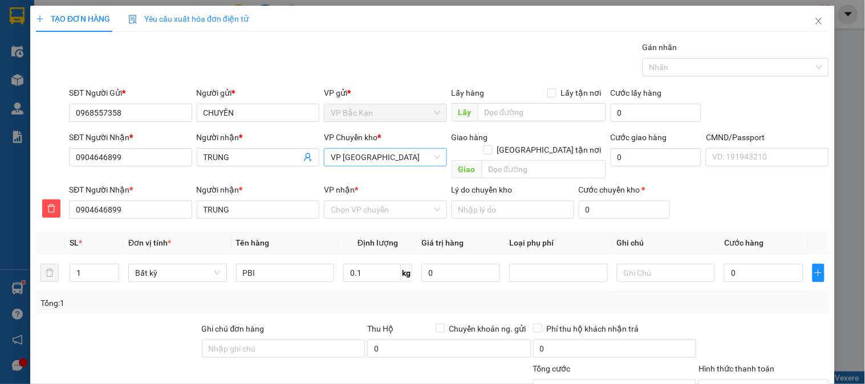
click at [351, 156] on span "VP [GEOGRAPHIC_DATA]" at bounding box center [385, 157] width 109 height 17
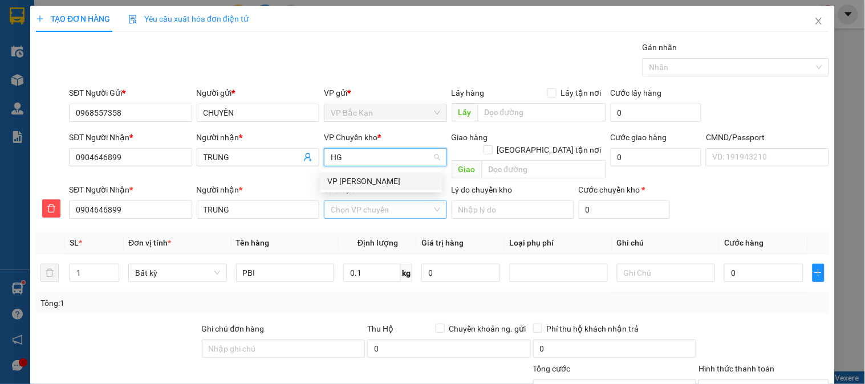
drag, startPoint x: 372, startPoint y: 177, endPoint x: 372, endPoint y: 202, distance: 25.7
click at [372, 184] on div "VP [PERSON_NAME]" at bounding box center [381, 181] width 108 height 13
click at [372, 202] on input "VP nhận *" at bounding box center [381, 209] width 101 height 17
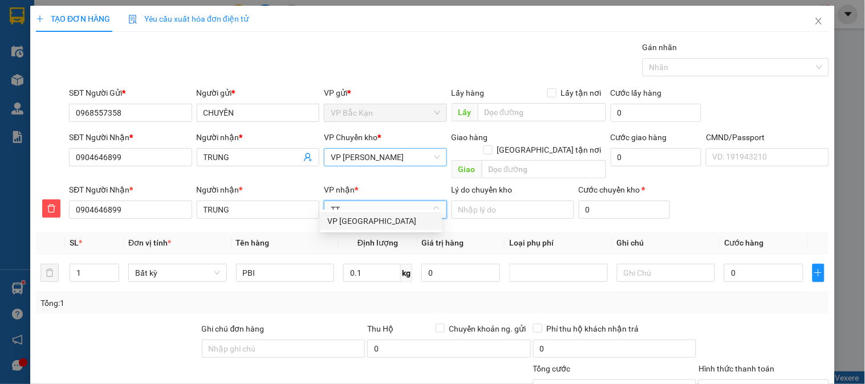
click at [362, 222] on div "VP [GEOGRAPHIC_DATA]" at bounding box center [381, 221] width 108 height 13
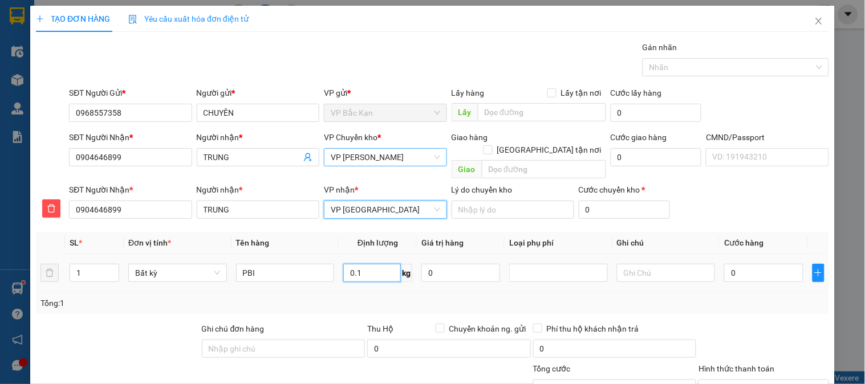
click at [374, 264] on input "0.1" at bounding box center [372, 273] width 58 height 18
click at [390, 274] on td "0.1 kg" at bounding box center [378, 273] width 78 height 38
click at [411, 278] on td "0.1 kg" at bounding box center [378, 273] width 78 height 38
click at [437, 277] on td "0" at bounding box center [461, 273] width 88 height 38
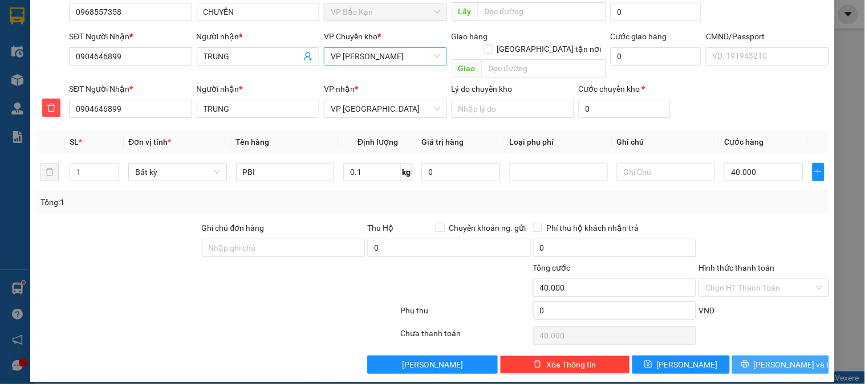
click at [782, 359] on span "[PERSON_NAME] và In" at bounding box center [794, 365] width 80 height 13
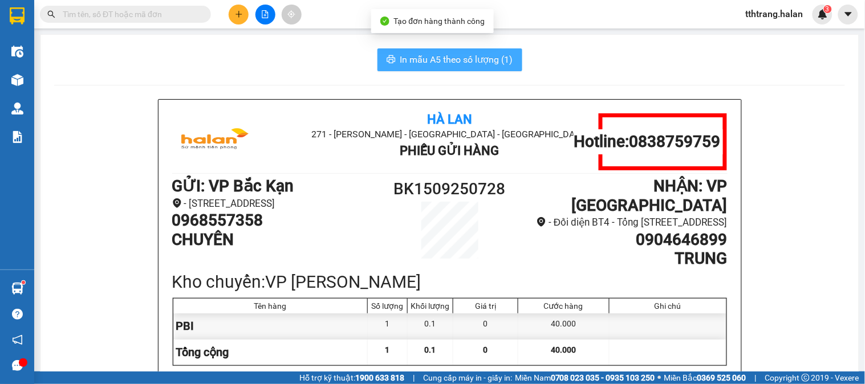
click at [498, 64] on span "In mẫu A5 theo số lượng (1)" at bounding box center [456, 59] width 113 height 14
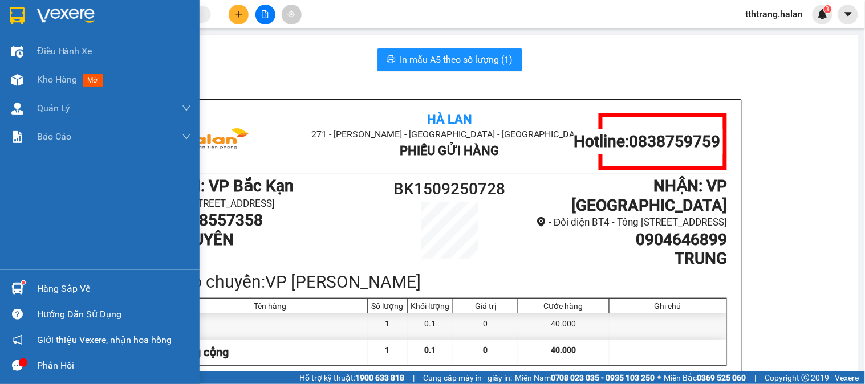
click at [13, 287] on img at bounding box center [17, 289] width 12 height 12
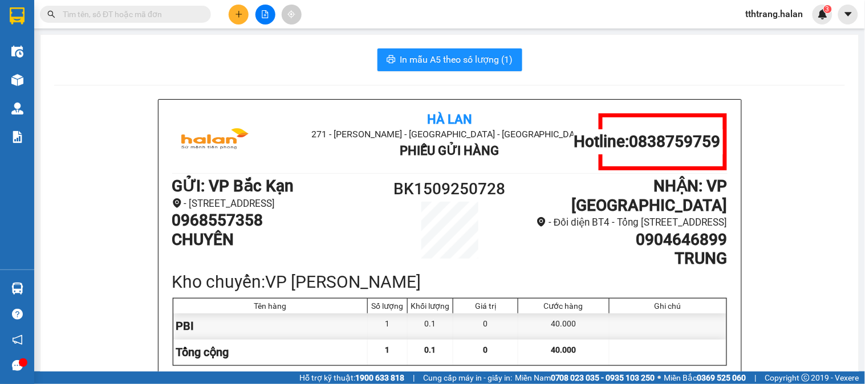
drag, startPoint x: 152, startPoint y: 70, endPoint x: 221, endPoint y: 248, distance: 190.1
click at [155, 72] on section "Kết quả tìm kiếm ( 191 ) Bộ lọc Mã ĐH Trạng thái Món hàng Thu hộ Tổng cước Chưa…" at bounding box center [432, 192] width 865 height 384
click at [235, 11] on icon "plus" at bounding box center [239, 14] width 8 height 8
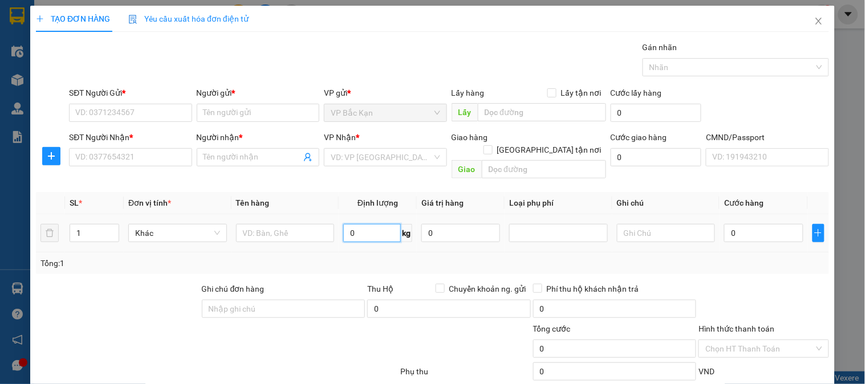
click at [362, 224] on input "0" at bounding box center [372, 233] width 58 height 18
click at [139, 117] on input "SĐT Người Gửi *" at bounding box center [130, 113] width 123 height 18
click at [143, 117] on input "0976538559" at bounding box center [130, 113] width 123 height 18
click at [147, 121] on input "0976538559" at bounding box center [130, 113] width 123 height 18
click at [153, 120] on input "0976538559" at bounding box center [130, 113] width 123 height 18
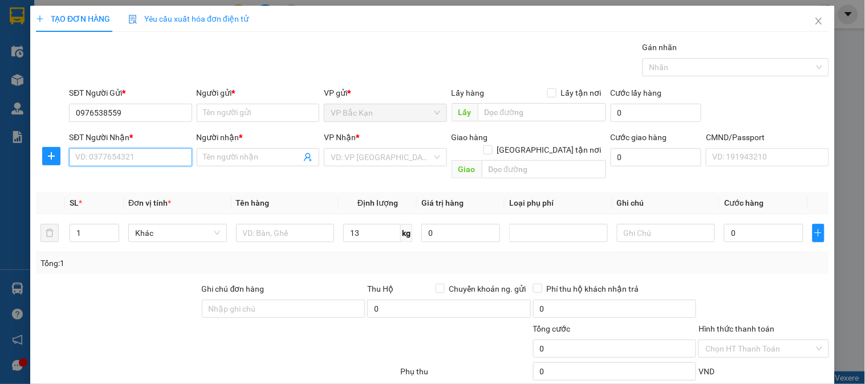
click at [156, 160] on input "SĐT Người Nhận *" at bounding box center [130, 157] width 123 height 18
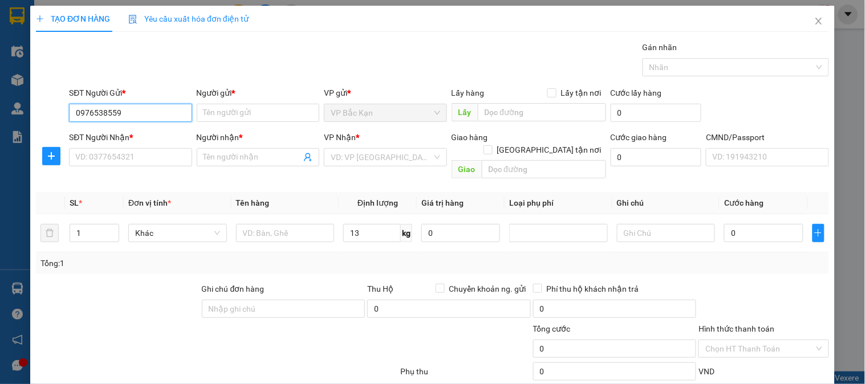
click at [165, 107] on input "0976538559" at bounding box center [130, 113] width 123 height 18
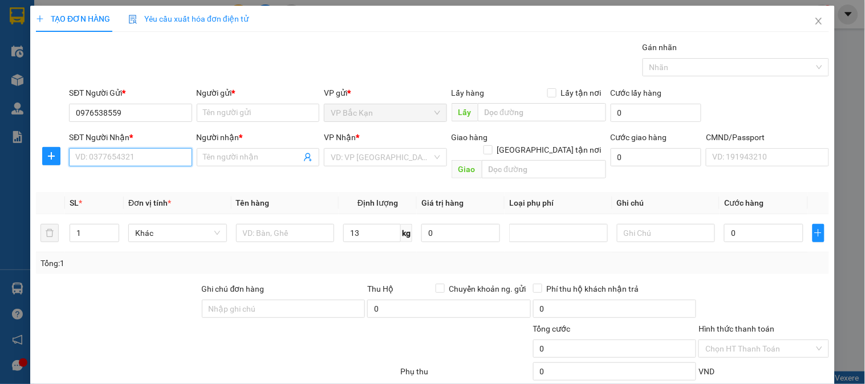
click at [152, 164] on input "SĐT Người Nhận *" at bounding box center [130, 157] width 123 height 18
click at [177, 131] on form "SĐT Người Gửi * 0976538559 Người gửi * Tên người gửi VP gửi * VP Bắc Kạn Lấy hà…" at bounding box center [432, 135] width 793 height 97
click at [155, 161] on input "0397550756" at bounding box center [130, 157] width 123 height 18
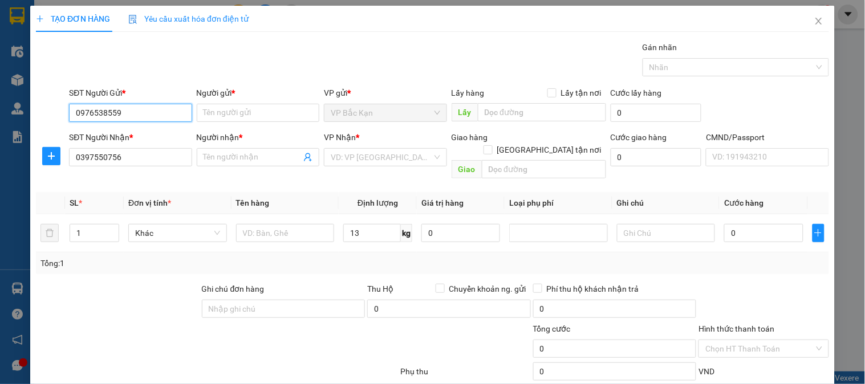
click at [154, 120] on input "0976538559" at bounding box center [130, 113] width 123 height 18
click at [218, 115] on input "Người gửi *" at bounding box center [258, 113] width 123 height 18
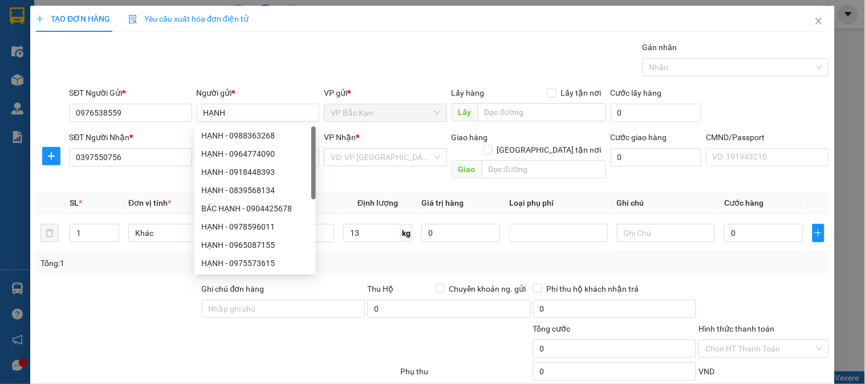
click at [346, 53] on div "Gói vận chuyển * Tiêu chuẩn Gán nhãn Nhãn" at bounding box center [449, 61] width 765 height 40
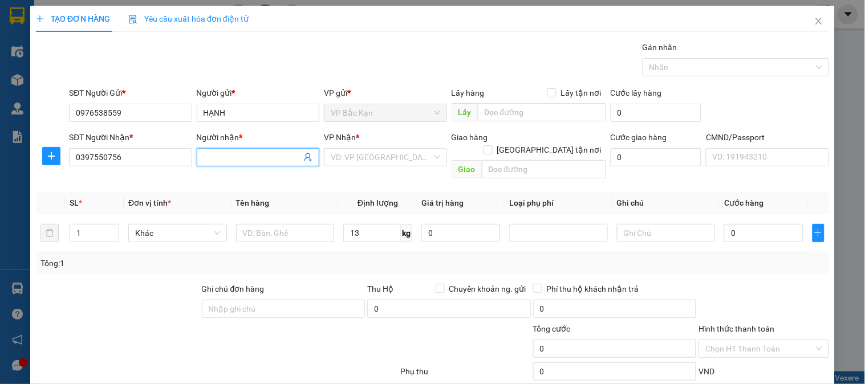
click at [262, 161] on input "Người nhận *" at bounding box center [253, 157] width 98 height 13
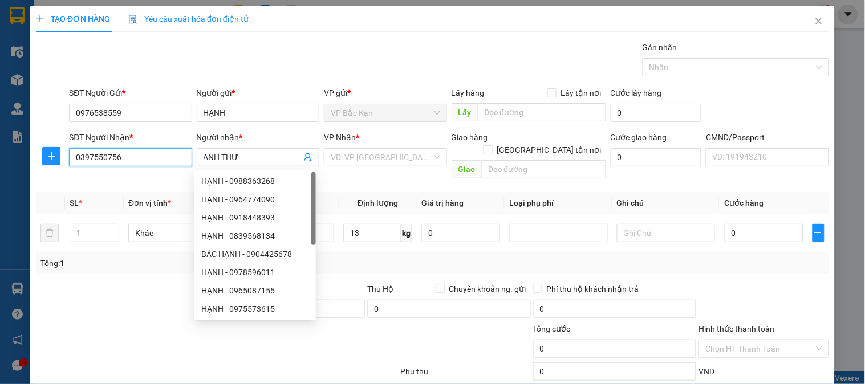
drag, startPoint x: 146, startPoint y: 161, endPoint x: 0, endPoint y: 169, distance: 146.3
click at [0, 169] on div "TẠO ĐƠN HÀNG Yêu cầu xuất hóa đơn điện tử Transit Pickup Surcharge Ids Transit …" at bounding box center [432, 192] width 865 height 384
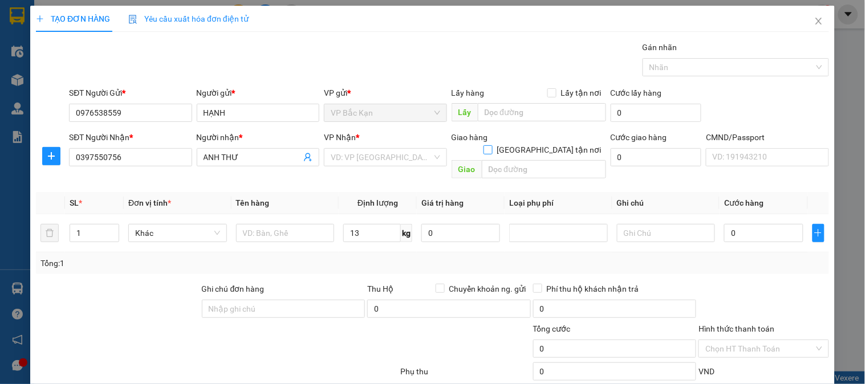
click at [492, 145] on input "[GEOGRAPHIC_DATA] tận nơi" at bounding box center [488, 149] width 8 height 8
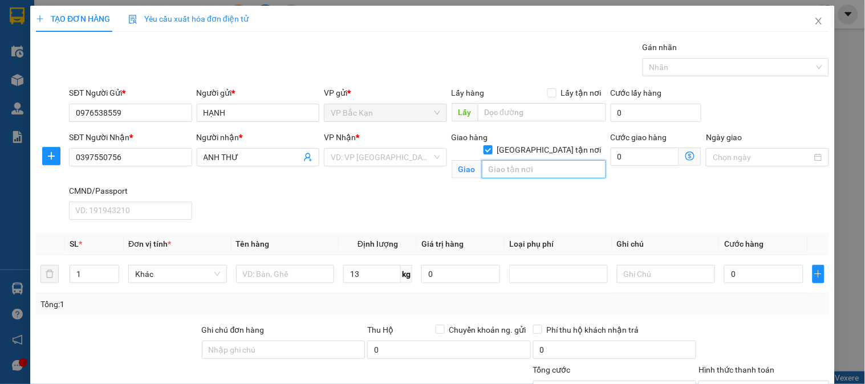
click at [543, 160] on input "text" at bounding box center [544, 169] width 124 height 18
paste input "Trường Đại học Việt Nhật - Đại học Quốc gia Hà Nội (Cơ sở Mỹ Đình, Lưu Hữu Phướ…"
click at [397, 157] on input "search" at bounding box center [381, 157] width 101 height 17
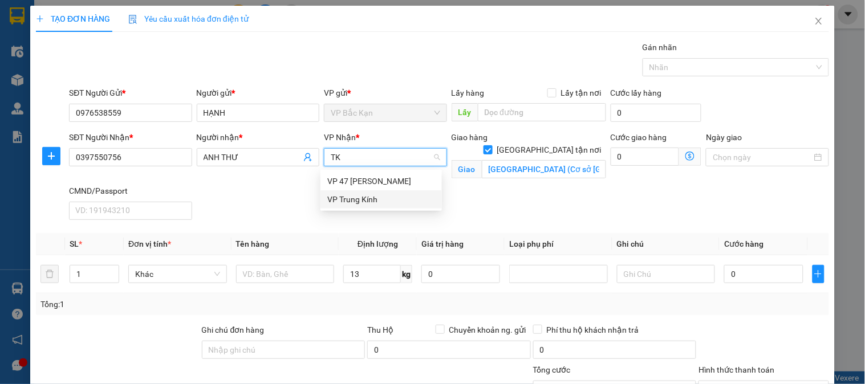
drag, startPoint x: 371, startPoint y: 198, endPoint x: 407, endPoint y: 194, distance: 35.6
click at [374, 198] on div "VP Trung Kính" at bounding box center [381, 199] width 108 height 13
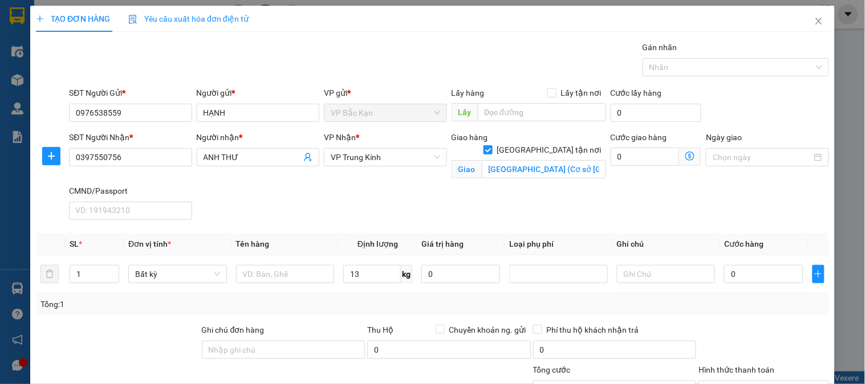
click at [686, 159] on icon "dollar-circle" at bounding box center [690, 156] width 9 height 9
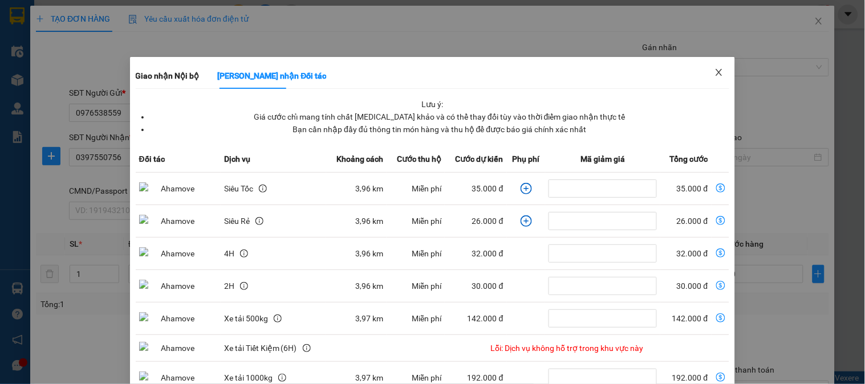
click at [716, 71] on icon "close" at bounding box center [719, 72] width 6 height 7
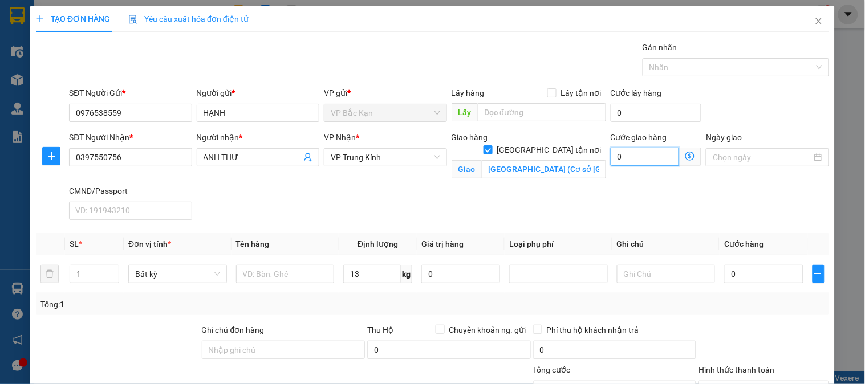
click at [647, 164] on input "0" at bounding box center [645, 157] width 69 height 18
click at [501, 219] on div "SĐT Người Nhận * 0397550756 Người nhận * ANH THƯ VP Nhận * VP Trung Kính Giao h…" at bounding box center [449, 178] width 765 height 94
click at [50, 161] on icon "plus" at bounding box center [51, 156] width 9 height 9
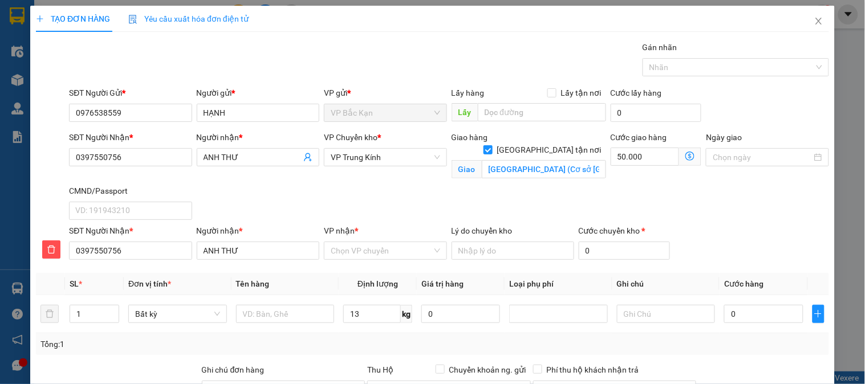
click at [360, 168] on div "VP Chuyển kho * VP Trung Kính" at bounding box center [385, 151] width 123 height 40
click at [368, 157] on span "VP Trung Kính" at bounding box center [385, 157] width 109 height 17
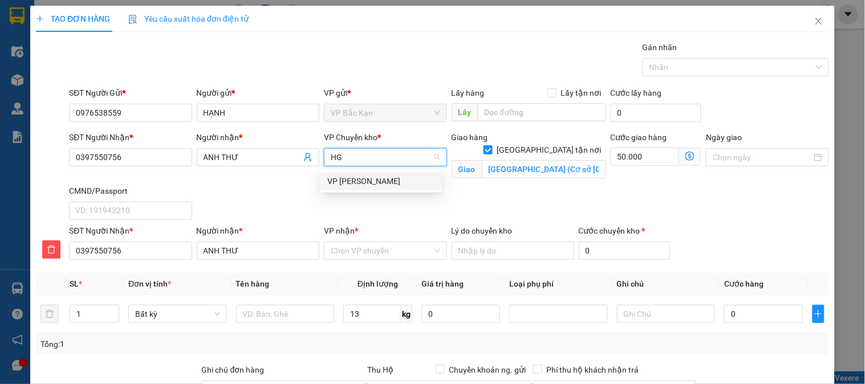
drag, startPoint x: 363, startPoint y: 178, endPoint x: 388, endPoint y: 198, distance: 31.6
click at [364, 180] on div "VP [PERSON_NAME]" at bounding box center [381, 181] width 108 height 13
click at [383, 154] on span "VP [PERSON_NAME]" at bounding box center [385, 157] width 109 height 17
drag, startPoint x: 358, startPoint y: 204, endPoint x: 379, endPoint y: 186, distance: 27.5
click at [362, 201] on div "VP Trung Kính" at bounding box center [381, 199] width 108 height 13
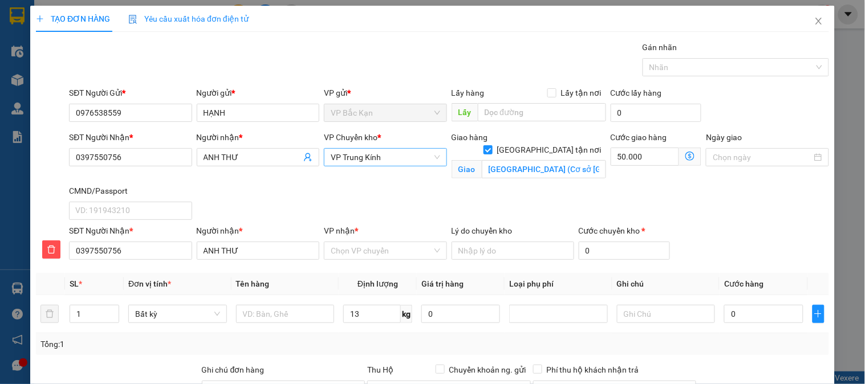
click at [686, 157] on icon "dollar-circle" at bounding box center [690, 156] width 9 height 9
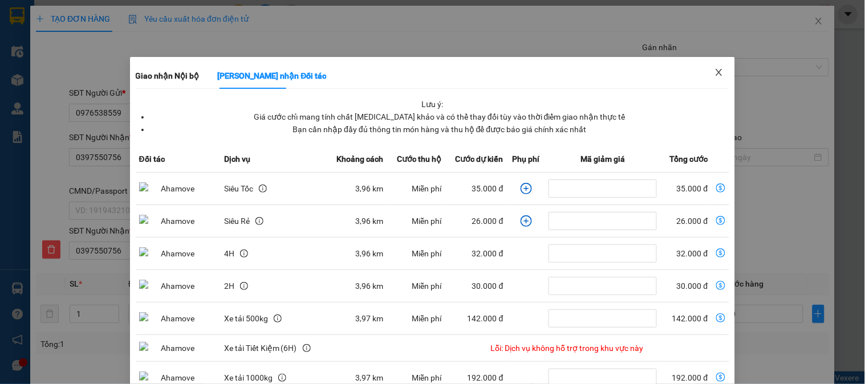
click at [716, 72] on icon "close" at bounding box center [719, 72] width 6 height 7
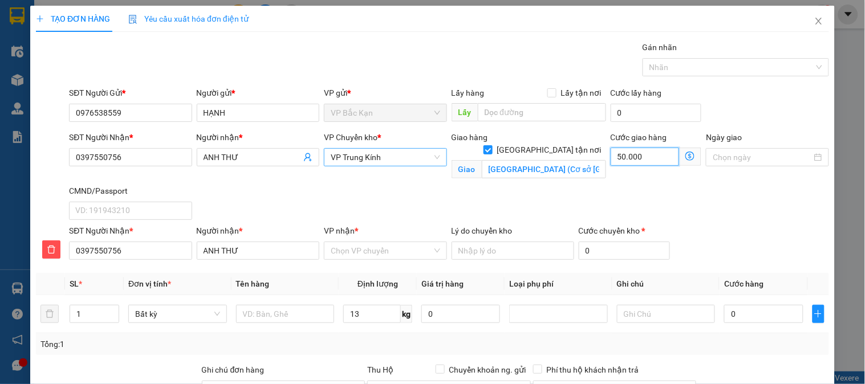
click at [642, 155] on input "50.000" at bounding box center [645, 157] width 69 height 18
click at [368, 157] on span "VP Trung Kính" at bounding box center [385, 157] width 109 height 17
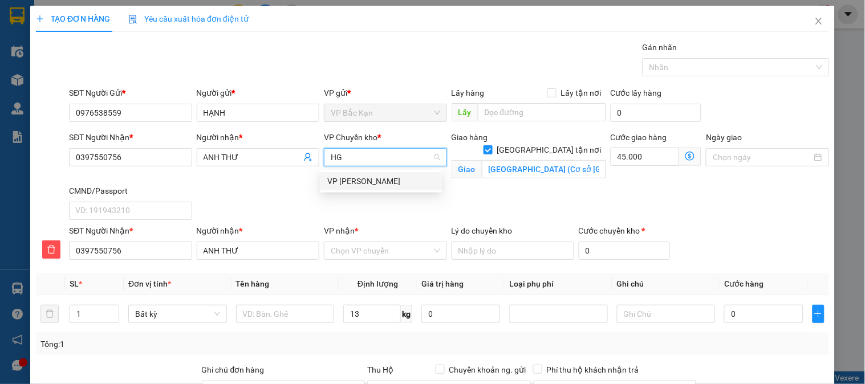
drag, startPoint x: 374, startPoint y: 177, endPoint x: 376, endPoint y: 209, distance: 32.0
click at [375, 179] on div "VP [PERSON_NAME]" at bounding box center [381, 181] width 108 height 13
click at [375, 254] on input "VP nhận *" at bounding box center [381, 250] width 101 height 17
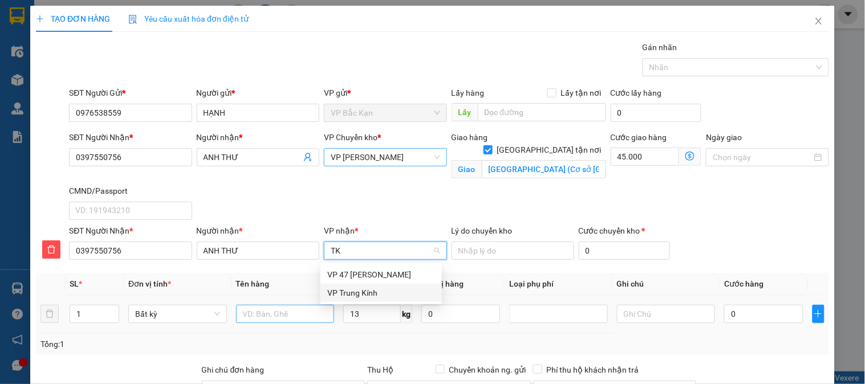
drag, startPoint x: 359, startPoint y: 291, endPoint x: 285, endPoint y: 318, distance: 78.8
click at [357, 294] on div "VP Trung Kính" at bounding box center [381, 293] width 108 height 13
click at [285, 318] on input "text" at bounding box center [285, 314] width 99 height 18
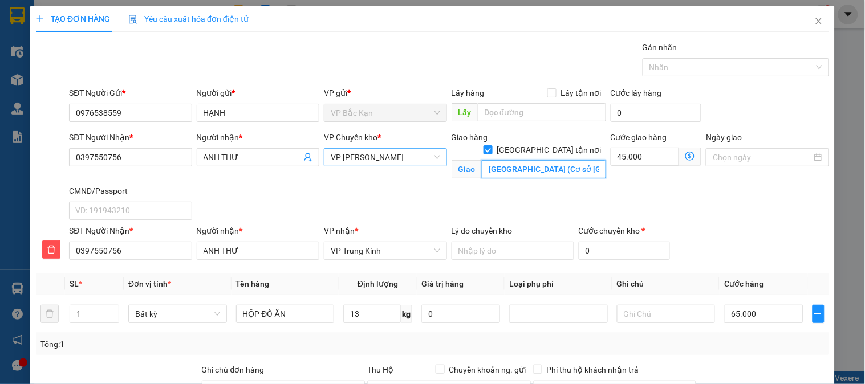
click at [561, 160] on input "Trường Đại học Việt Nhật - Đại học Quốc gia Hà Nội (Cơ sở Mỹ Đình, Lưu Hữu Phướ…" at bounding box center [544, 169] width 124 height 18
paste input ", Cơ sở Hoà Lạc (QGHN04-VNU), 2F2R+V9P, Thạch Hoà, Thạch Thất"
click at [387, 164] on span "VP [PERSON_NAME]" at bounding box center [385, 157] width 109 height 17
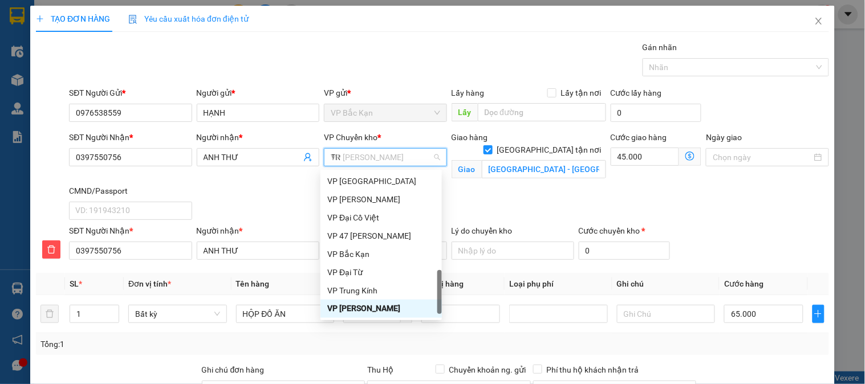
scroll to position [0, 0]
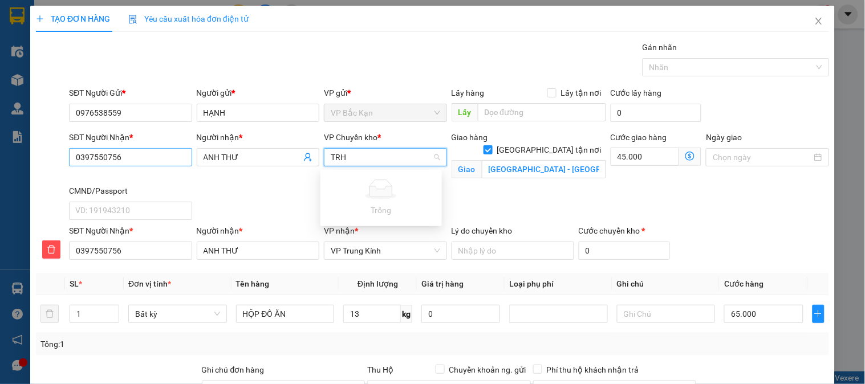
drag, startPoint x: 374, startPoint y: 158, endPoint x: 274, endPoint y: 157, distance: 99.8
click at [128, 161] on div "SĐT Người Nhận * 0397550756 Người nhận * ANH THƯ VP Chuyển kho * TRH Giao hàng …" at bounding box center [449, 178] width 765 height 94
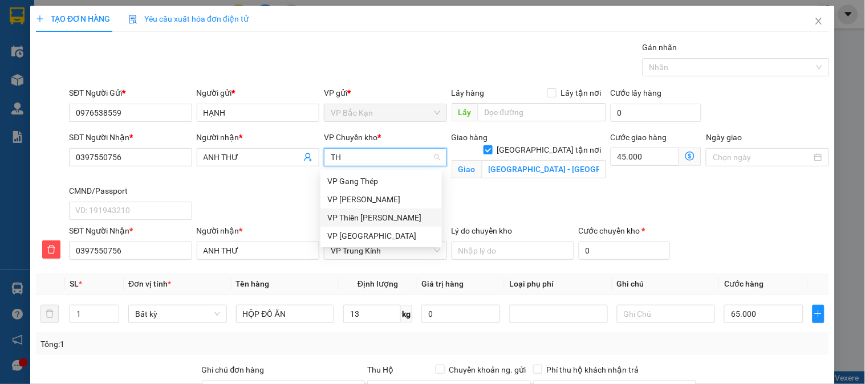
click at [366, 213] on div "VP Thiên [PERSON_NAME]" at bounding box center [381, 218] width 108 height 13
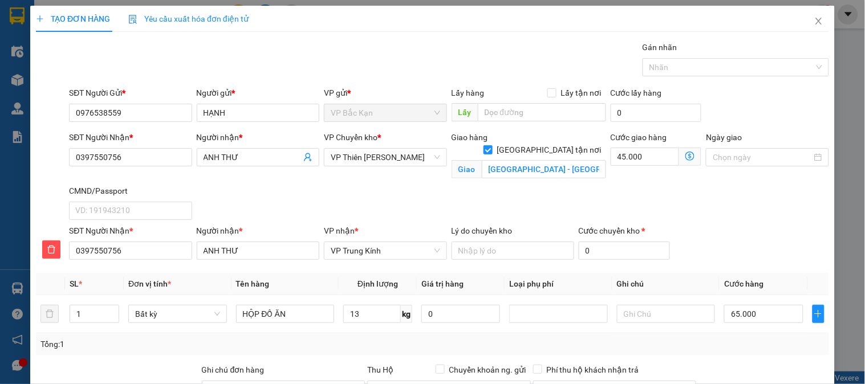
click at [679, 161] on span "Giao nhận Nội bộ Giao nhận Đối tác Lưu ý: Giá cước chỉ mang tính chất tham khảo…" at bounding box center [690, 157] width 22 height 18
click at [686, 160] on icon "dollar-circle" at bounding box center [690, 156] width 9 height 9
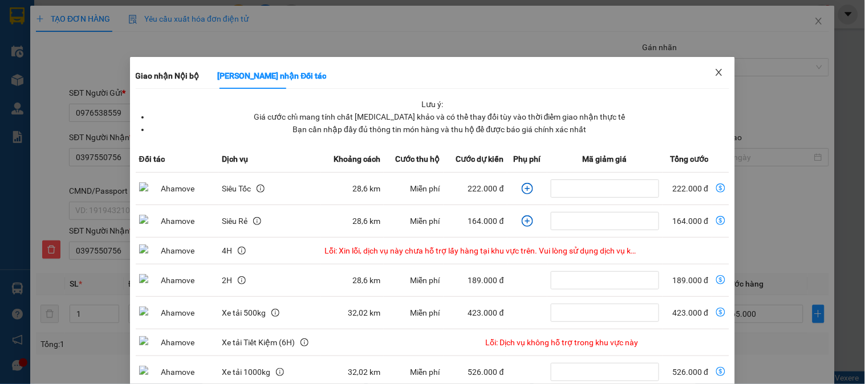
click at [715, 71] on icon "close" at bounding box center [719, 72] width 9 height 9
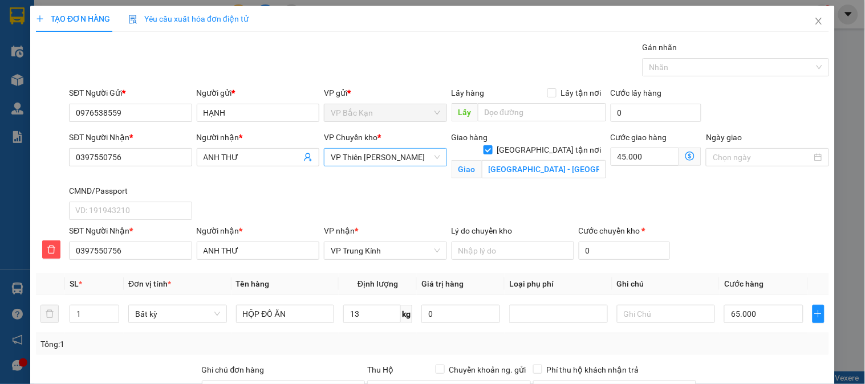
click at [403, 160] on span "VP Thiên [PERSON_NAME]" at bounding box center [385, 157] width 109 height 17
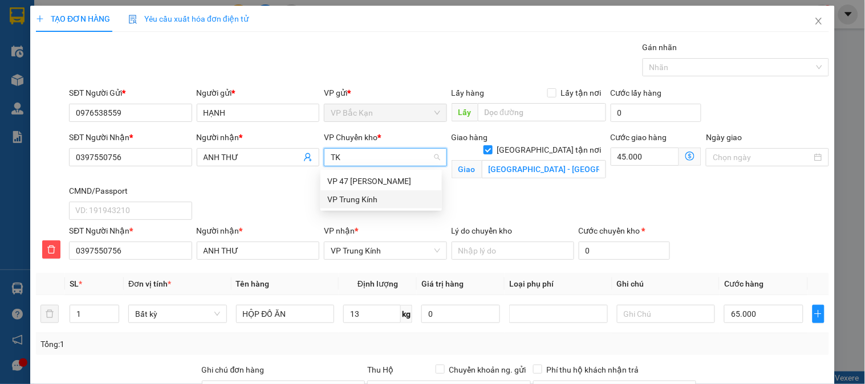
click at [383, 200] on div "VP Trung Kính" at bounding box center [381, 199] width 108 height 13
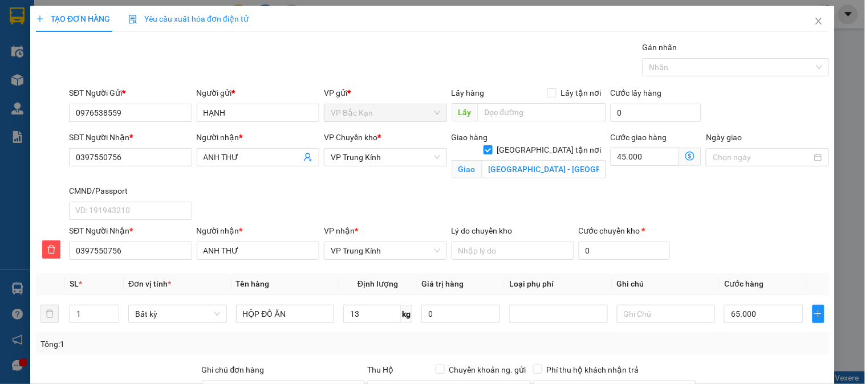
click at [686, 155] on icon "dollar-circle" at bounding box center [690, 156] width 9 height 9
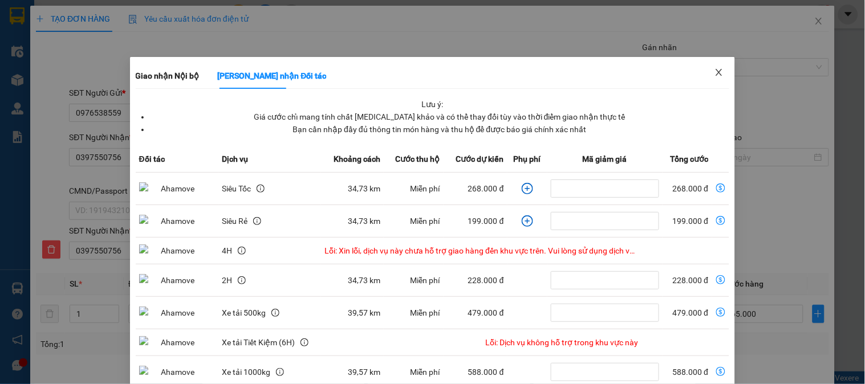
click at [716, 72] on icon "close" at bounding box center [719, 72] width 6 height 7
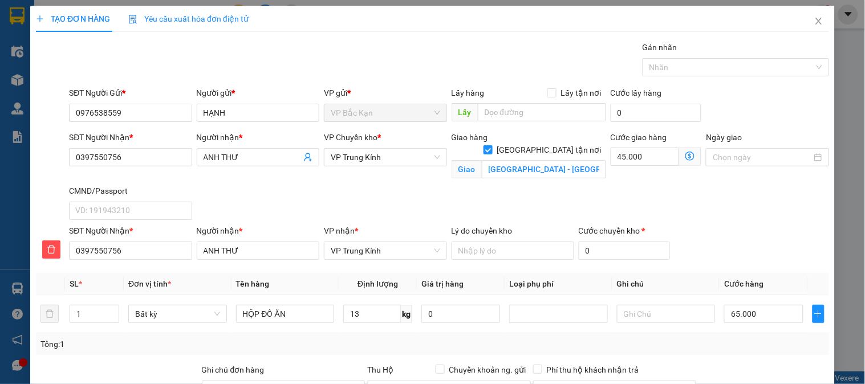
click at [421, 201] on div "SĐT Người Nhận * 0397550756 Người nhận * ANH THƯ VP Chuyển kho * VP Trung Kính …" at bounding box center [449, 178] width 765 height 94
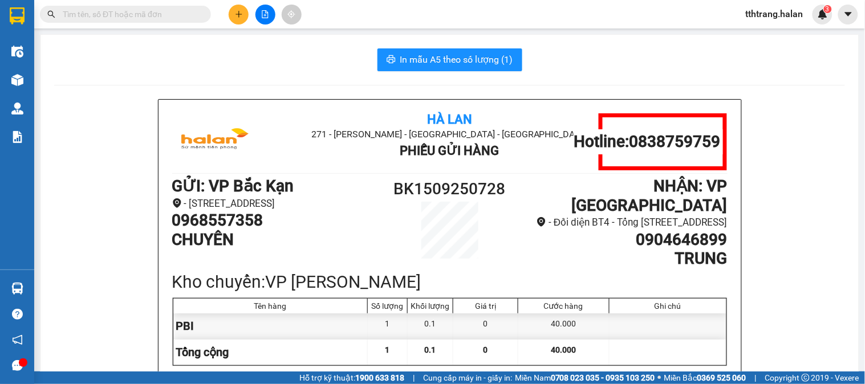
click at [175, 18] on input "text" at bounding box center [130, 14] width 135 height 13
click at [262, 54] on div "In mẫu A5 theo số lượng (1)" at bounding box center [449, 59] width 791 height 23
click at [184, 14] on input "text" at bounding box center [130, 14] width 135 height 13
click at [192, 63] on div "In mẫu A5 theo số lượng (1)" at bounding box center [449, 59] width 791 height 23
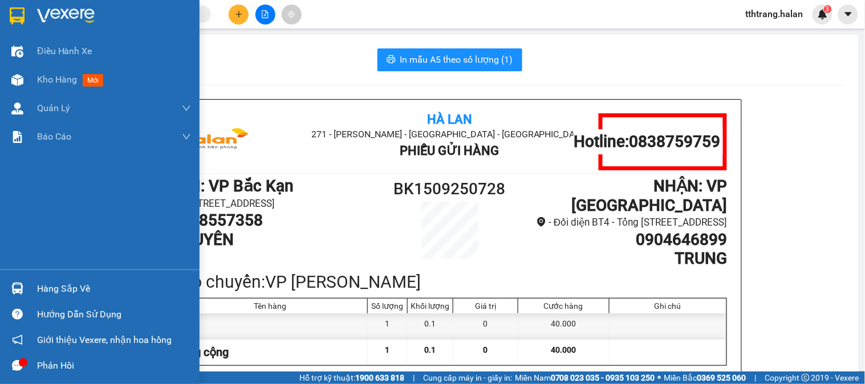
click at [20, 277] on div "Hàng sắp về" at bounding box center [100, 289] width 200 height 26
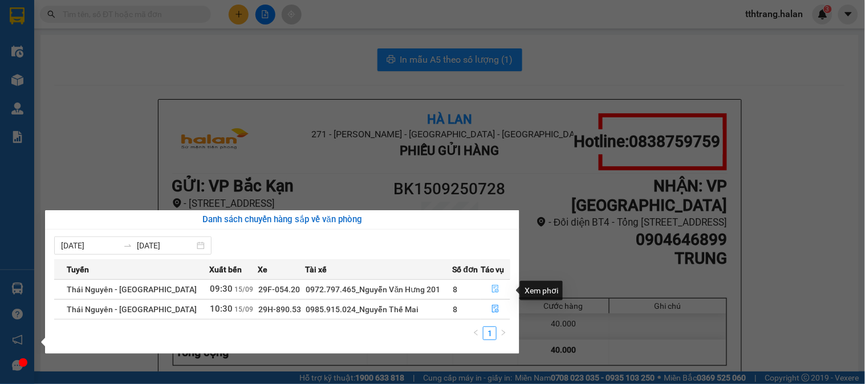
click at [495, 291] on icon "file-done" at bounding box center [495, 289] width 7 height 8
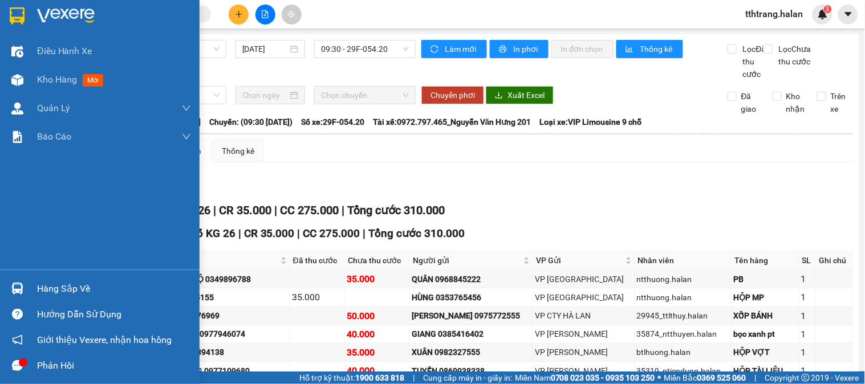
click at [40, 289] on div "Hàng sắp về" at bounding box center [114, 289] width 154 height 17
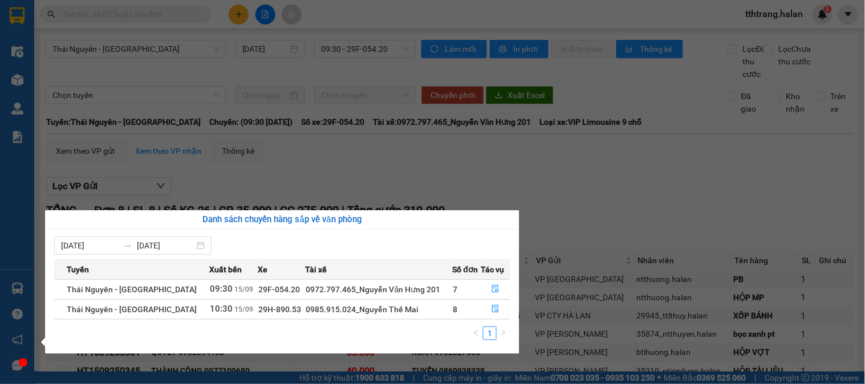
click at [212, 20] on section "Kết quả tìm kiếm ( 191 ) Bộ lọc Mã ĐH Trạng thái Món hàng Thu hộ Tổng cước Chưa…" at bounding box center [432, 192] width 865 height 384
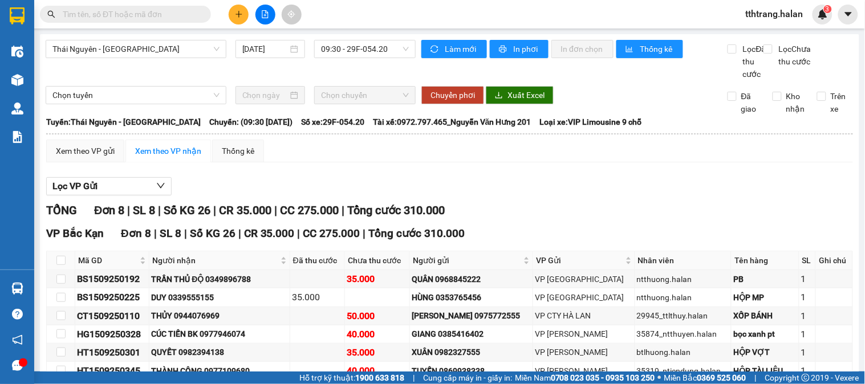
click at [191, 12] on input "text" at bounding box center [130, 14] width 135 height 13
paste input "0966838363"
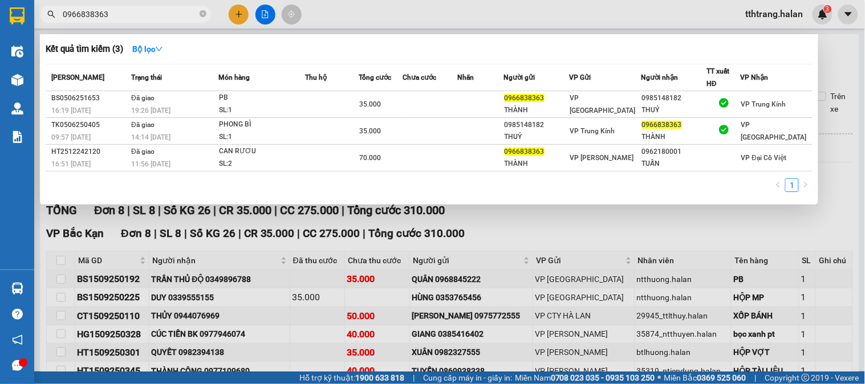
drag, startPoint x: 515, startPoint y: 237, endPoint x: 112, endPoint y: 246, distance: 402.7
click at [514, 237] on div at bounding box center [432, 192] width 865 height 384
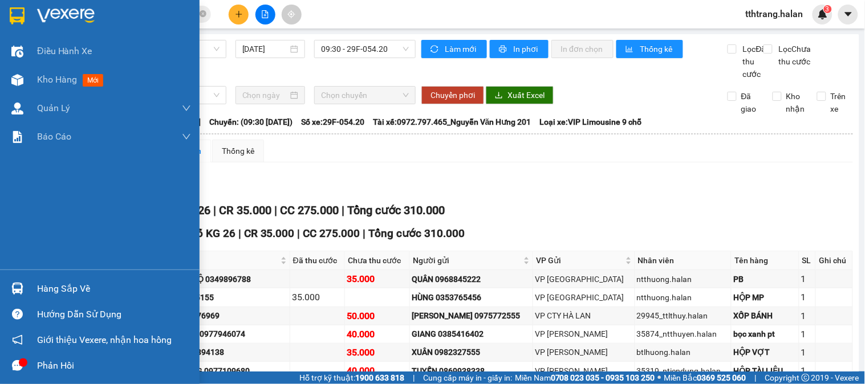
click at [19, 287] on img at bounding box center [17, 289] width 12 height 12
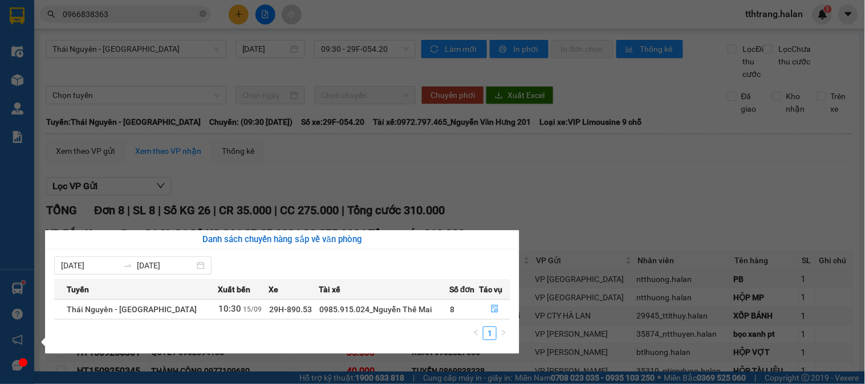
click at [180, 83] on section "Kết quả tìm kiếm ( 3 ) Bộ lọc Mã ĐH Trạng thái Món hàng Thu hộ Tổng cước Chưa c…" at bounding box center [432, 192] width 865 height 384
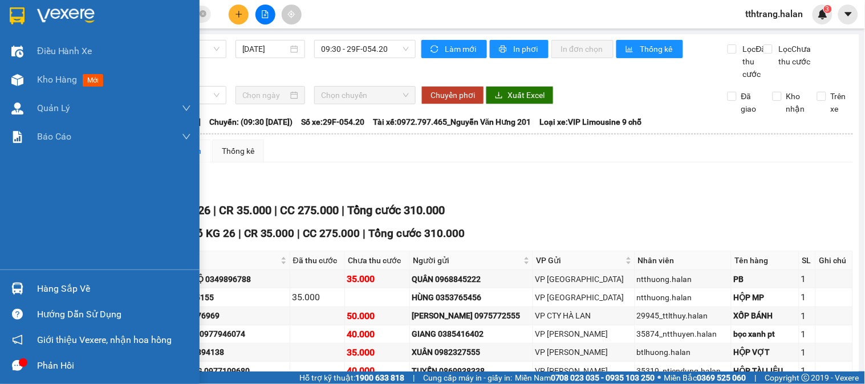
click at [15, 287] on img at bounding box center [17, 289] width 12 height 12
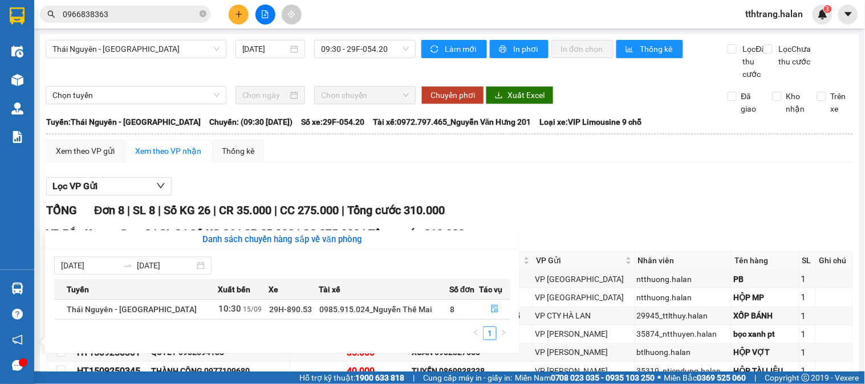
click at [625, 183] on section "Kết quả tìm kiếm ( 3 ) Bộ lọc Mã ĐH Trạng thái Món hàng Thu hộ Tổng cước Chưa c…" at bounding box center [432, 192] width 865 height 384
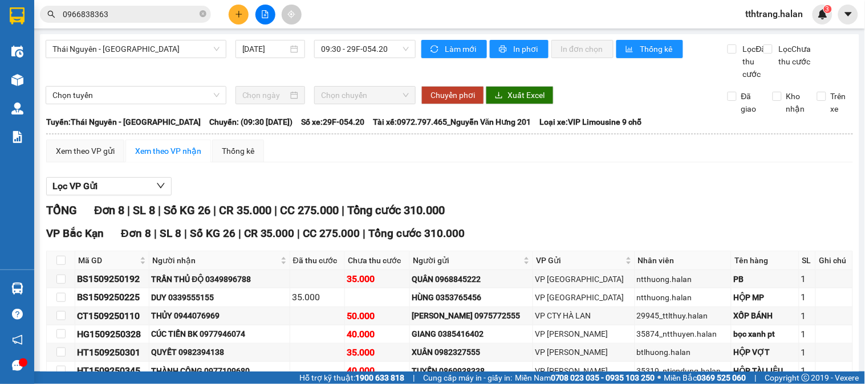
click at [236, 18] on button at bounding box center [239, 15] width 20 height 20
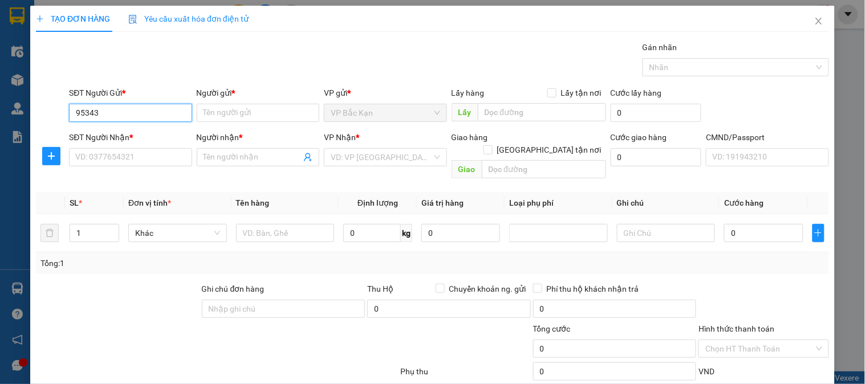
drag, startPoint x: 125, startPoint y: 111, endPoint x: 162, endPoint y: 125, distance: 39.2
click at [126, 111] on input "95343" at bounding box center [130, 113] width 123 height 18
click at [157, 139] on div "0989895343 - NK VINDENTAL" at bounding box center [129, 135] width 108 height 13
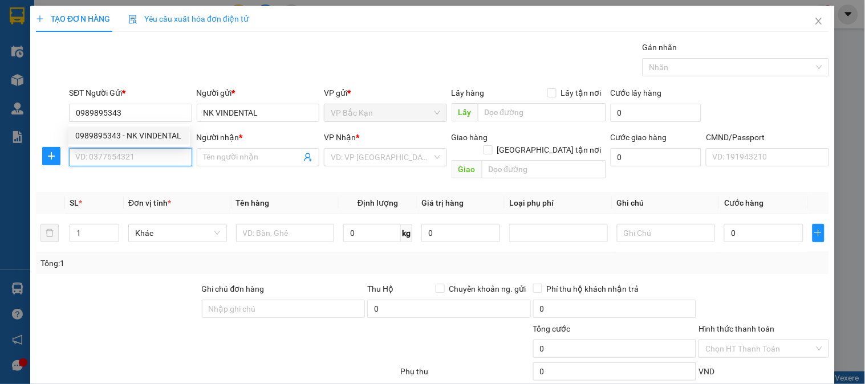
click at [149, 155] on input "SĐT Người Nhận *" at bounding box center [130, 157] width 123 height 18
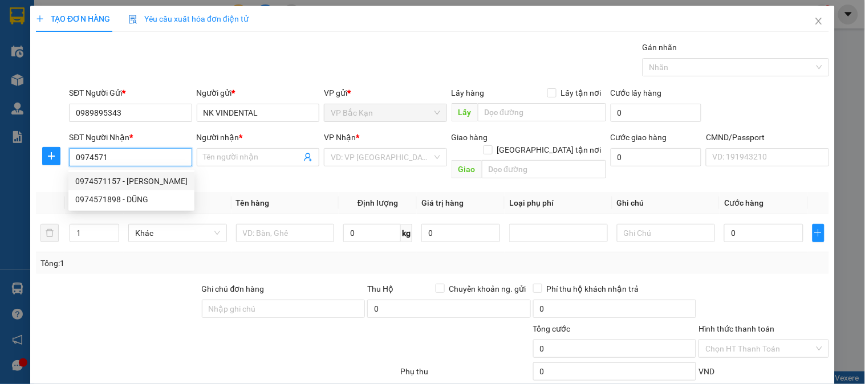
click at [143, 179] on div "0974571157 - CHUNG" at bounding box center [131, 181] width 112 height 13
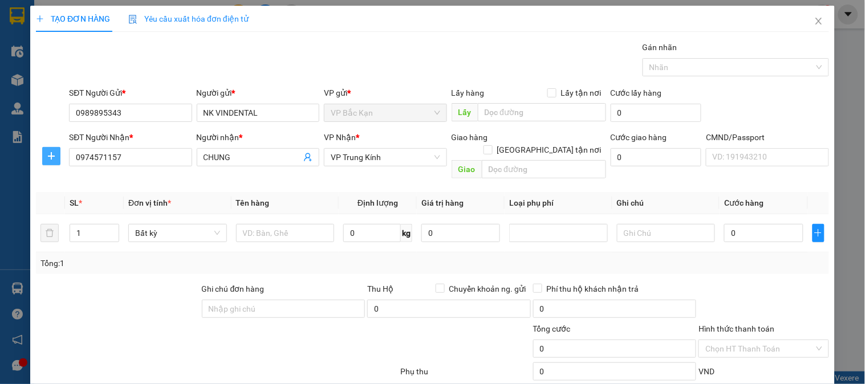
click at [52, 155] on icon "plus" at bounding box center [51, 156] width 9 height 9
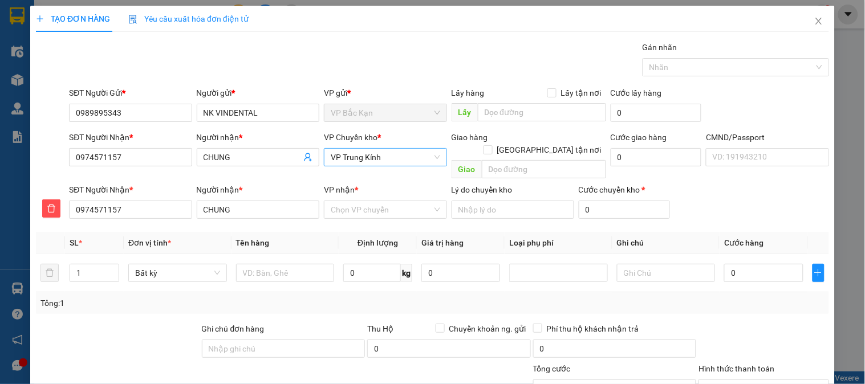
click at [402, 154] on span "VP Trung Kính" at bounding box center [385, 157] width 109 height 17
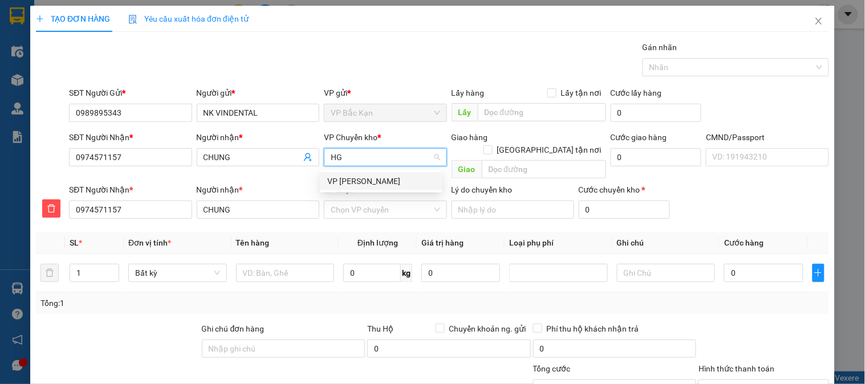
click at [383, 183] on div "VP [PERSON_NAME]" at bounding box center [381, 181] width 108 height 13
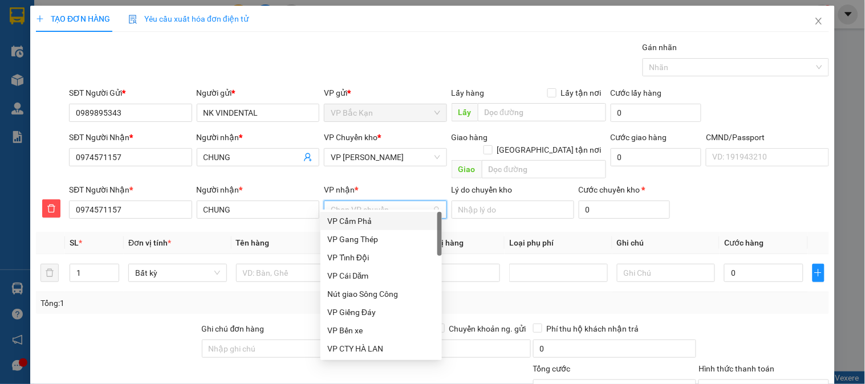
click at [371, 201] on input "VP nhận *" at bounding box center [381, 209] width 101 height 17
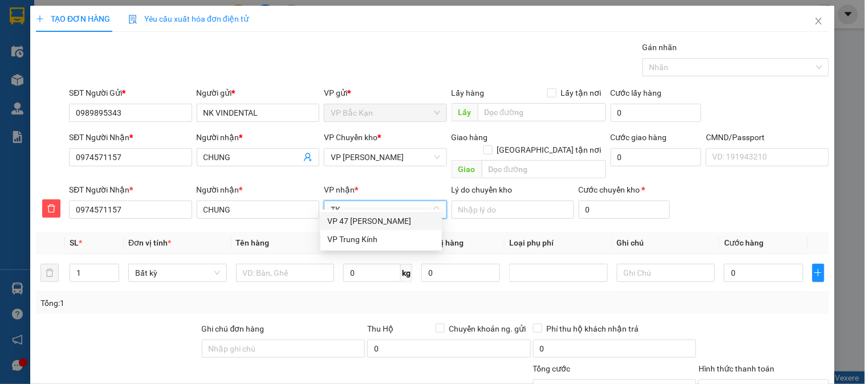
click at [360, 237] on div "VP Trung Kính" at bounding box center [381, 239] width 108 height 13
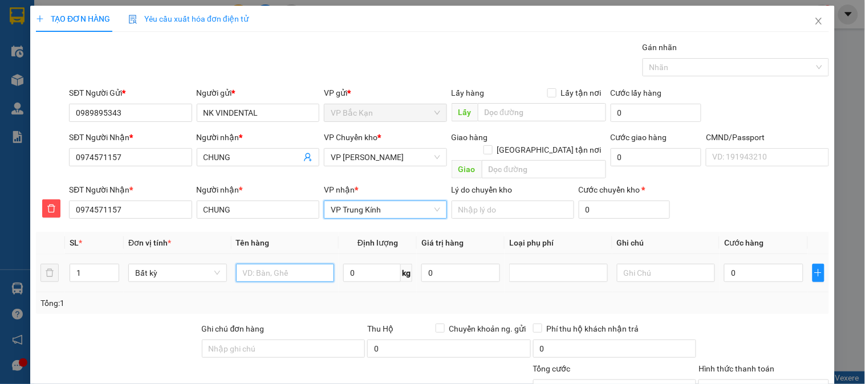
click at [303, 264] on input "text" at bounding box center [285, 273] width 99 height 18
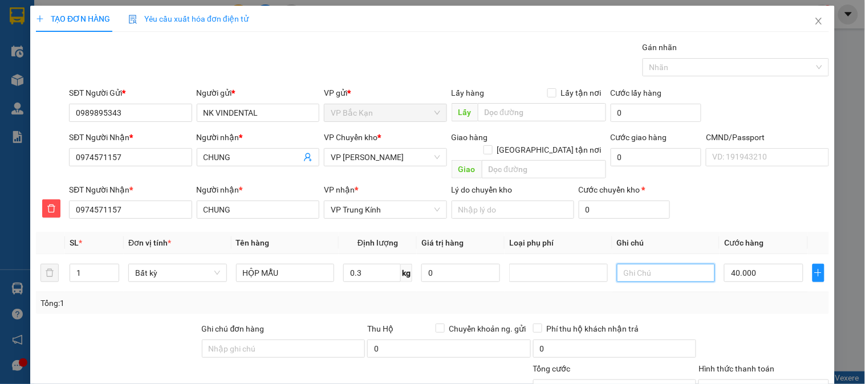
scroll to position [101, 0]
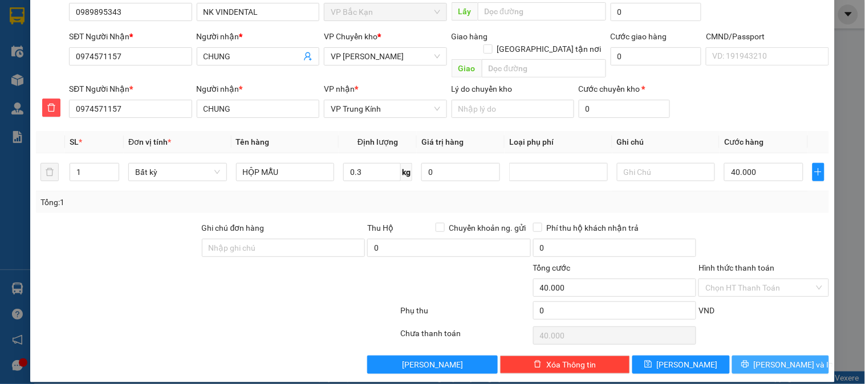
click at [772, 359] on span "[PERSON_NAME] và In" at bounding box center [794, 365] width 80 height 13
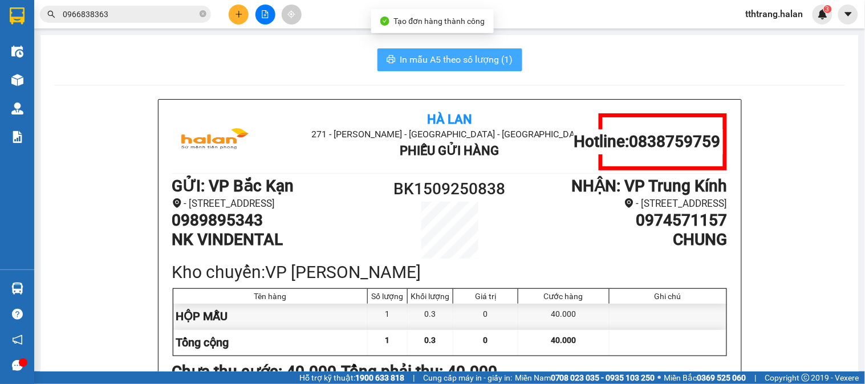
click at [509, 64] on button "In mẫu A5 theo số lượng (1)" at bounding box center [450, 59] width 145 height 23
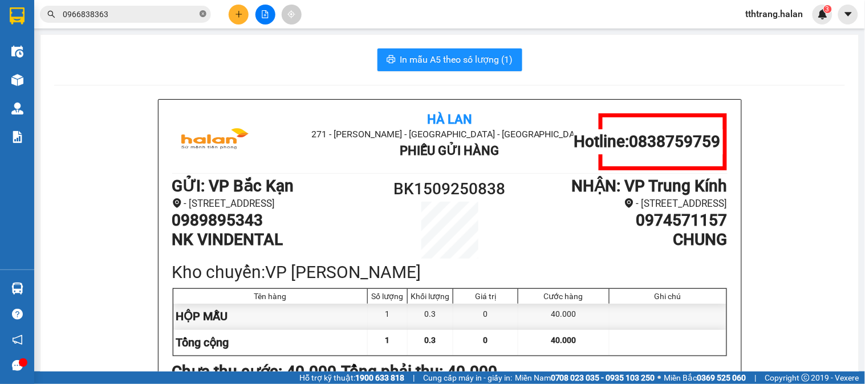
click at [201, 15] on icon "close-circle" at bounding box center [203, 13] width 7 height 7
click at [201, 15] on span at bounding box center [203, 14] width 7 height 13
click at [177, 19] on input "text" at bounding box center [130, 14] width 135 height 13
click at [140, 17] on input "text" at bounding box center [130, 14] width 135 height 13
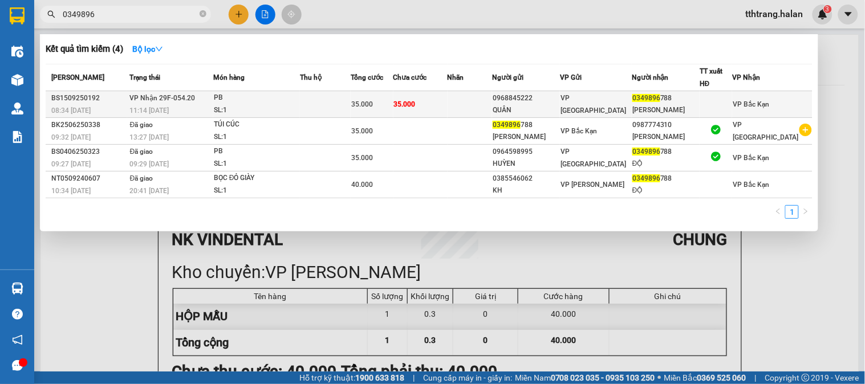
click at [248, 103] on div "PB" at bounding box center [257, 98] width 86 height 13
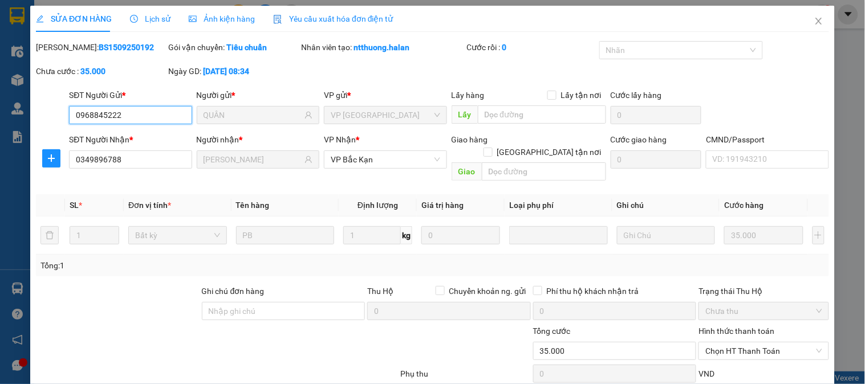
scroll to position [64, 0]
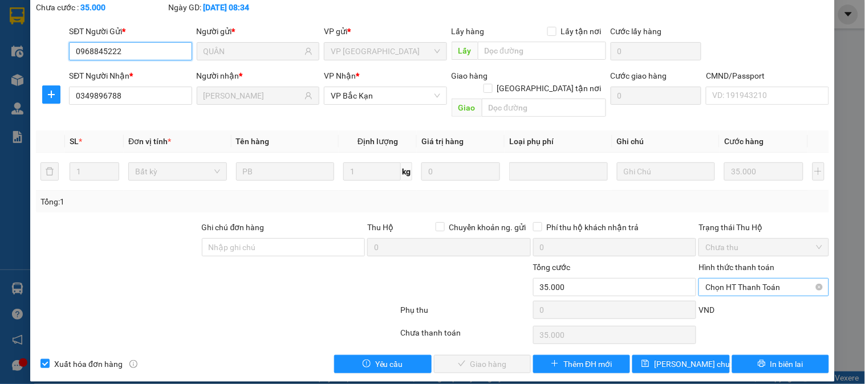
click at [769, 279] on span "Chọn HT Thanh Toán" at bounding box center [763, 287] width 116 height 17
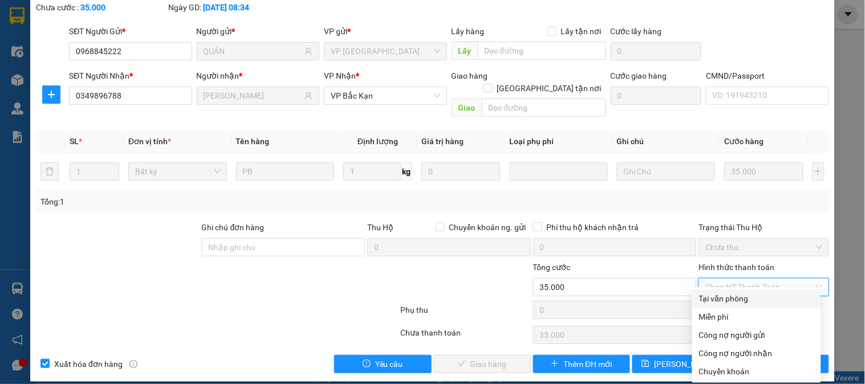
drag, startPoint x: 751, startPoint y: 298, endPoint x: 446, endPoint y: 348, distance: 309.3
click at [750, 298] on div "Tại văn phòng" at bounding box center [756, 299] width 115 height 13
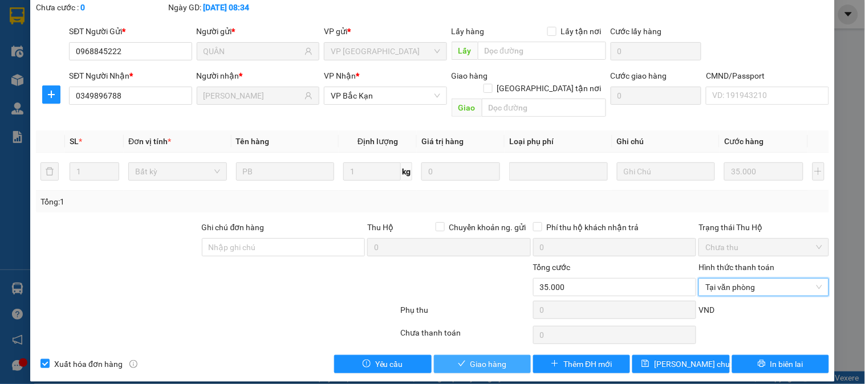
drag, startPoint x: 446, startPoint y: 348, endPoint x: 525, endPoint y: 348, distance: 78.7
click at [447, 355] on button "Giao hàng" at bounding box center [482, 364] width 97 height 18
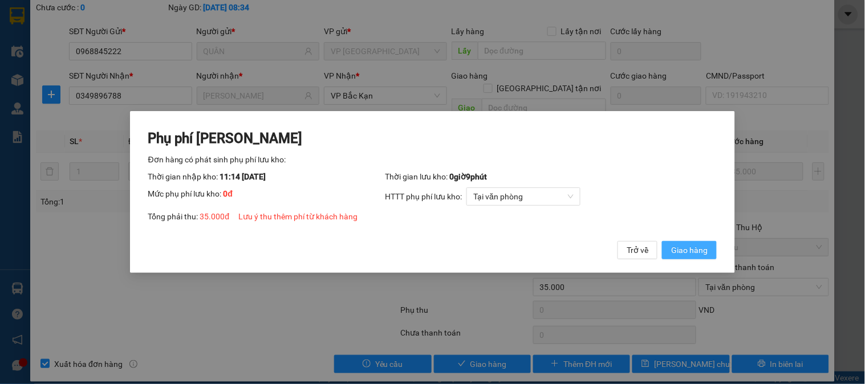
click at [707, 253] on span "Giao hàng" at bounding box center [689, 250] width 37 height 13
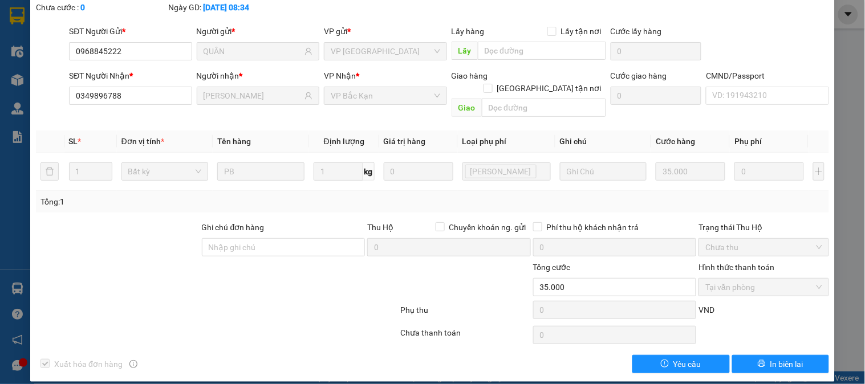
scroll to position [0, 0]
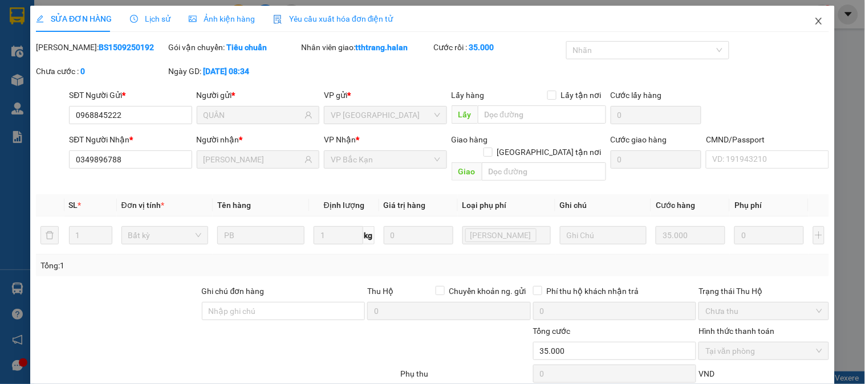
click at [814, 22] on icon "close" at bounding box center [818, 21] width 9 height 9
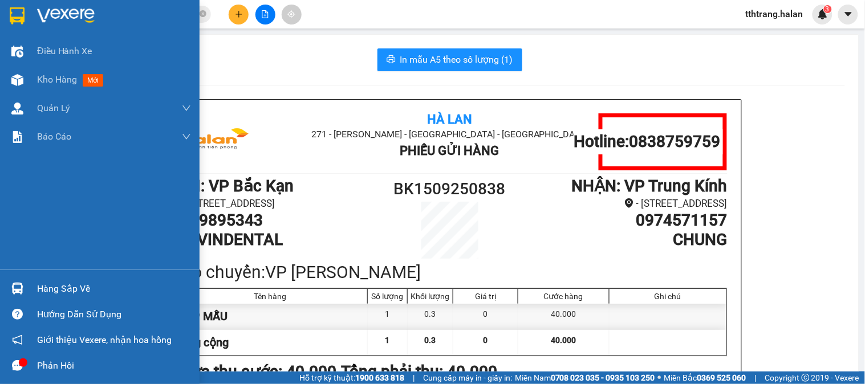
click at [11, 289] on img at bounding box center [17, 289] width 12 height 12
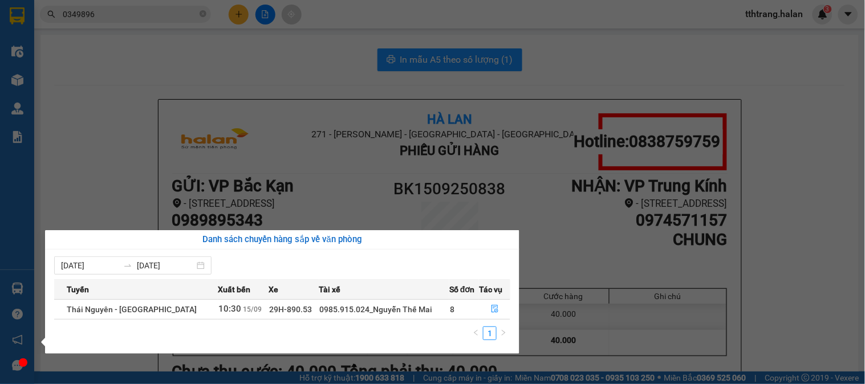
drag, startPoint x: 107, startPoint y: 175, endPoint x: 97, endPoint y: 161, distance: 17.2
click at [102, 165] on section "Kết quả tìm kiếm ( 4 ) Bộ lọc Mã ĐH Trạng thái Món hàng Thu hộ Tổng cước Chưa c…" at bounding box center [432, 192] width 865 height 384
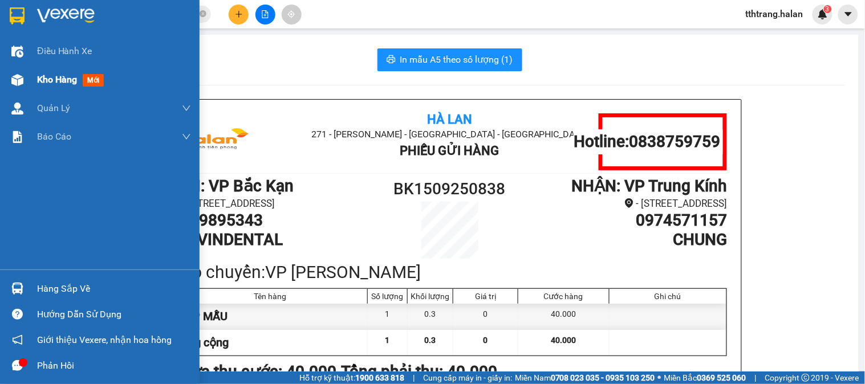
click at [19, 72] on div at bounding box center [17, 80] width 20 height 20
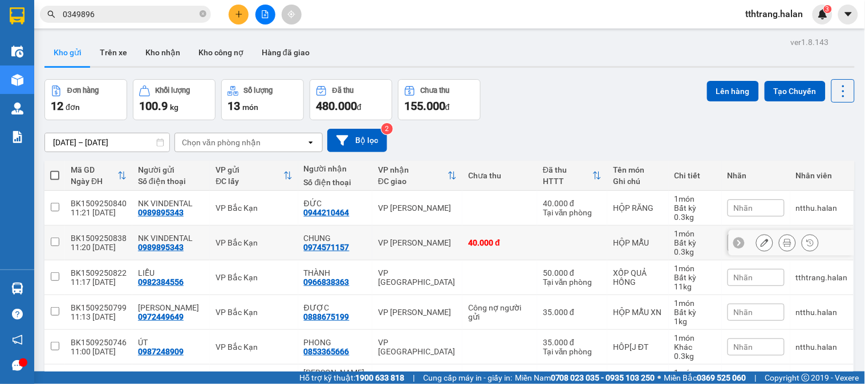
scroll to position [289, 0]
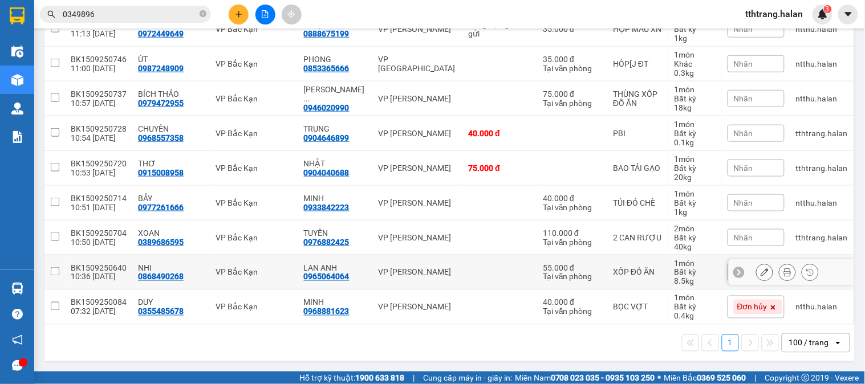
click at [613, 270] on div "XỐP ĐỒ ĂN" at bounding box center [638, 272] width 50 height 9
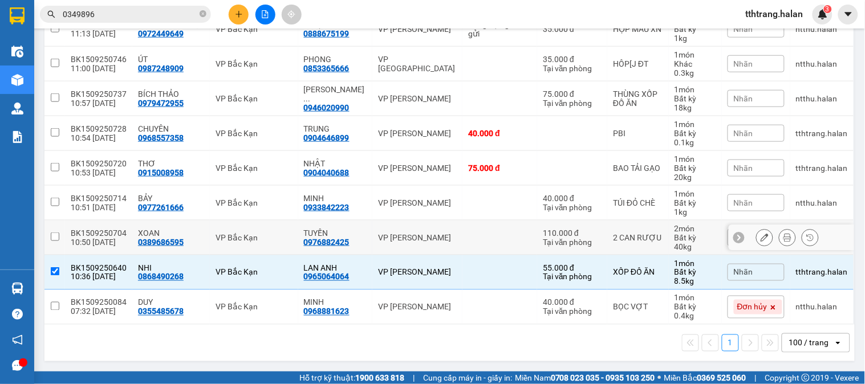
click at [607, 238] on td "2 CAN RƯỢU" at bounding box center [637, 238] width 61 height 35
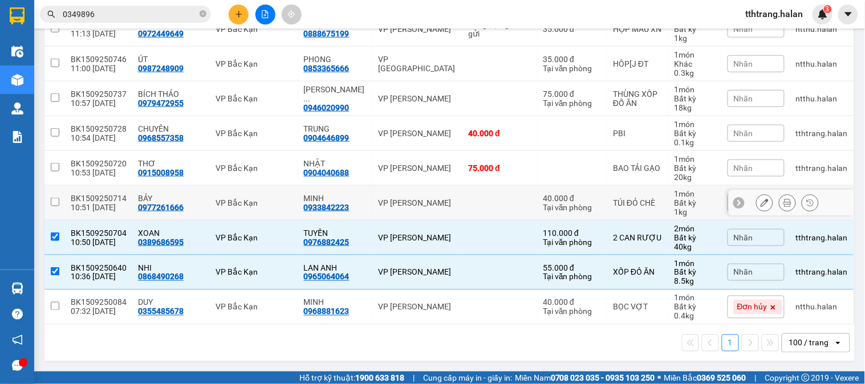
drag, startPoint x: 599, startPoint y: 211, endPoint x: 600, endPoint y: 180, distance: 31.4
click at [607, 206] on td "TÚI ĐỎ CHÈ" at bounding box center [637, 203] width 61 height 35
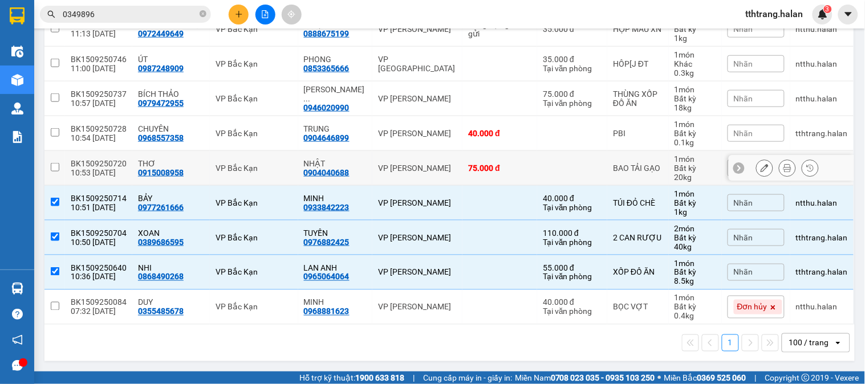
click at [607, 167] on td "BAO TẢI GẠO" at bounding box center [637, 168] width 61 height 35
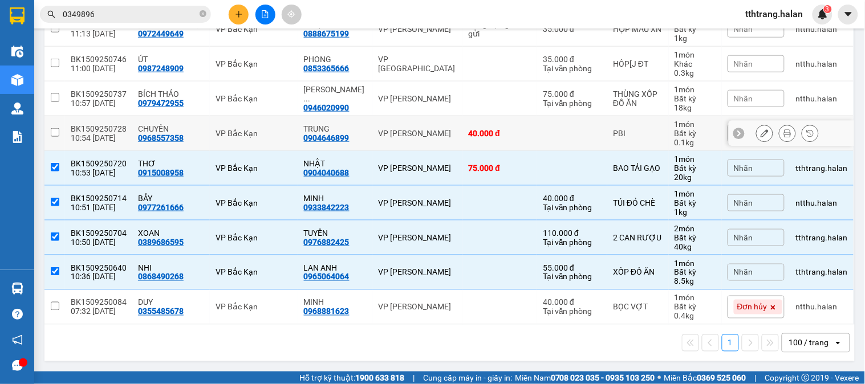
drag, startPoint x: 585, startPoint y: 127, endPoint x: 581, endPoint y: 100, distance: 26.6
click at [585, 124] on td at bounding box center [572, 133] width 70 height 35
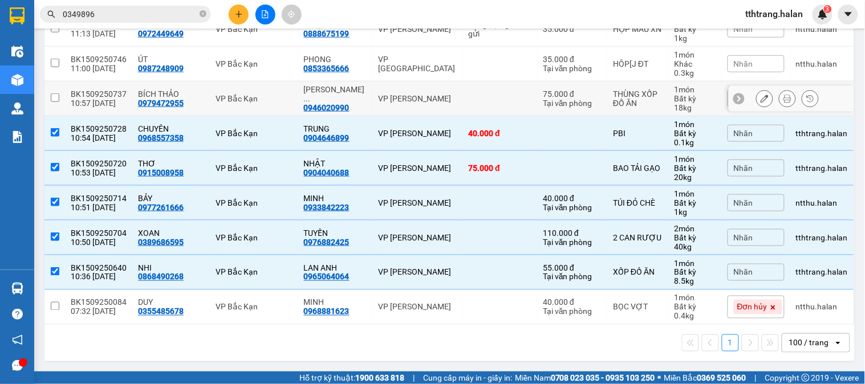
click at [580, 98] on div "75.000 đ" at bounding box center [572, 94] width 59 height 9
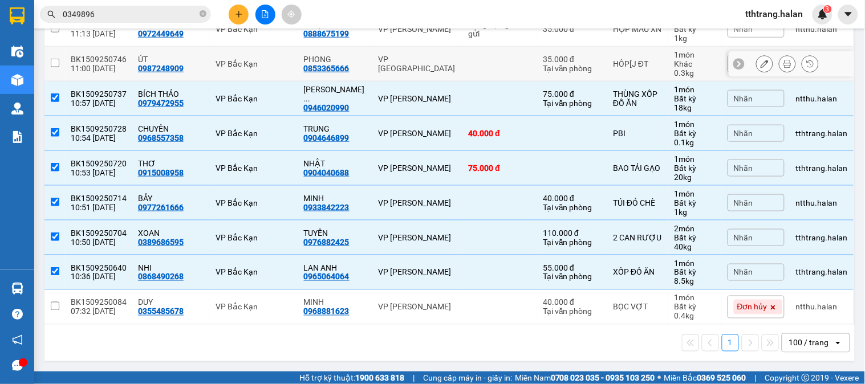
drag, startPoint x: 580, startPoint y: 61, endPoint x: 589, endPoint y: 100, distance: 40.4
click at [580, 60] on div "35.000 đ" at bounding box center [572, 59] width 59 height 9
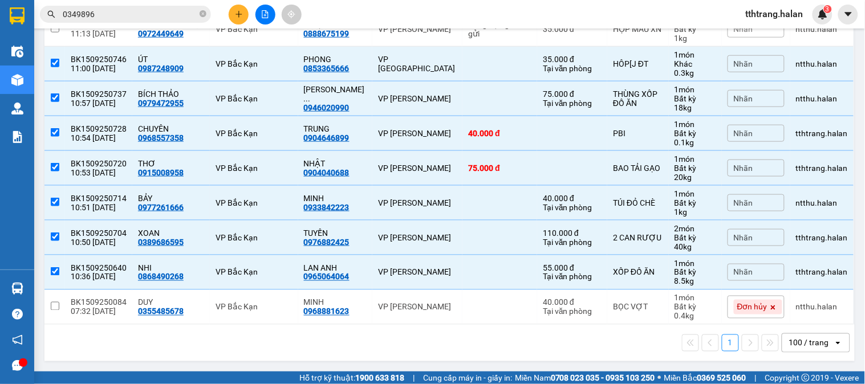
scroll to position [141, 0]
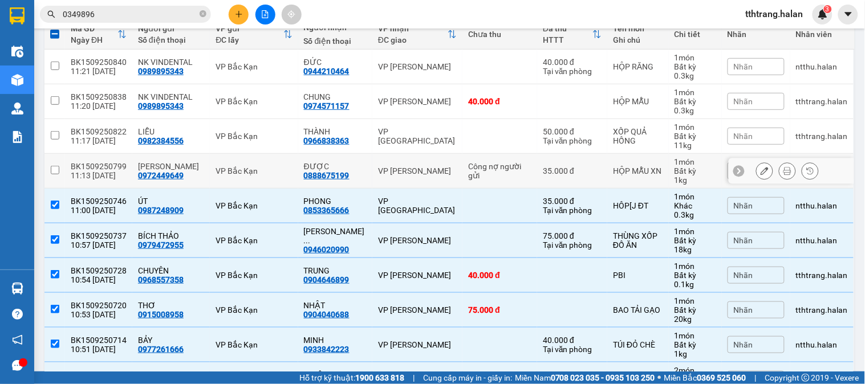
click at [553, 176] on div "35.000 đ" at bounding box center [572, 171] width 59 height 9
click at [553, 70] on div "Tại văn phòng" at bounding box center [572, 71] width 59 height 9
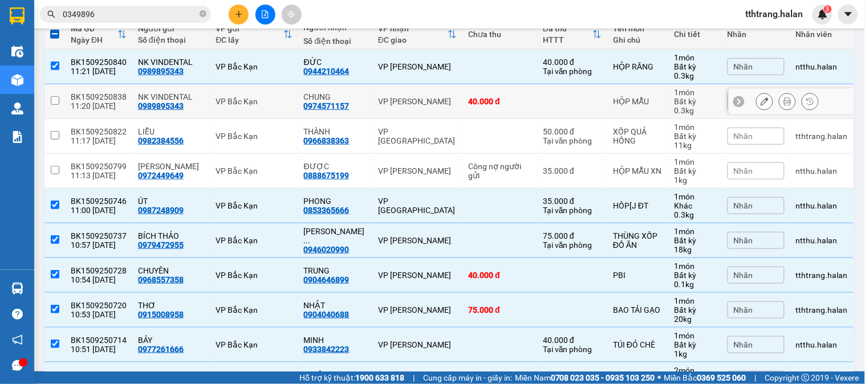
drag, startPoint x: 366, startPoint y: 110, endPoint x: 369, endPoint y: 132, distance: 22.5
click at [378, 106] on div "VP [PERSON_NAME]" at bounding box center [417, 101] width 79 height 9
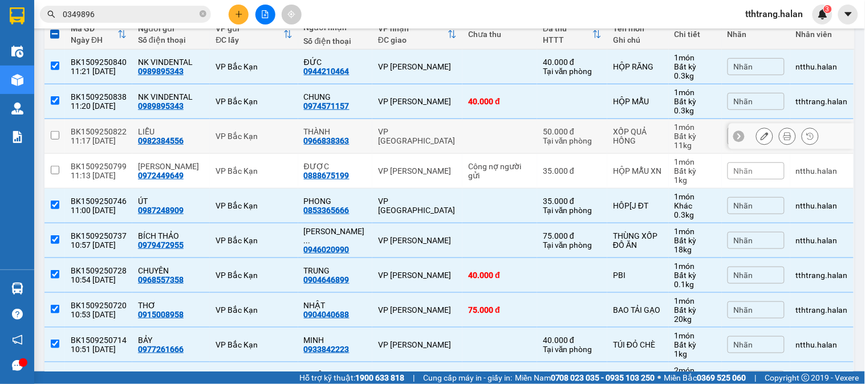
click at [372, 147] on td "VP [GEOGRAPHIC_DATA]" at bounding box center [417, 136] width 90 height 35
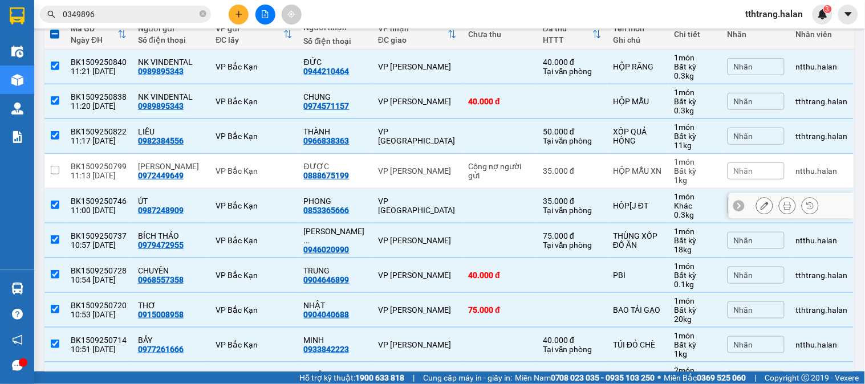
click at [339, 197] on td "PHONG 0853365666" at bounding box center [335, 206] width 74 height 35
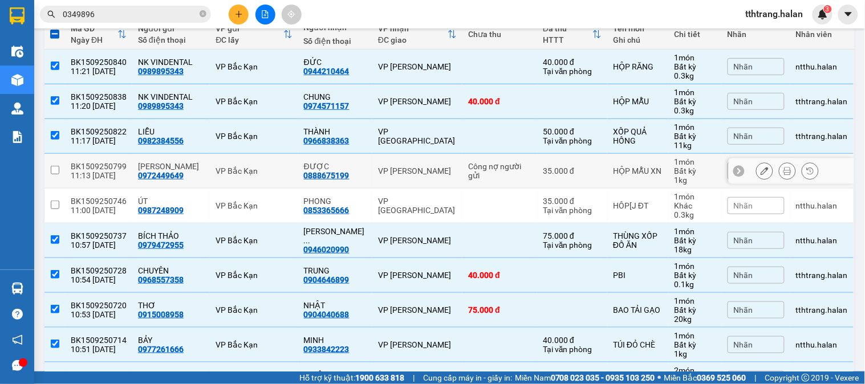
click at [339, 188] on td "ĐƯỢC 0888675199" at bounding box center [335, 171] width 74 height 35
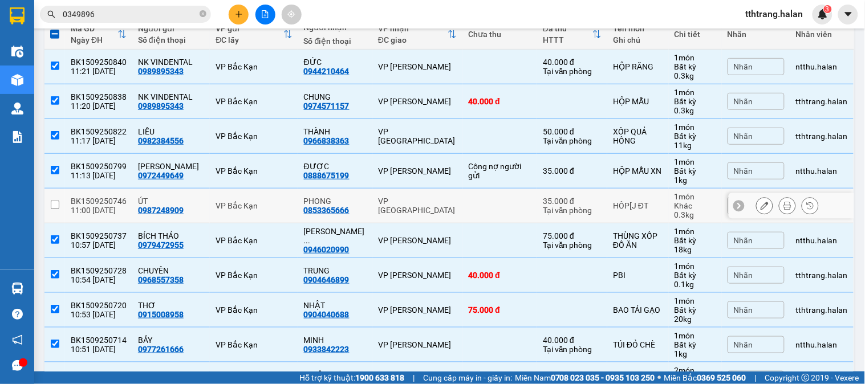
click at [318, 221] on td "PHONG 0853365666" at bounding box center [335, 206] width 74 height 35
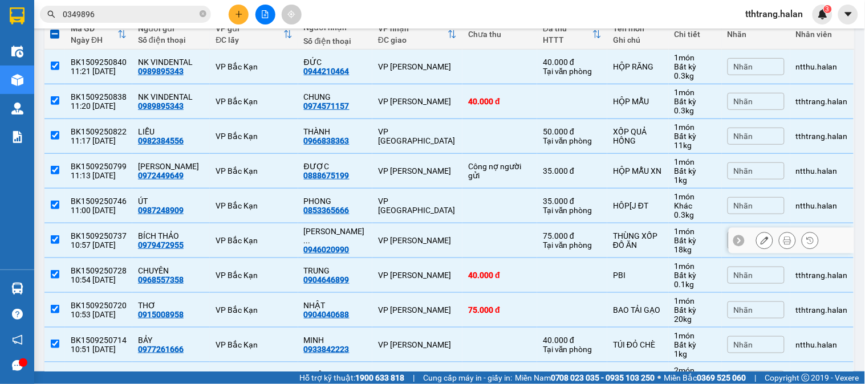
scroll to position [0, 0]
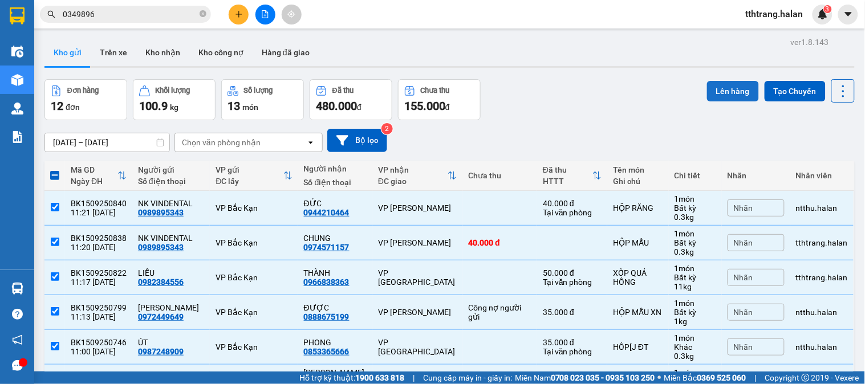
click at [725, 94] on button "Lên hàng" at bounding box center [733, 91] width 52 height 21
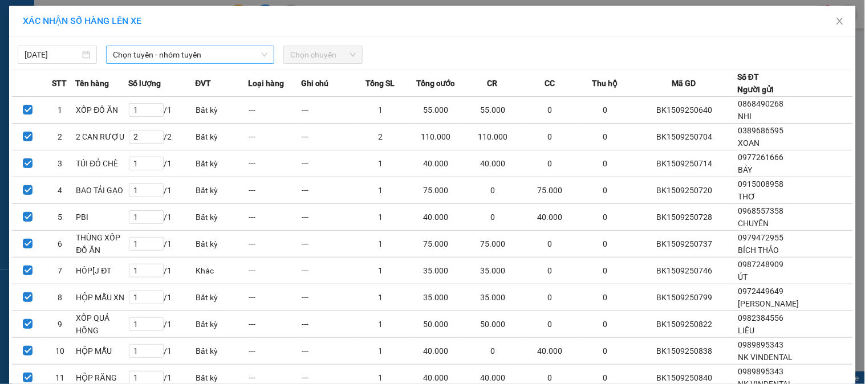
click at [161, 57] on span "Chọn tuyến - nhóm tuyến" at bounding box center [190, 54] width 155 height 17
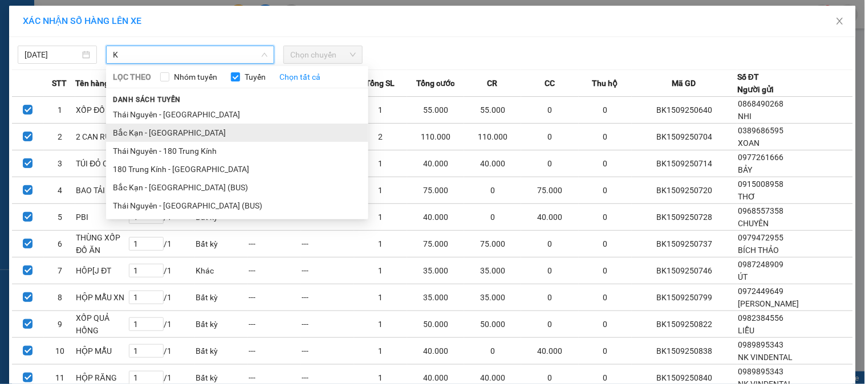
click at [140, 135] on li "Bắc Kạn - Thái Nguyên" at bounding box center [237, 133] width 262 height 18
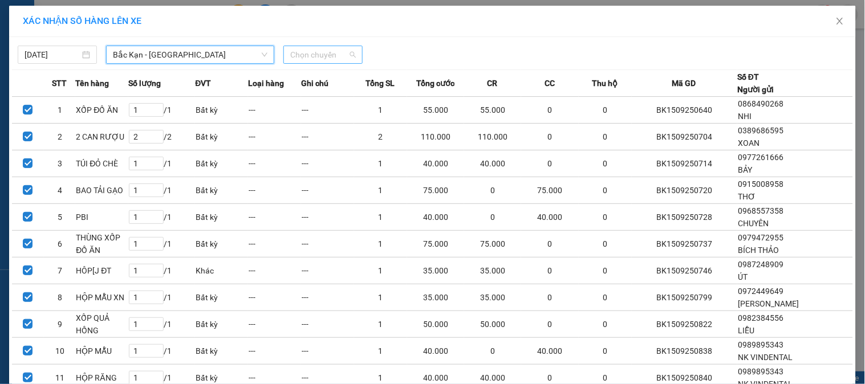
click at [326, 50] on span "Chọn chuyến" at bounding box center [323, 54] width 66 height 17
click at [317, 52] on span "Chọn chuyến" at bounding box center [323, 54] width 66 height 17
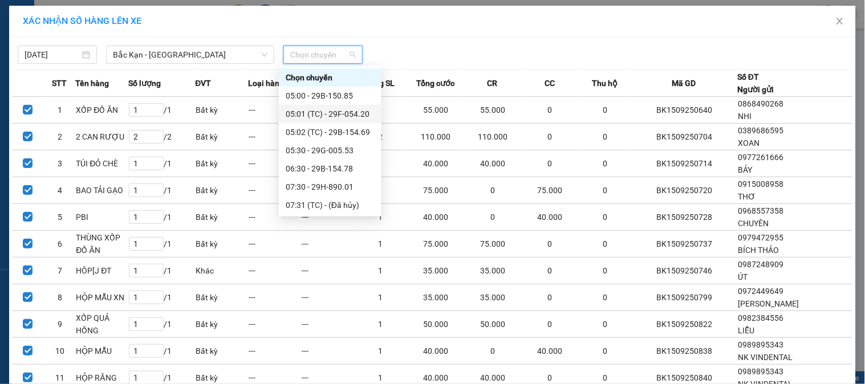
scroll to position [147, 0]
click at [331, 168] on div "11:30 - 29F-054.20" at bounding box center [330, 167] width 89 height 13
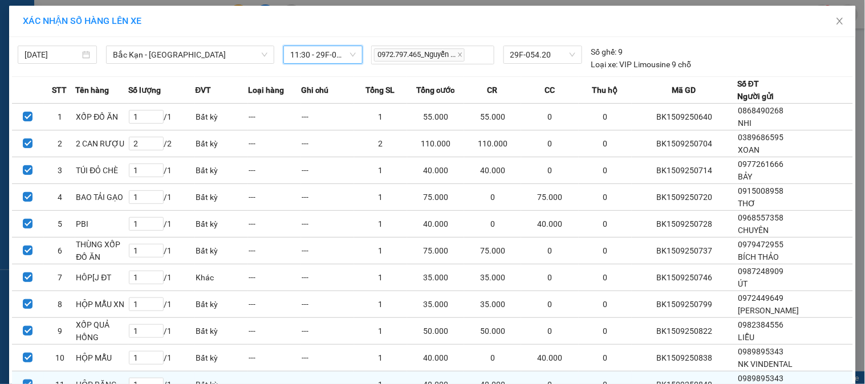
scroll to position [92, 0]
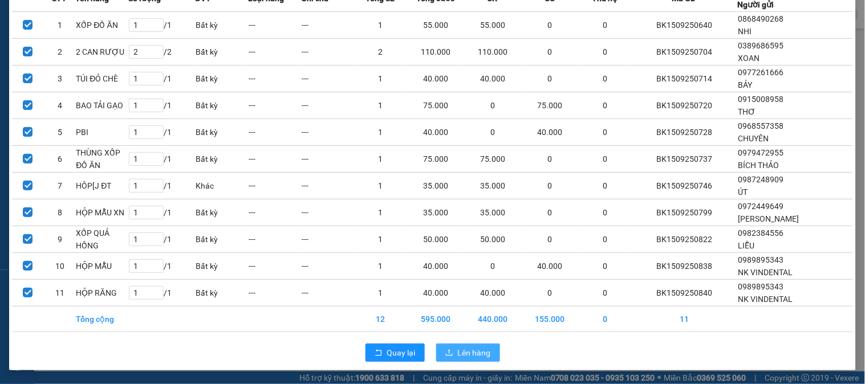
click at [469, 354] on span "Lên hàng" at bounding box center [474, 353] width 33 height 13
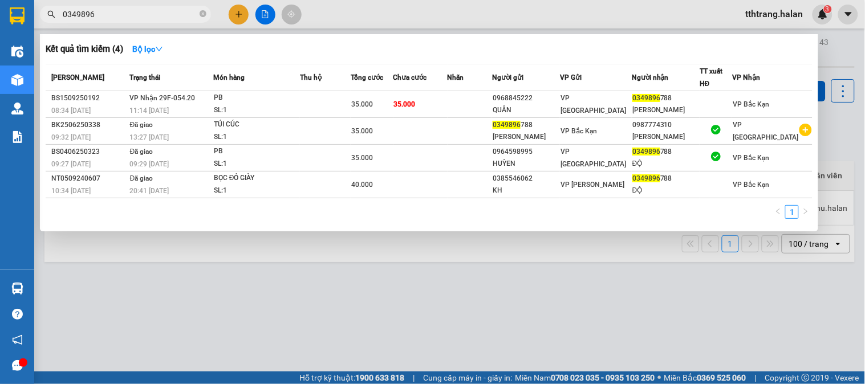
click at [203, 18] on span at bounding box center [203, 14] width 7 height 11
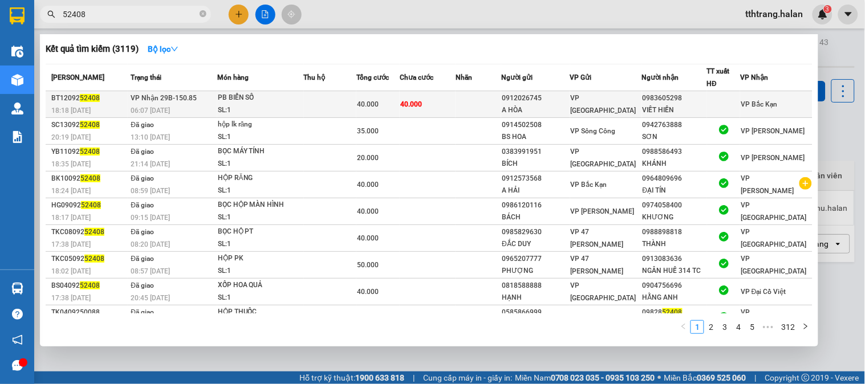
click at [357, 106] on td at bounding box center [330, 104] width 53 height 27
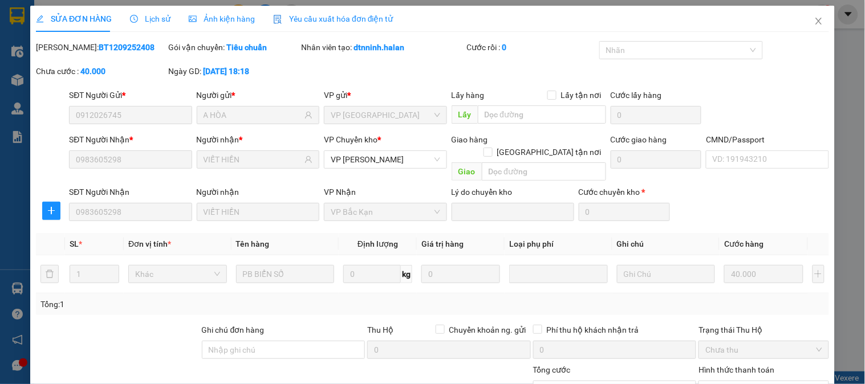
scroll to position [103, 0]
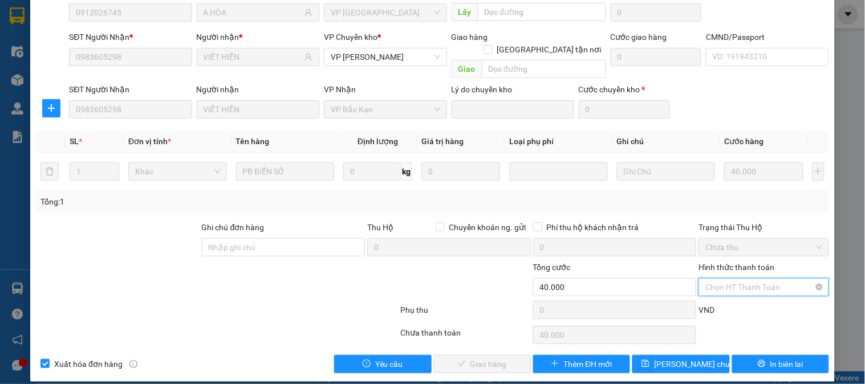
click at [747, 284] on input "Hình thức thanh toán" at bounding box center [759, 287] width 108 height 17
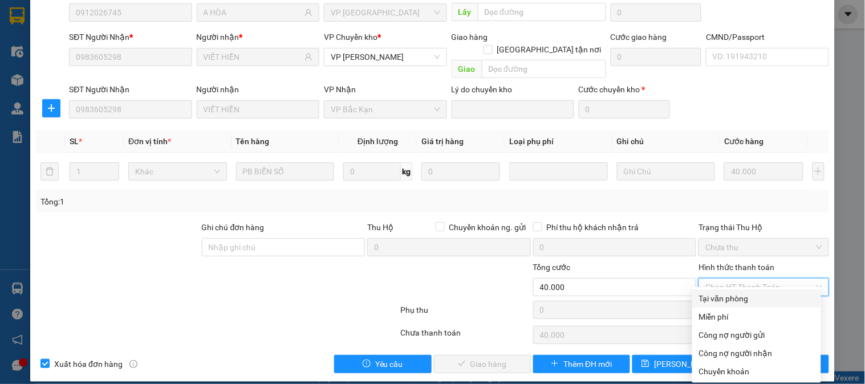
drag, startPoint x: 733, startPoint y: 297, endPoint x: 496, endPoint y: 362, distance: 245.6
click at [727, 299] on div "Tại văn phòng" at bounding box center [756, 299] width 115 height 13
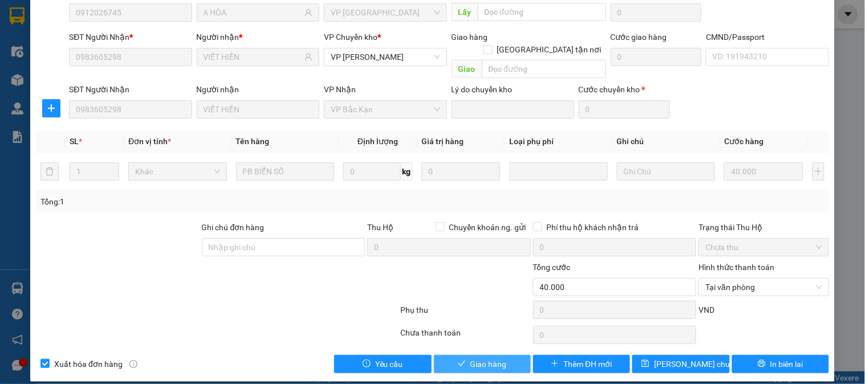
click at [474, 358] on span "Giao hàng" at bounding box center [489, 364] width 37 height 13
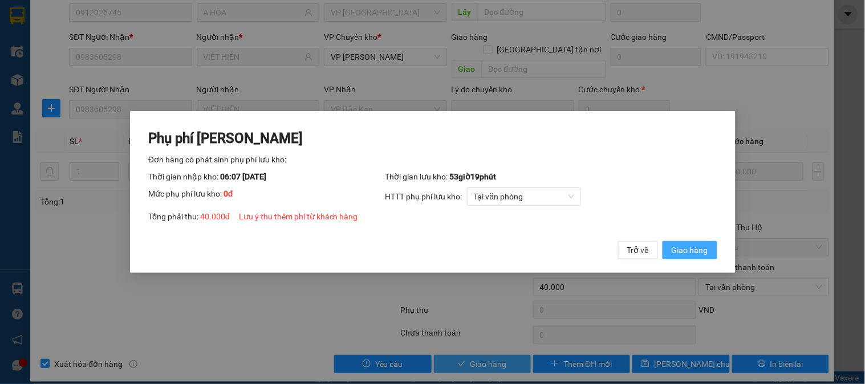
click at [662, 241] on button "Giao hàng" at bounding box center [689, 250] width 55 height 18
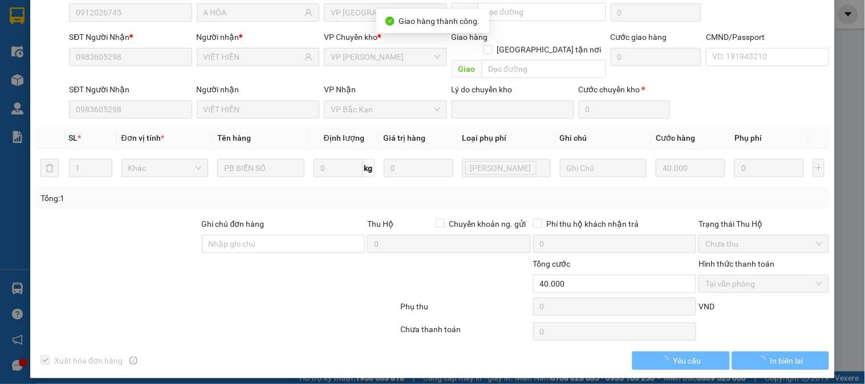
scroll to position [100, 0]
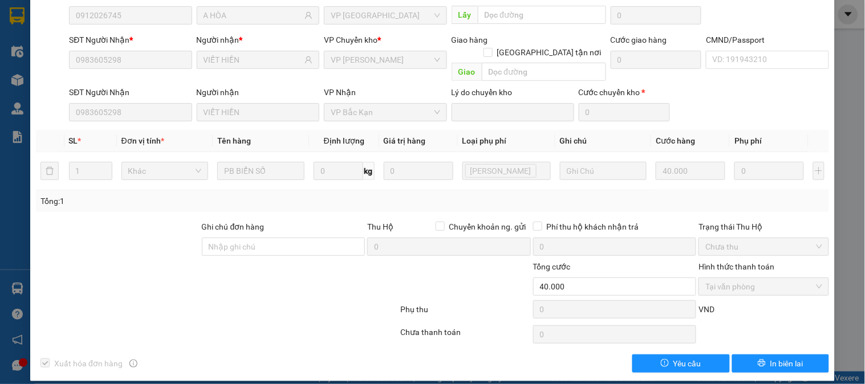
click at [217, 301] on div at bounding box center [217, 312] width 364 height 23
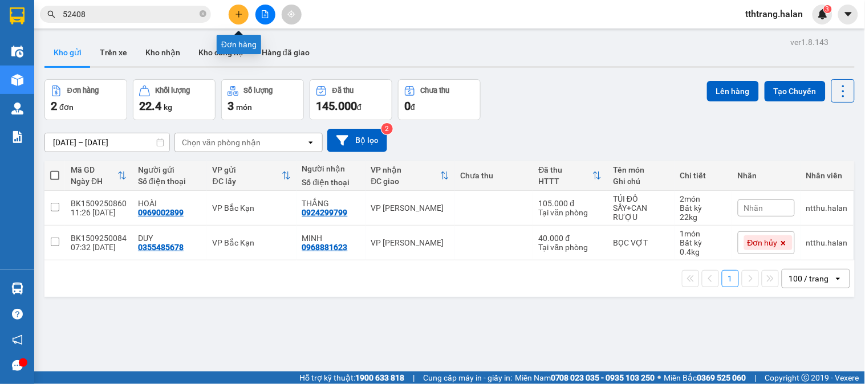
click at [238, 15] on icon "plus" at bounding box center [238, 14] width 1 height 6
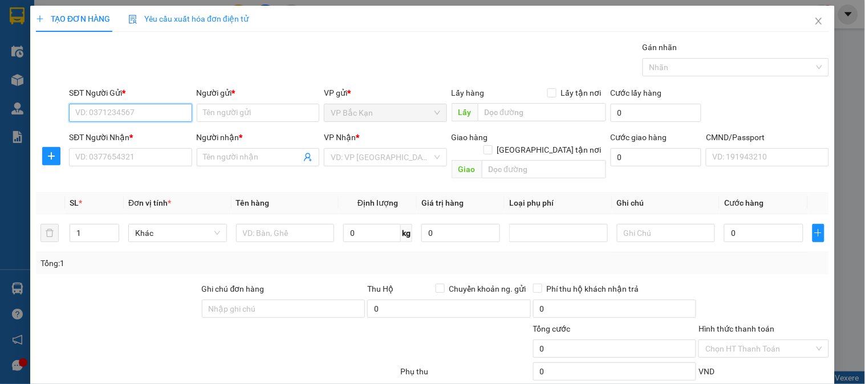
click at [162, 112] on input "SĐT Người Gửi *" at bounding box center [130, 113] width 123 height 18
click at [162, 112] on input "0988786786" at bounding box center [130, 113] width 123 height 18
click at [160, 136] on div "0988786786 - HÀ" at bounding box center [129, 135] width 108 height 13
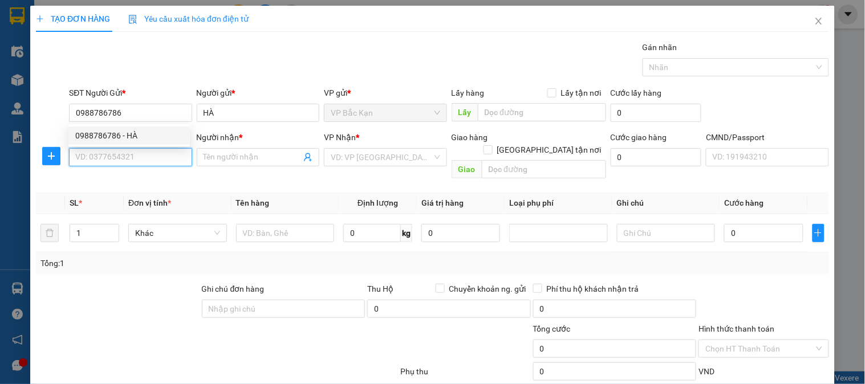
click at [152, 157] on input "SĐT Người Nhận *" at bounding box center [130, 157] width 123 height 18
click at [152, 157] on input "0988927999" at bounding box center [130, 157] width 123 height 18
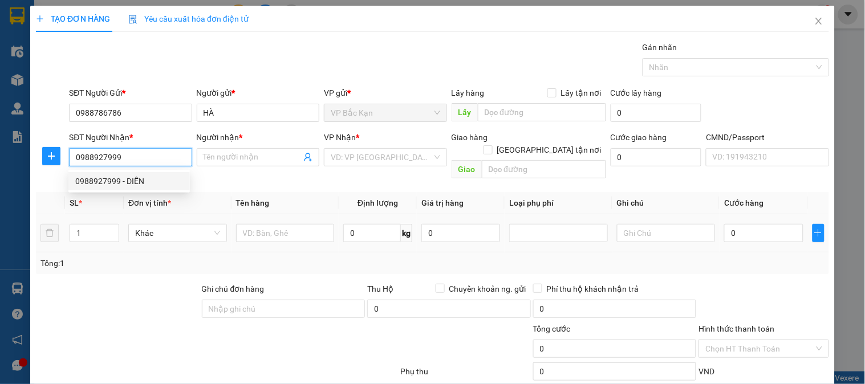
drag, startPoint x: 148, startPoint y: 186, endPoint x: 281, endPoint y: 206, distance: 133.9
click at [152, 186] on div "0988927999 - DIỄN" at bounding box center [129, 181] width 108 height 13
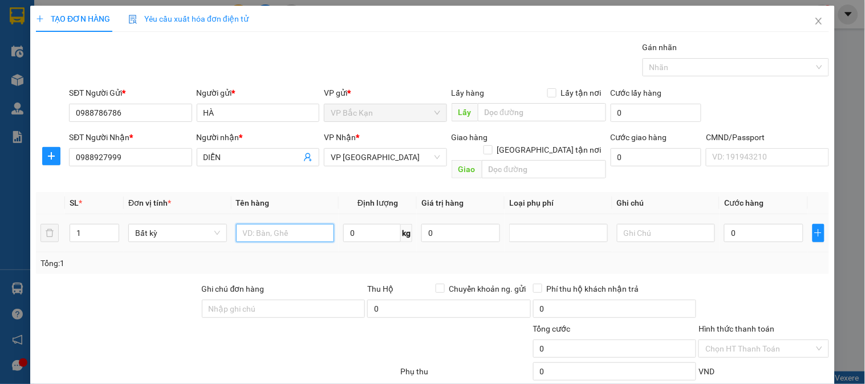
click at [287, 227] on input "text" at bounding box center [285, 233] width 99 height 18
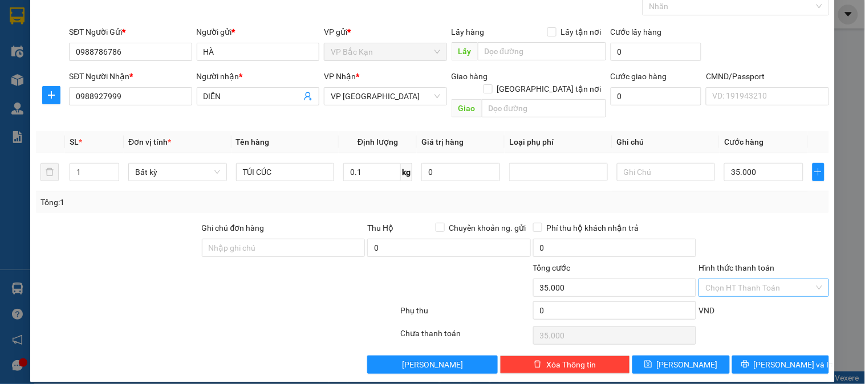
click at [774, 281] on input "Hình thức thanh toán" at bounding box center [759, 287] width 108 height 17
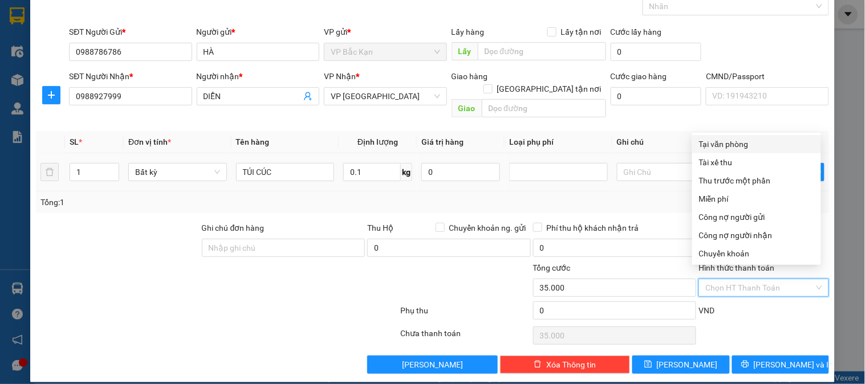
click at [755, 140] on div "Tại văn phòng" at bounding box center [756, 144] width 115 height 13
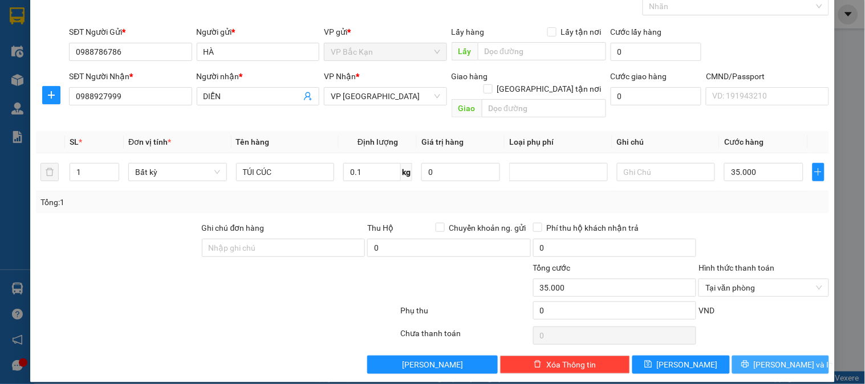
click at [759, 360] on button "[PERSON_NAME] và In" at bounding box center [780, 365] width 97 height 18
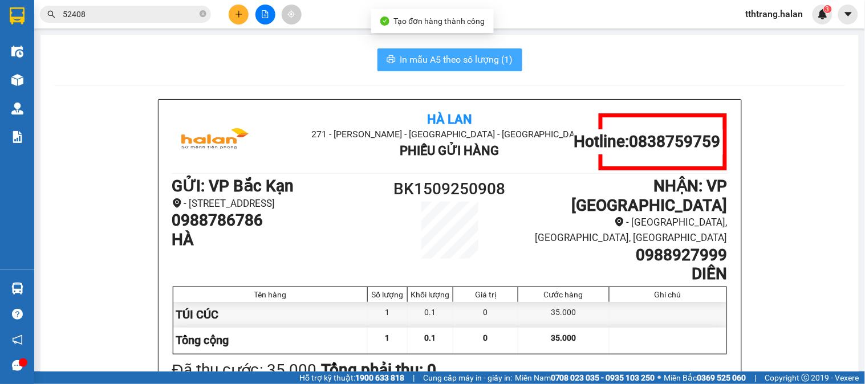
drag, startPoint x: 445, startPoint y: 55, endPoint x: 533, endPoint y: 82, distance: 92.5
click at [444, 55] on span "In mẫu A5 theo số lượng (1)" at bounding box center [456, 59] width 113 height 14
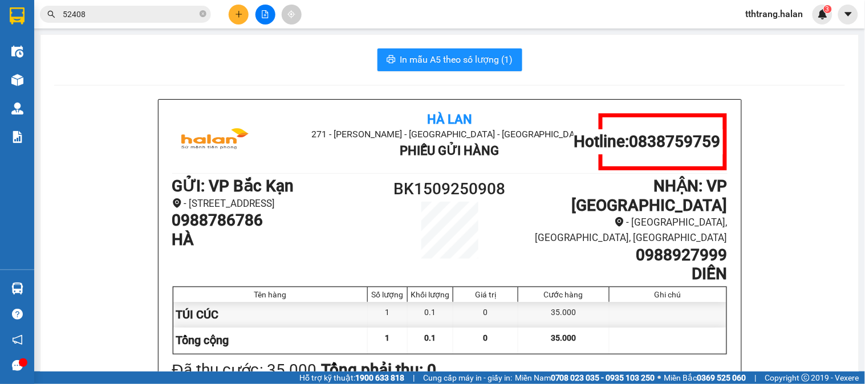
click at [237, 52] on div "In mẫu A5 theo số lượng (1)" at bounding box center [449, 59] width 791 height 23
click at [214, 68] on div "In mẫu A5 theo số lượng (1)" at bounding box center [449, 59] width 791 height 23
click at [241, 17] on icon "plus" at bounding box center [239, 14] width 8 height 8
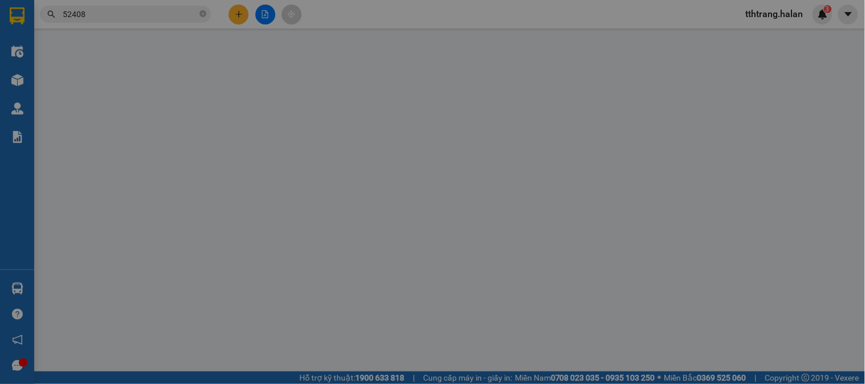
click at [241, 17] on span "Yêu cầu xuất hóa đơn điện tử" at bounding box center [188, 18] width 120 height 9
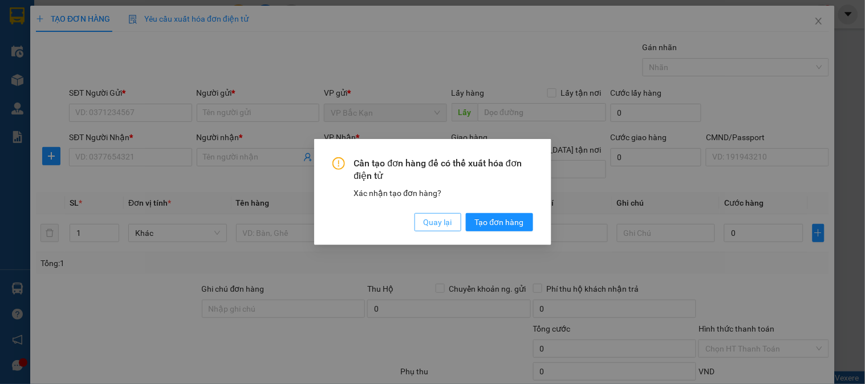
click at [434, 228] on span "Quay lại" at bounding box center [438, 222] width 29 height 13
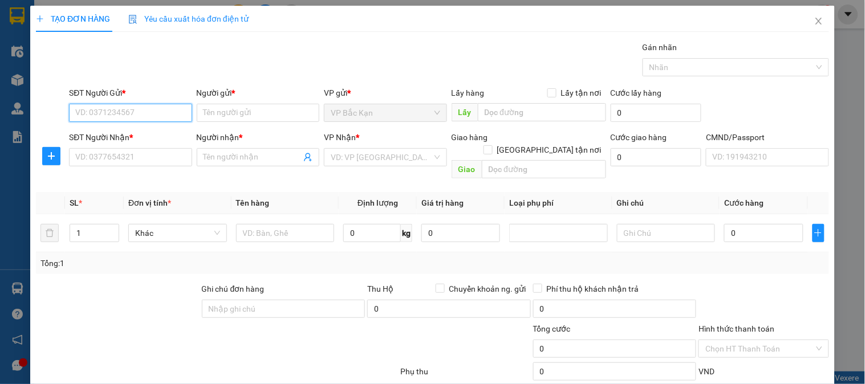
click at [153, 115] on input "SĐT Người Gửi *" at bounding box center [130, 113] width 123 height 18
click at [155, 135] on div "0966278087 - VÂN" at bounding box center [131, 135] width 112 height 13
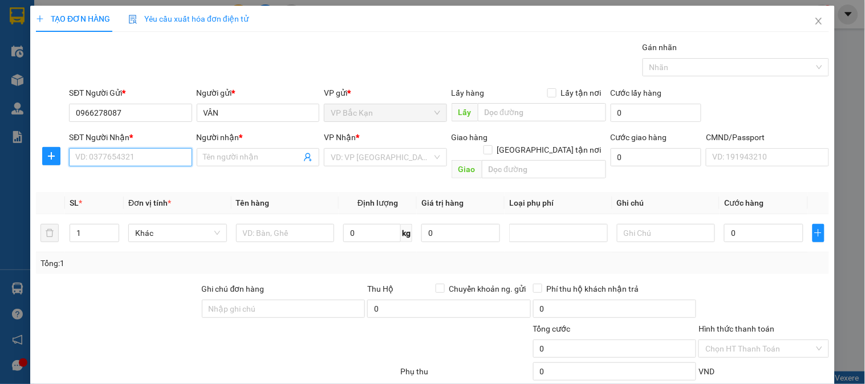
drag, startPoint x: 149, startPoint y: 157, endPoint x: 155, endPoint y: 156, distance: 5.8
click at [149, 159] on input "SĐT Người Nhận *" at bounding box center [130, 157] width 123 height 18
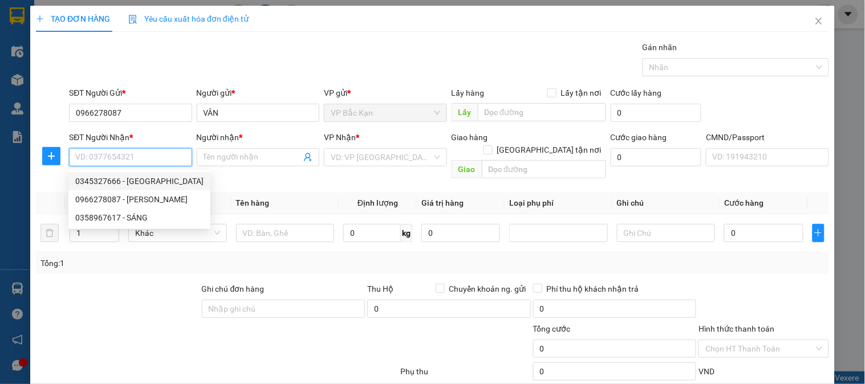
click at [162, 180] on div "0345327666 - HÀ MINH NHI" at bounding box center [139, 181] width 128 height 13
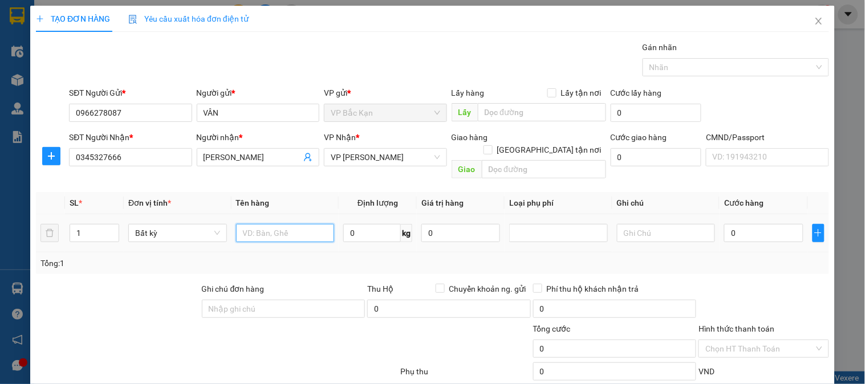
click at [320, 225] on input "text" at bounding box center [285, 233] width 99 height 18
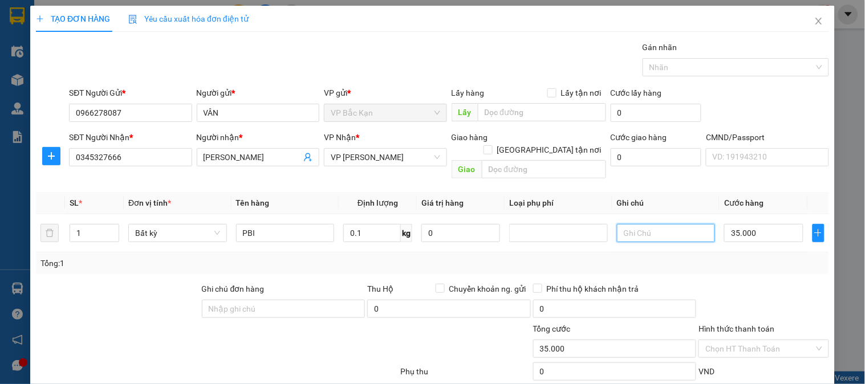
scroll to position [61, 0]
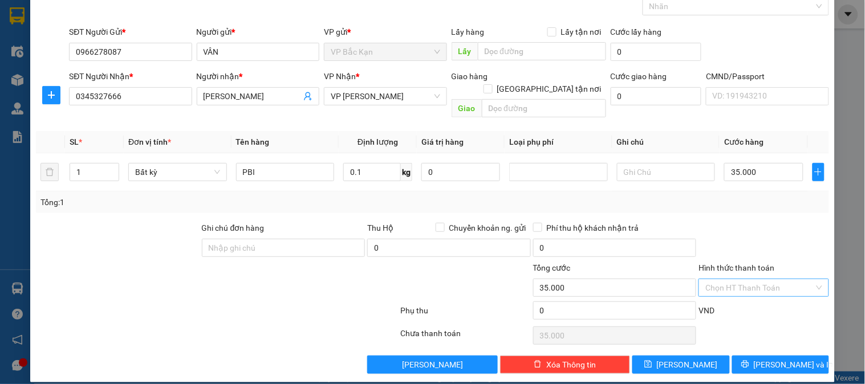
click at [768, 279] on input "Hình thức thanh toán" at bounding box center [759, 287] width 108 height 17
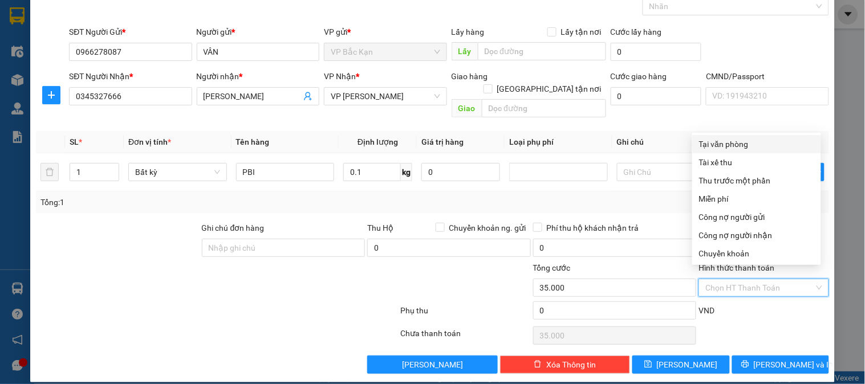
click at [734, 144] on div "Tại văn phòng" at bounding box center [756, 144] width 115 height 13
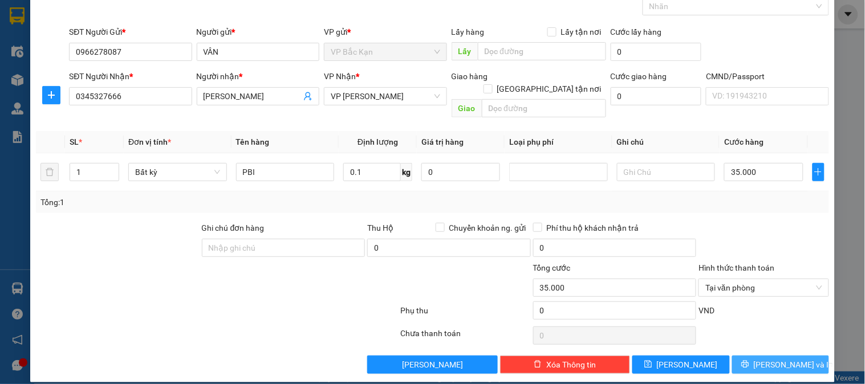
click at [785, 356] on button "[PERSON_NAME] và In" at bounding box center [780, 365] width 97 height 18
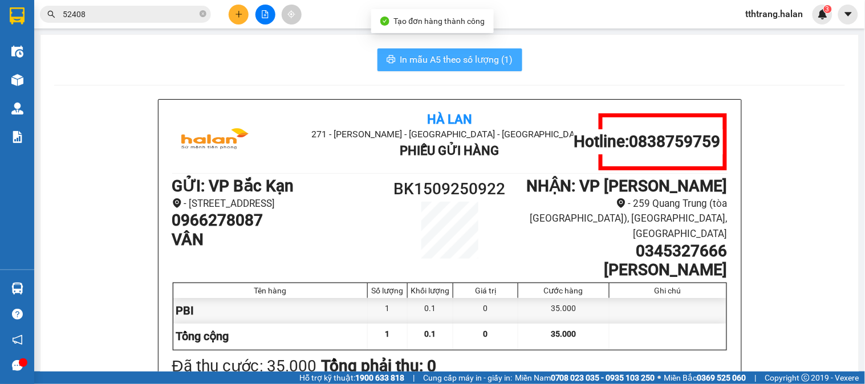
click at [476, 59] on span "In mẫu A5 theo số lượng (1)" at bounding box center [456, 59] width 113 height 14
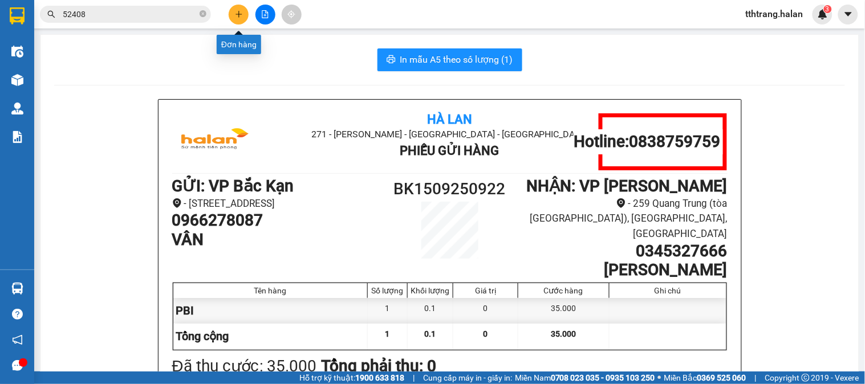
click at [242, 13] on icon "plus" at bounding box center [239, 14] width 8 height 8
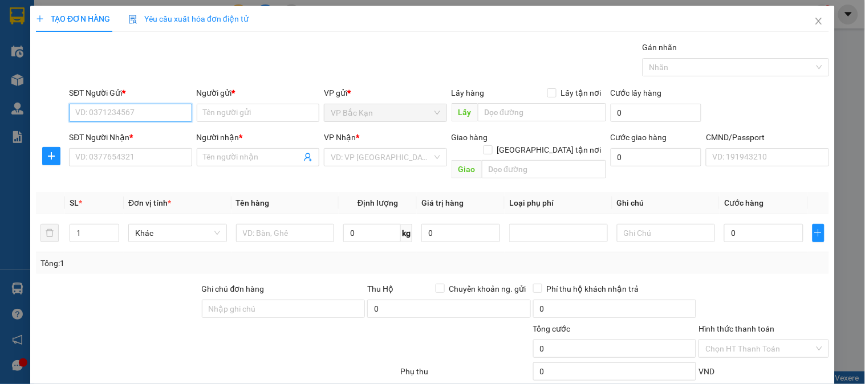
click at [170, 120] on input "SĐT Người Gửi *" at bounding box center [130, 113] width 123 height 18
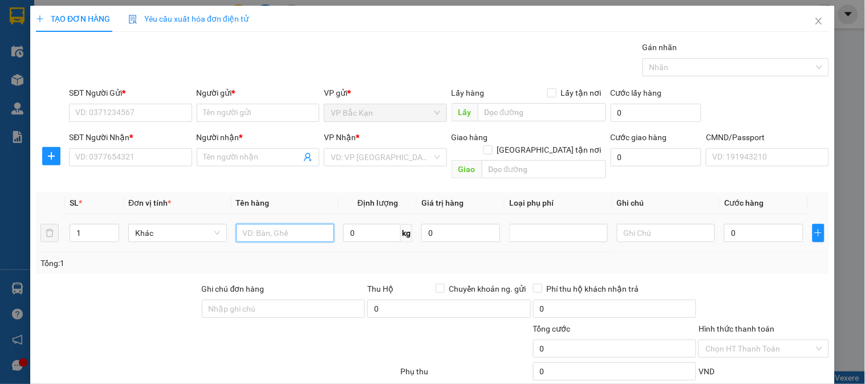
click at [306, 224] on input "text" at bounding box center [285, 233] width 99 height 18
click at [114, 98] on div "SĐT Người Gửi *" at bounding box center [130, 93] width 123 height 13
click at [114, 104] on input "SĐT Người Gửi *" at bounding box center [130, 113] width 123 height 18
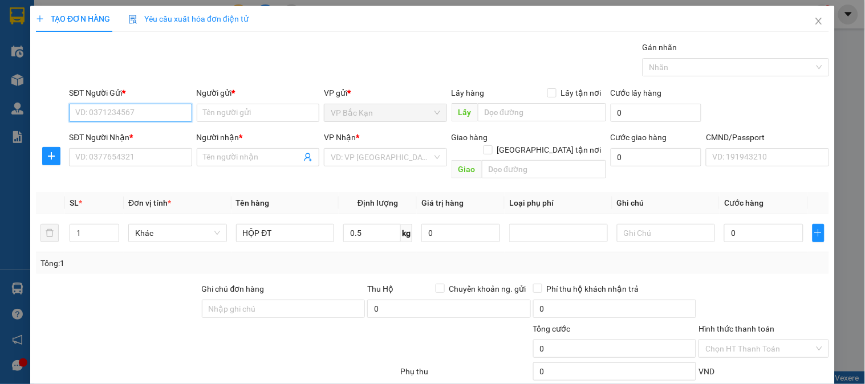
click at [121, 105] on input "SĐT Người Gửi *" at bounding box center [130, 113] width 123 height 18
click at [132, 106] on input "0972990500" at bounding box center [130, 113] width 123 height 18
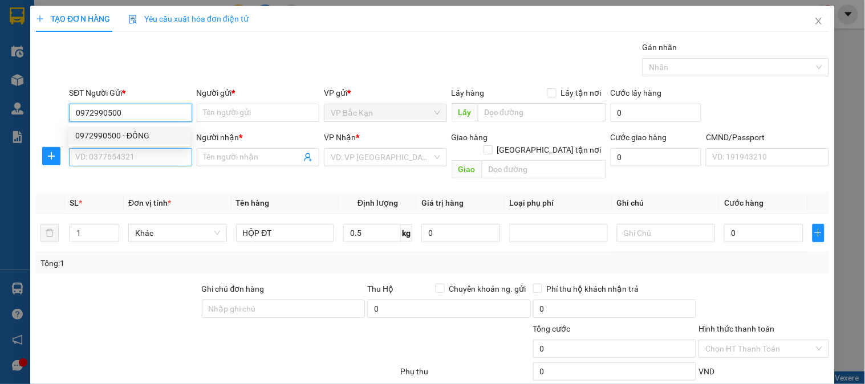
click at [152, 137] on div "0972990500 - ĐỒNG" at bounding box center [129, 135] width 108 height 13
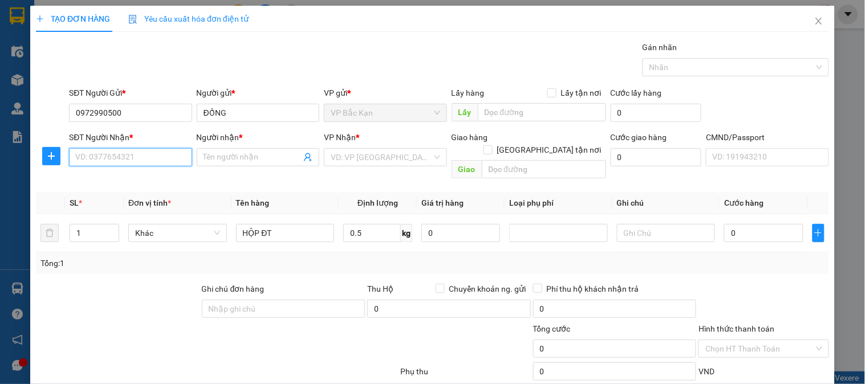
click at [148, 160] on input "SĐT Người Nhận *" at bounding box center [130, 157] width 123 height 18
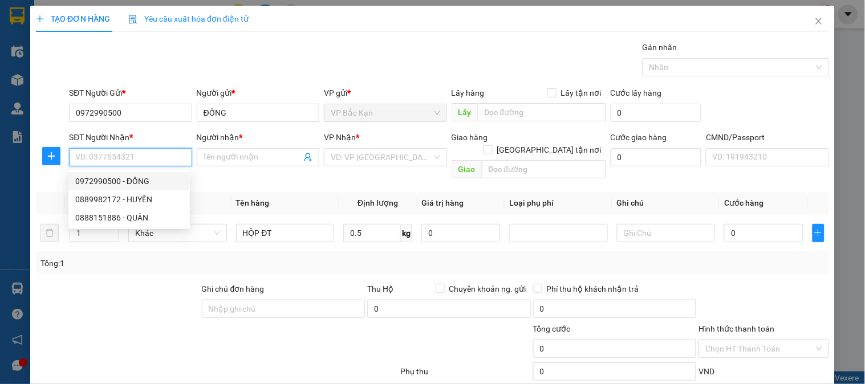
click at [164, 181] on div "0972990500 - ĐỒNG" at bounding box center [129, 181] width 108 height 13
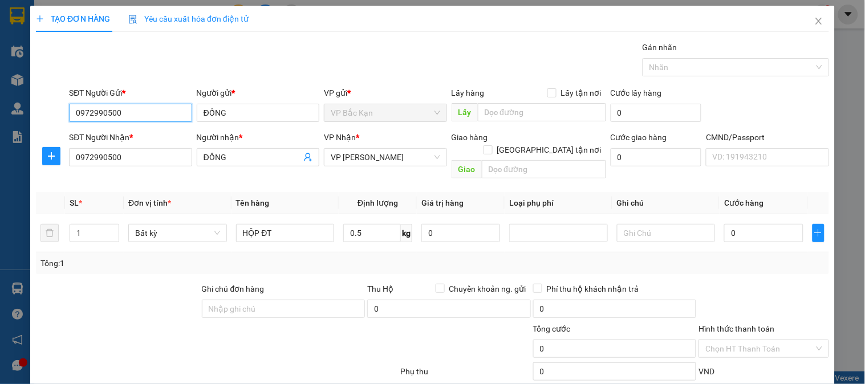
click at [161, 117] on input "0972990500" at bounding box center [130, 113] width 123 height 18
drag, startPoint x: 0, startPoint y: 113, endPoint x: 18, endPoint y: 107, distance: 19.3
click at [0, 112] on div "TẠO ĐƠN HÀNG Yêu cầu xuất hóa đơn điện tử Transit Pickup Surcharge Ids Transit …" at bounding box center [432, 192] width 865 height 384
click at [152, 113] on input "0911828559" at bounding box center [130, 113] width 123 height 18
drag, startPoint x: 247, startPoint y: 110, endPoint x: 133, endPoint y: 115, distance: 114.2
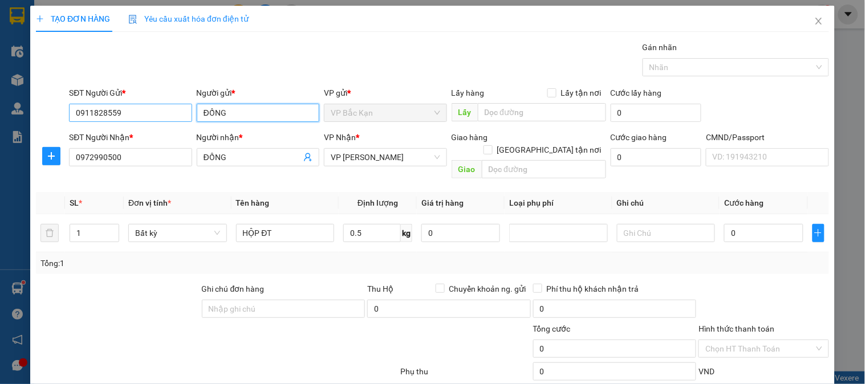
click at [133, 115] on div "SĐT Người Gửi * 0911828559 0911828559 Người gửi * ĐỒNG VP gửi * VP Bắc Kạn Lấy …" at bounding box center [449, 107] width 765 height 40
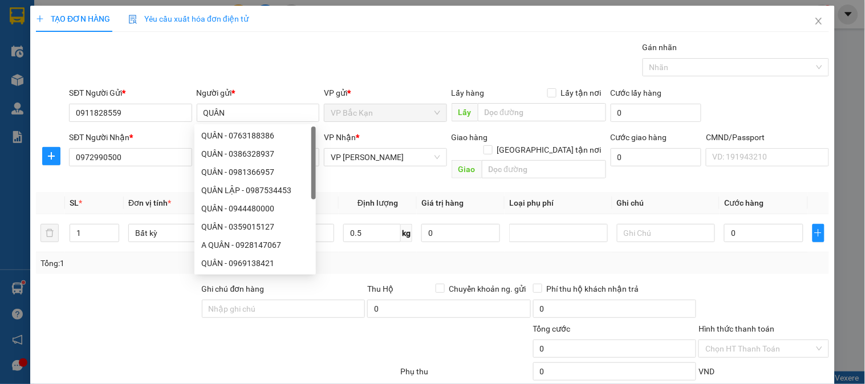
click at [167, 87] on div "SĐT Người Gửi *" at bounding box center [130, 93] width 123 height 13
click at [167, 104] on input "0911828559" at bounding box center [130, 113] width 123 height 18
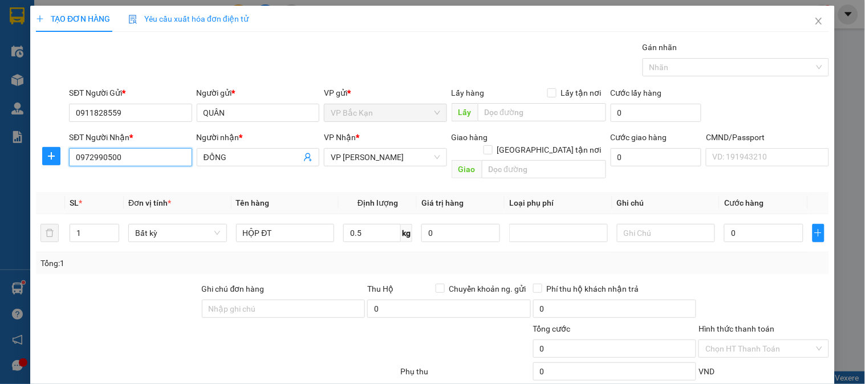
drag, startPoint x: 0, startPoint y: 165, endPoint x: 0, endPoint y: 145, distance: 20.0
click at [0, 149] on div "TẠO ĐƠN HÀNG Yêu cầu xuất hóa đơn điện tử Transit Pickup Surcharge Ids Transit …" at bounding box center [432, 192] width 865 height 384
click at [361, 224] on input "0.5" at bounding box center [372, 233] width 58 height 18
click at [369, 224] on input "0.5" at bounding box center [372, 233] width 58 height 18
click at [371, 227] on input "0.5" at bounding box center [372, 233] width 58 height 18
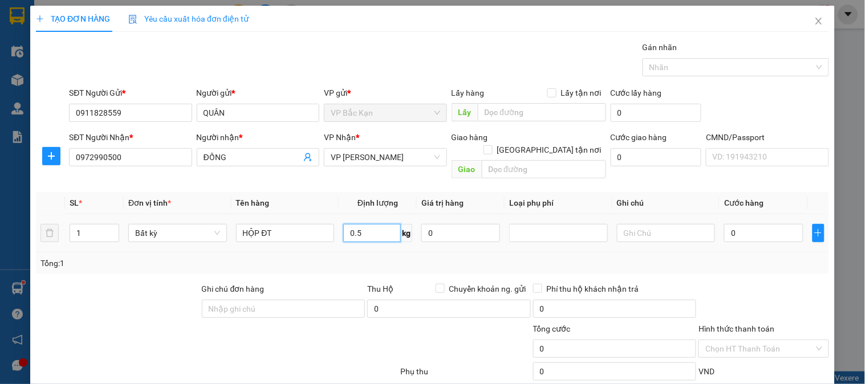
click at [371, 227] on input "0.5" at bounding box center [372, 233] width 58 height 18
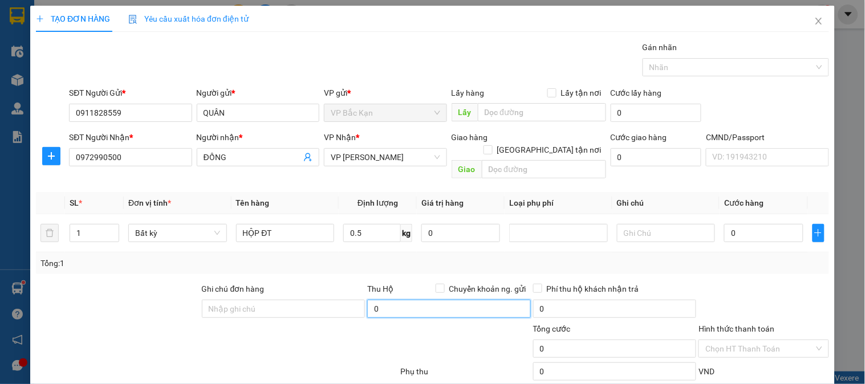
click at [412, 300] on input "0" at bounding box center [449, 309] width 164 height 18
drag, startPoint x: 413, startPoint y: 283, endPoint x: 412, endPoint y: 274, distance: 8.6
click at [412, 283] on div "Thu Hộ Chuyển khoản ng. gửi" at bounding box center [449, 289] width 164 height 13
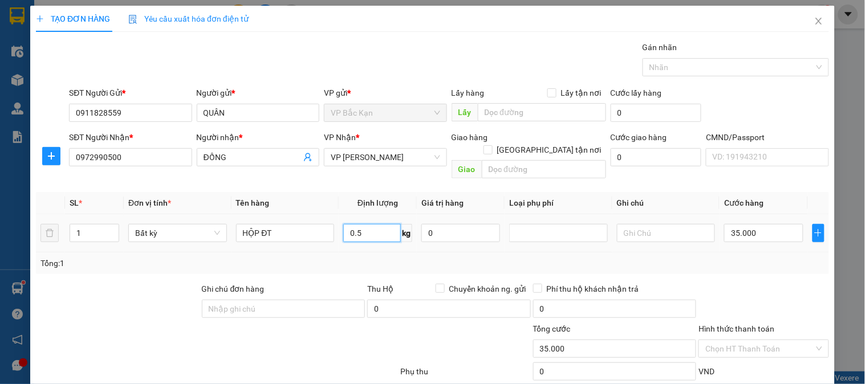
click at [383, 231] on input "0.5" at bounding box center [372, 233] width 58 height 18
click at [532, 257] on div "Tổng: 1" at bounding box center [432, 263] width 784 height 13
click at [542, 253] on div "Tổng: 1" at bounding box center [432, 264] width 793 height 22
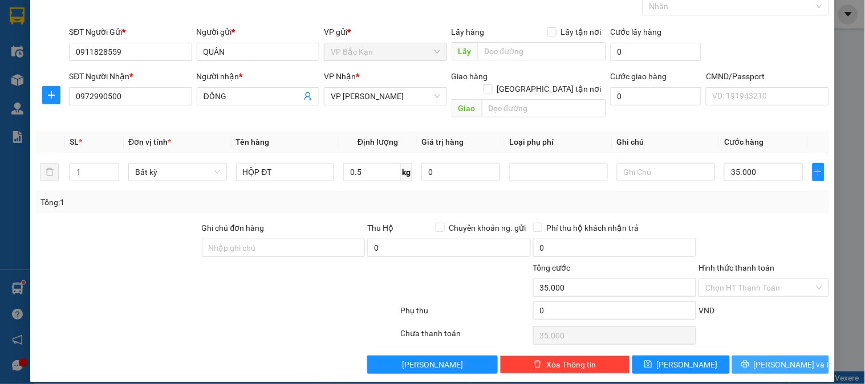
drag, startPoint x: 794, startPoint y: 352, endPoint x: 689, endPoint y: 274, distance: 131.3
click at [794, 356] on button "[PERSON_NAME] và In" at bounding box center [780, 365] width 97 height 18
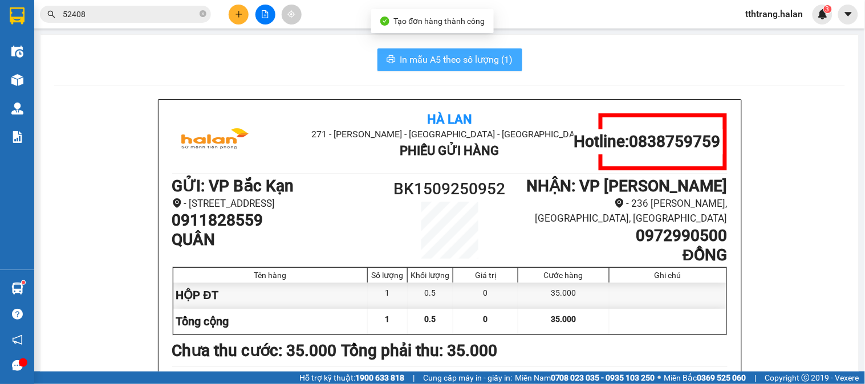
click at [420, 53] on span "In mẫu A5 theo số lượng (1)" at bounding box center [456, 59] width 113 height 14
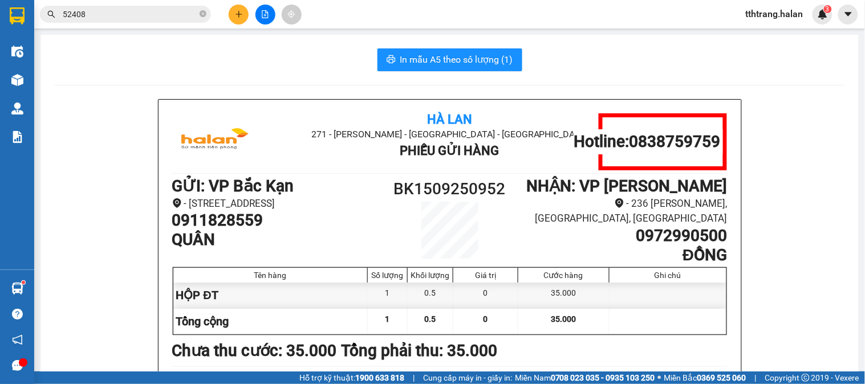
click at [240, 11] on icon "plus" at bounding box center [239, 14] width 8 height 8
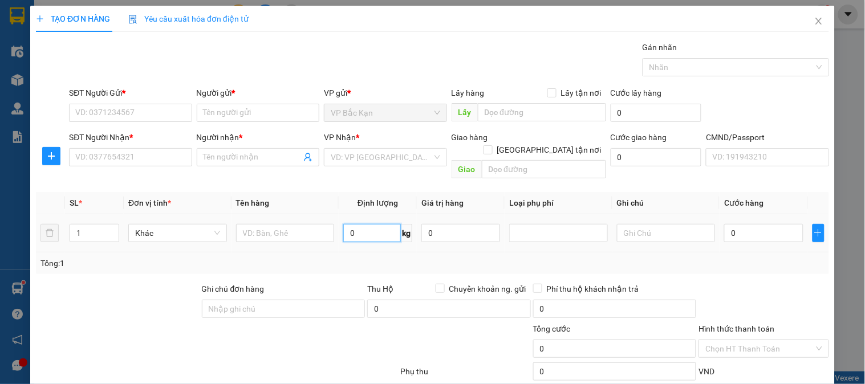
click at [367, 229] on input "0" at bounding box center [372, 233] width 58 height 18
click at [263, 224] on input "text" at bounding box center [285, 233] width 99 height 18
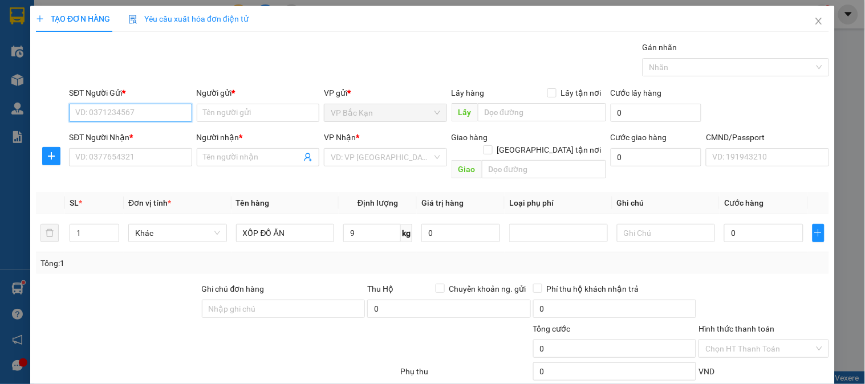
click at [150, 108] on input "SĐT Người Gửi *" at bounding box center [130, 113] width 123 height 18
click at [150, 107] on input "SĐT Người Gửi *" at bounding box center [130, 113] width 123 height 18
click at [144, 133] on div "0975631604 - HOA" at bounding box center [129, 135] width 108 height 13
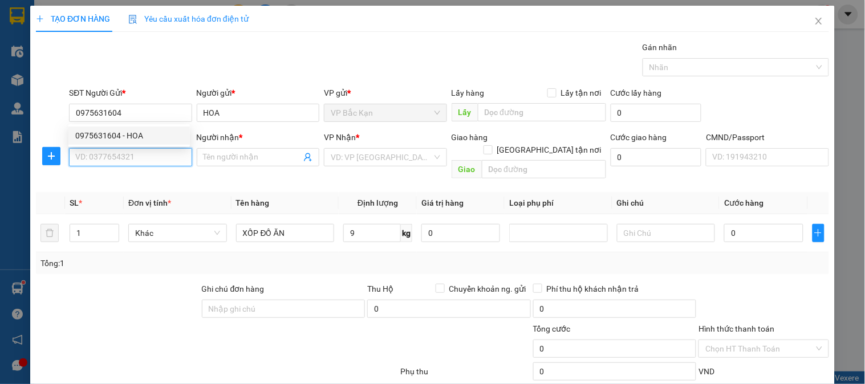
click at [148, 152] on input "SĐT Người Nhận *" at bounding box center [130, 157] width 123 height 18
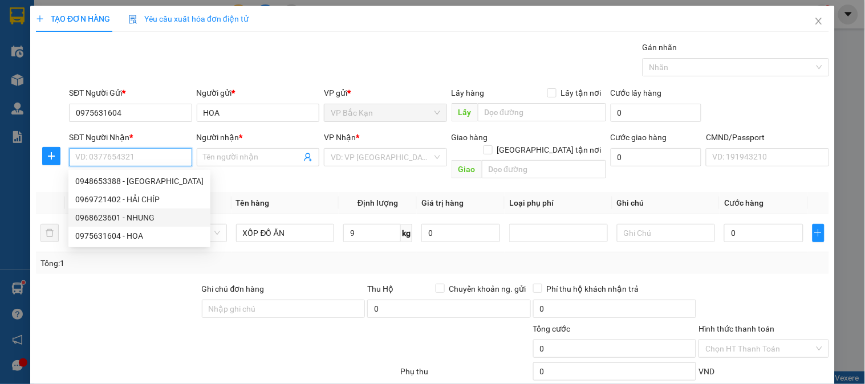
click at [149, 220] on div "0968623601 - NHUNG" at bounding box center [139, 218] width 128 height 13
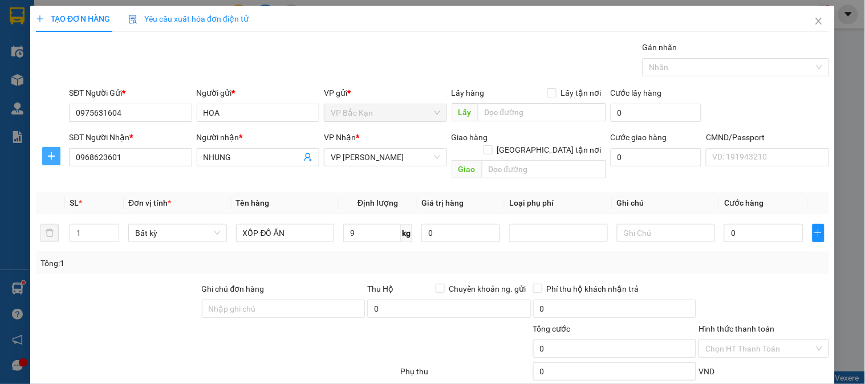
click at [49, 155] on icon "plus" at bounding box center [51, 156] width 9 height 9
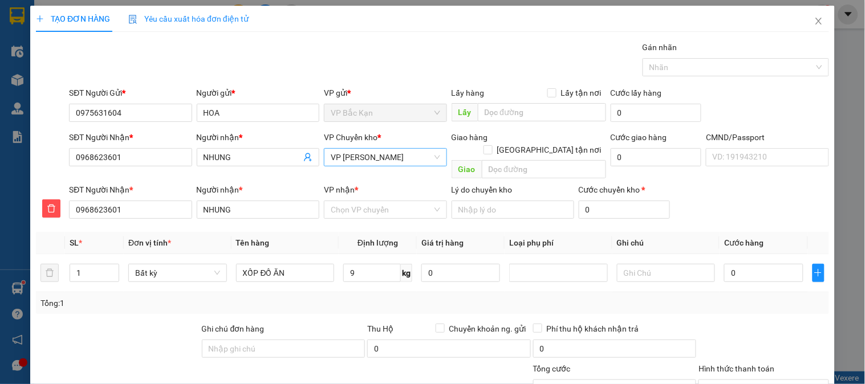
click at [360, 161] on span "VP [PERSON_NAME]" at bounding box center [385, 157] width 109 height 17
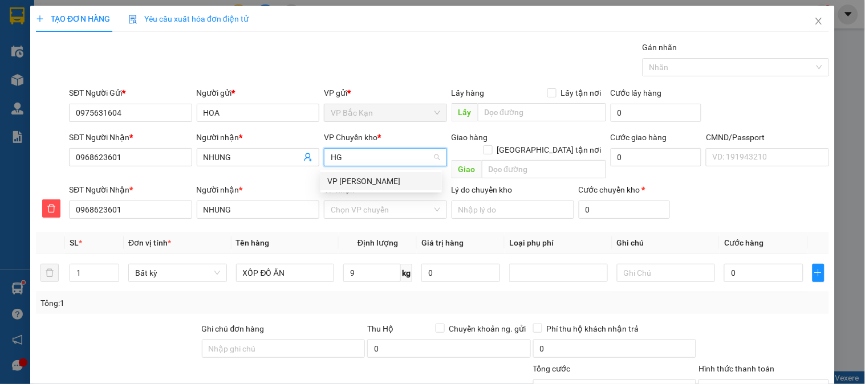
drag, startPoint x: 362, startPoint y: 181, endPoint x: 362, endPoint y: 192, distance: 11.4
click at [362, 181] on div "VP [PERSON_NAME]" at bounding box center [381, 181] width 108 height 13
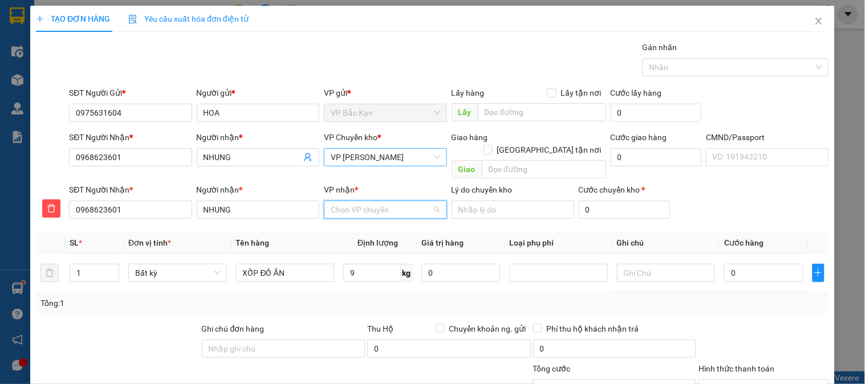
click at [364, 201] on input "VP nhận *" at bounding box center [381, 209] width 101 height 17
click at [360, 220] on div "VP [PERSON_NAME]" at bounding box center [381, 221] width 108 height 13
click at [365, 264] on input "9" at bounding box center [372, 273] width 58 height 18
click at [407, 297] on div "Tổng: 1" at bounding box center [432, 303] width 784 height 13
click at [466, 301] on div "Tổng: 1" at bounding box center [432, 304] width 793 height 22
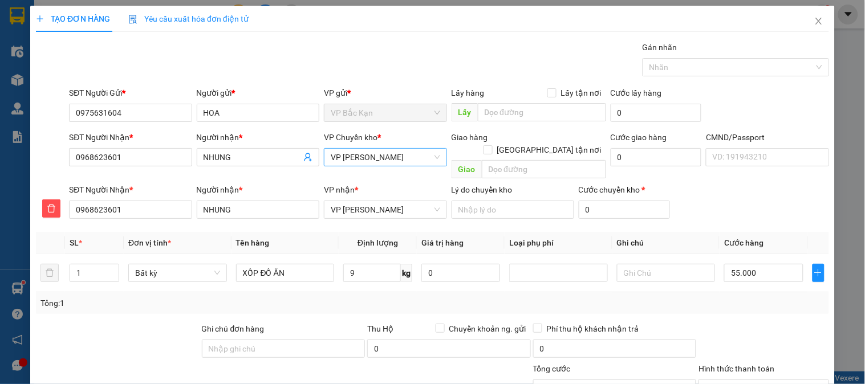
drag, startPoint x: 566, startPoint y: 285, endPoint x: 704, endPoint y: 332, distance: 145.7
click at [580, 293] on div "Tổng: 1" at bounding box center [432, 304] width 793 height 22
click at [746, 380] on input "Hình thức thanh toán" at bounding box center [759, 388] width 108 height 17
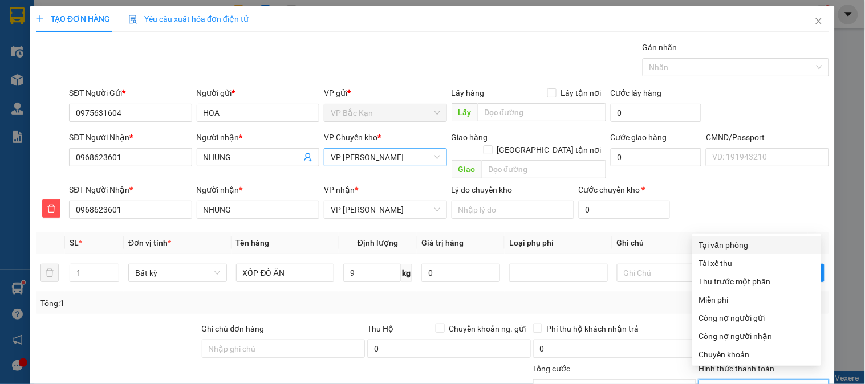
click at [732, 239] on div "Tại văn phòng" at bounding box center [756, 245] width 115 height 13
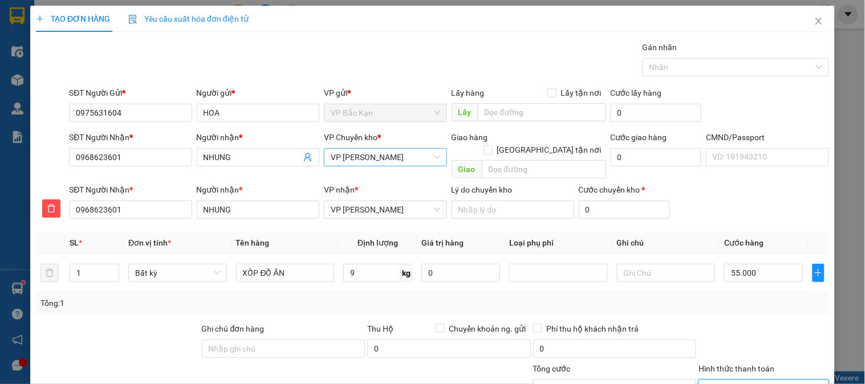
click at [771, 341] on div "Transit Pickup Surcharge Ids Transit Deliver Surcharge Ids Transit Deliver Surc…" at bounding box center [432, 258] width 793 height 434
drag, startPoint x: 774, startPoint y: 340, endPoint x: 774, endPoint y: 351, distance: 11.4
click at [774, 343] on div "Transit Pickup Surcharge Ids Transit Deliver Surcharge Ids Transit Deliver Surc…" at bounding box center [432, 258] width 793 height 434
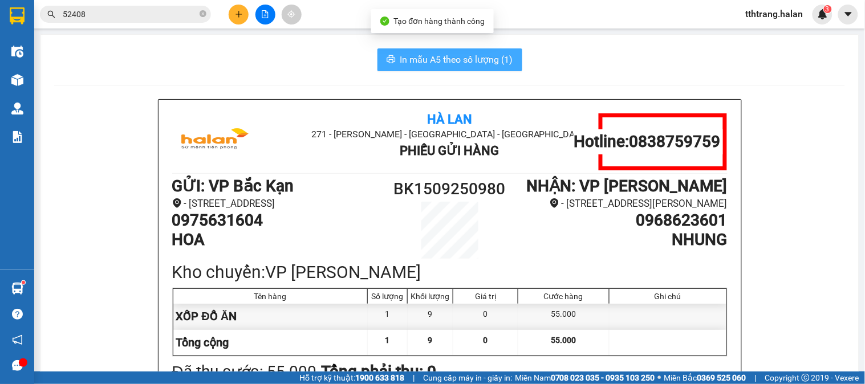
click at [426, 64] on span "In mẫu A5 theo số lượng (1)" at bounding box center [456, 59] width 113 height 14
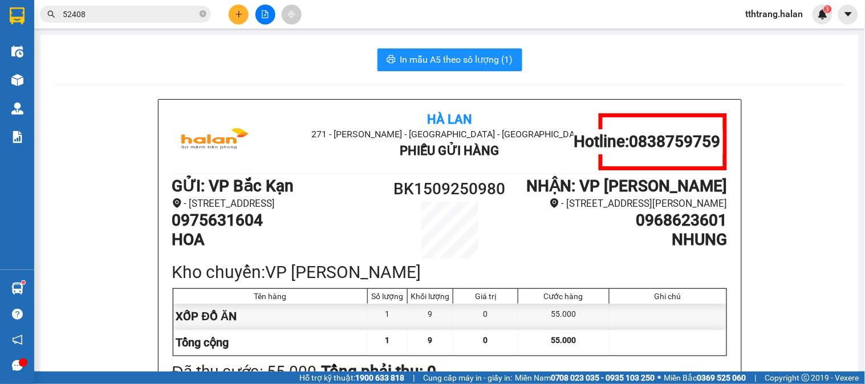
click at [234, 21] on button at bounding box center [239, 15] width 20 height 20
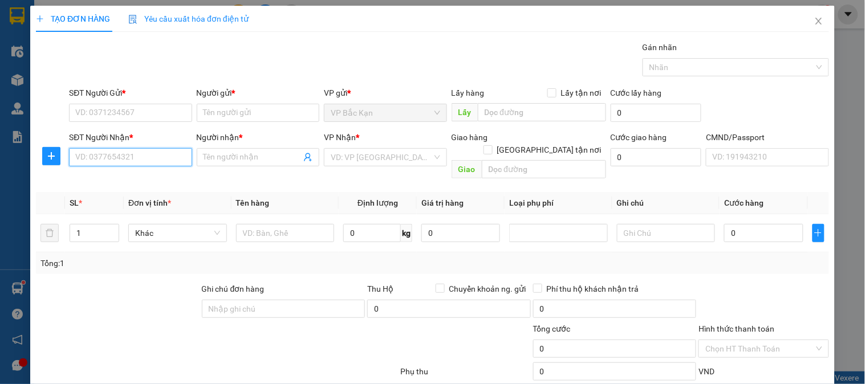
click at [132, 158] on input "SĐT Người Nhận *" at bounding box center [130, 157] width 123 height 18
drag, startPoint x: 145, startPoint y: 188, endPoint x: 152, endPoint y: 140, distance: 49.0
click at [145, 187] on div "0988826862 - LONG" at bounding box center [128, 181] width 121 height 18
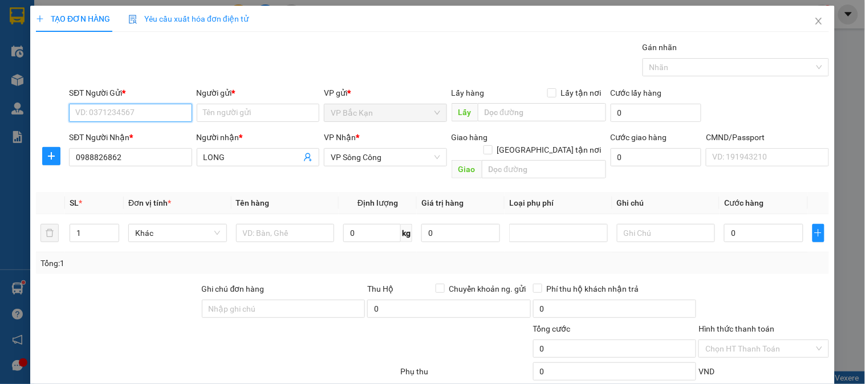
click at [155, 104] on input "SĐT Người Gửi *" at bounding box center [130, 113] width 123 height 18
click at [151, 107] on input "SĐT Người Gửi *" at bounding box center [130, 113] width 123 height 18
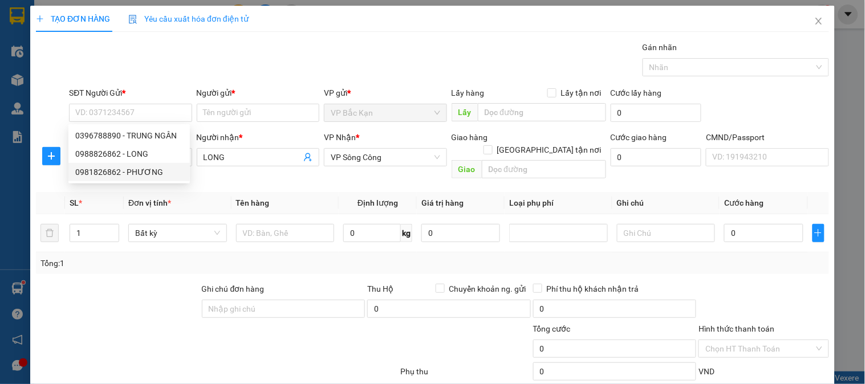
click at [100, 283] on div at bounding box center [118, 303] width 166 height 40
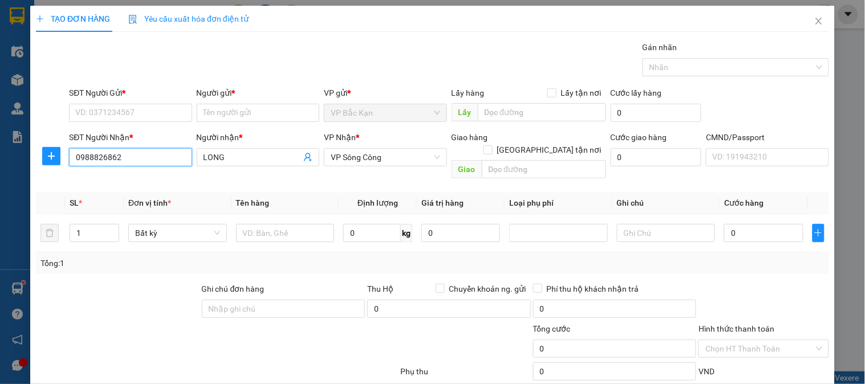
drag, startPoint x: 139, startPoint y: 161, endPoint x: 0, endPoint y: 171, distance: 139.5
click at [0, 171] on div "TẠO ĐƠN HÀNG Yêu cầu xuất hóa đơn điện tử Transit Pickup Surcharge Ids Transit …" at bounding box center [432, 192] width 865 height 384
click at [358, 157] on span "VP Sông Công" at bounding box center [385, 157] width 109 height 17
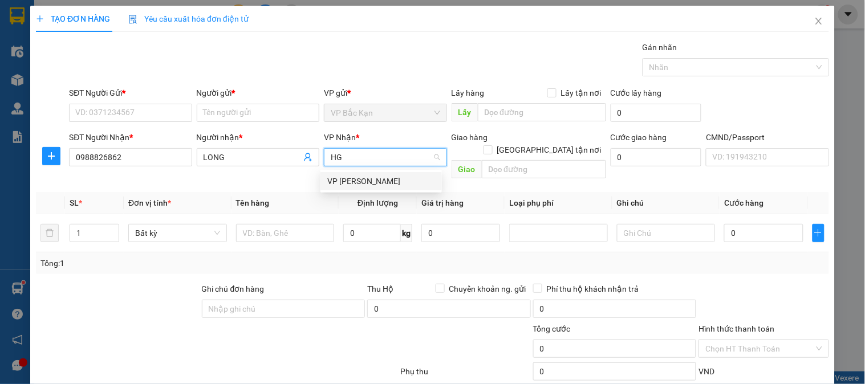
click at [363, 186] on div "VP [PERSON_NAME]" at bounding box center [381, 181] width 108 height 13
click at [49, 161] on icon "plus" at bounding box center [51, 156] width 9 height 9
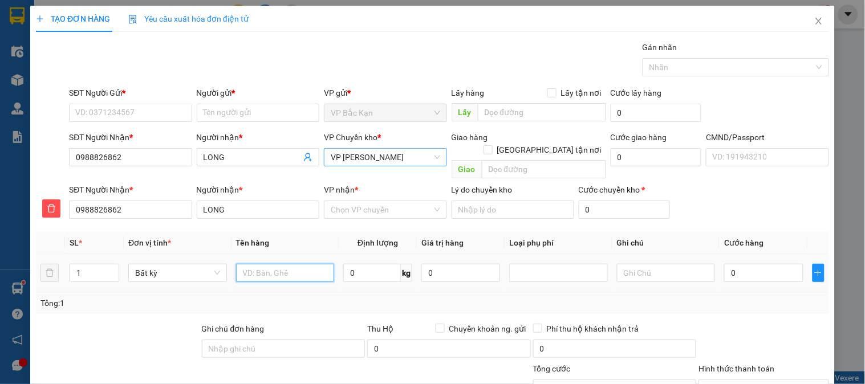
click at [293, 264] on input "text" at bounding box center [285, 273] width 99 height 18
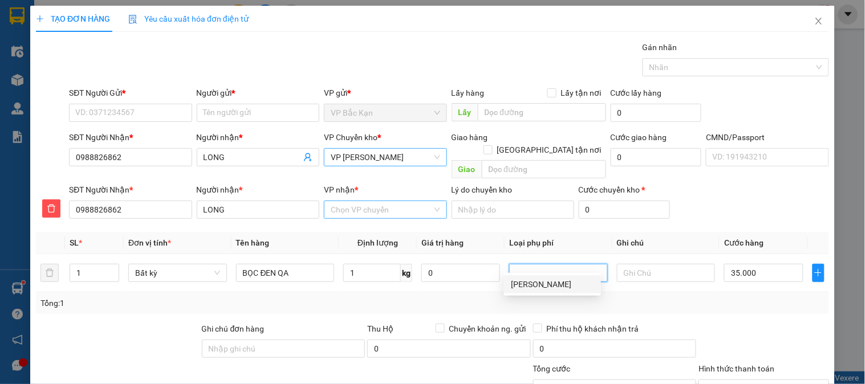
click at [352, 201] on input "VP nhận *" at bounding box center [381, 209] width 101 height 17
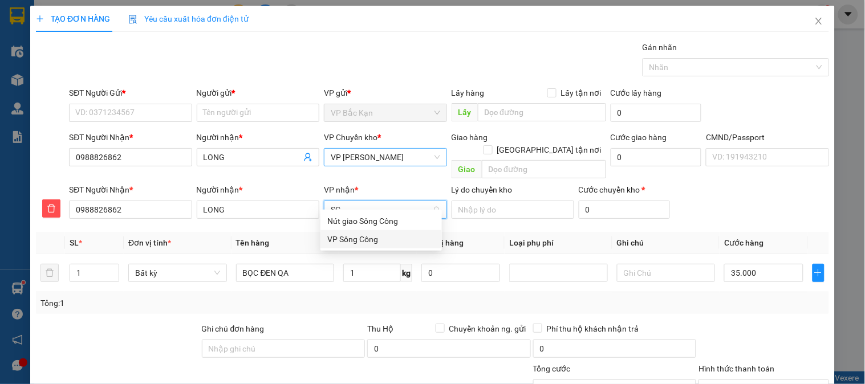
click at [352, 236] on div "VP Sông Công" at bounding box center [381, 239] width 108 height 13
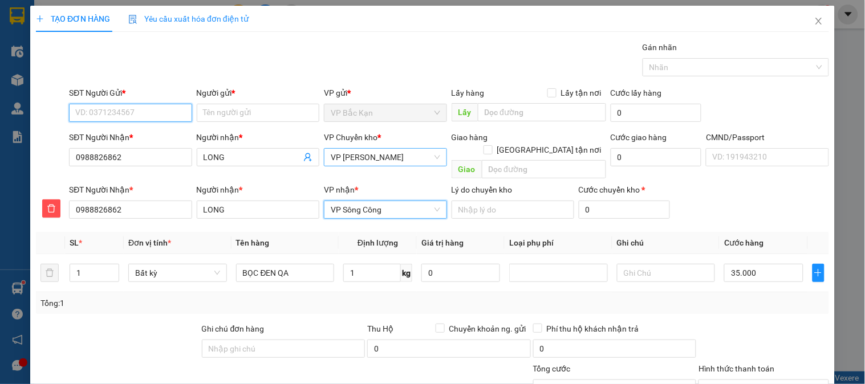
click at [168, 112] on input "SĐT Người Gửi *" at bounding box center [130, 113] width 123 height 18
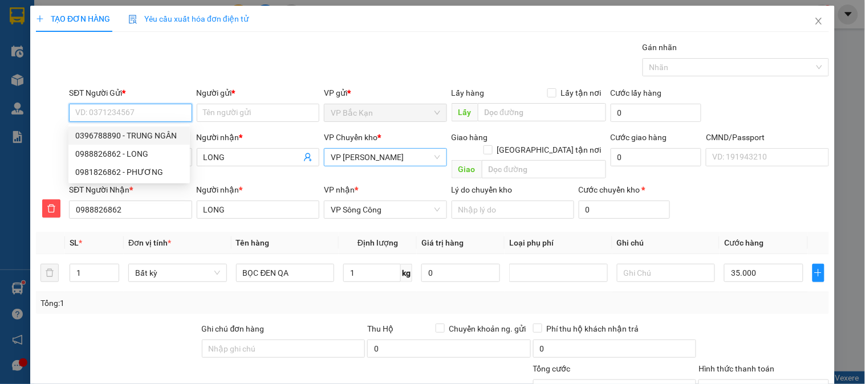
click at [162, 117] on input "SĐT Người Gửi *" at bounding box center [130, 113] width 123 height 18
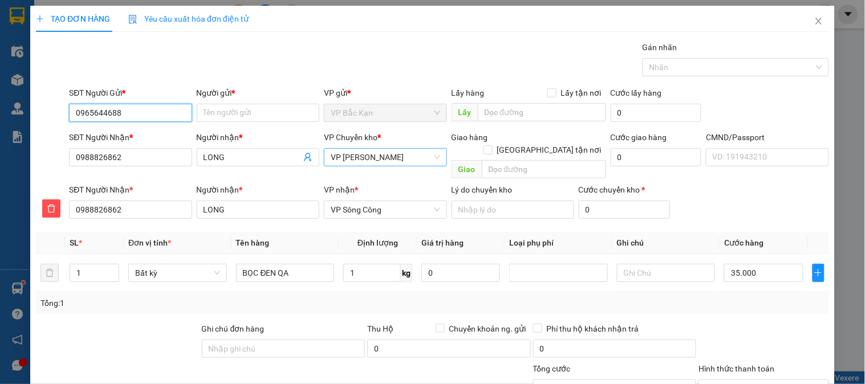
click at [161, 117] on input "0965644688" at bounding box center [130, 113] width 123 height 18
click at [149, 143] on div "0965644688 - LINH HIỀN, BK" at bounding box center [128, 136] width 121 height 18
click at [352, 264] on input "1" at bounding box center [372, 273] width 58 height 18
click at [382, 293] on div "Tổng: 1" at bounding box center [432, 304] width 793 height 22
click at [487, 297] on div "Tổng: 1" at bounding box center [432, 303] width 784 height 13
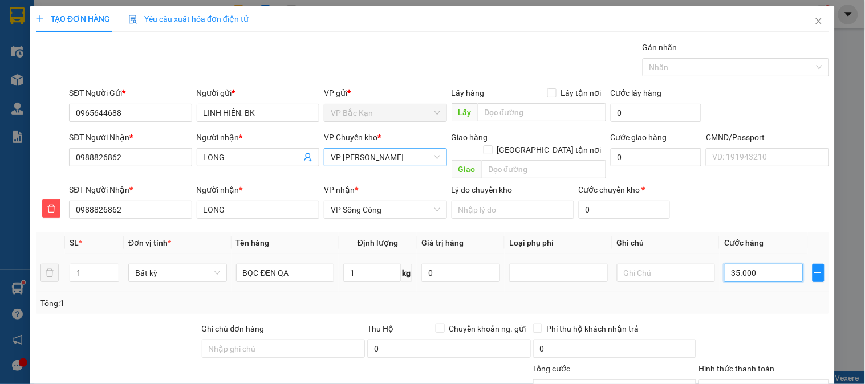
click at [760, 268] on input "35.000" at bounding box center [763, 273] width 79 height 18
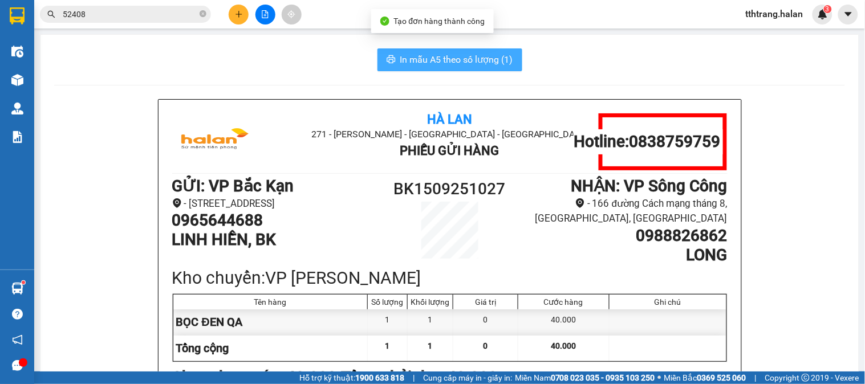
click at [475, 62] on span "In mẫu A5 theo số lượng (1)" at bounding box center [456, 59] width 113 height 14
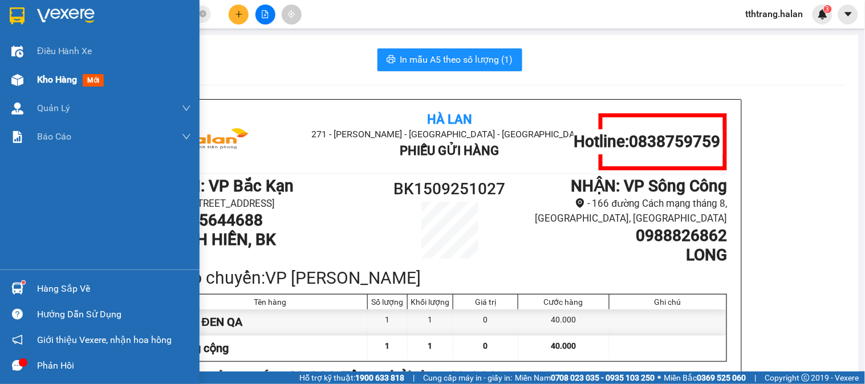
click at [26, 86] on div at bounding box center [17, 80] width 20 height 20
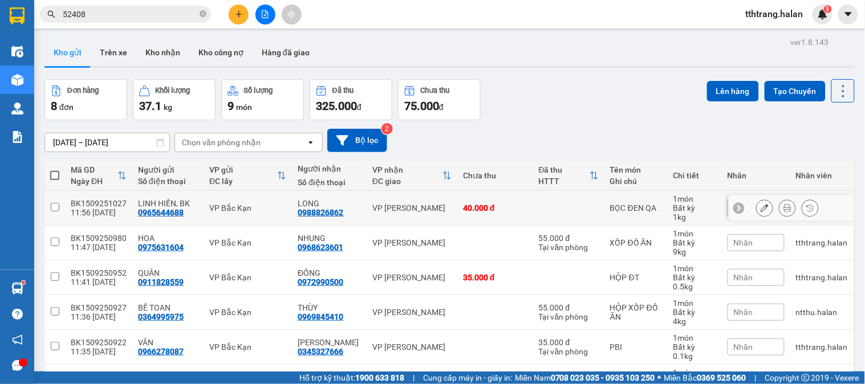
click at [761, 212] on icon at bounding box center [765, 208] width 8 height 8
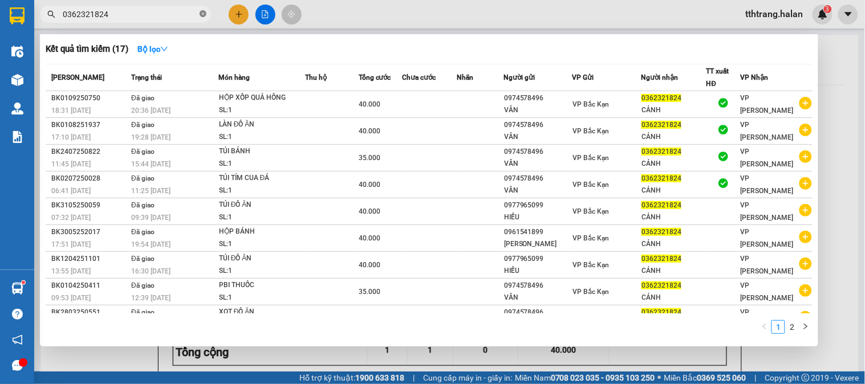
click at [202, 10] on icon "close-circle" at bounding box center [203, 13] width 7 height 7
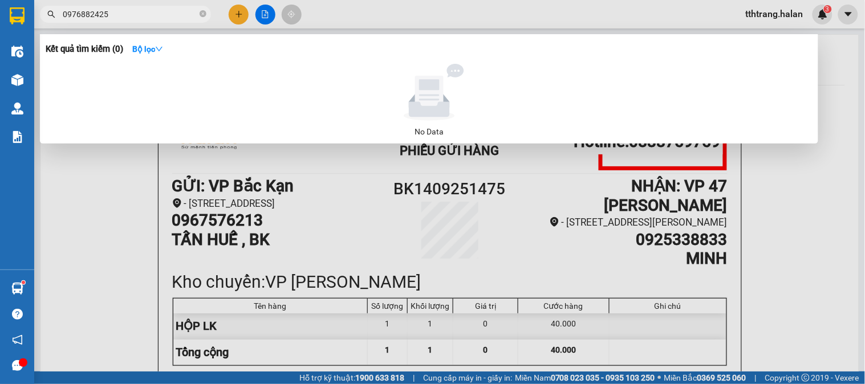
type input "0976882425"
click at [204, 12] on icon "close-circle" at bounding box center [203, 13] width 7 height 7
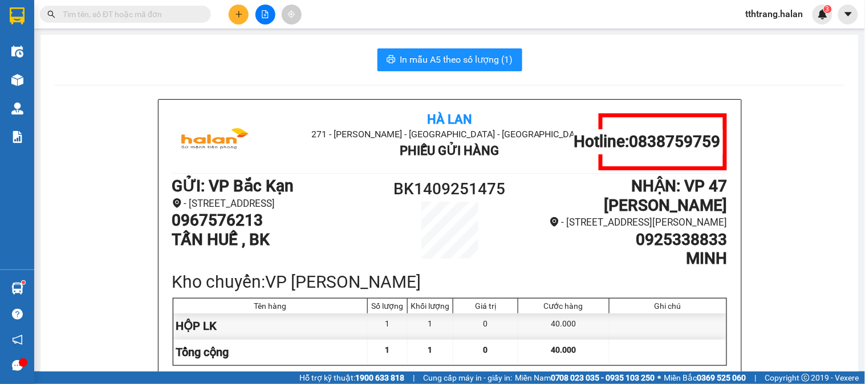
paste input "0904040688"
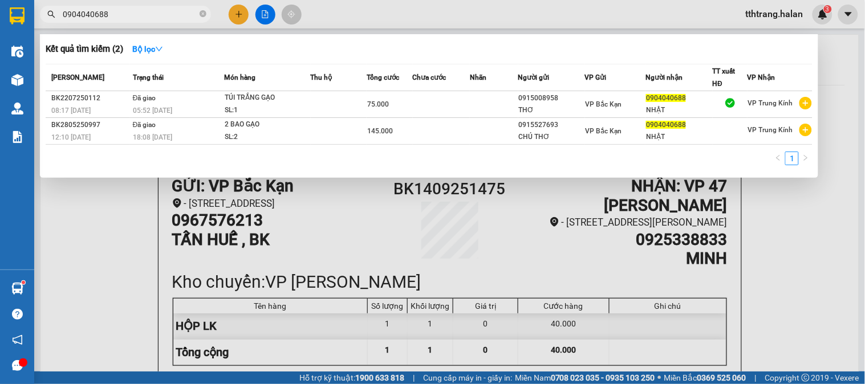
type input "0904040688"
click at [204, 15] on icon "close-circle" at bounding box center [203, 13] width 7 height 7
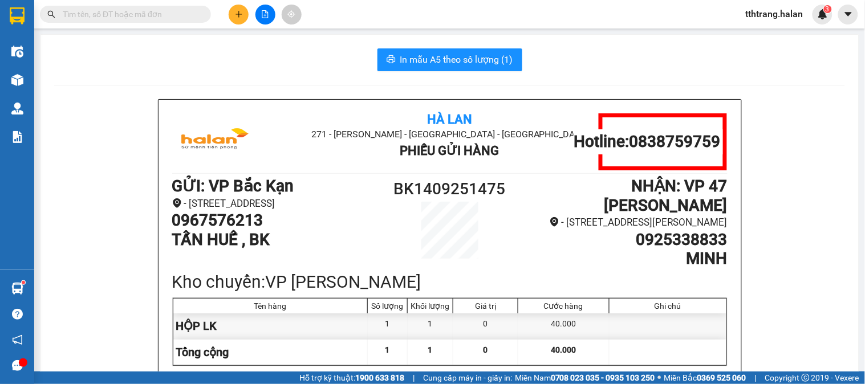
paste input "0397550756"
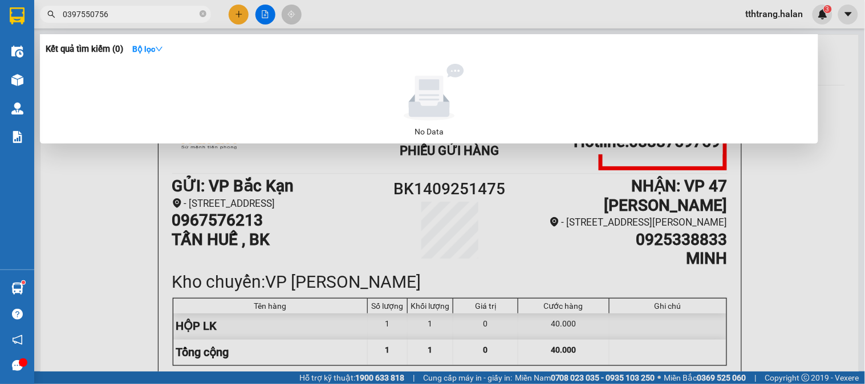
type input "0397550756"
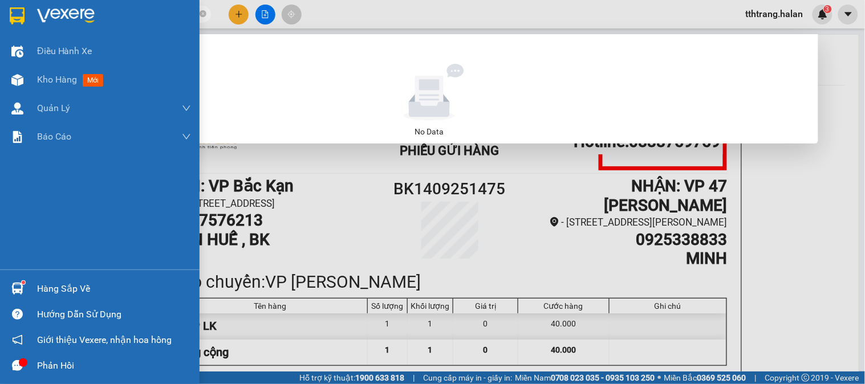
click at [11, 286] on img at bounding box center [17, 289] width 12 height 12
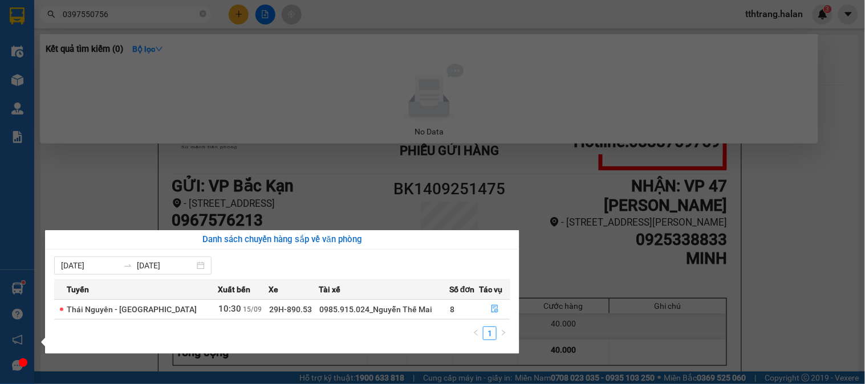
click at [271, 110] on section "Kết quả tìm kiếm ( 0 ) Bộ lọc No Data 0397550756 tthtrang.halan 3 Điều hành xe …" at bounding box center [432, 192] width 865 height 384
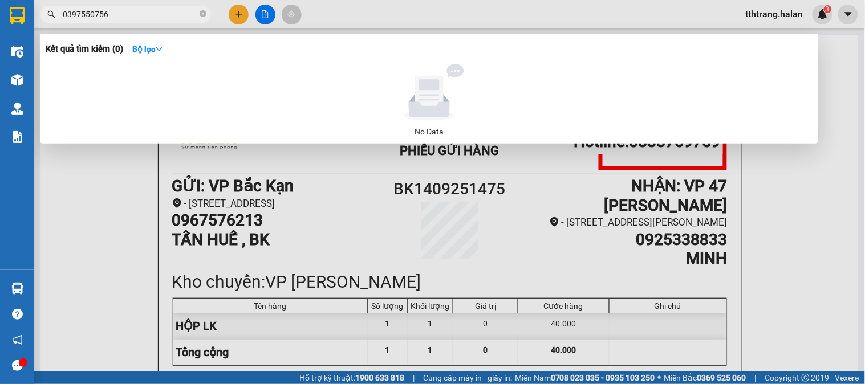
click at [234, 5] on div at bounding box center [432, 192] width 865 height 384
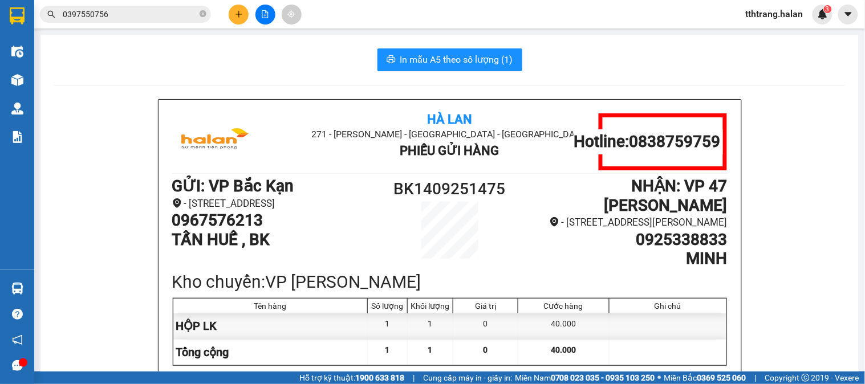
click at [235, 11] on icon "plus" at bounding box center [239, 14] width 8 height 8
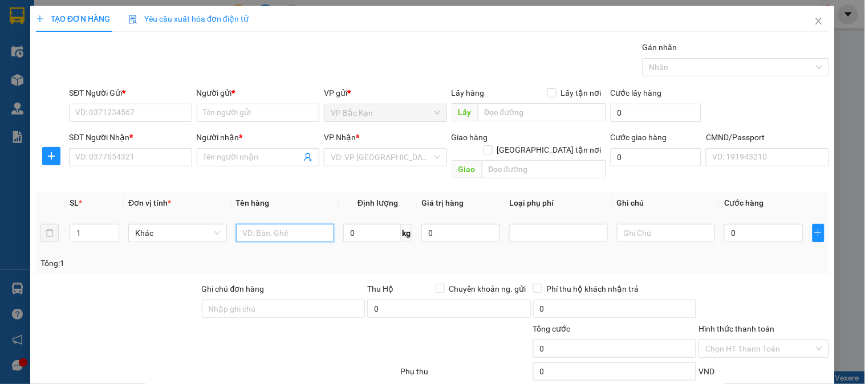
click at [286, 224] on input "text" at bounding box center [285, 233] width 99 height 18
type input "XỐP QUẢ HỒNG"
type input "11"
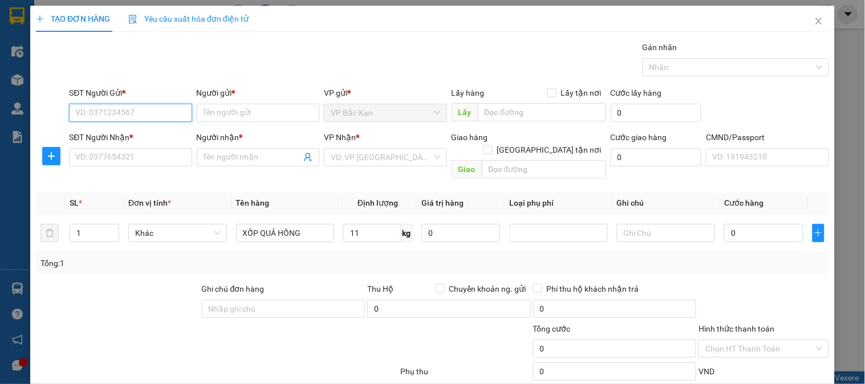
click at [174, 118] on input "SĐT Người Gửi *" at bounding box center [130, 113] width 123 height 18
type input "0982384556"
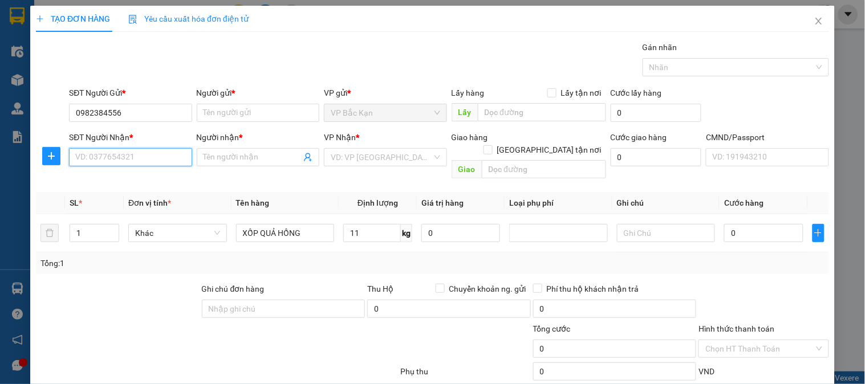
click at [140, 151] on input "SĐT Người Nhận *" at bounding box center [130, 157] width 123 height 18
click at [140, 157] on input "SĐT Người Nhận *" at bounding box center [130, 157] width 123 height 18
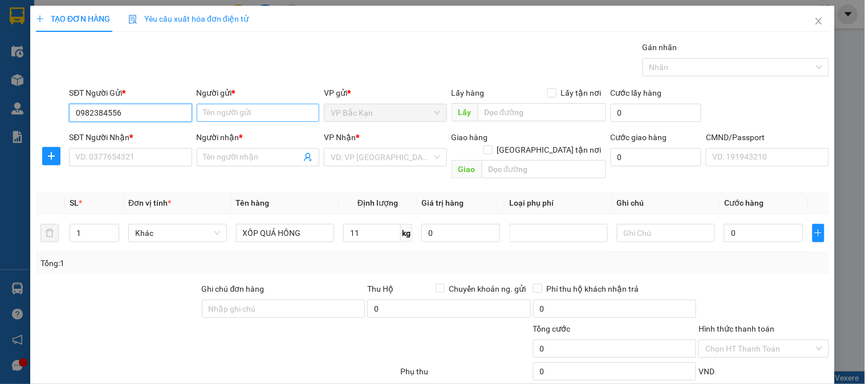
drag, startPoint x: 153, startPoint y: 115, endPoint x: 238, endPoint y: 110, distance: 85.7
click at [169, 112] on input "0982384556" at bounding box center [130, 113] width 123 height 18
click at [238, 110] on input "Người gửi *" at bounding box center [258, 113] width 123 height 18
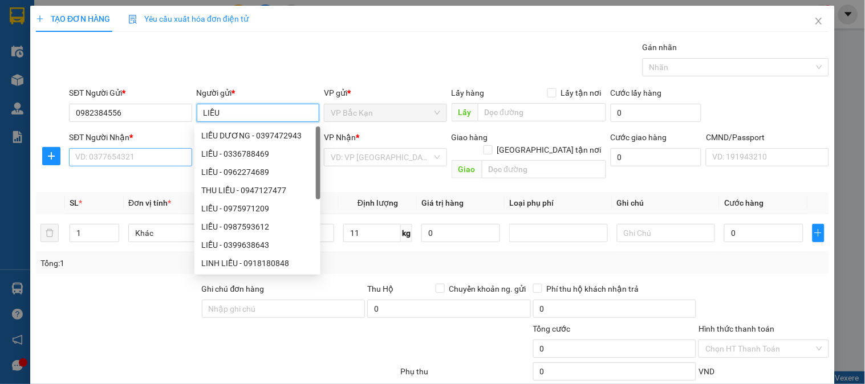
type input "LIỄU"
click at [146, 160] on input "SĐT Người Nhận *" at bounding box center [130, 157] width 123 height 18
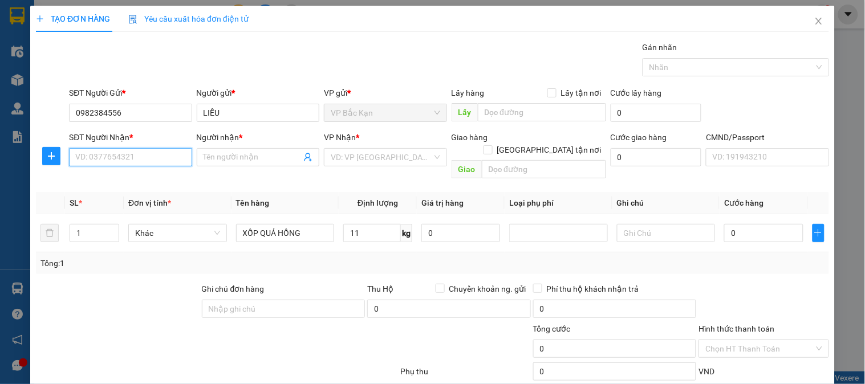
click at [161, 157] on input "SĐT Người Nhận *" at bounding box center [130, 157] width 123 height 18
type input "0966838363"
click at [150, 181] on div "0966838363 - THÀNH" at bounding box center [129, 181] width 108 height 13
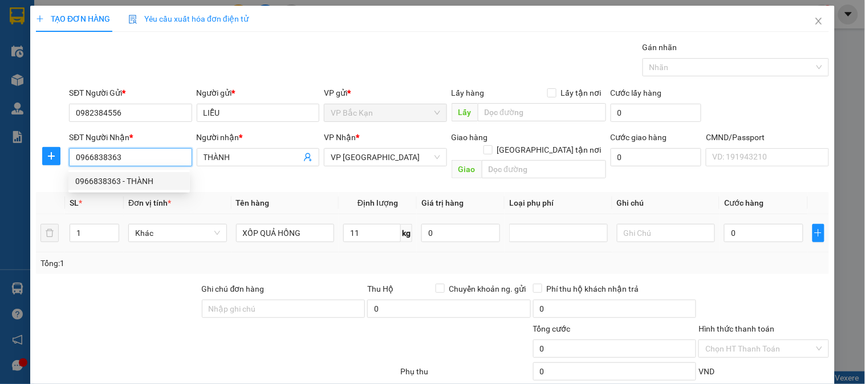
type input "THÀNH"
type input "0966838363"
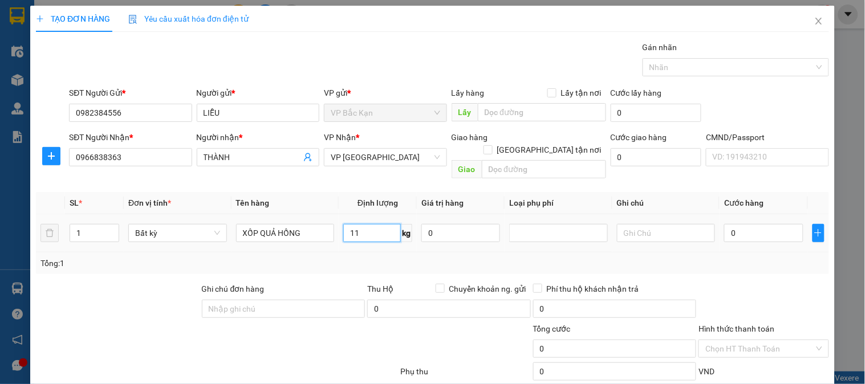
click at [373, 224] on input "11" at bounding box center [372, 233] width 58 height 18
click at [387, 257] on div "Tổng: 1" at bounding box center [432, 263] width 784 height 13
click at [388, 257] on div "Tổng: 1" at bounding box center [432, 263] width 784 height 13
type input "50.000"
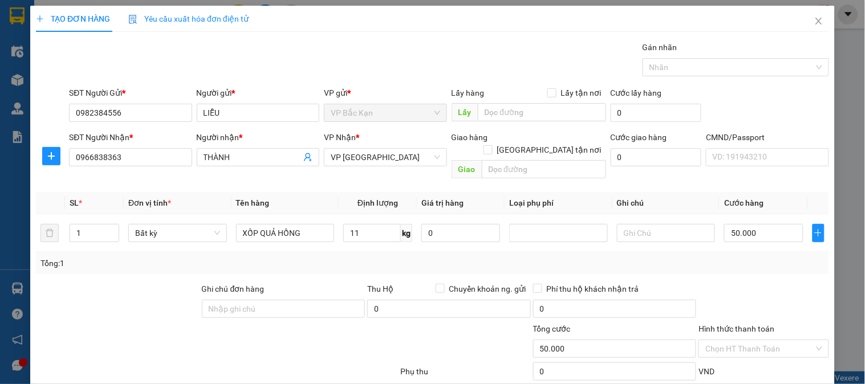
type input "50.000"
drag, startPoint x: 144, startPoint y: 163, endPoint x: 0, endPoint y: 151, distance: 144.8
click at [0, 151] on div "TẠO ĐƠN HÀNG Yêu cầu xuất hóa đơn điện tử Transit Pickup Surcharge Ids Transit …" at bounding box center [432, 192] width 865 height 384
click at [363, 226] on input "11" at bounding box center [372, 233] width 58 height 18
click at [400, 257] on div "Tổng: 1" at bounding box center [432, 263] width 784 height 13
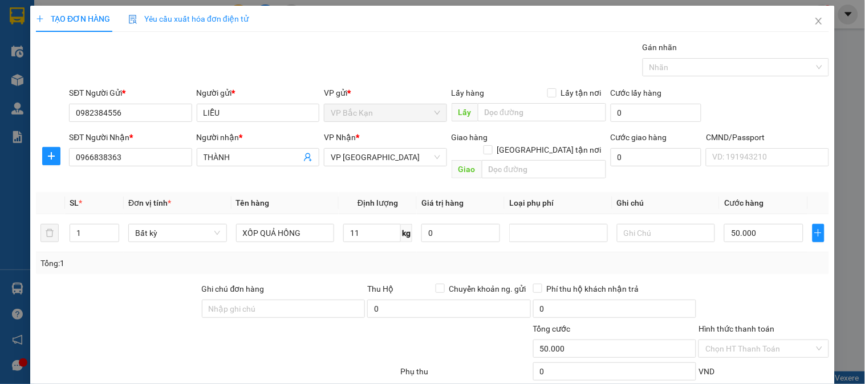
click at [408, 257] on div "Tổng: 1" at bounding box center [432, 263] width 784 height 13
click at [428, 257] on div "Tổng: 1" at bounding box center [432, 263] width 784 height 13
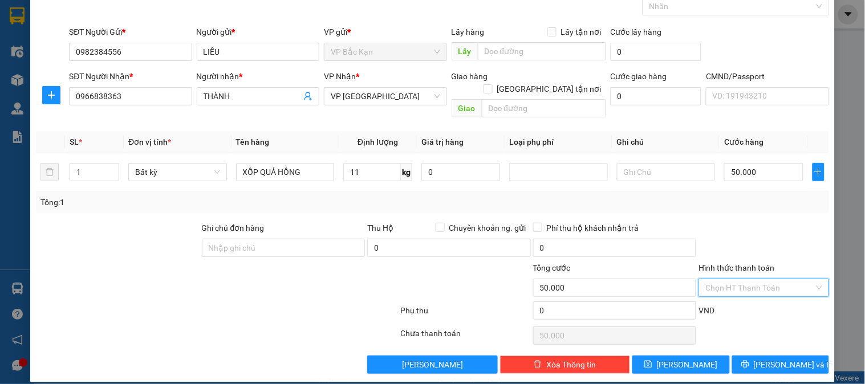
click at [734, 279] on input "Hình thức thanh toán" at bounding box center [759, 287] width 108 height 17
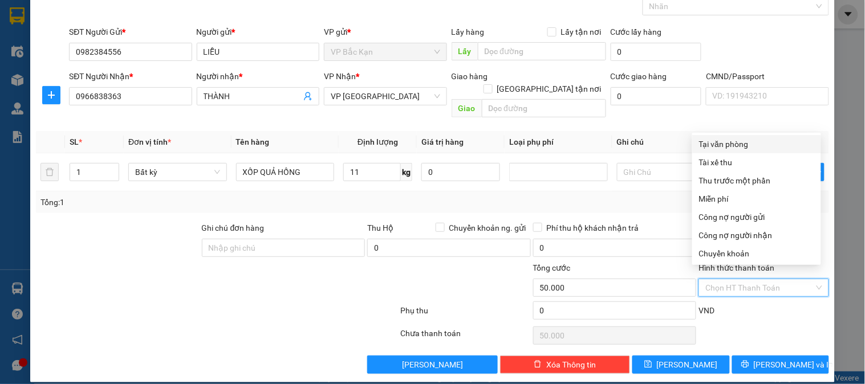
drag, startPoint x: 728, startPoint y: 145, endPoint x: 740, endPoint y: 254, distance: 110.2
click at [729, 144] on div "Tại văn phòng" at bounding box center [756, 144] width 115 height 13
type input "0"
drag, startPoint x: 733, startPoint y: 143, endPoint x: 825, endPoint y: 236, distance: 131.1
click at [733, 143] on div "Tại văn phòng" at bounding box center [756, 144] width 115 height 13
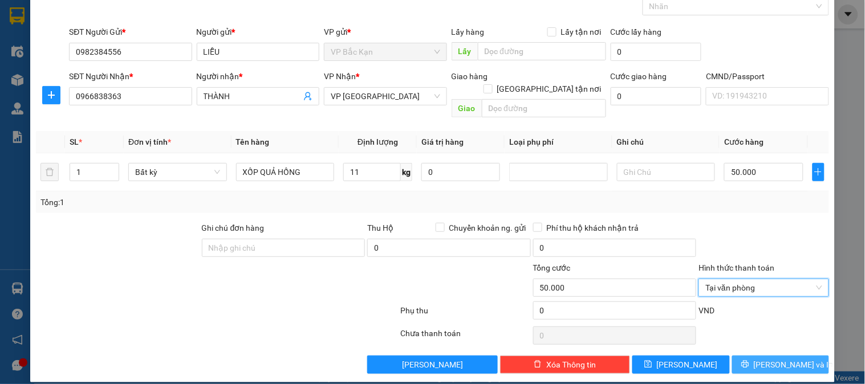
drag, startPoint x: 776, startPoint y: 361, endPoint x: 795, endPoint y: 362, distance: 19.4
click at [776, 360] on button "[PERSON_NAME] và In" at bounding box center [780, 365] width 97 height 18
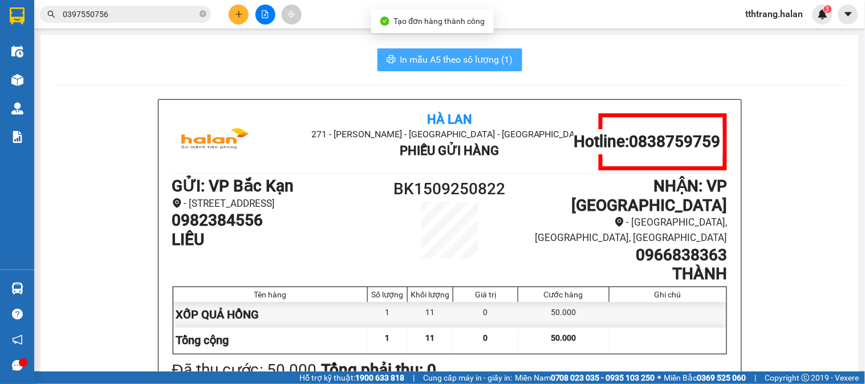
click at [456, 54] on span "In mẫu A5 theo số lượng (1)" at bounding box center [456, 59] width 113 height 14
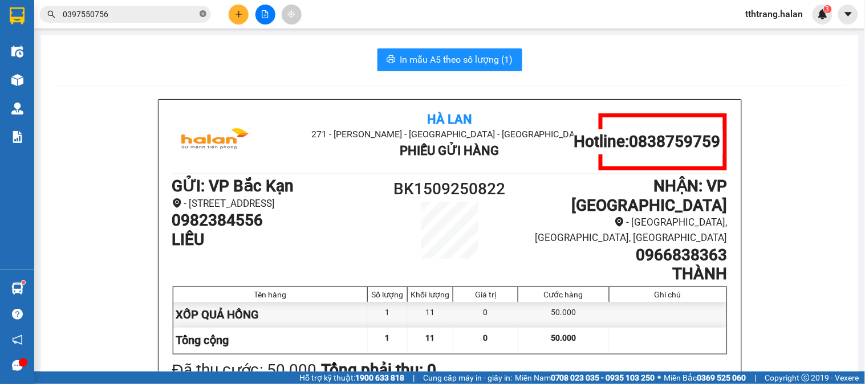
click at [202, 16] on icon "close-circle" at bounding box center [203, 13] width 7 height 7
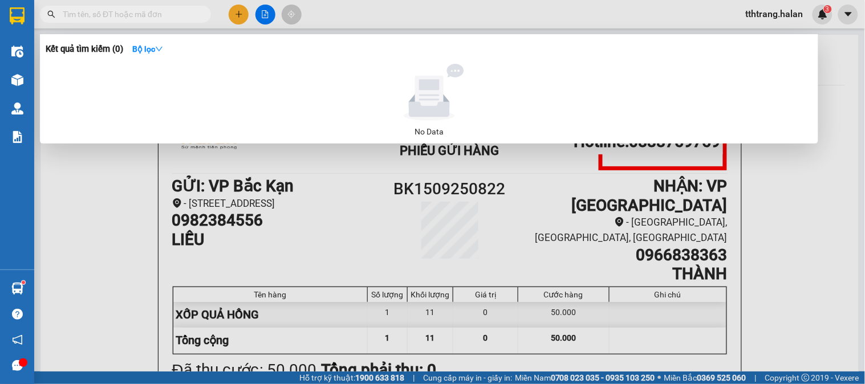
click at [202, 16] on span at bounding box center [203, 14] width 7 height 13
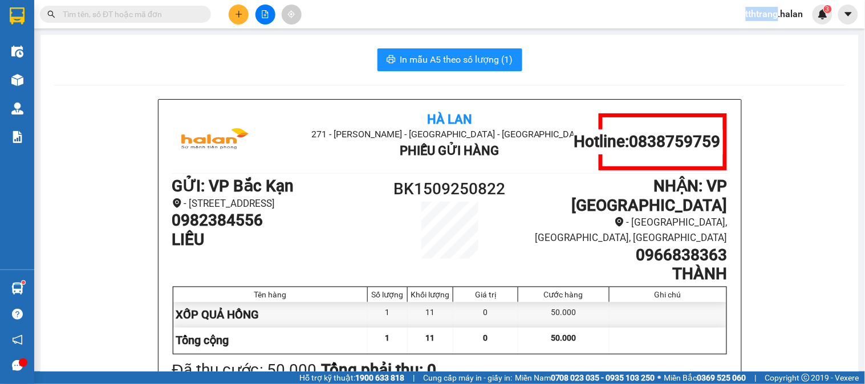
click at [194, 9] on input "text" at bounding box center [130, 14] width 135 height 13
paste input "0972990500"
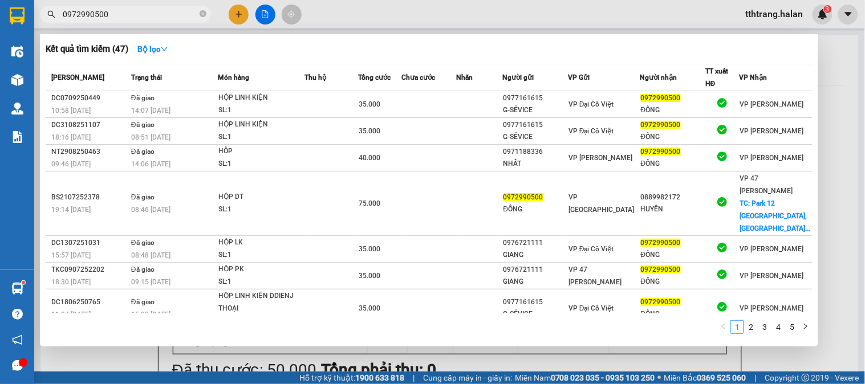
type input "0972990500"
click at [201, 13] on icon "close-circle" at bounding box center [203, 13] width 7 height 7
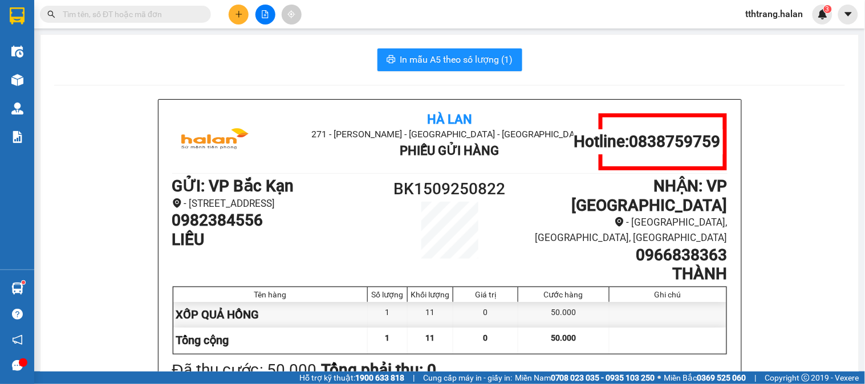
paste input "0988826862"
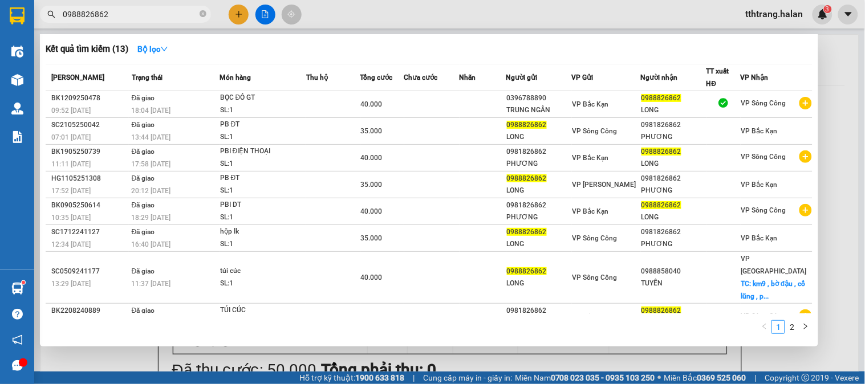
type input "0988826862"
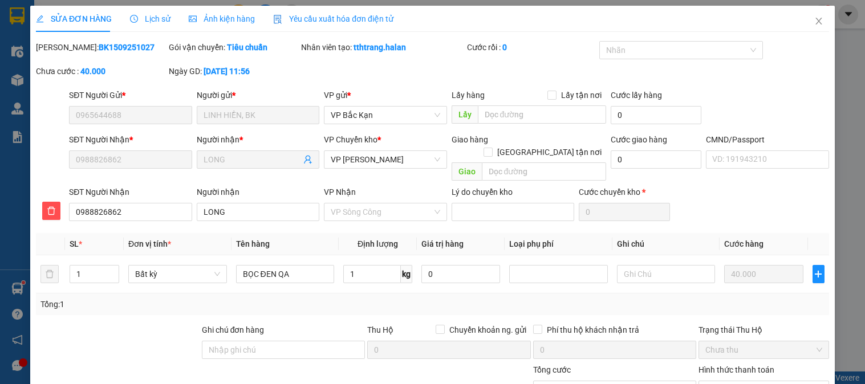
click at [351, 204] on span "VP Sông Công" at bounding box center [385, 212] width 109 height 17
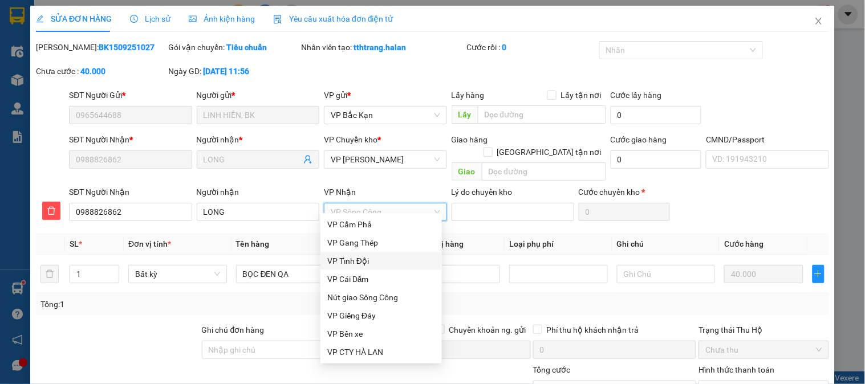
scroll to position [147, 0]
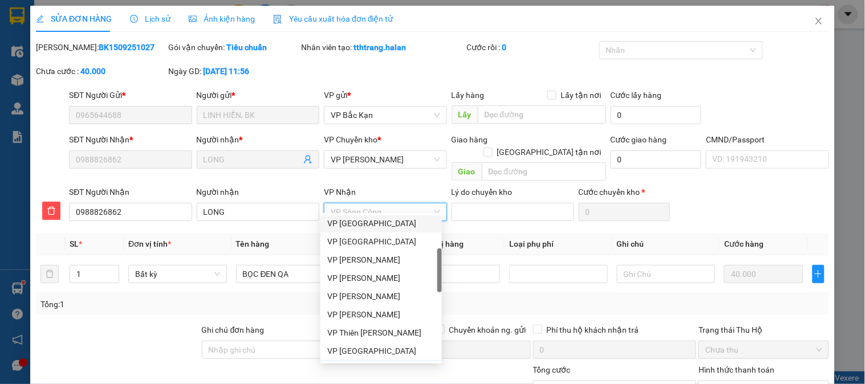
click at [364, 224] on div "VP [GEOGRAPHIC_DATA]" at bounding box center [381, 223] width 108 height 13
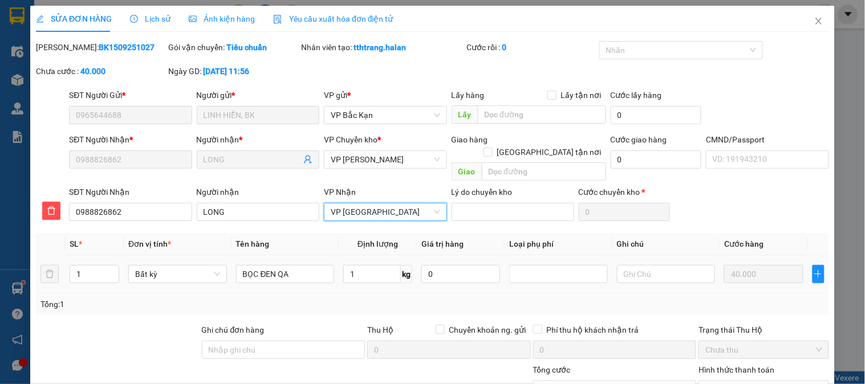
scroll to position [103, 0]
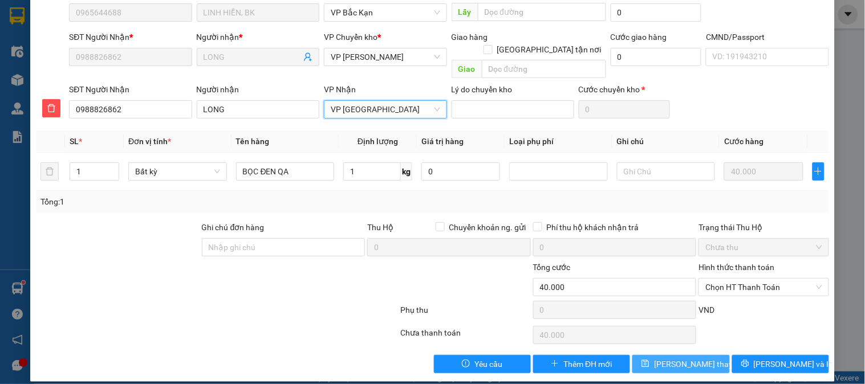
click at [668, 358] on span "[PERSON_NAME] thay đổi" at bounding box center [699, 364] width 91 height 13
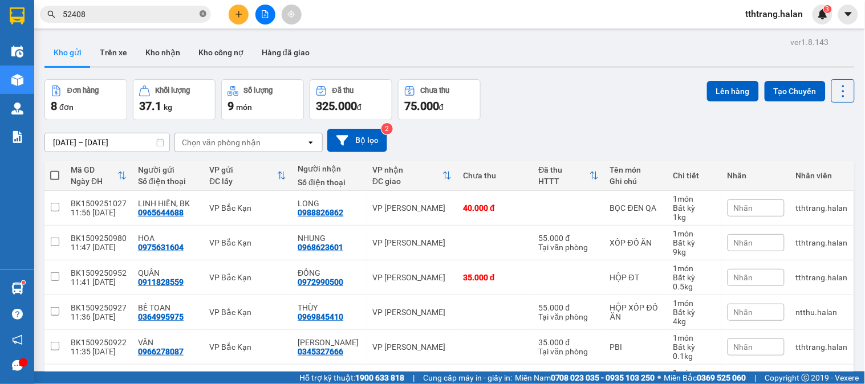
click at [204, 16] on icon "close-circle" at bounding box center [203, 13] width 7 height 7
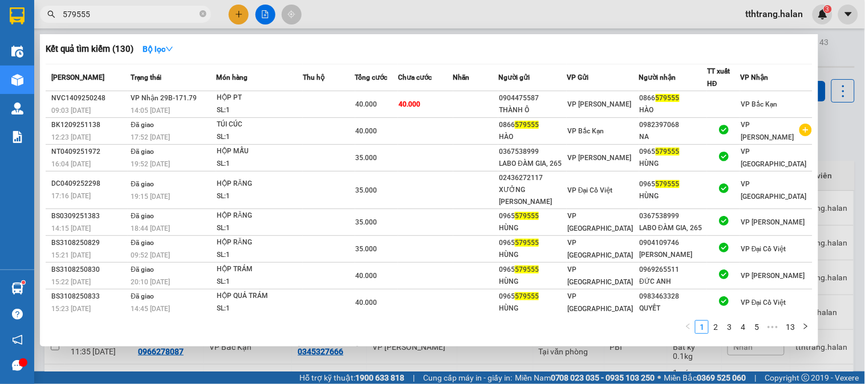
type input "579555"
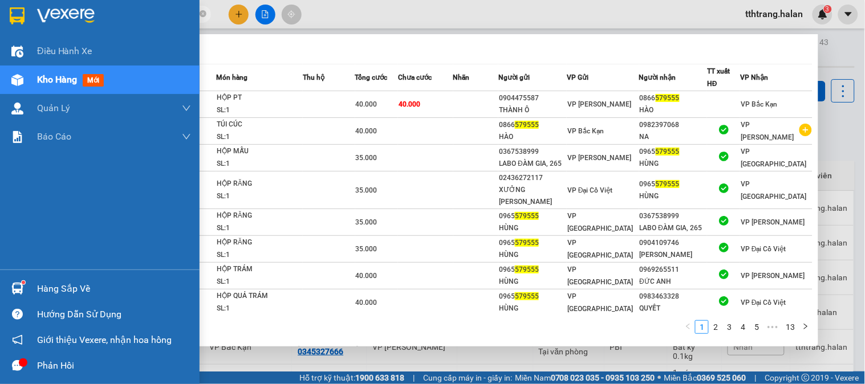
click at [24, 295] on div at bounding box center [17, 289] width 20 height 20
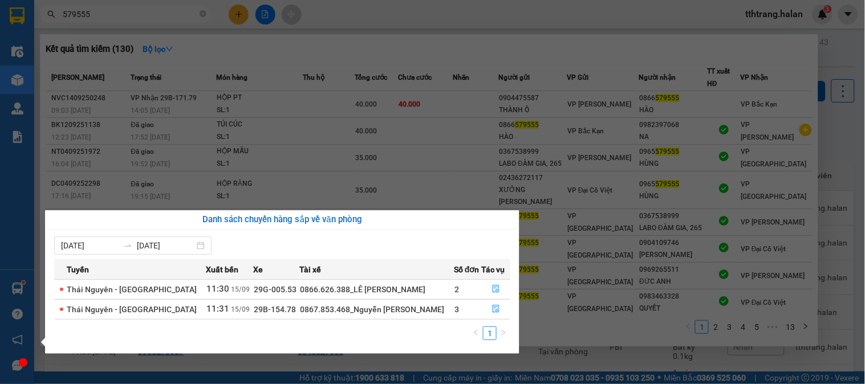
click at [594, 359] on section "Kết quả tìm kiếm ( 130 ) Bộ lọc Mã ĐH Trạng thái Món hàng Thu hộ Tổng cước Chưa…" at bounding box center [432, 192] width 865 height 384
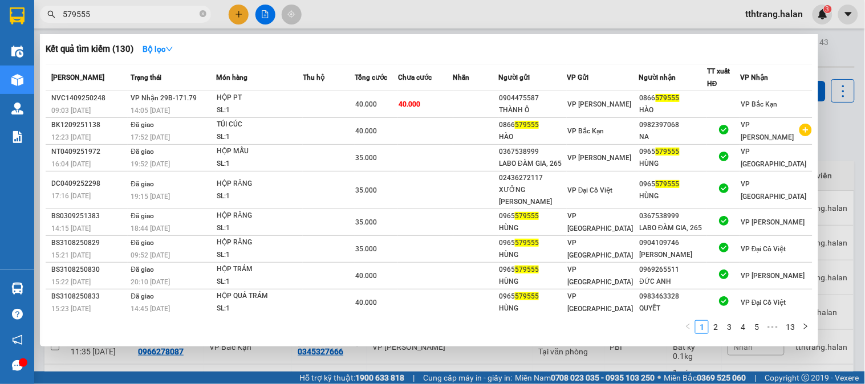
click at [258, 360] on div at bounding box center [432, 192] width 865 height 384
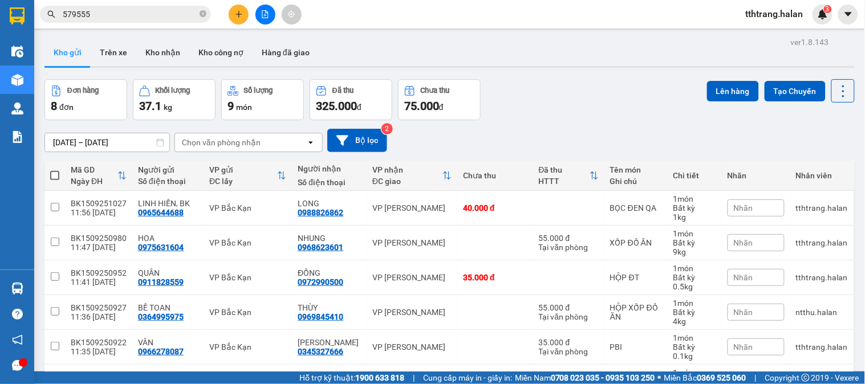
scroll to position [150, 0]
